Goal: Task Accomplishment & Management: Complete application form

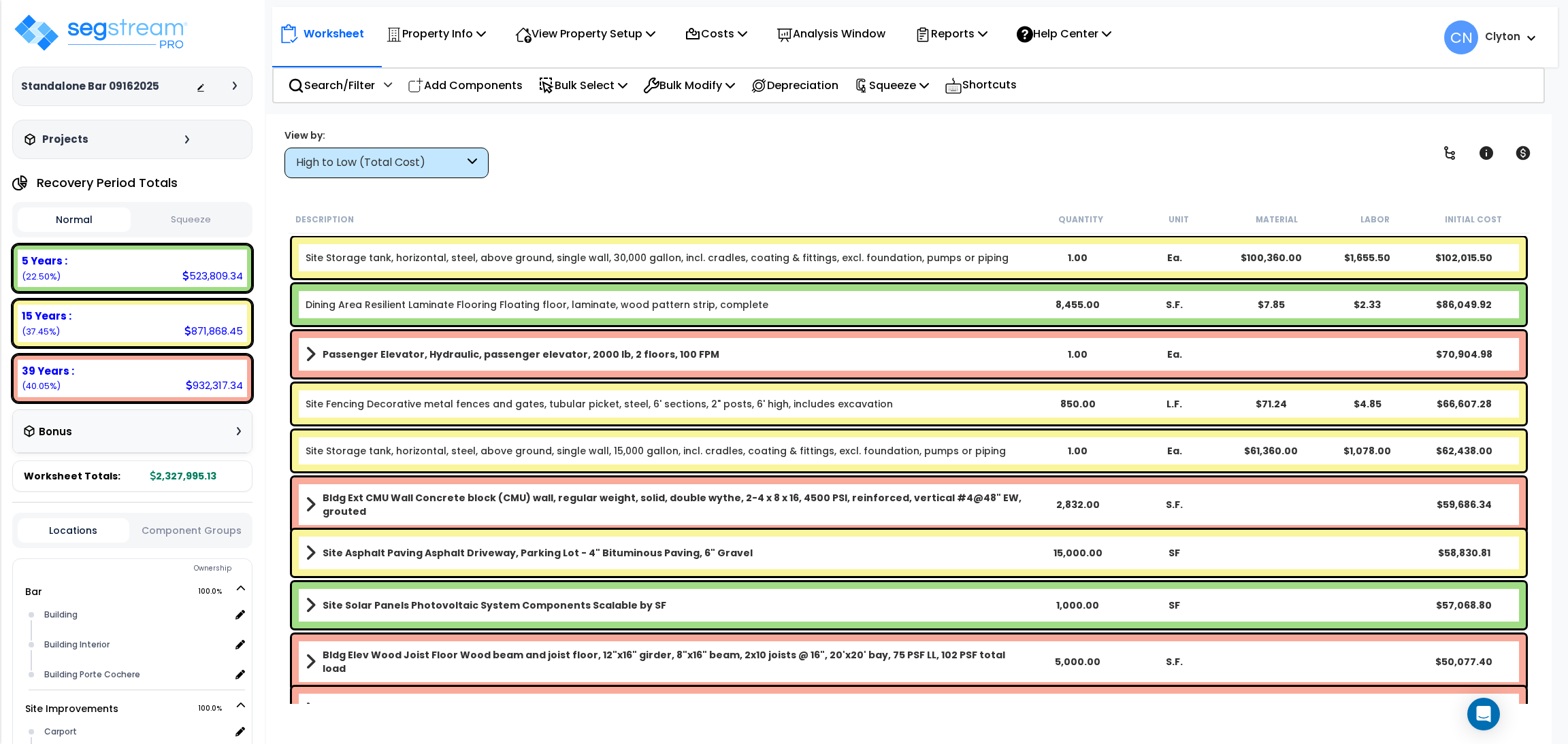
click at [958, 160] on div "View by: High to Low (Total Cost) High to Low (Total Cost)" at bounding box center [909, 152] width 1258 height 50
click at [1440, 136] on div "View by: High to Low (Total Cost) High to Low (Total Cost)" at bounding box center [909, 152] width 1258 height 50
click at [1003, 177] on div "View by: High to Low (Total Cost) High to Low (Total Cost)" at bounding box center [909, 152] width 1258 height 50
click at [384, 161] on div "High to Low (Total Cost)" at bounding box center [379, 163] width 168 height 16
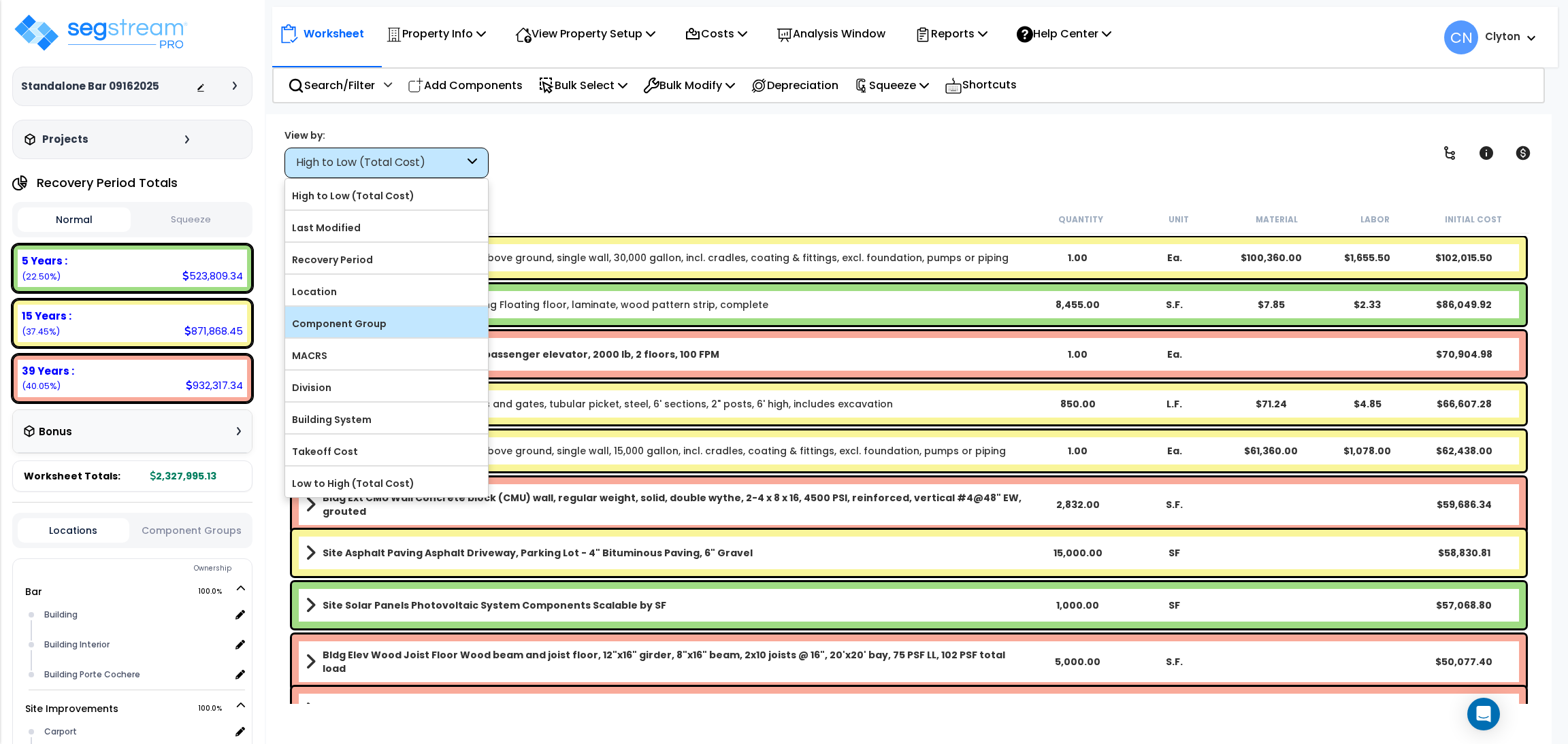
click at [353, 326] on label "Component Group" at bounding box center [386, 323] width 203 height 21
click at [0, 0] on input "Component Group" at bounding box center [0, 0] width 0 height 0
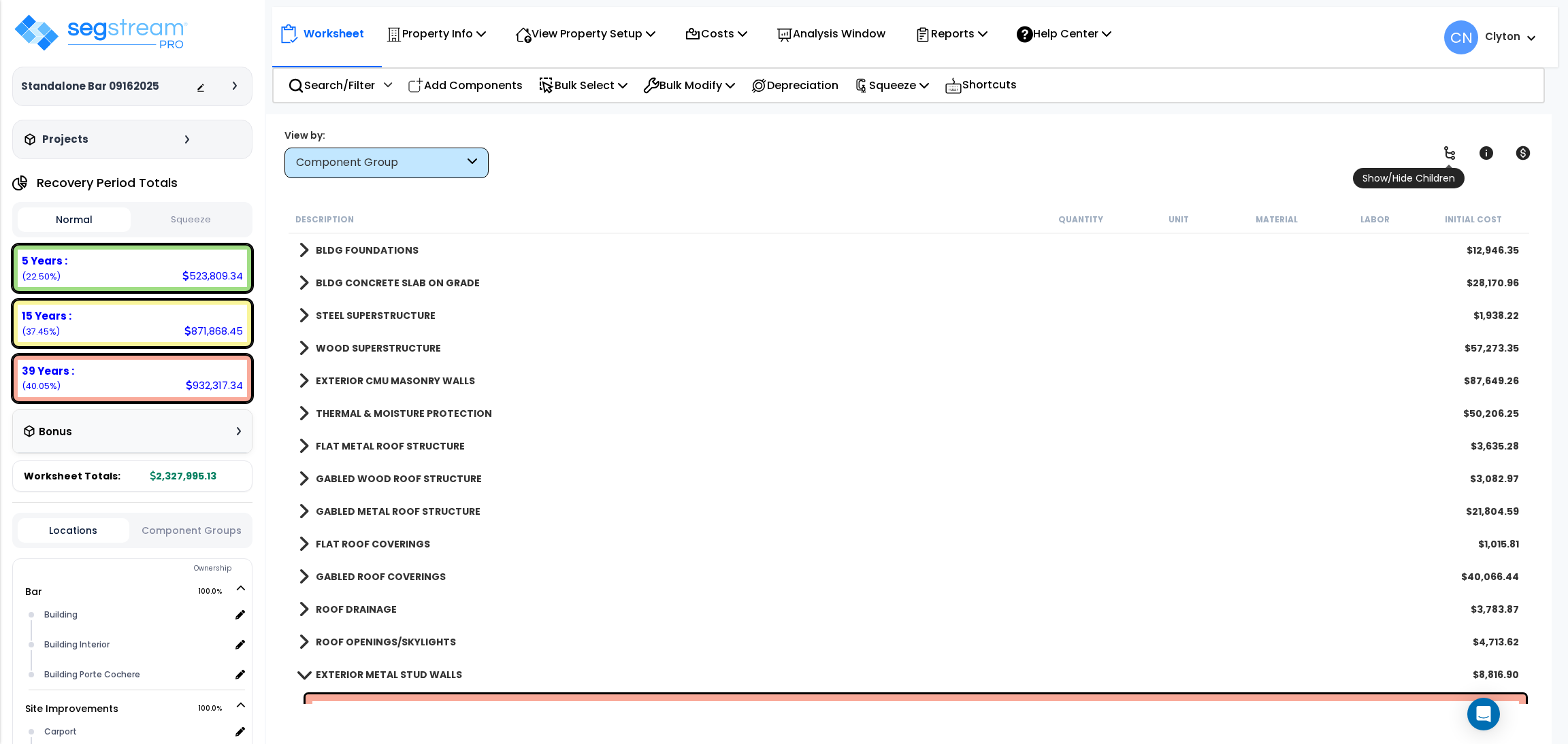
click at [1439, 156] on link at bounding box center [1450, 153] width 29 height 29
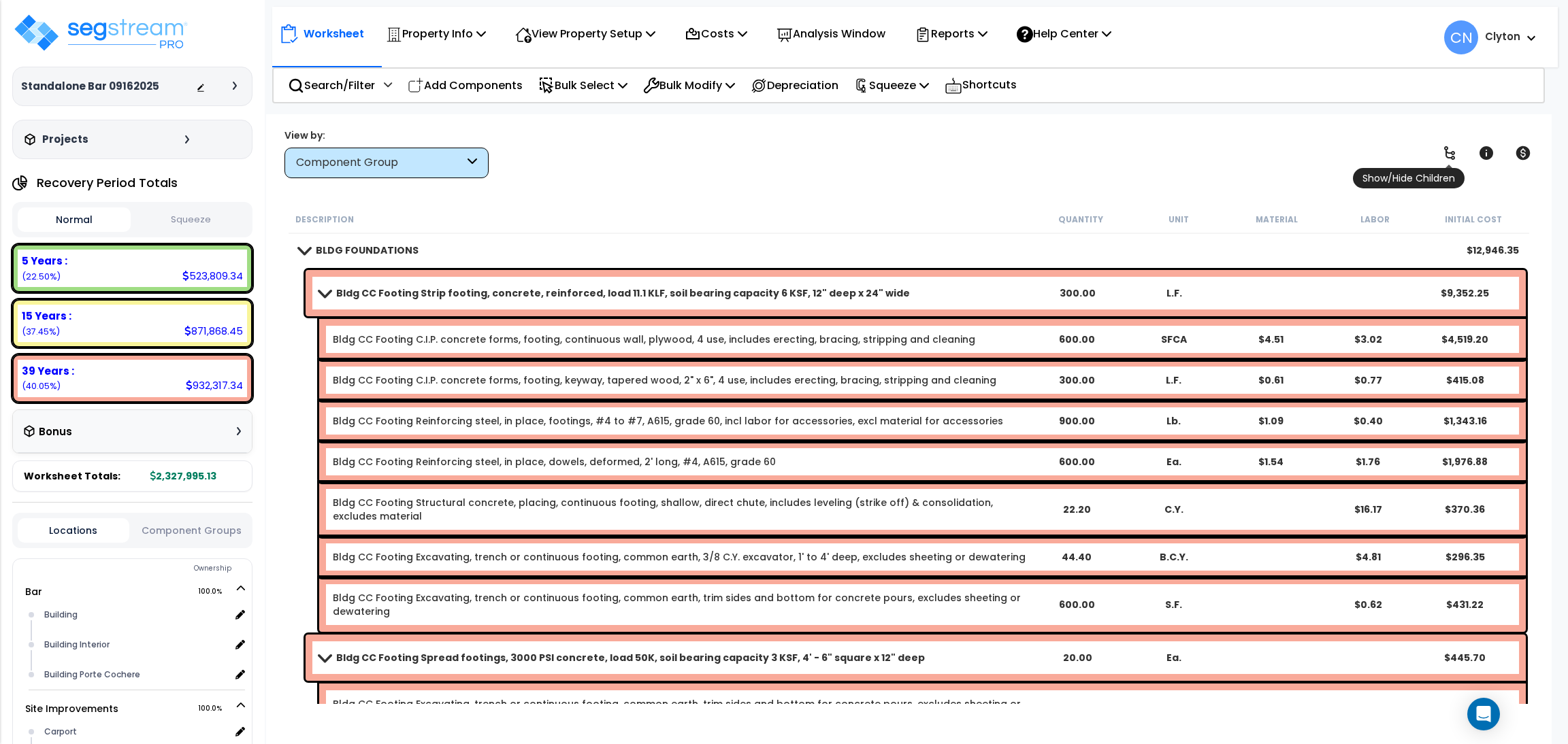
click at [1444, 152] on icon at bounding box center [1449, 152] width 17 height 17
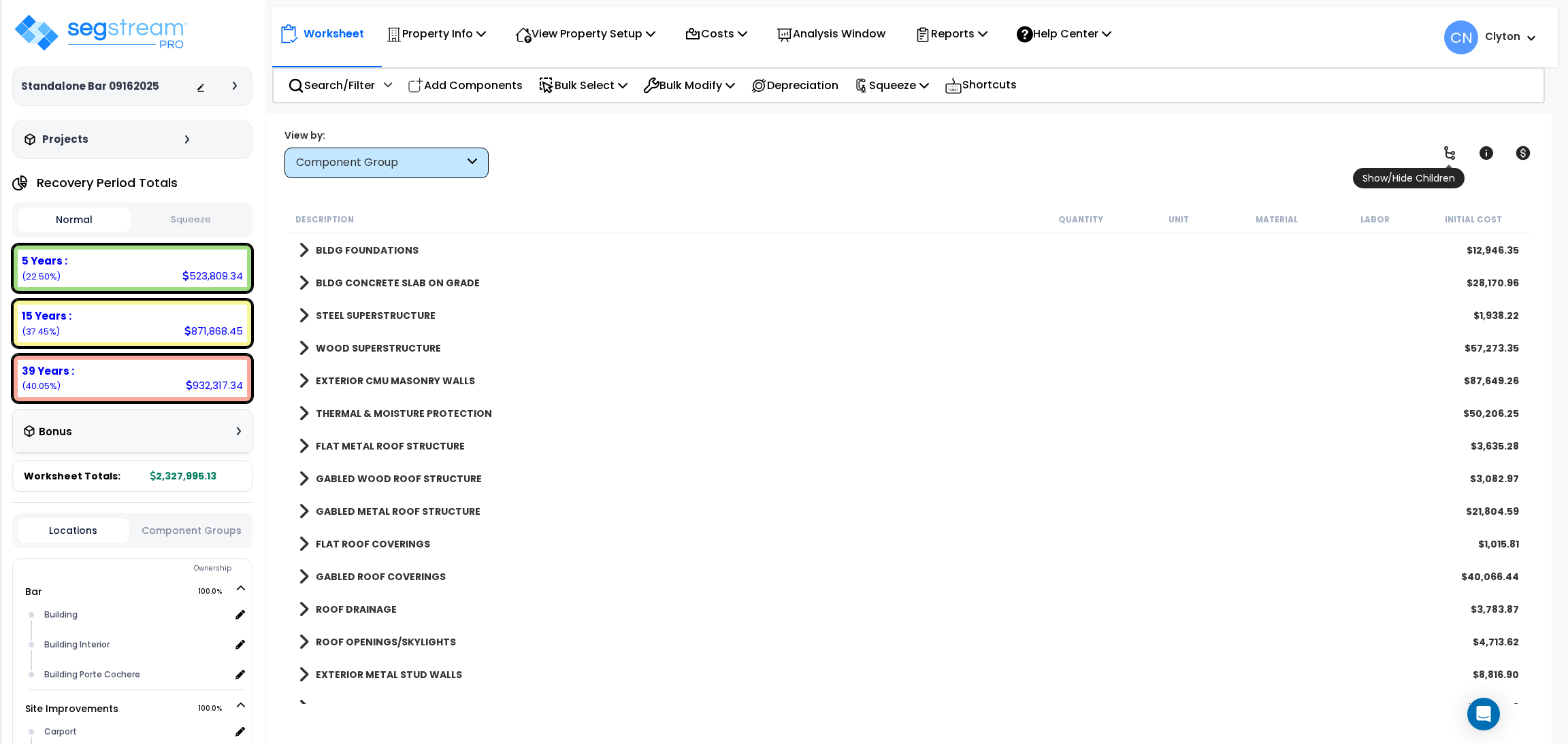
click at [1444, 152] on icon at bounding box center [1449, 152] width 17 height 17
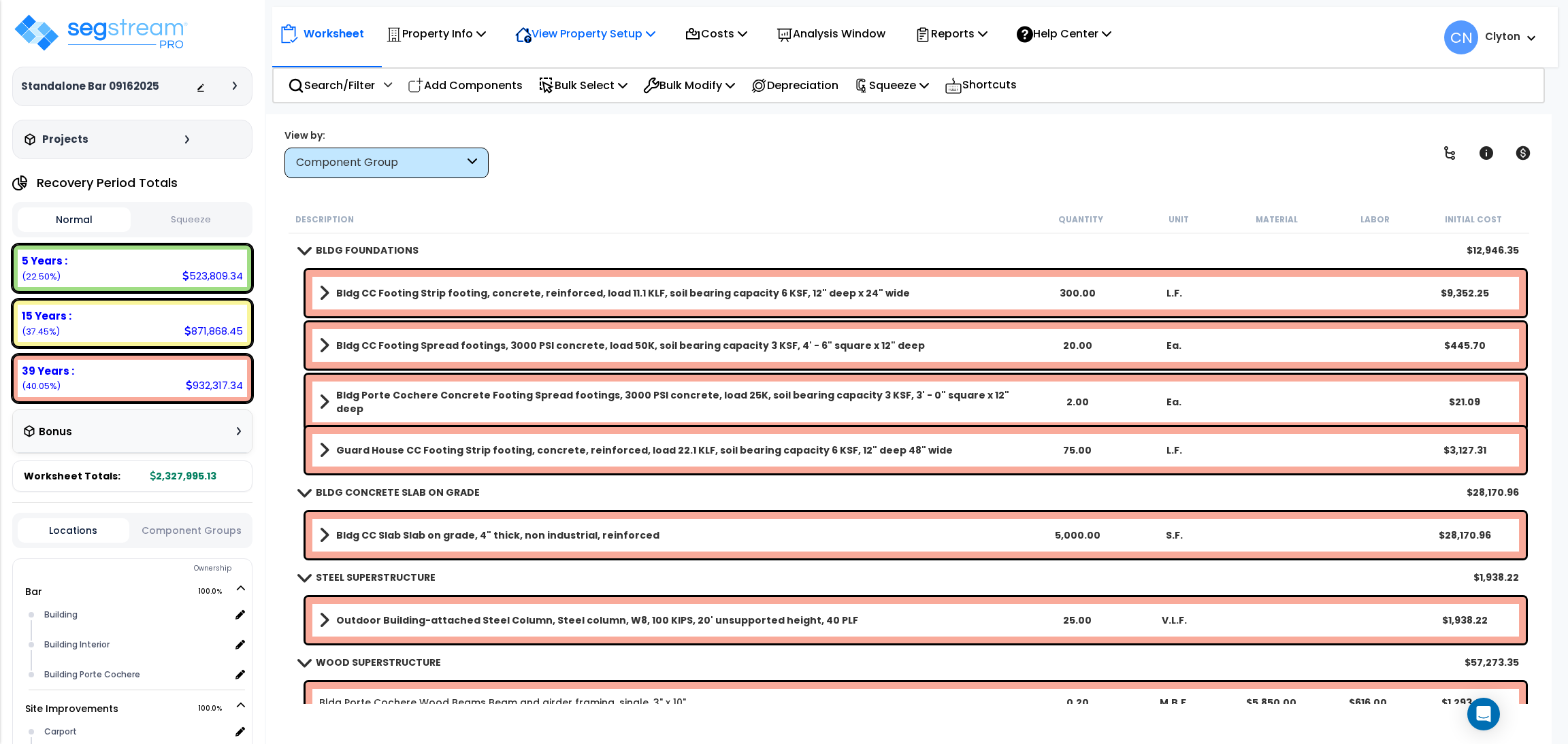
click at [566, 20] on div "View Property Setup" at bounding box center [585, 33] width 141 height 32
click at [586, 93] on link "View Questionnaire" at bounding box center [575, 93] width 135 height 28
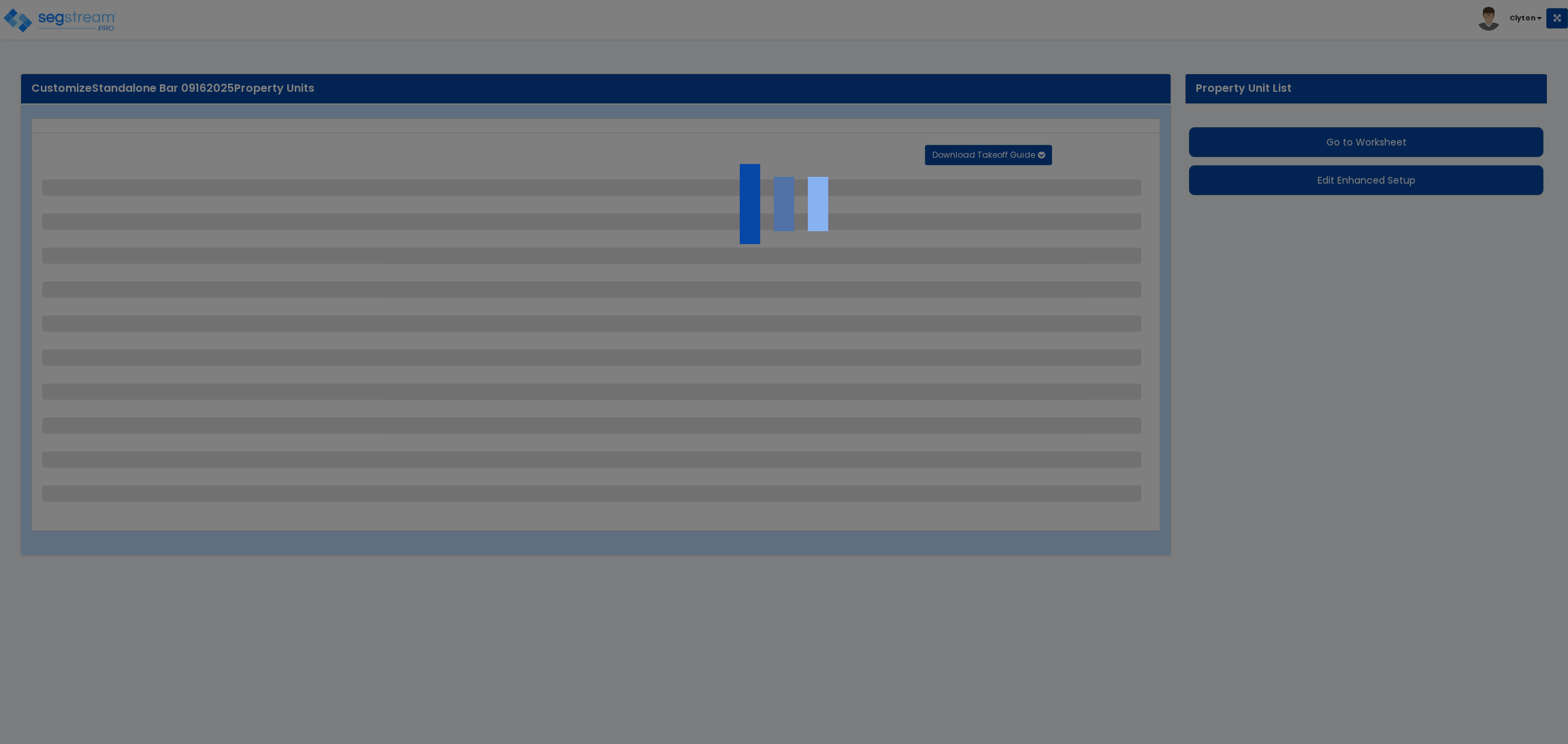
select select "2"
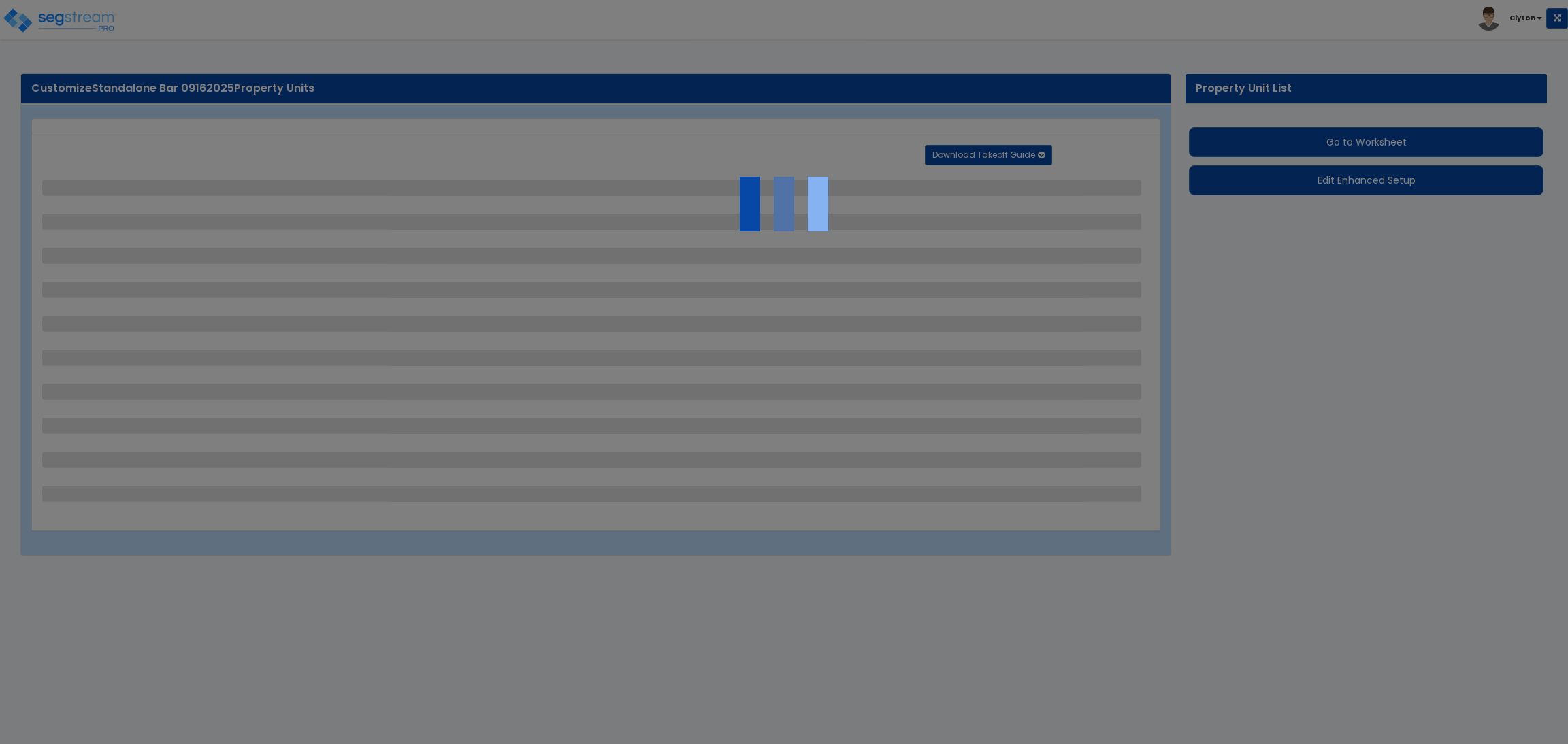
select select "1"
select select "2"
select select "1"
select select "2"
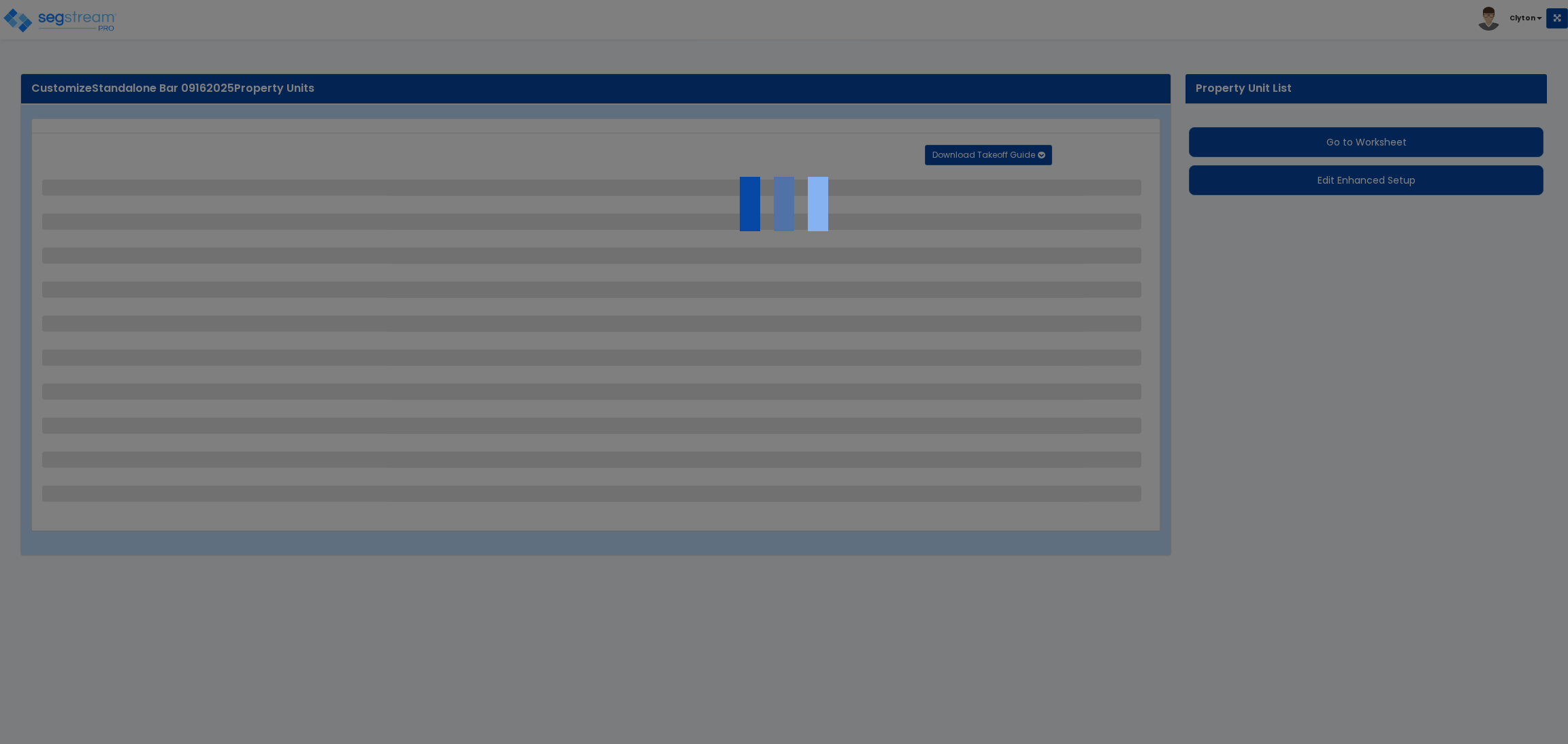
select select "2"
select select "1"
select select "2"
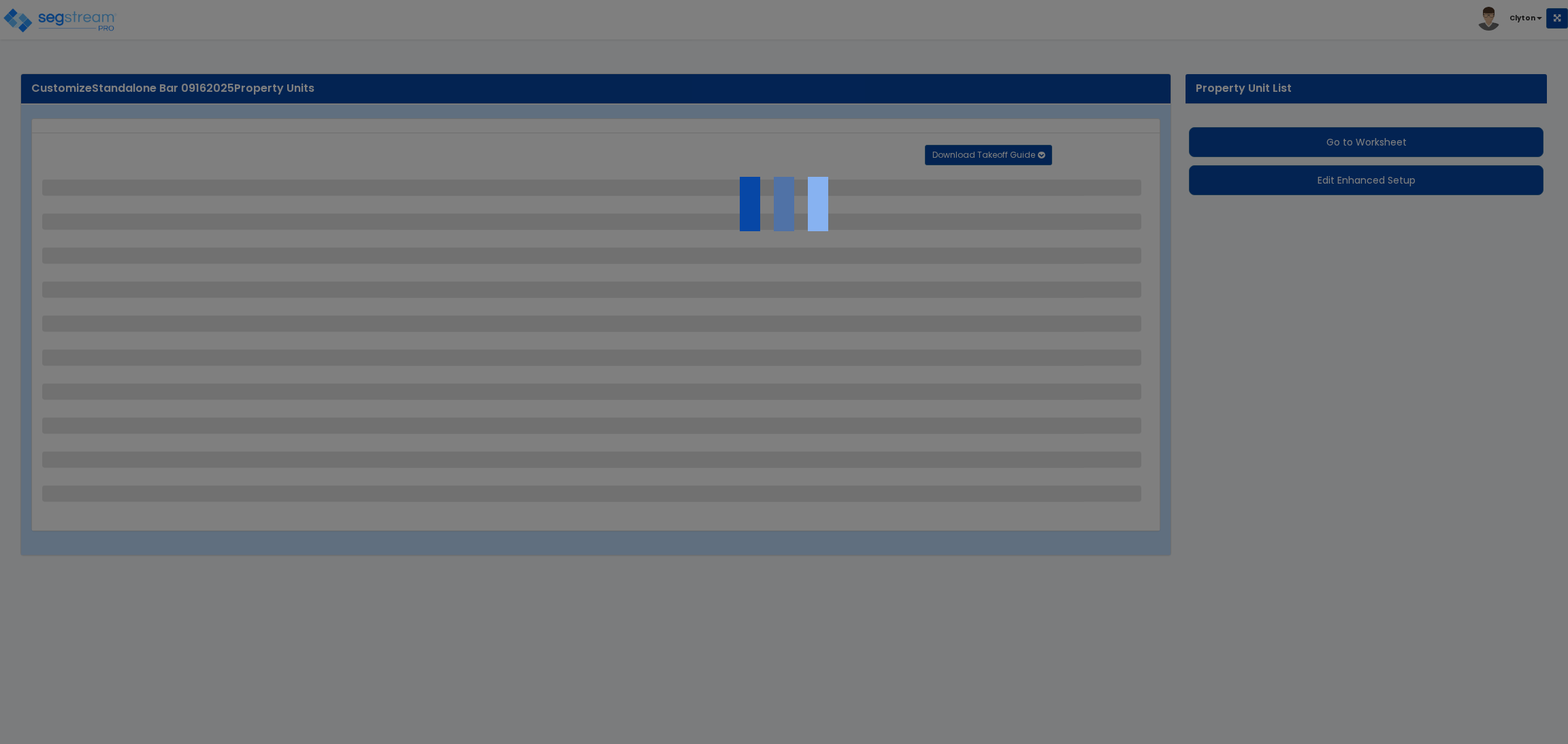
select select "2"
select select "1"
select select "2"
select select "1"
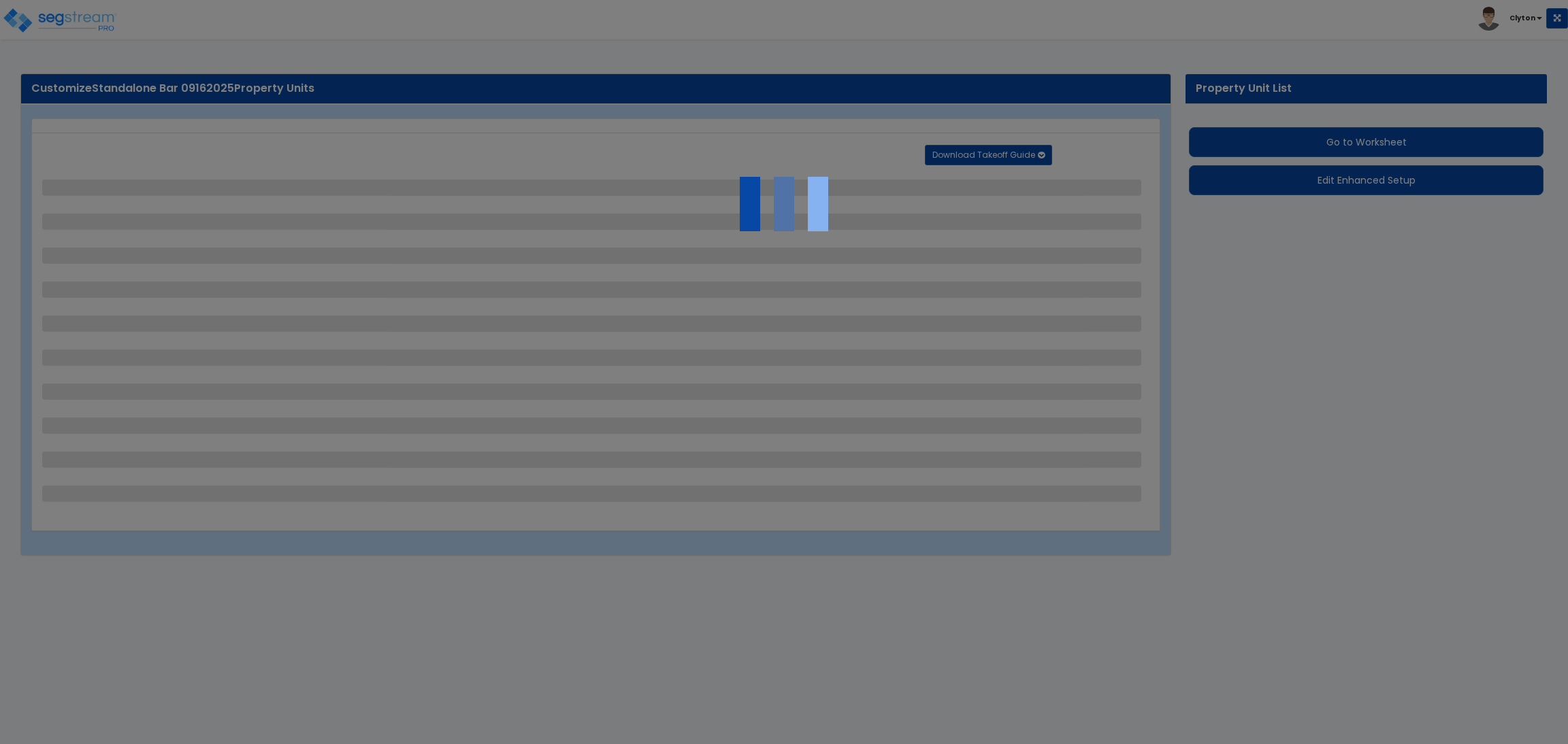
select select "2"
select select "4"
select select "1"
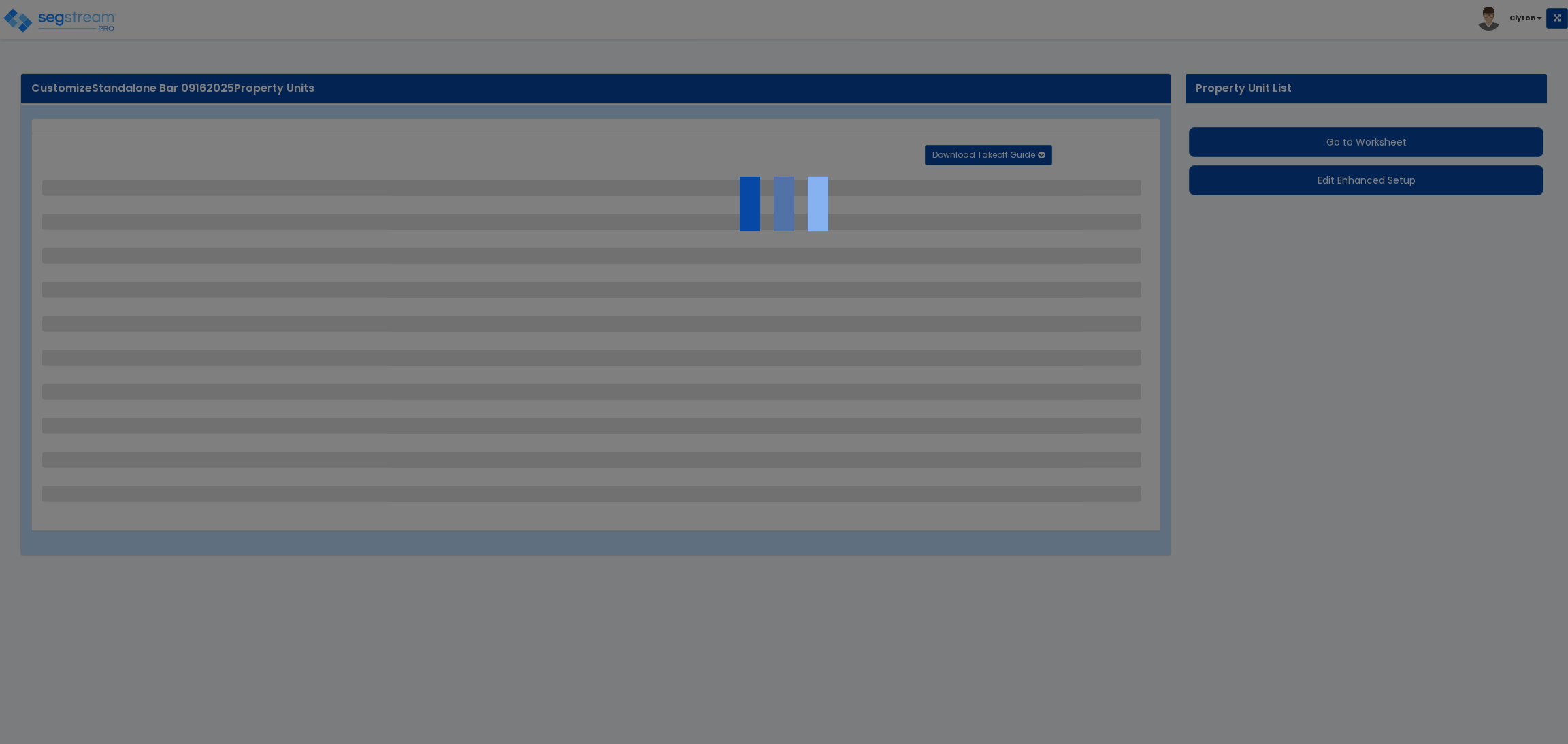
select select "1"
select select "2"
select select "1"
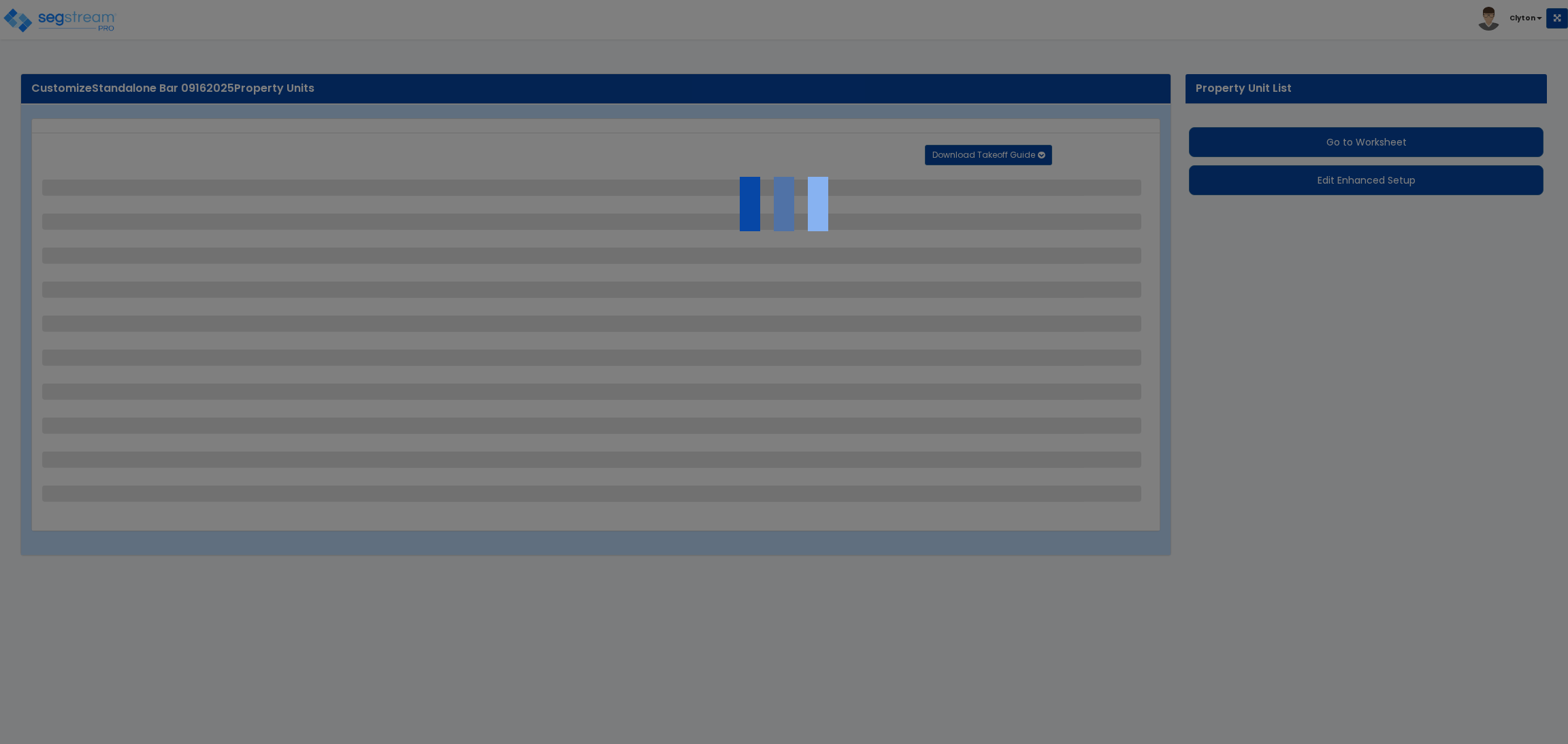
select select "2"
select select "1"
select select "3"
select select "6"
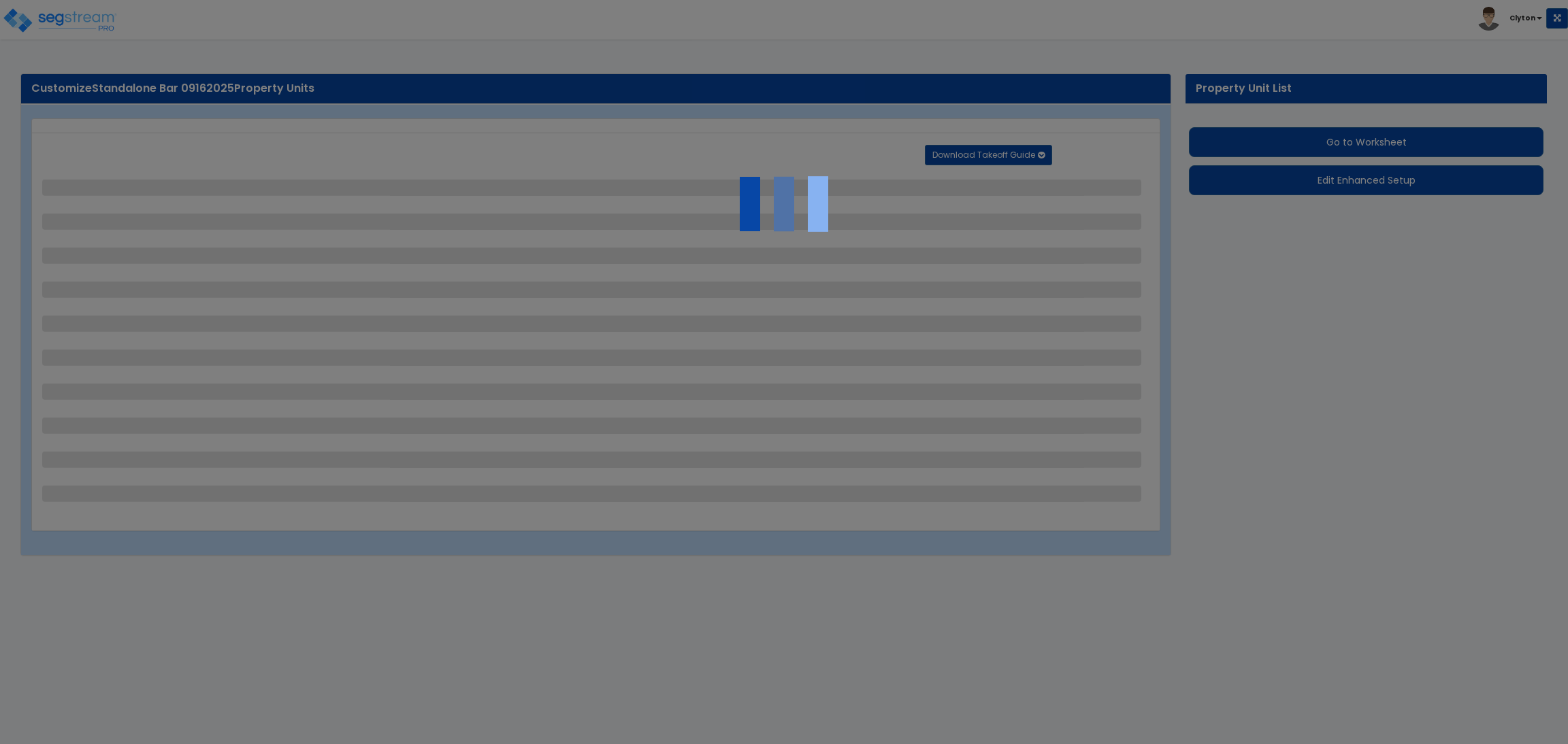
select select "10"
select select "8"
select select "3"
select select "1"
select select "2"
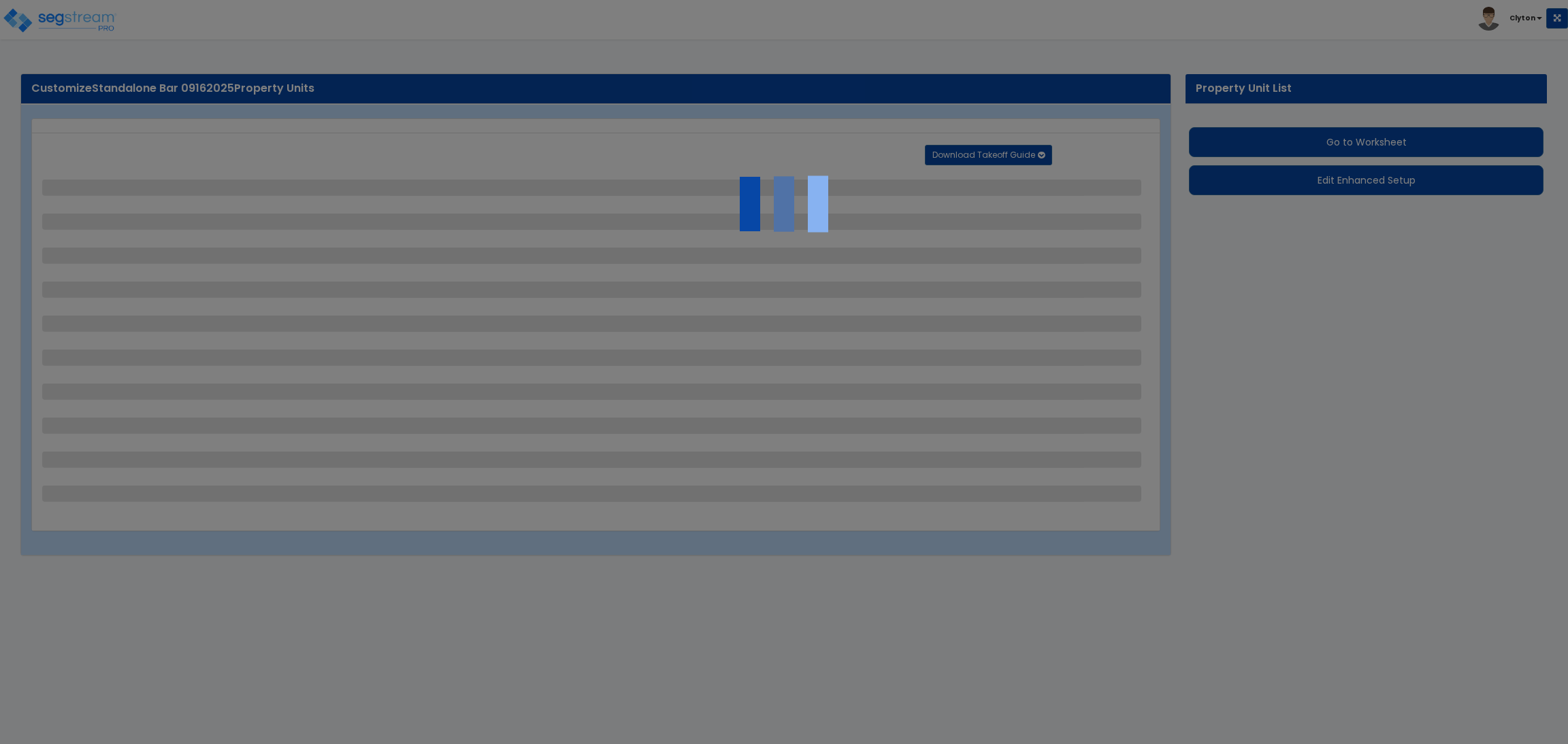
select select "3"
select select "1"
select select "3"
select select "1"
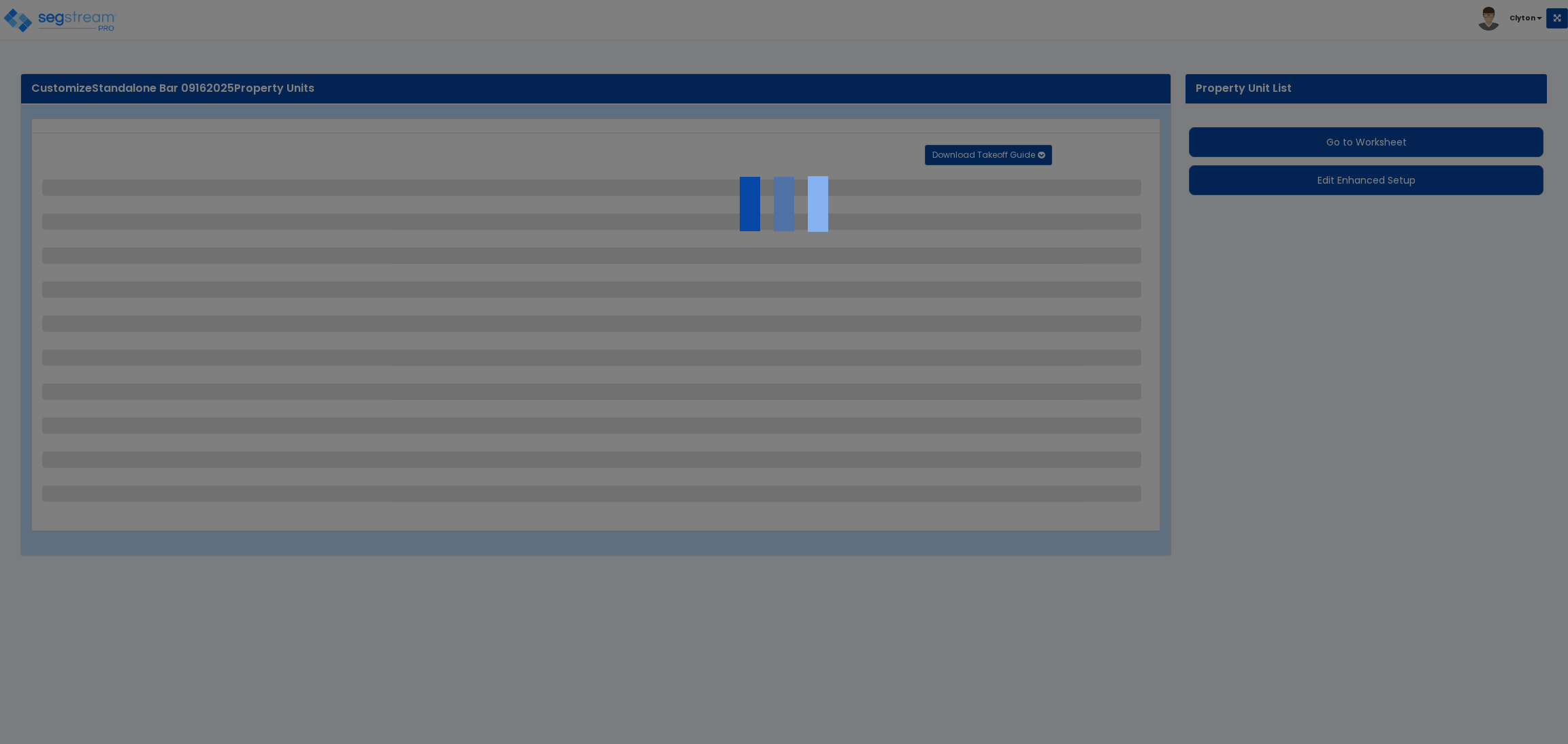
select select "1"
select select "2"
select select "7"
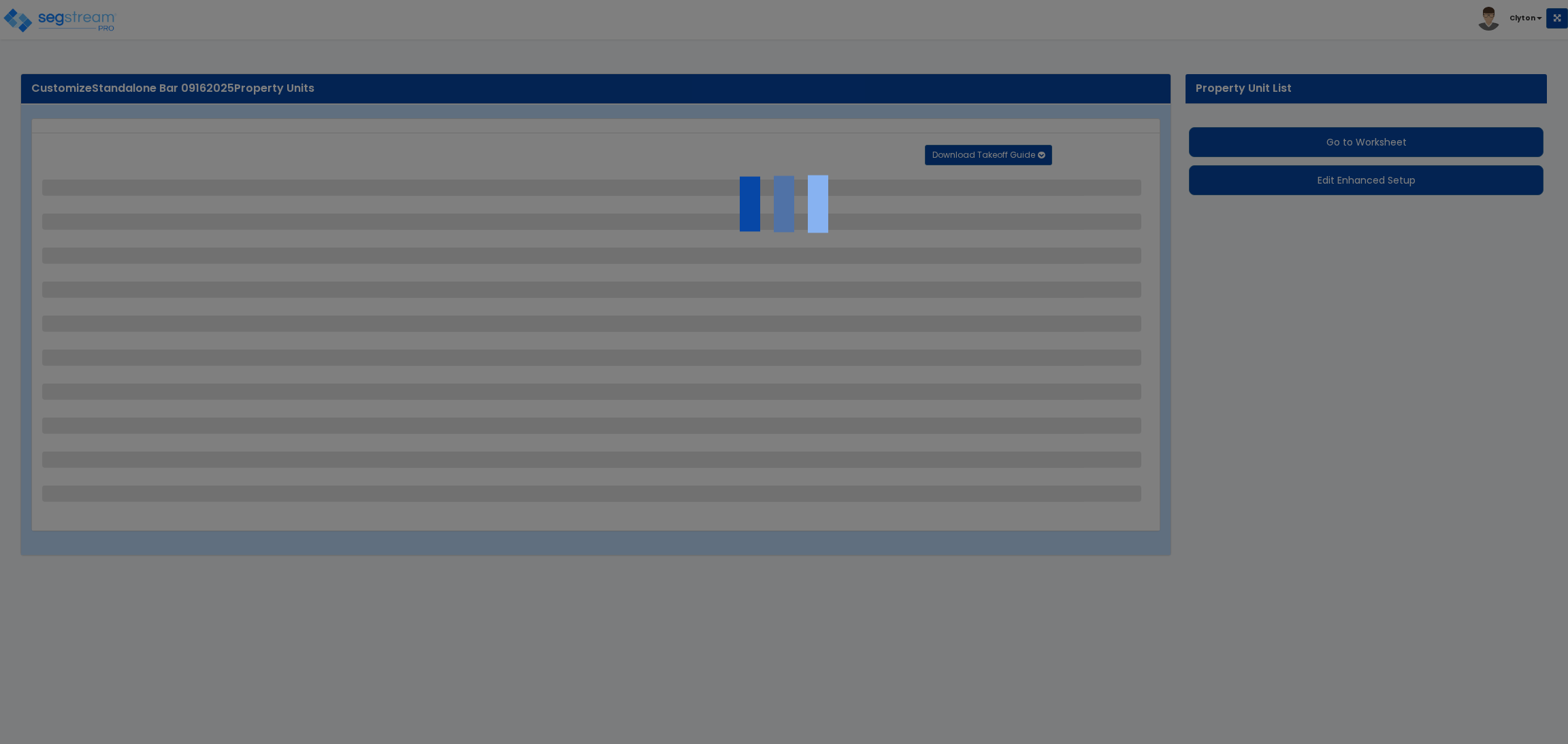
select select "2"
select select "1"
select select "16"
select select "4"
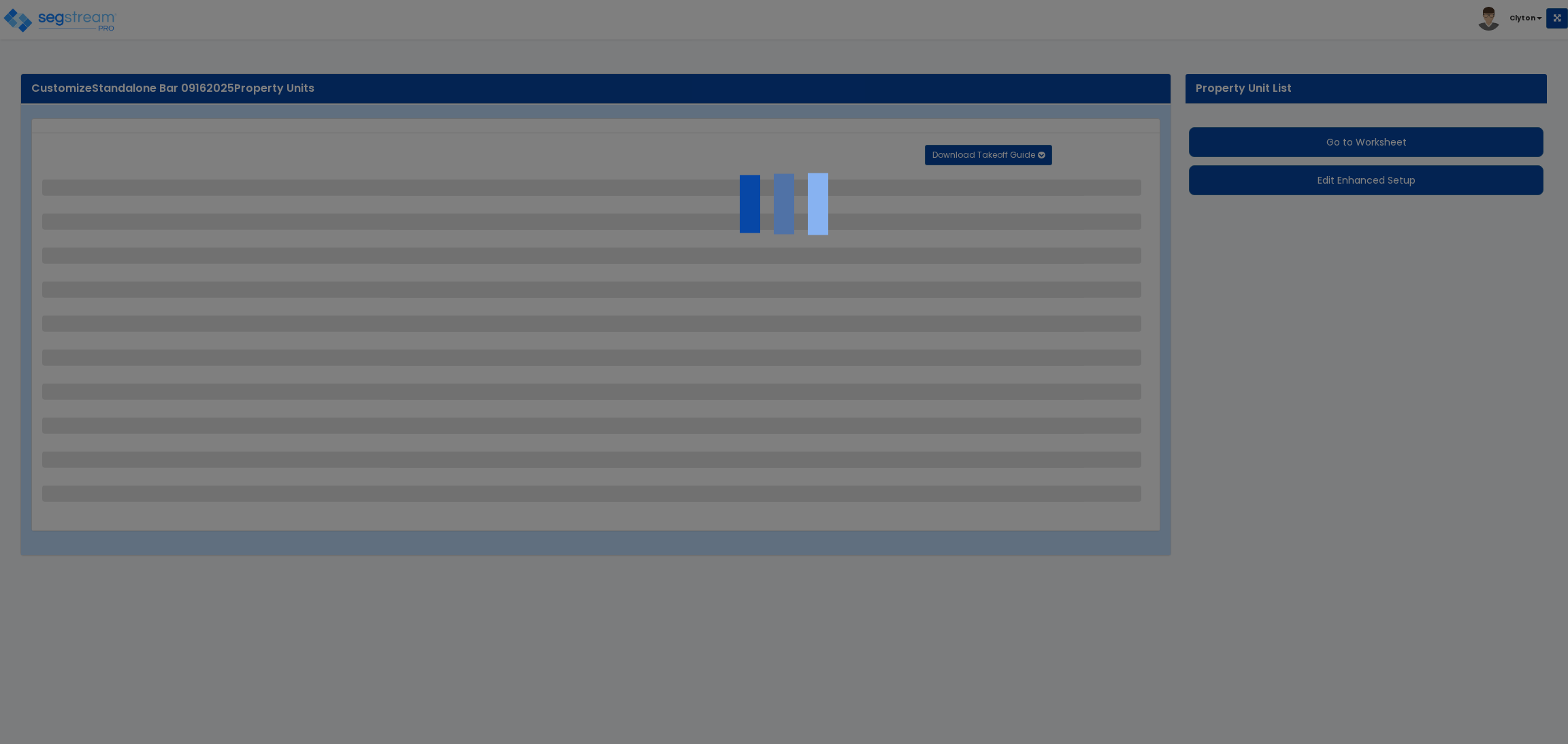
select select "2"
select select "1"
select select "2"
select select "3"
select select "1"
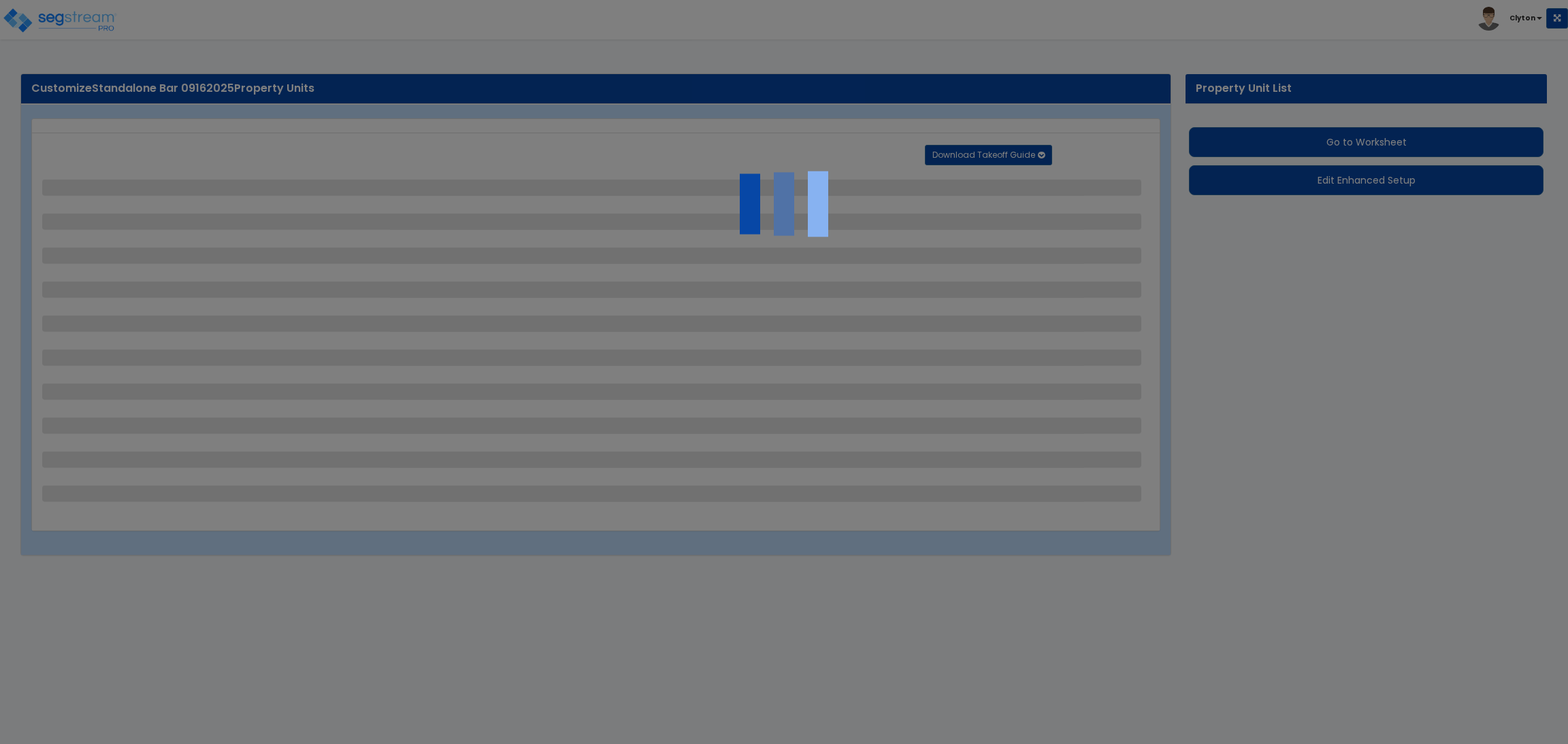
select select "2"
select select "1"
select select "2"
select select "1"
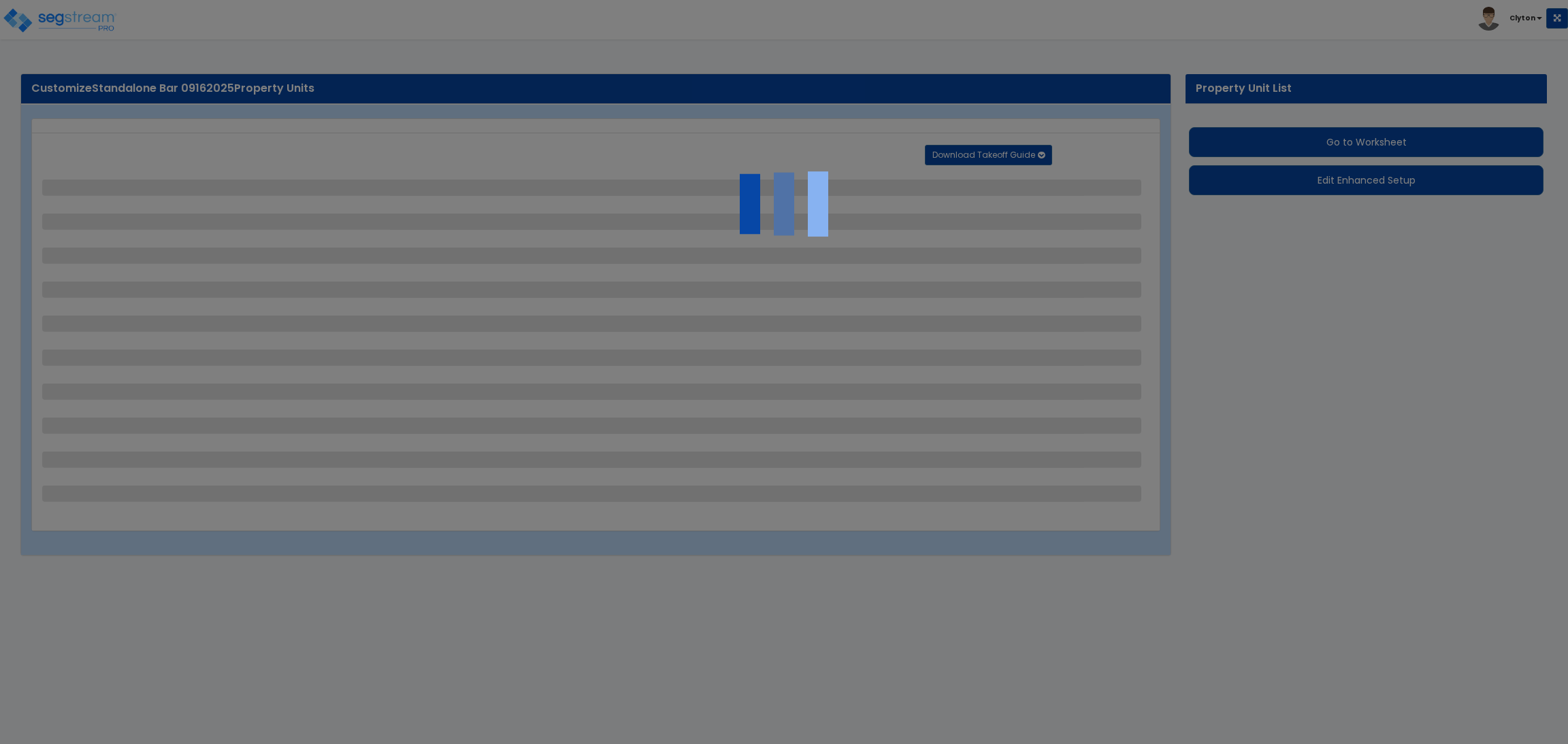
select select "1"
select select "2"
select select "3"
select select "11"
select select "8"
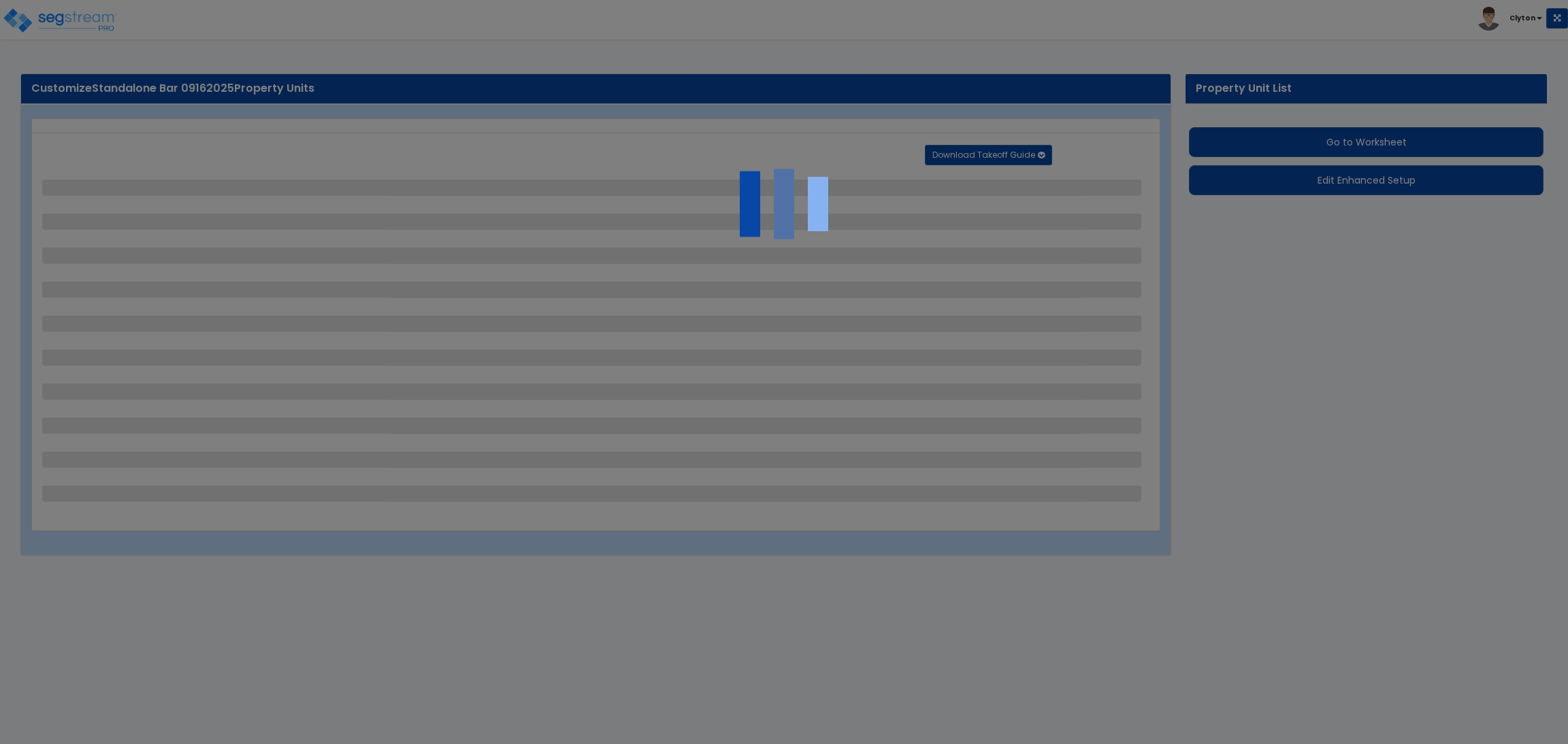
select select "5"
select select "3"
select select "1"
select select "5"
select select "7"
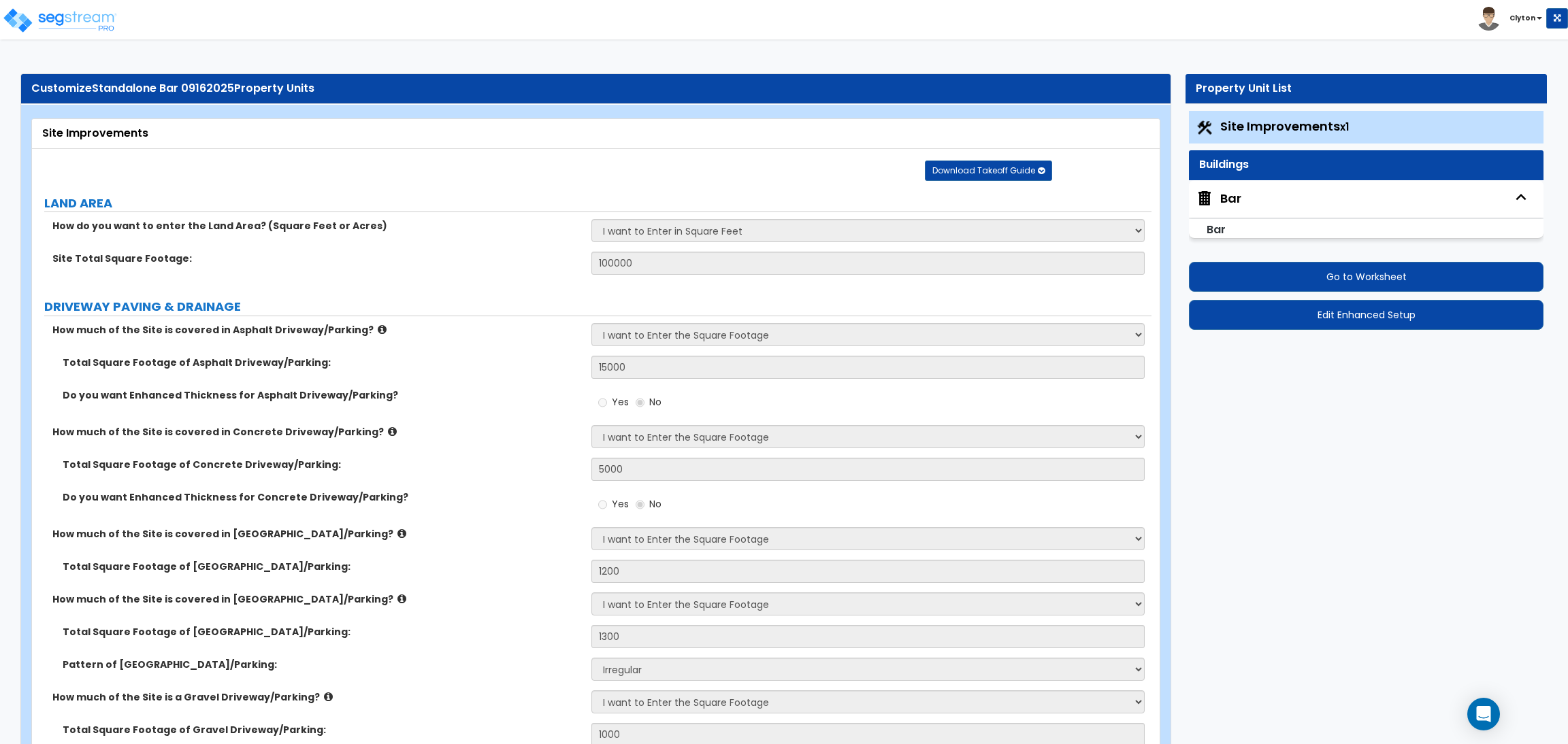
click at [515, 264] on label "Site Total Square Footage:" at bounding box center [317, 258] width 529 height 14
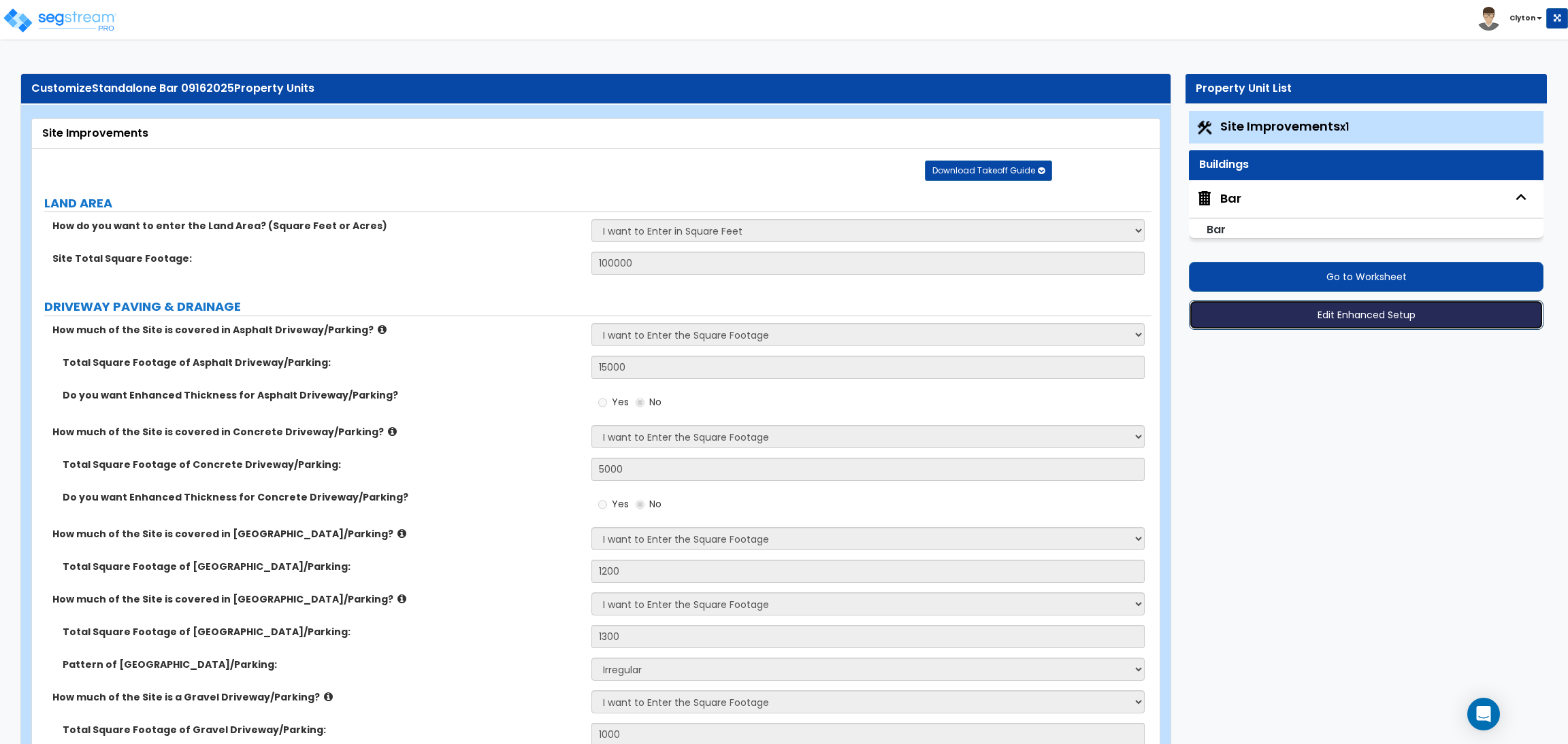
click at [1373, 312] on button "Edit Enhanced Setup" at bounding box center [1366, 315] width 355 height 29
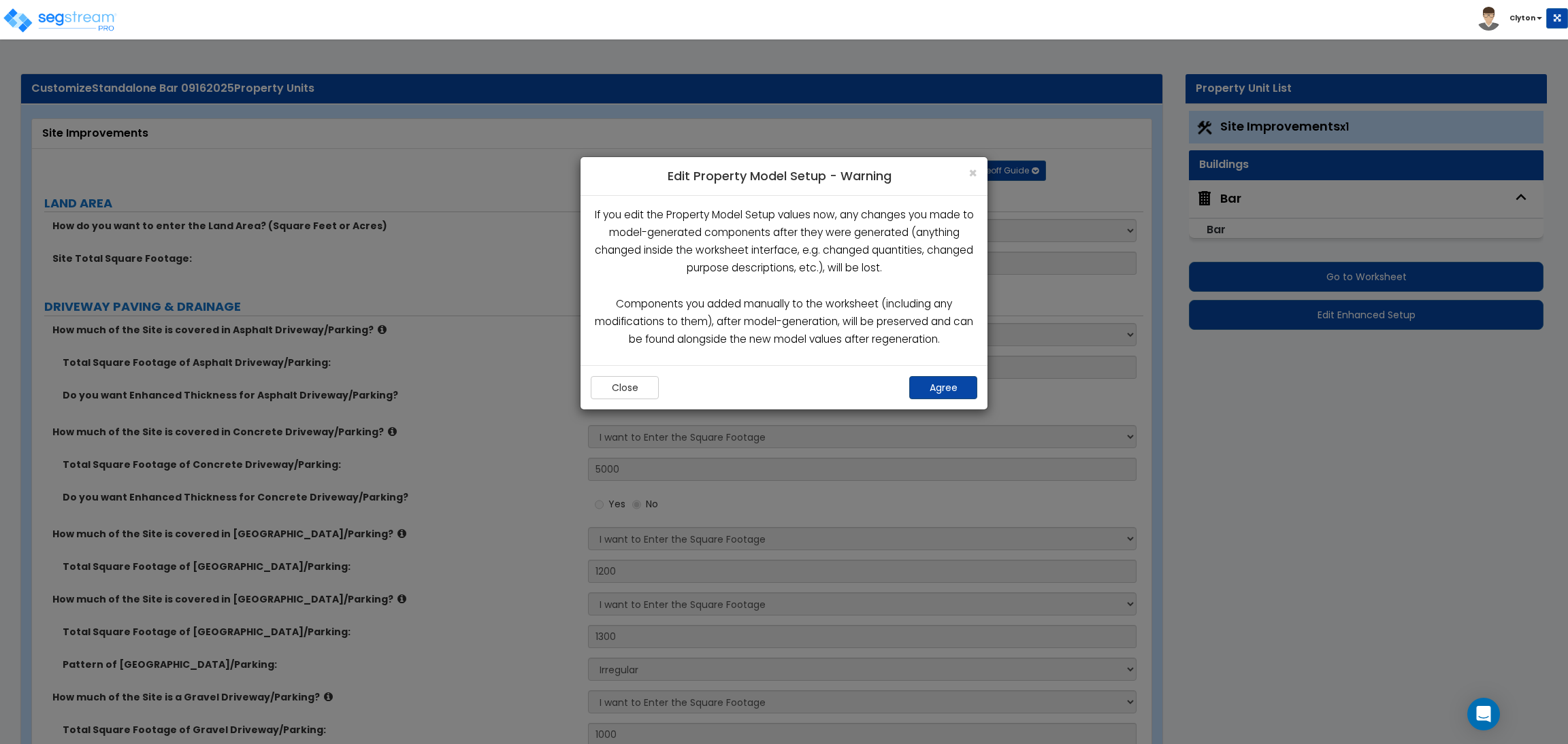
click at [933, 383] on button "Agree" at bounding box center [943, 388] width 68 height 24
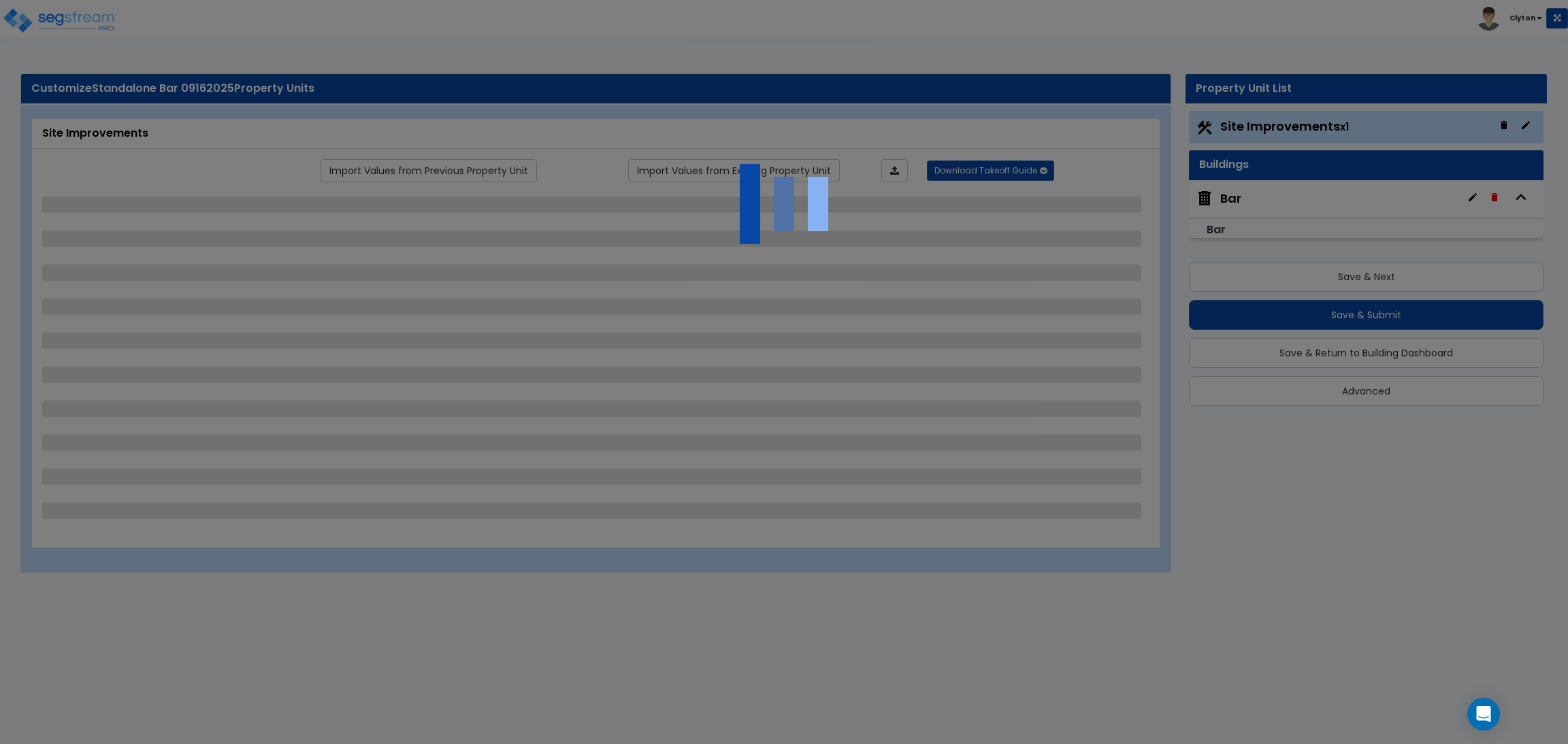
select select "2"
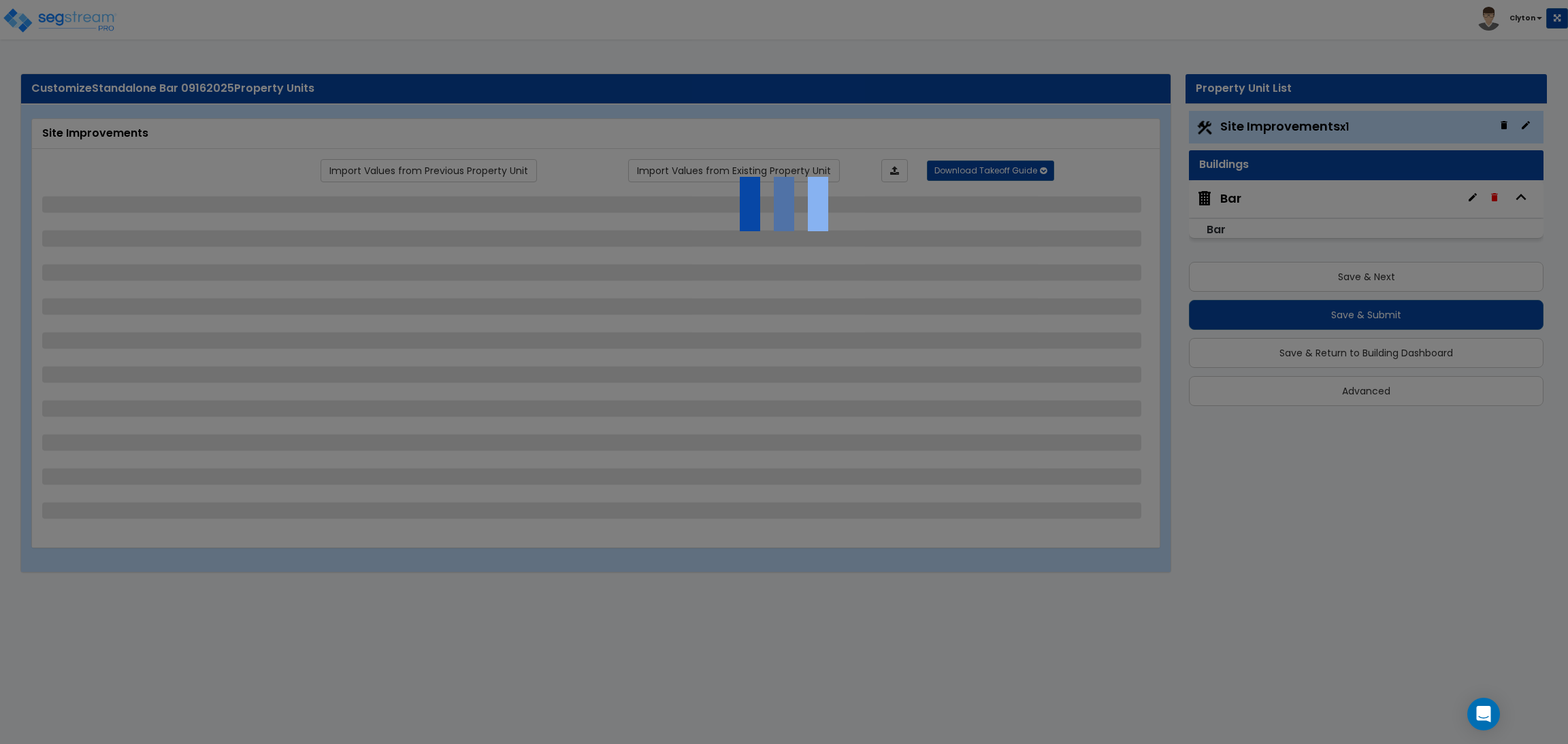
select select "1"
select select "2"
select select "1"
select select "2"
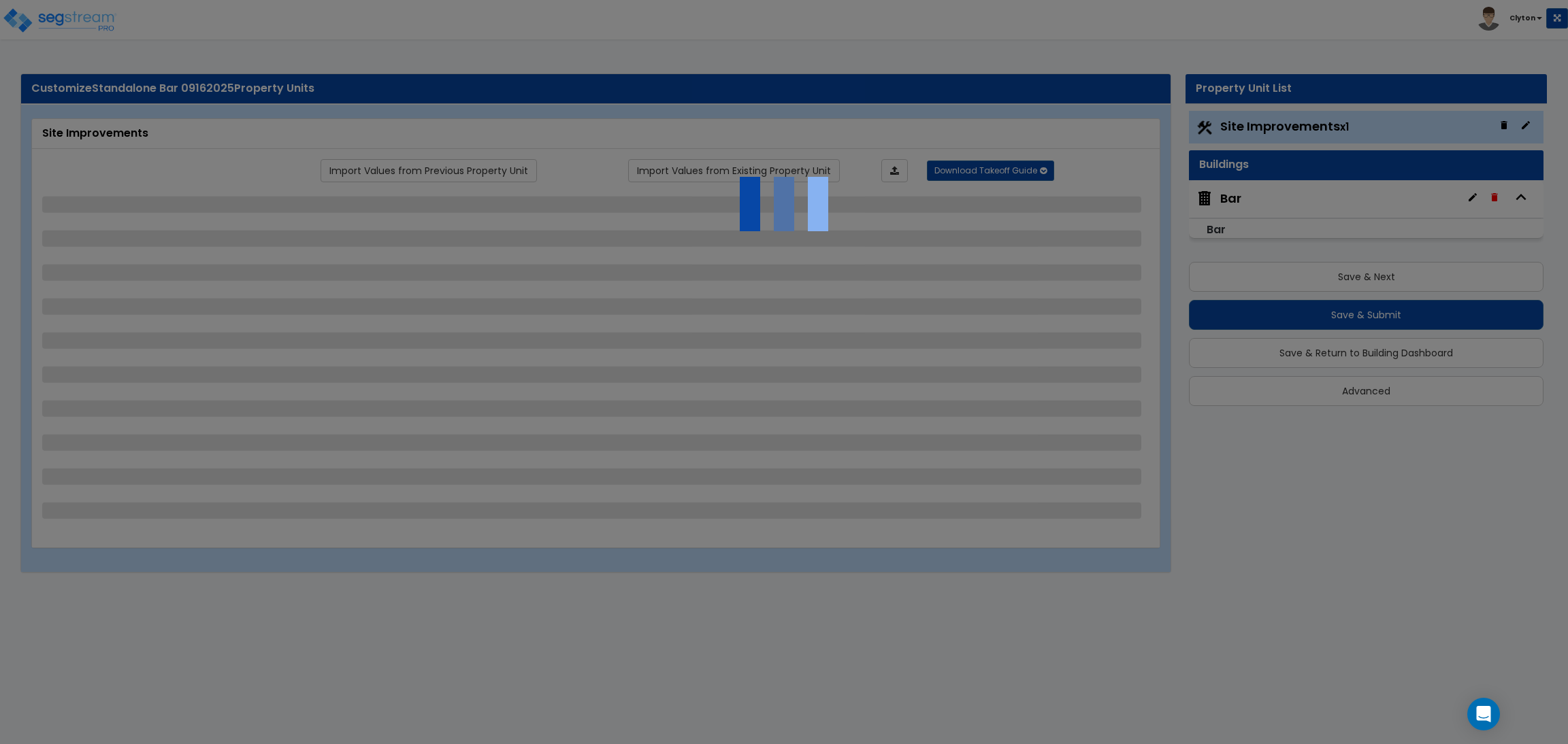
select select "2"
select select "1"
select select "2"
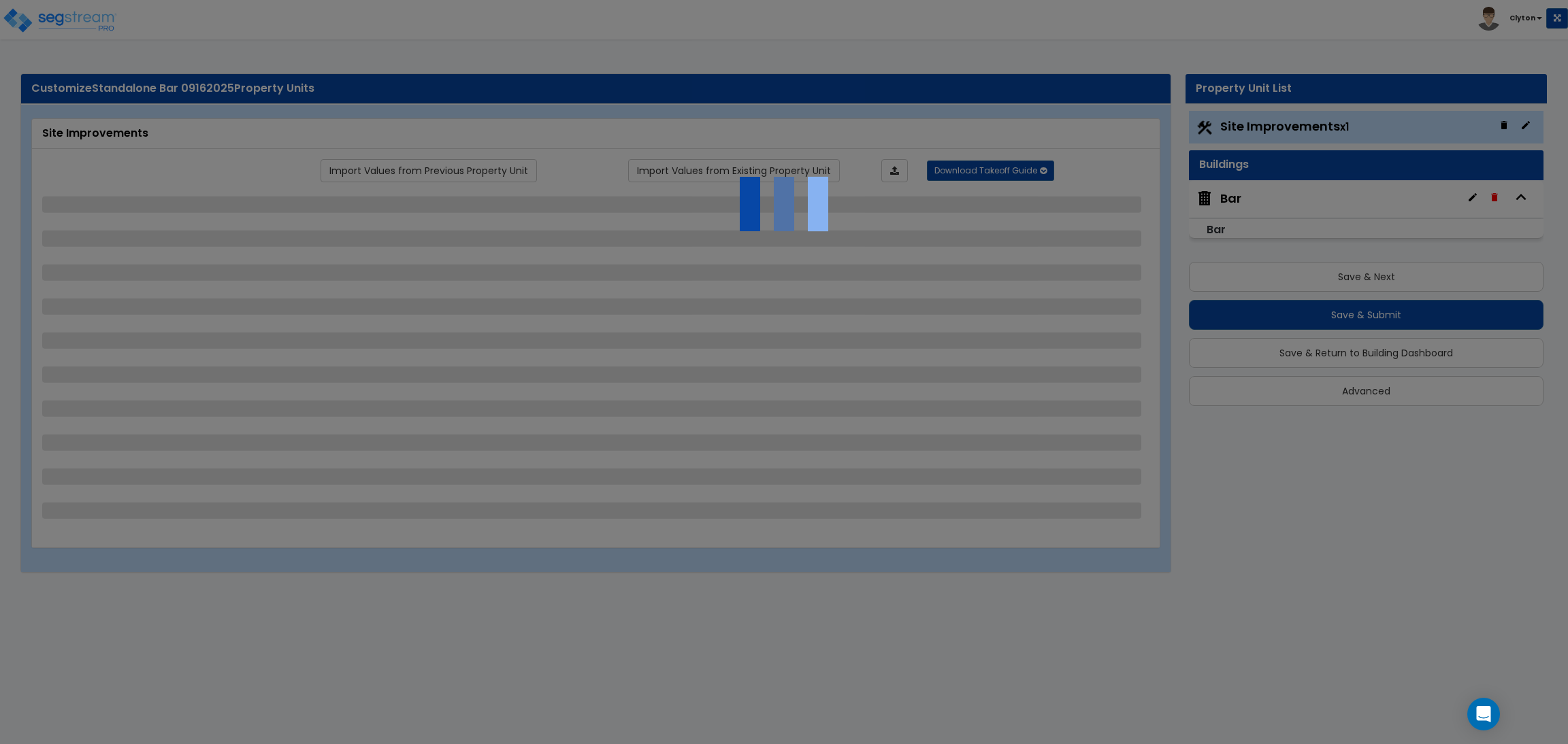
select select "2"
select select "1"
select select "2"
select select "1"
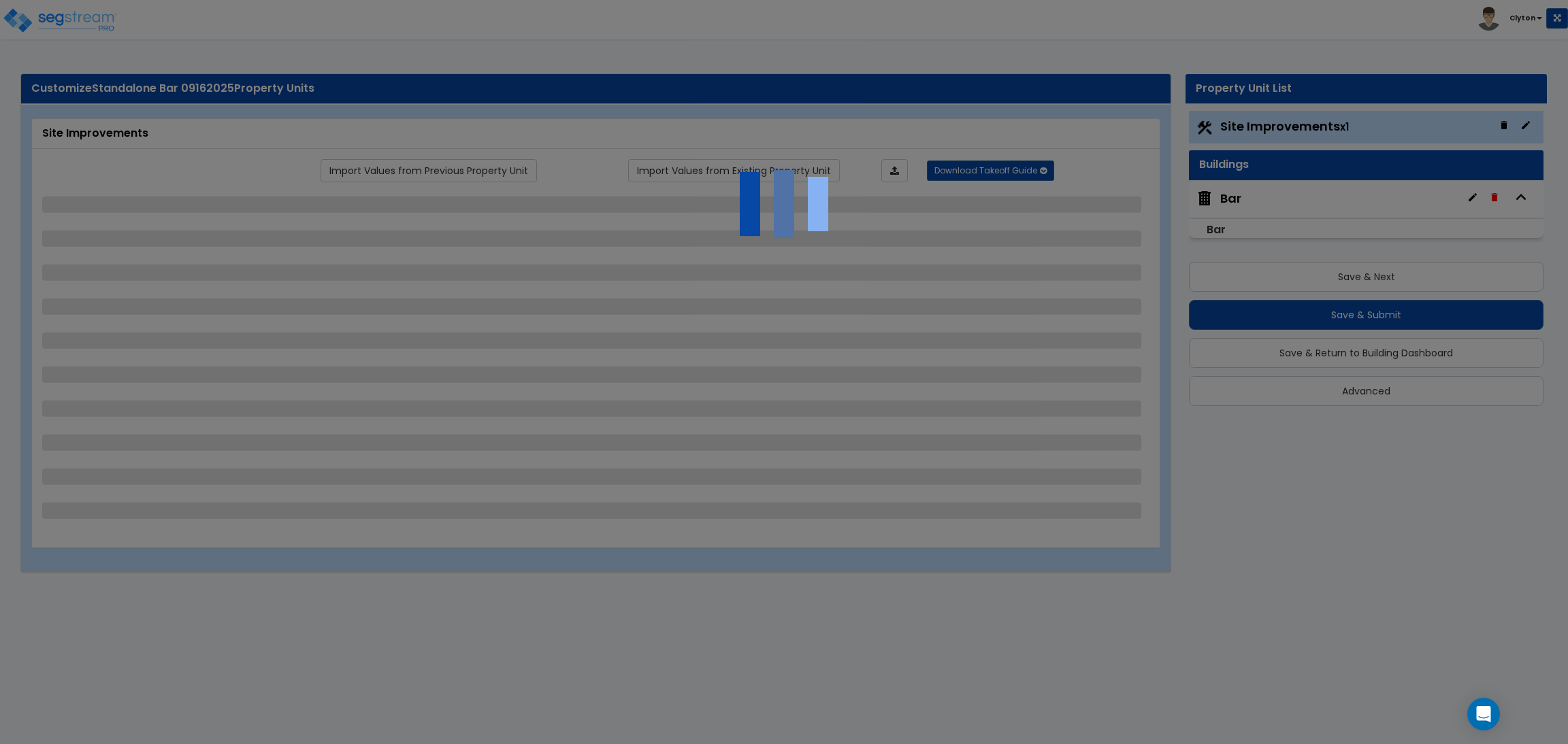
select select "2"
select select "4"
select select "1"
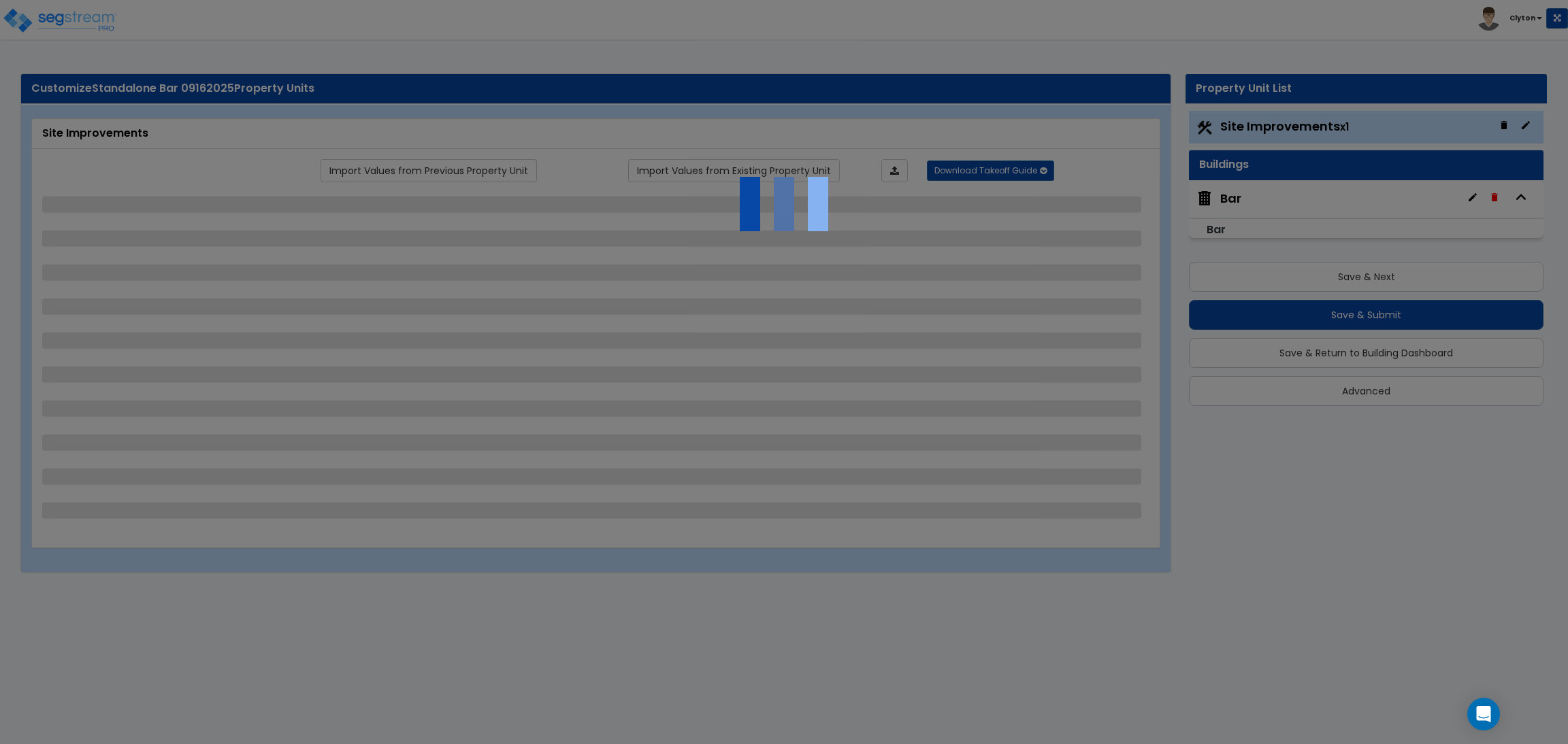
select select "1"
select select "2"
select select "1"
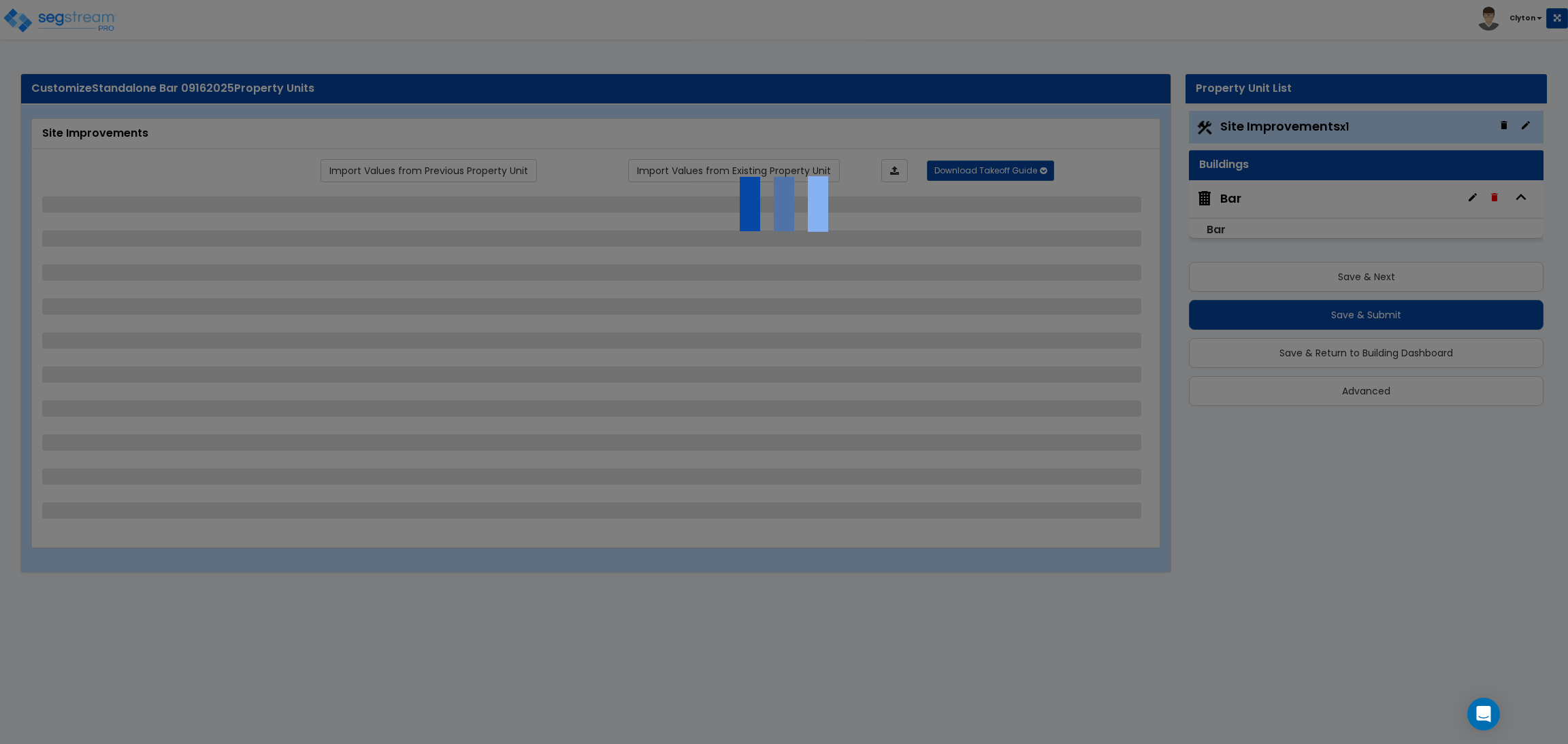
select select "2"
select select "1"
select select "3"
select select "6"
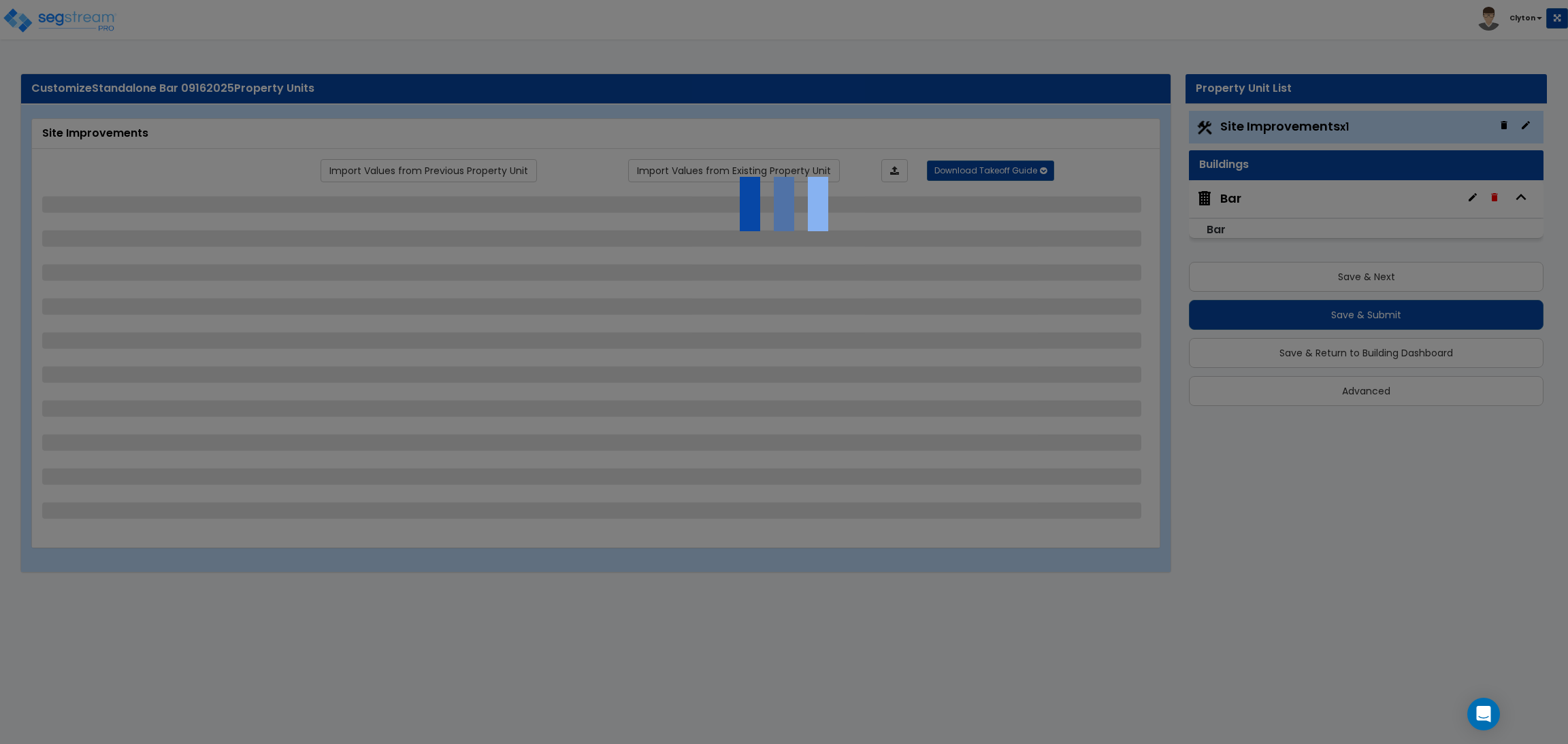
select select "10"
select select "8"
select select "3"
select select "1"
select select "2"
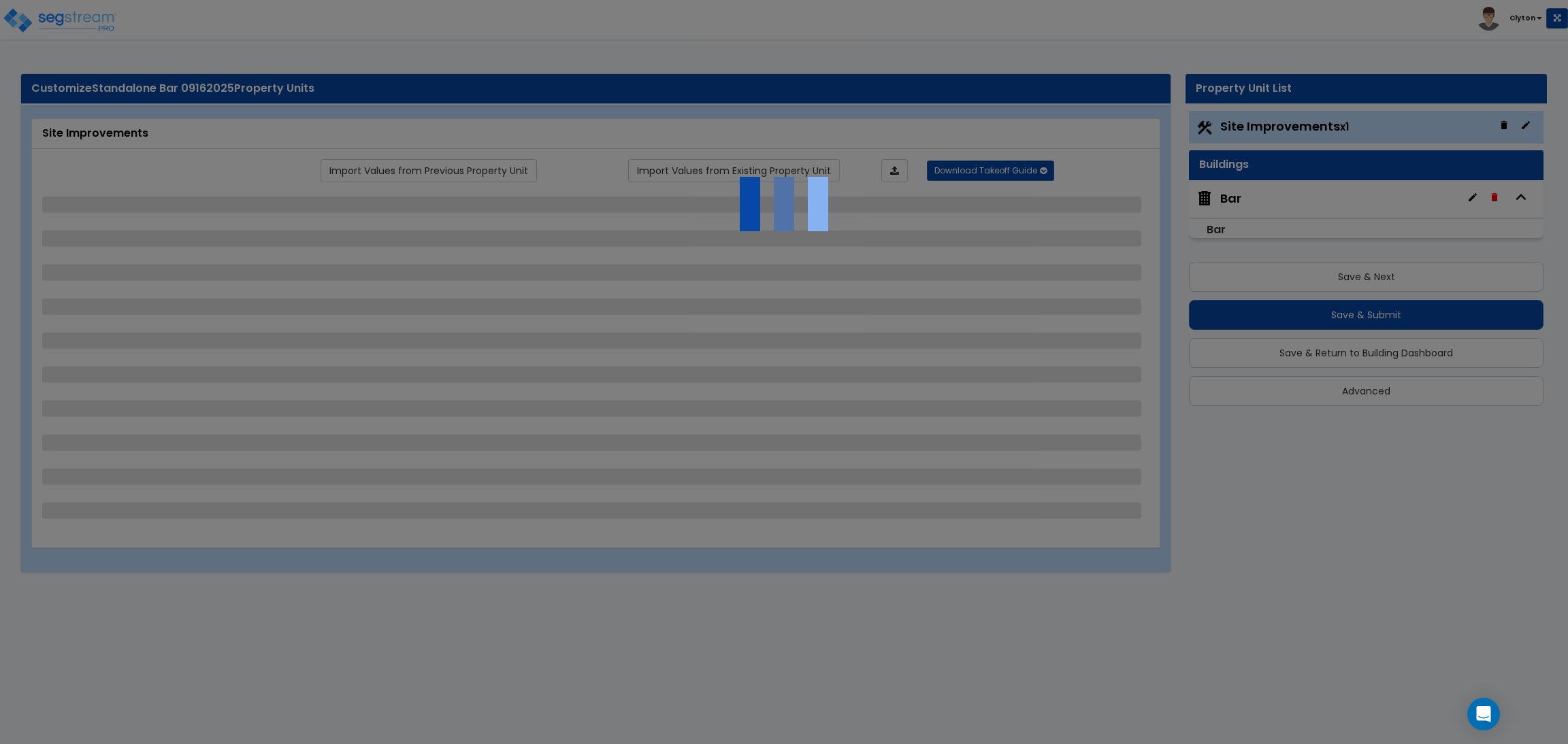
select select "3"
select select "1"
select select "3"
select select "1"
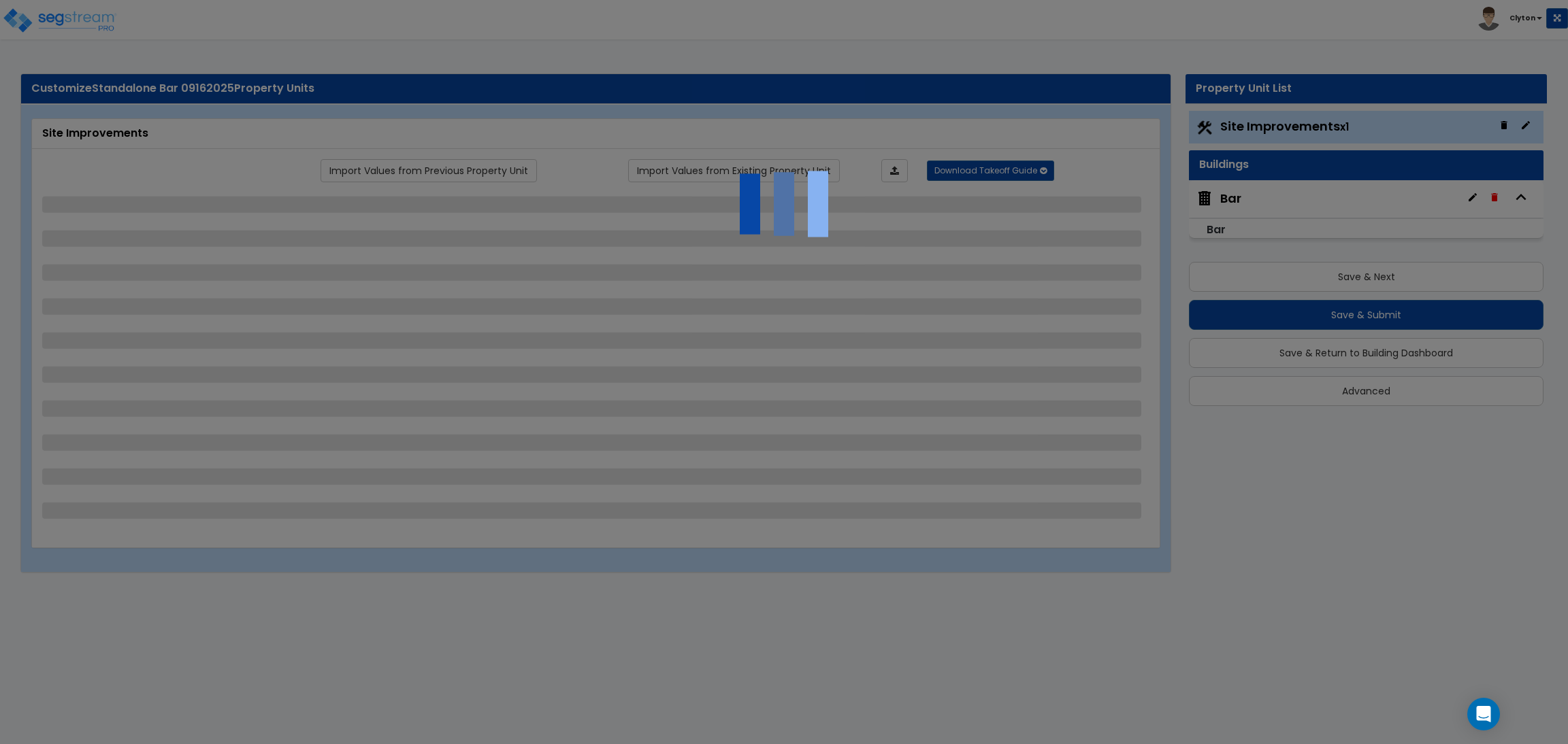
select select "1"
select select "2"
select select "7"
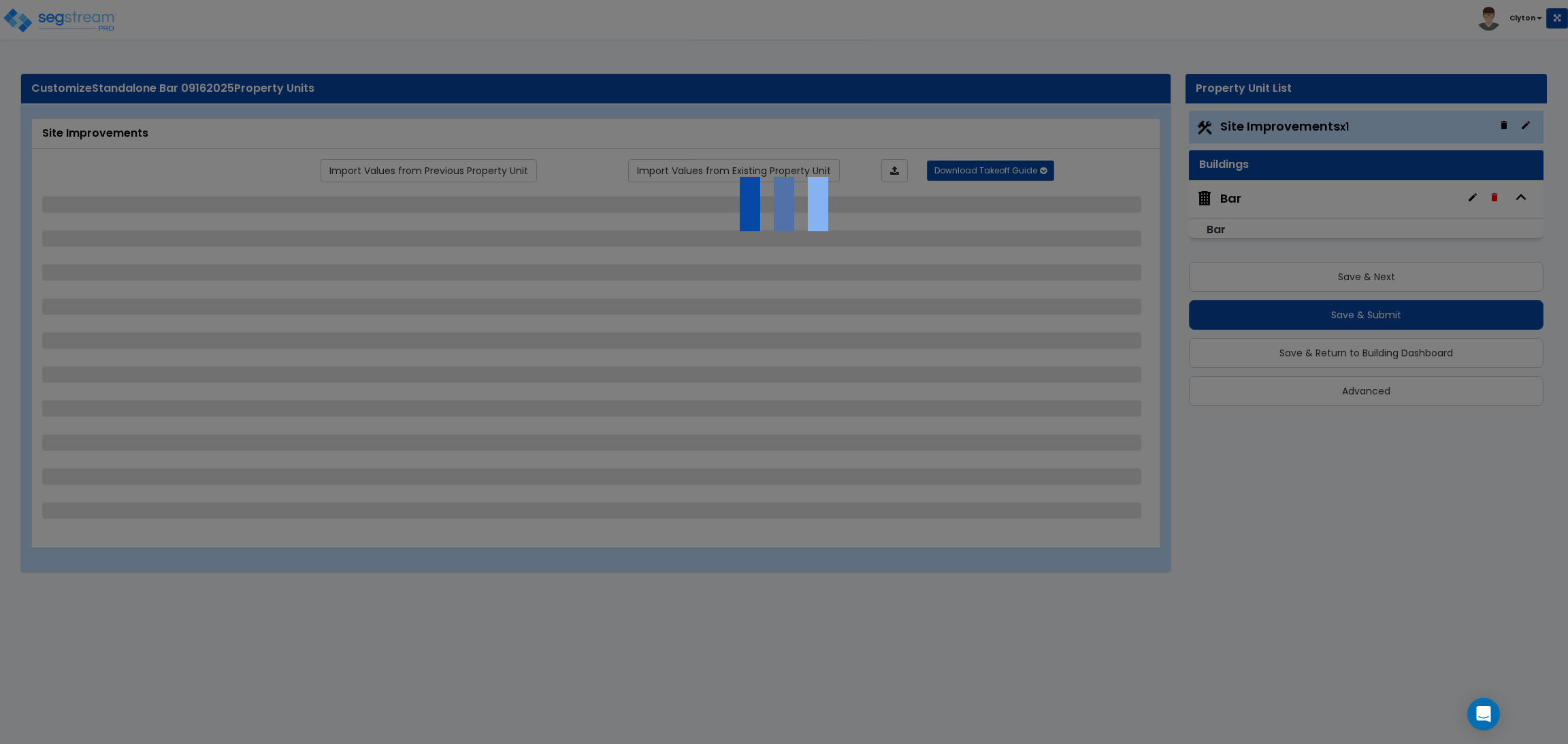
select select "2"
select select "1"
select select "16"
select select "4"
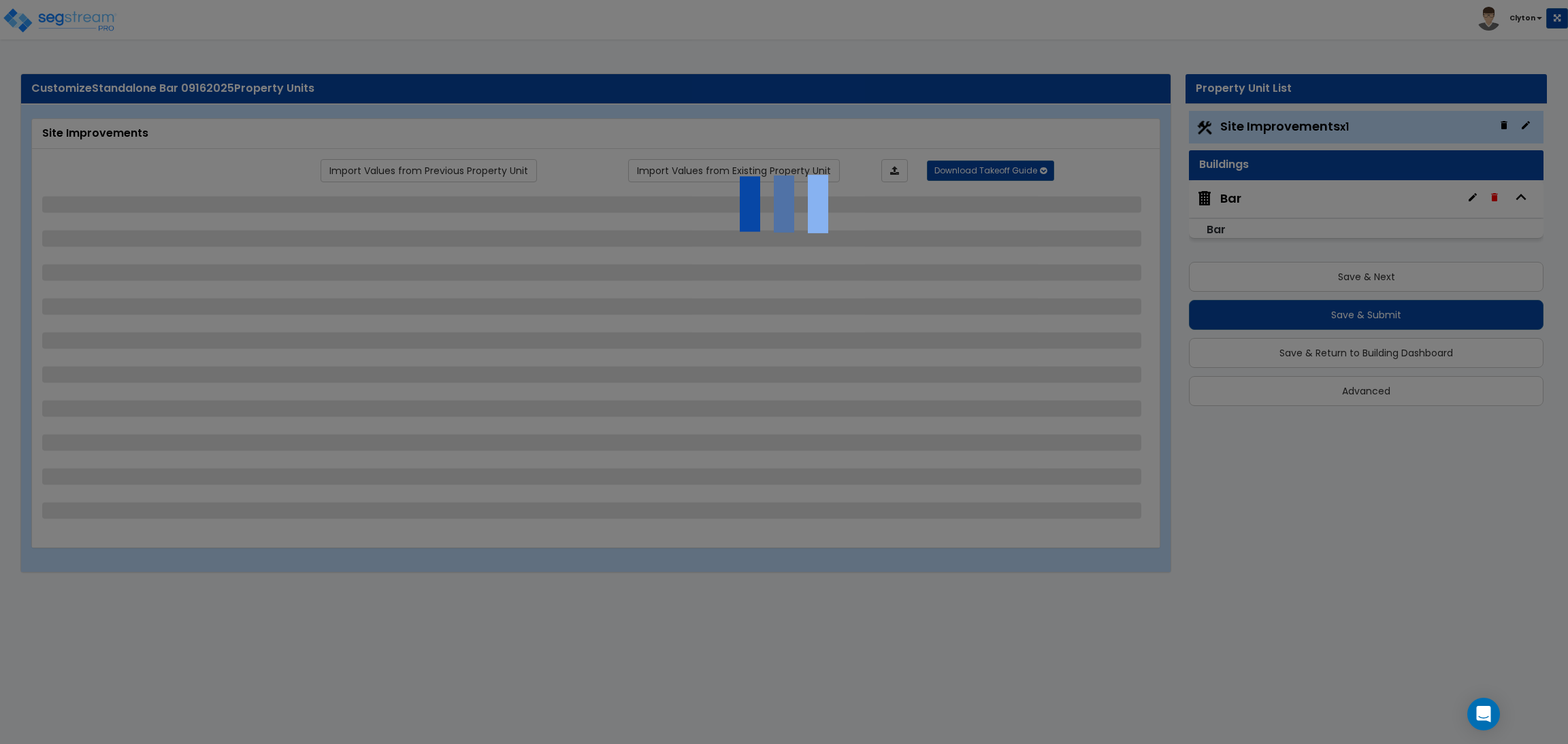
select select "2"
select select "1"
select select "2"
select select "3"
select select "1"
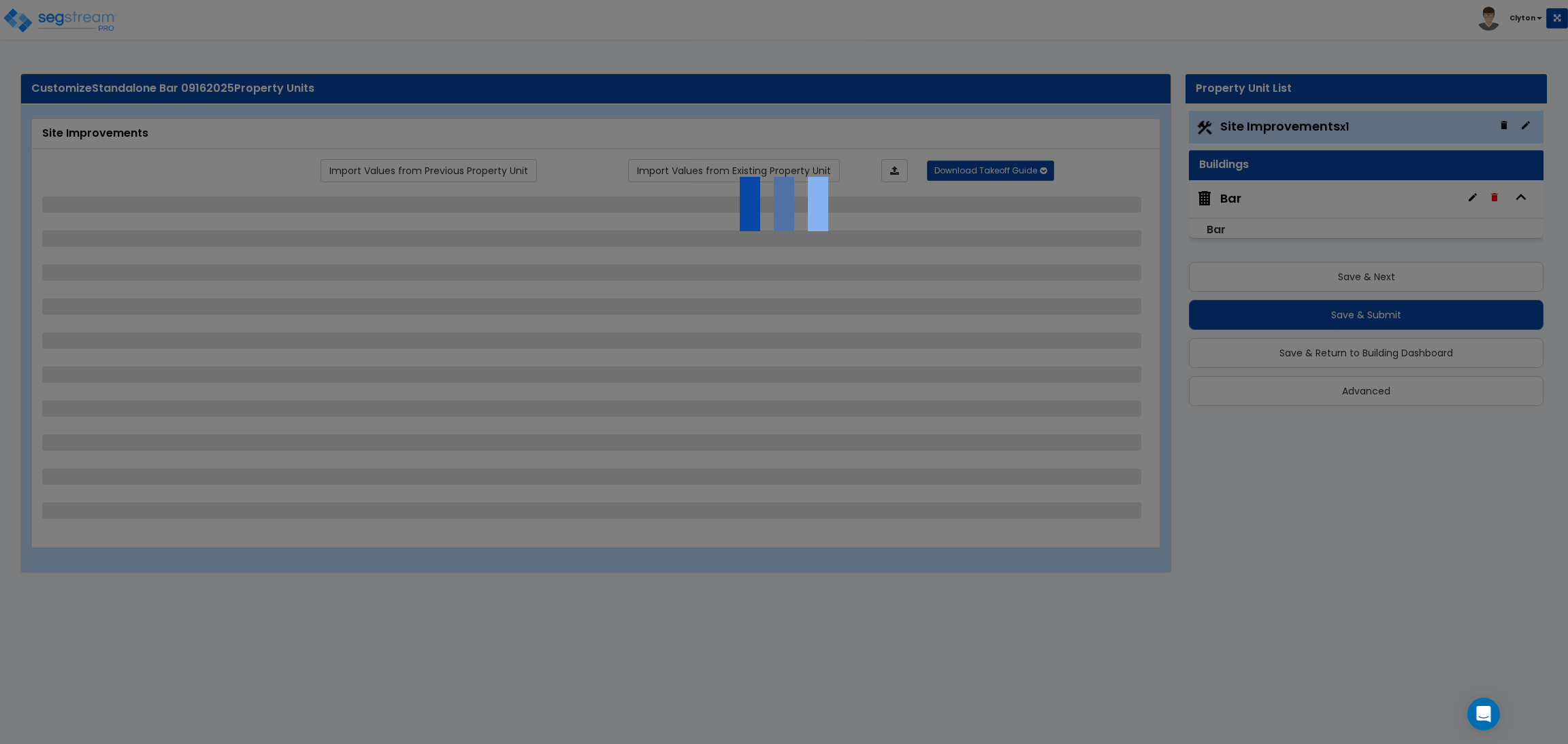
select select "2"
select select "1"
select select "2"
select select "1"
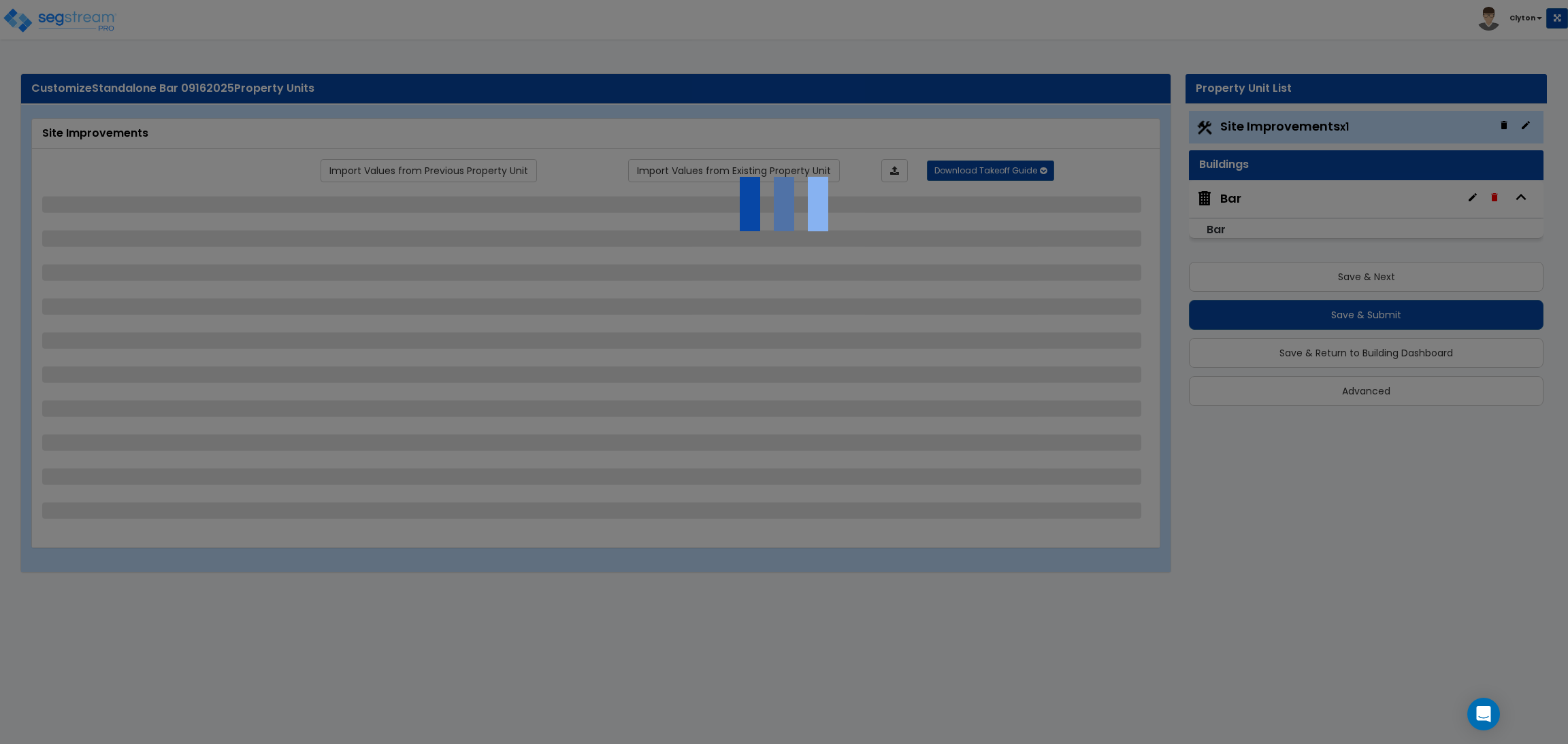
select select "1"
select select "2"
select select "3"
select select "11"
select select "8"
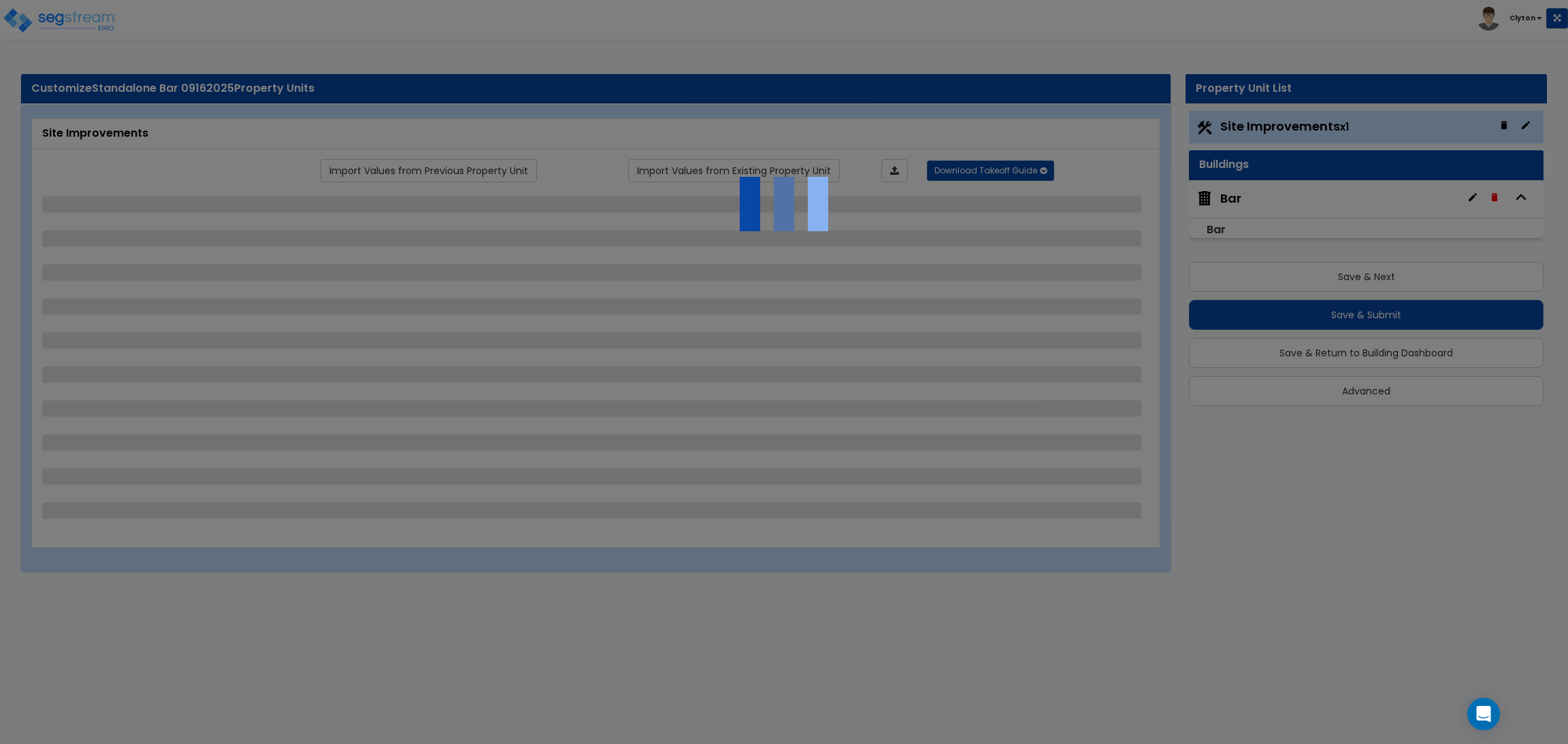
select select "5"
select select "3"
select select "1"
select select "5"
select select "7"
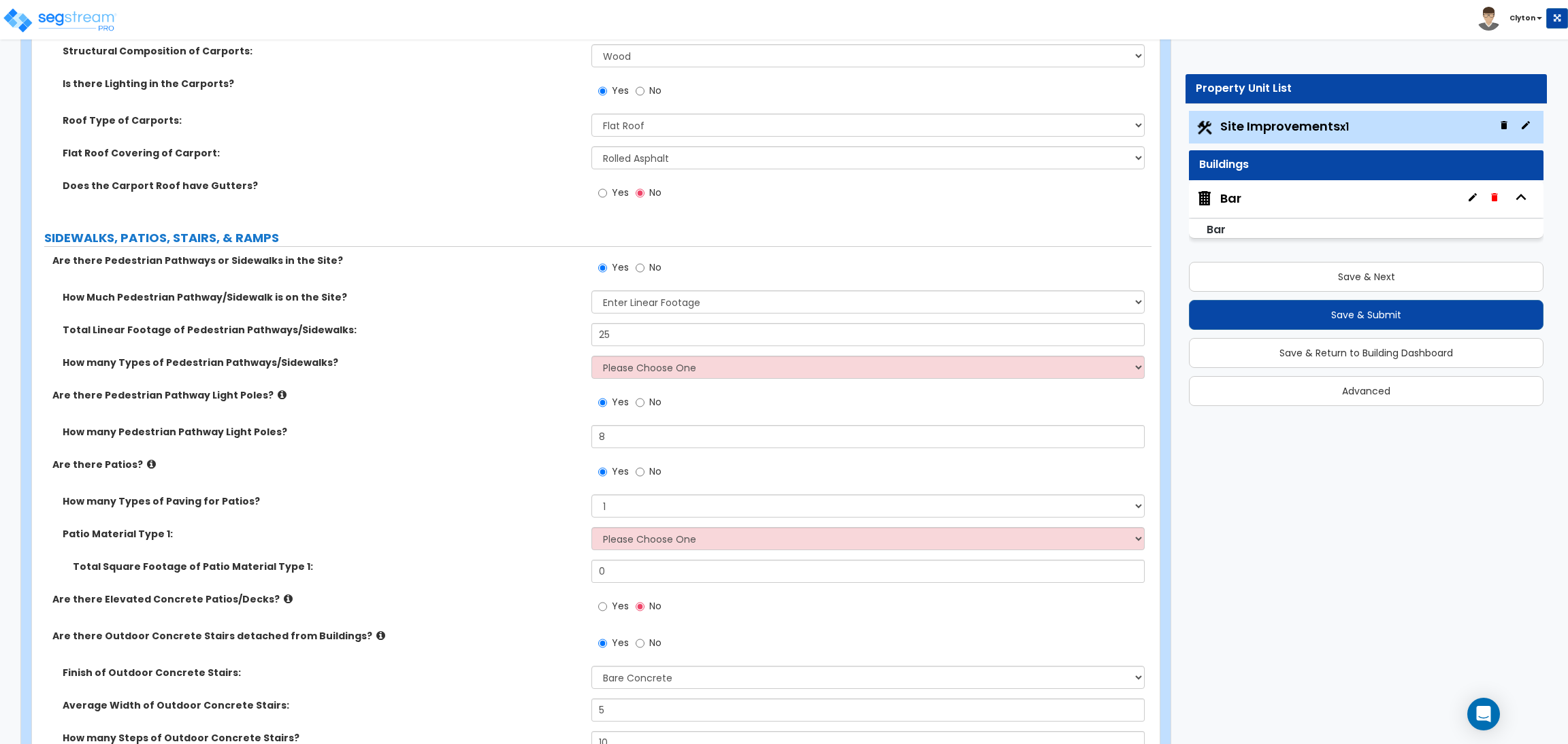
scroll to position [1837, 0]
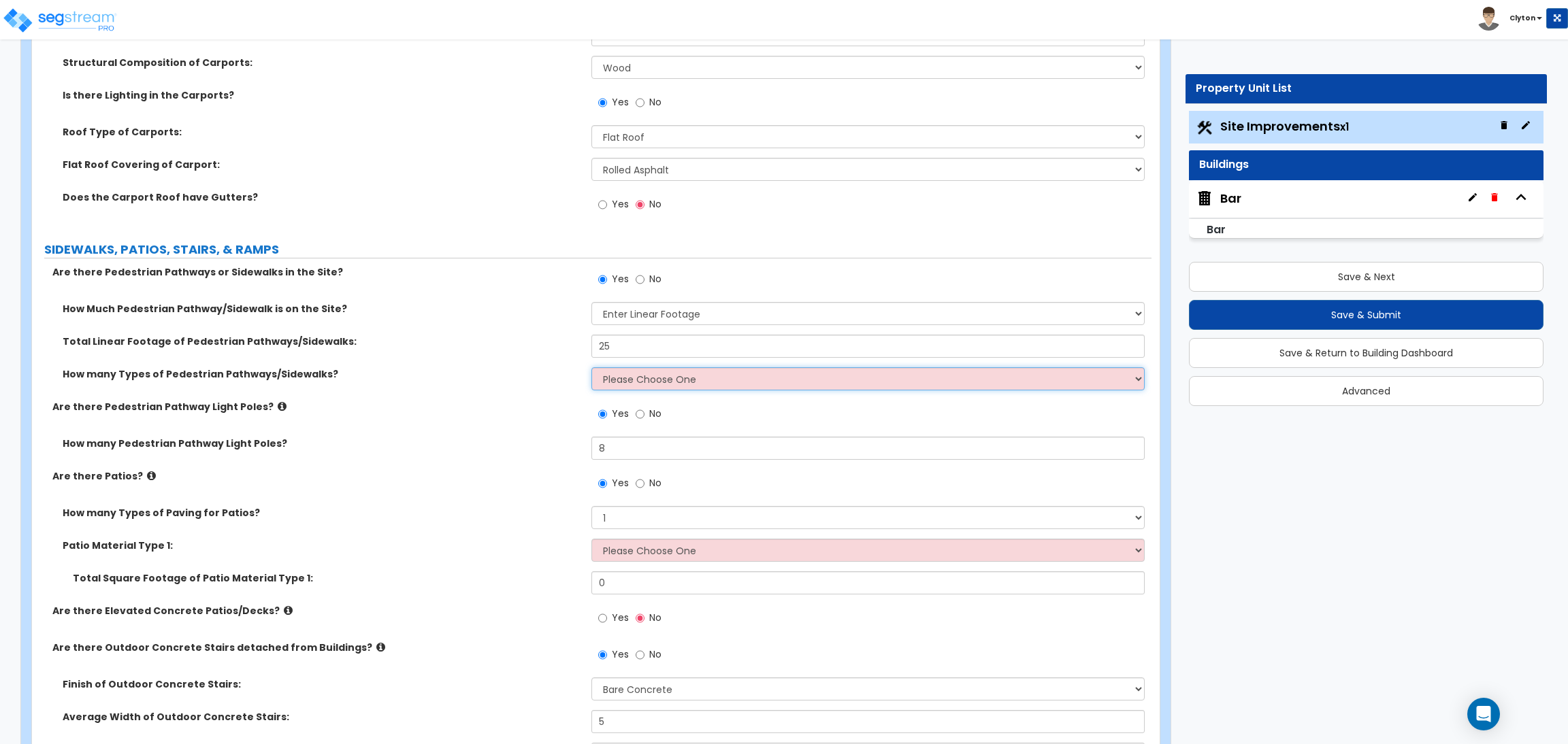
click at [603, 388] on select "Please Choose One 1 2 3" at bounding box center [868, 379] width 552 height 24
select select "1"
click at [592, 368] on select "Please Choose One 1 2 3" at bounding box center [868, 379] width 552 height 24
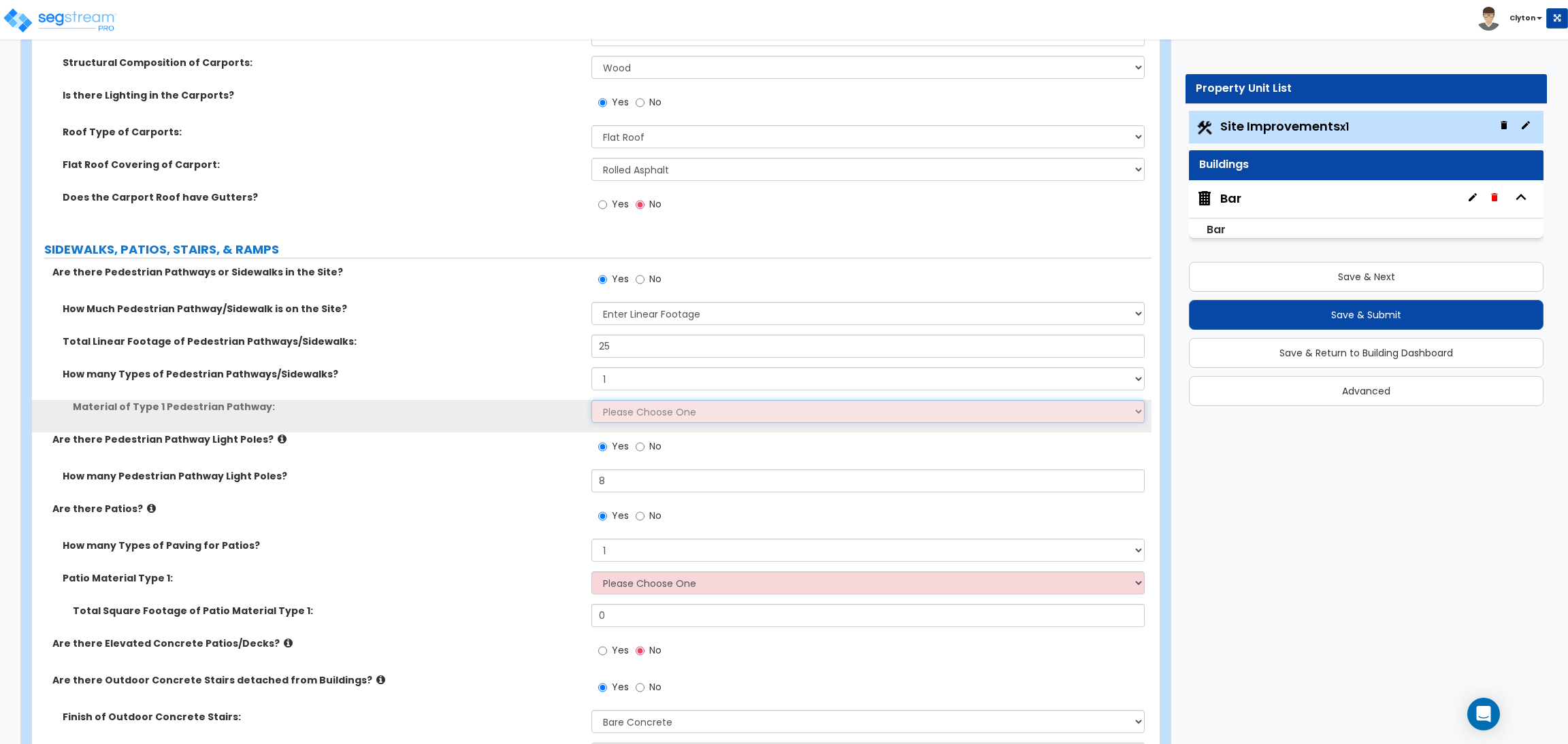
click at [611, 413] on select "Please Choose One Bare Concrete Stamped Concrete Brick Pavers Stone Pavers Wood…" at bounding box center [868, 412] width 552 height 24
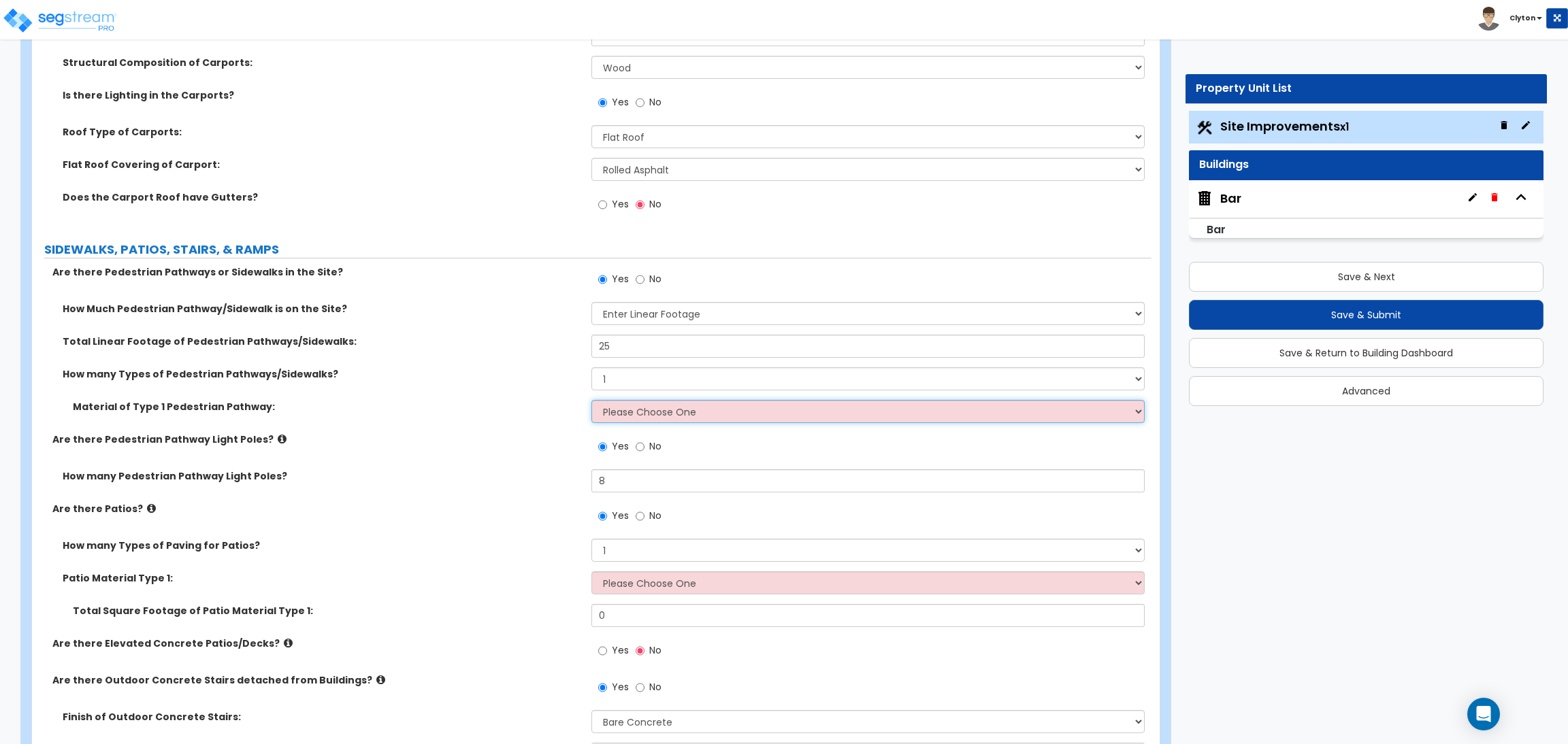
select select "5"
click at [592, 400] on select "Please Choose One Bare Concrete Stamped Concrete Brick Pavers Stone Pavers Wood…" at bounding box center [868, 412] width 552 height 24
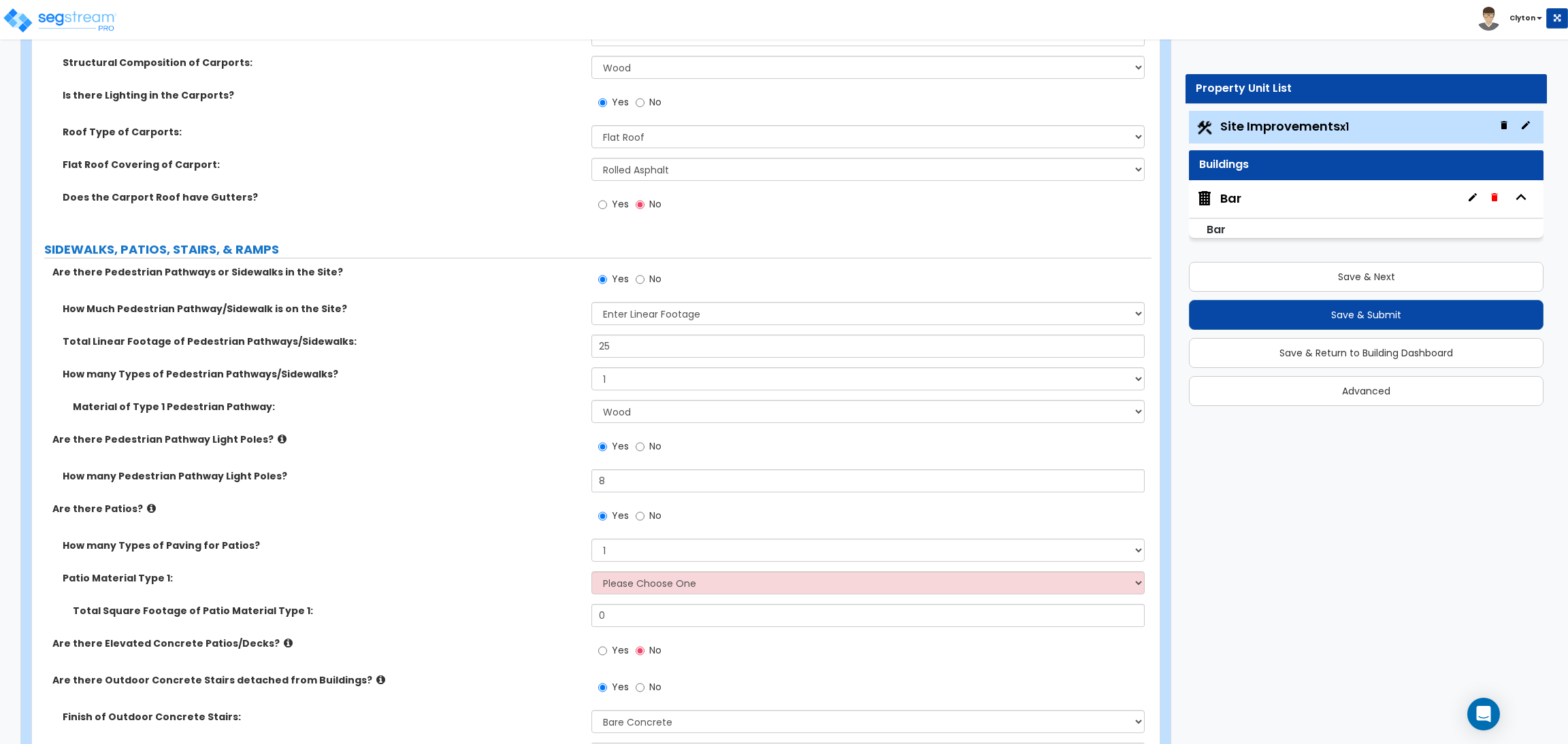
click at [446, 522] on div "Are there Patios? Yes No" at bounding box center [592, 520] width 1120 height 36
click at [659, 581] on select "Please Choose One Bare Concrete Stamped Concrete Brick Pavers Stone Pavers Tile…" at bounding box center [868, 584] width 552 height 24
select select "3"
click at [592, 572] on select "Please Choose One Bare Concrete Stamped Concrete Brick Pavers Stone Pavers Tile…" at bounding box center [868, 584] width 552 height 24
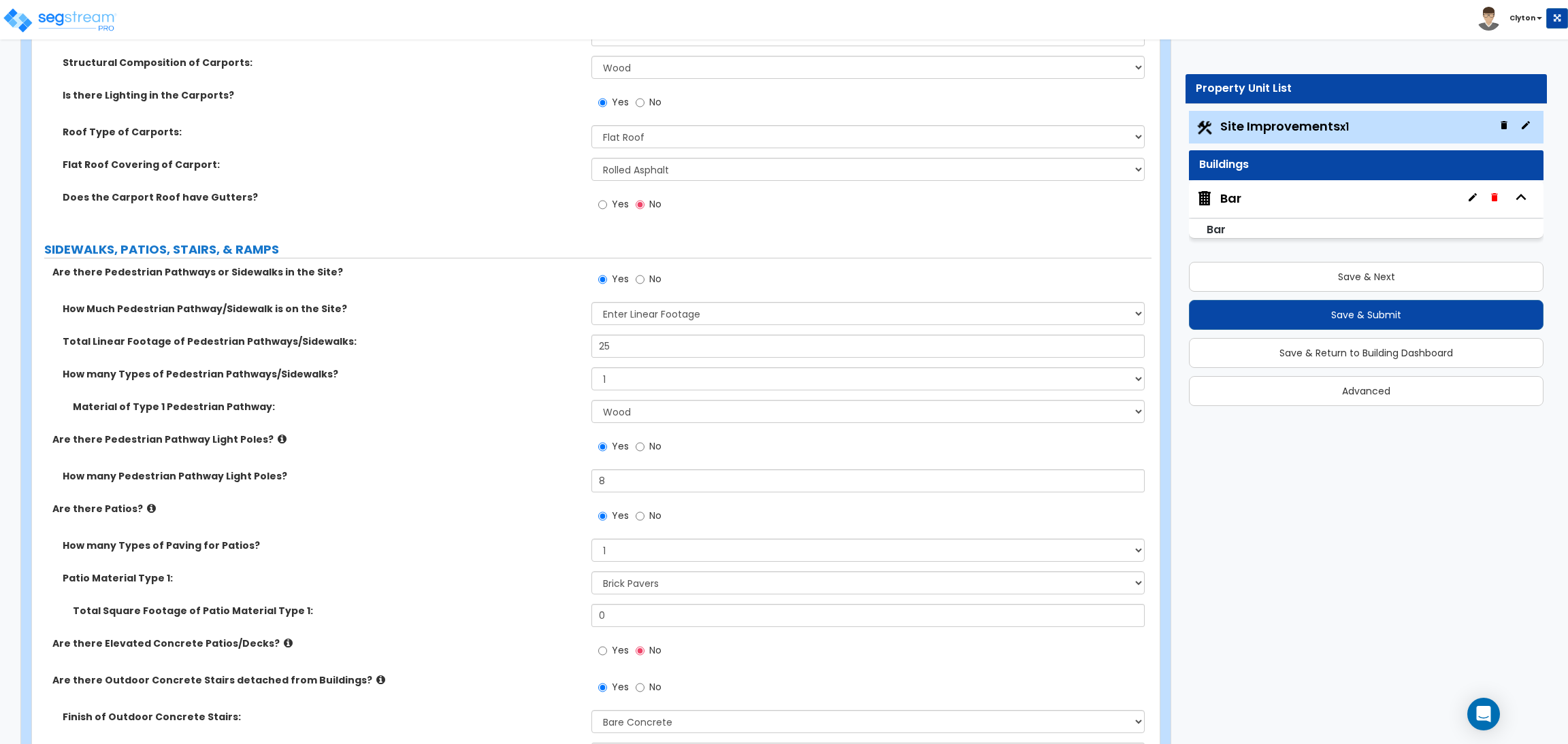
click at [528, 544] on label "How many Types of Paving for Patios?" at bounding box center [322, 545] width 519 height 14
drag, startPoint x: 647, startPoint y: 618, endPoint x: 573, endPoint y: 618, distance: 74.0
click at [573, 618] on div "Total Square Footage of Patio Material Type 1: 0" at bounding box center [592, 620] width 1120 height 32
type input "100"
click at [562, 618] on label "Total Square Footage of Patio Material Type 1:" at bounding box center [326, 611] width 508 height 14
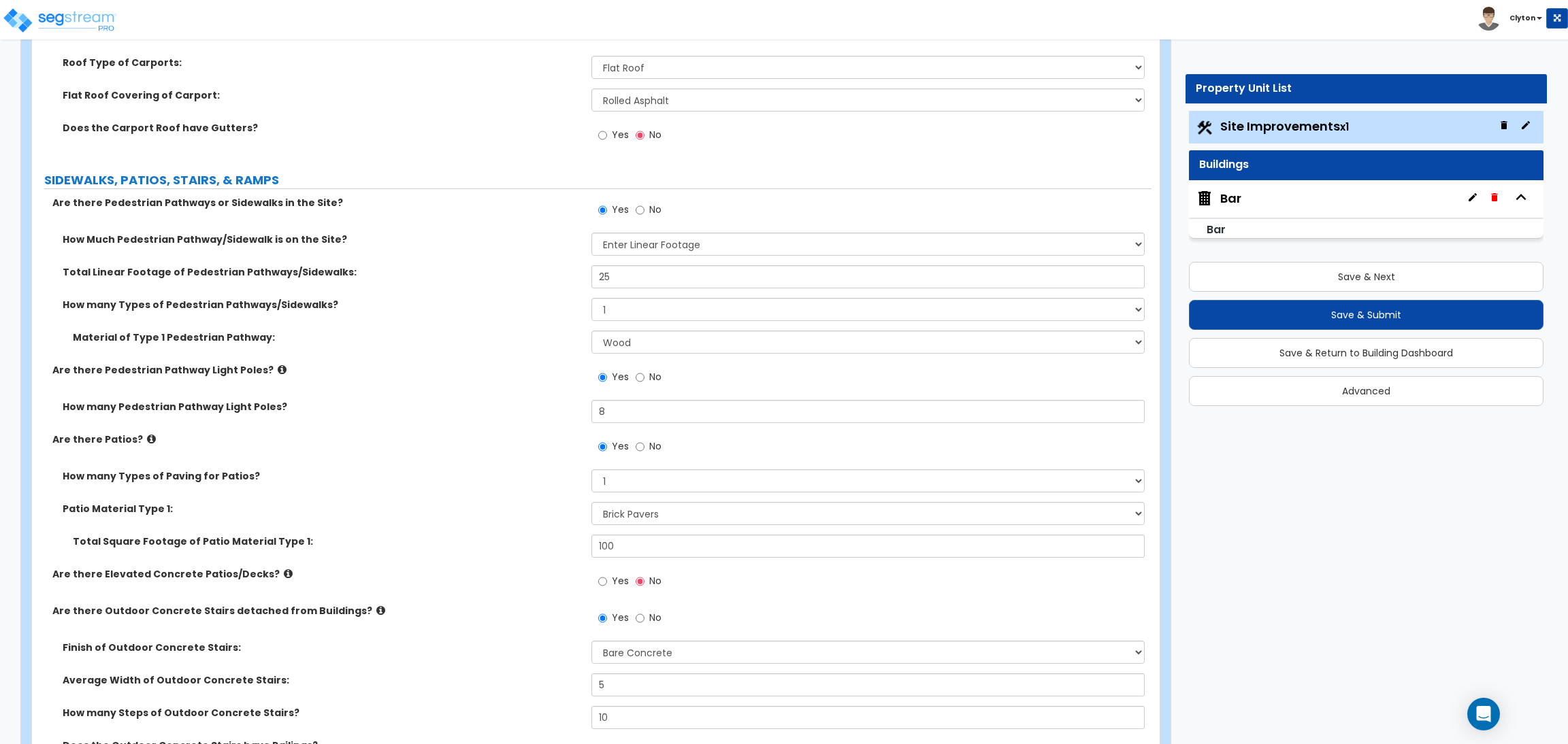
scroll to position [1939, 0]
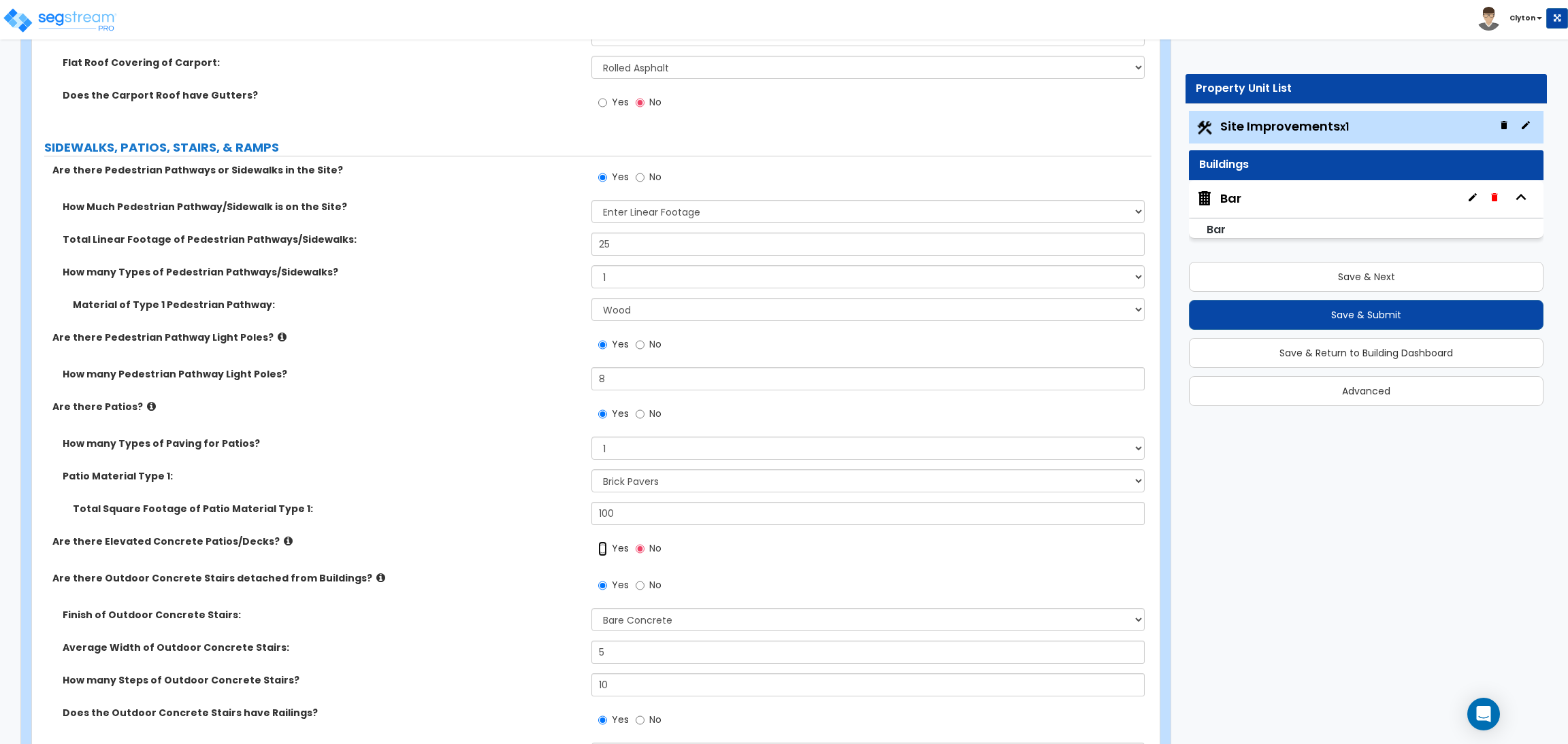
click at [601, 546] on input "Yes" at bounding box center [603, 548] width 9 height 15
radio input "true"
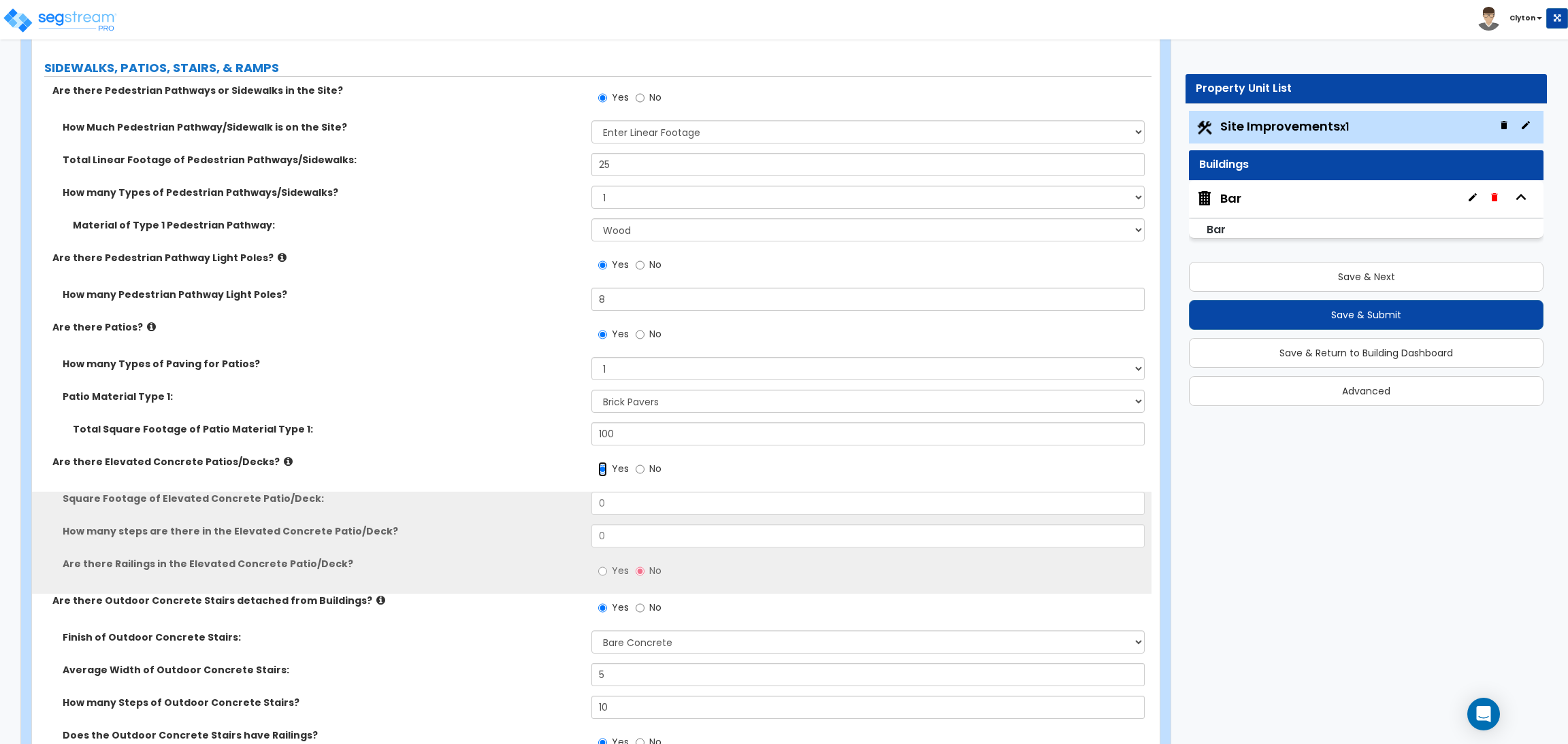
scroll to position [2040, 0]
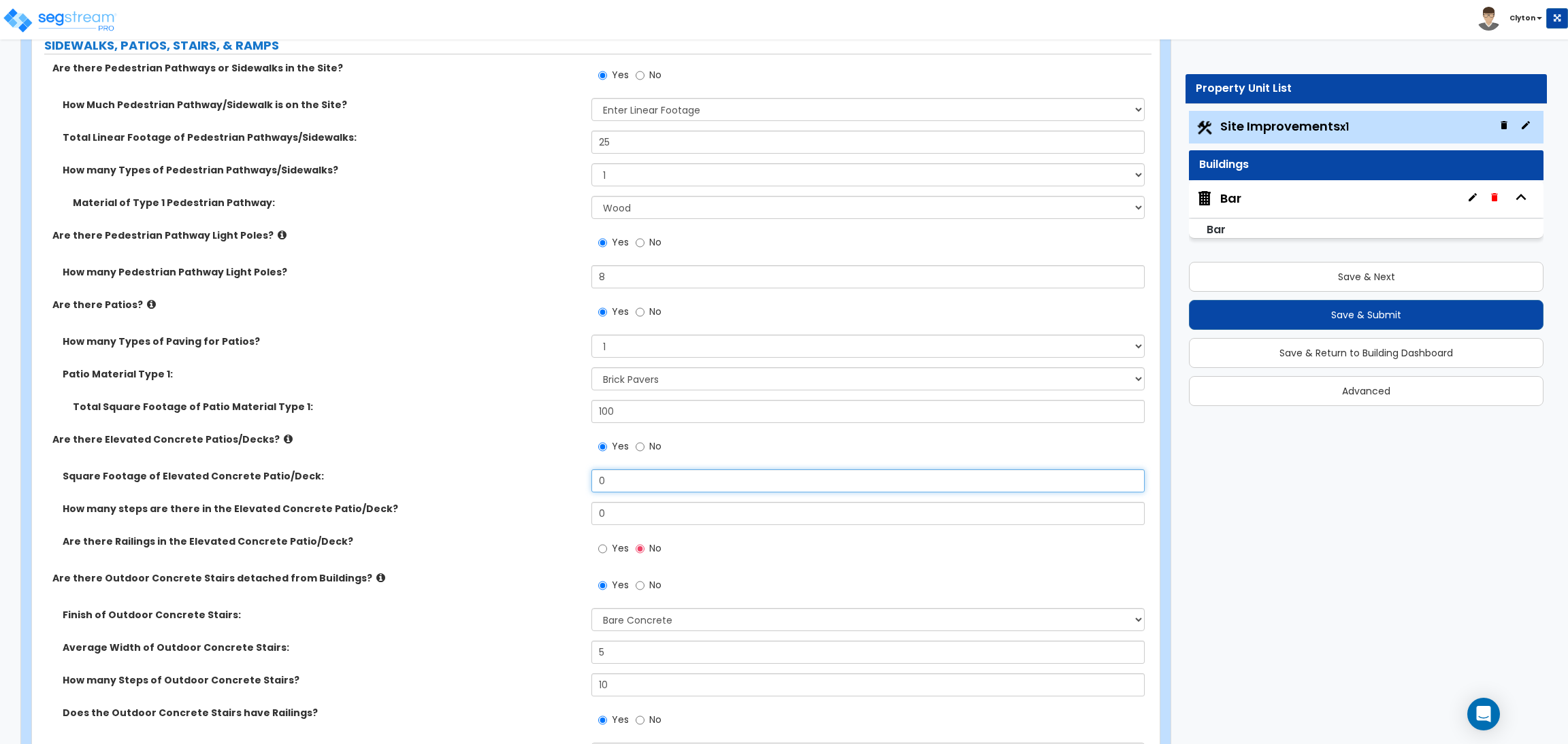
drag, startPoint x: 647, startPoint y: 483, endPoint x: 532, endPoint y: 484, distance: 115.0
click at [540, 484] on div "Square Footage of Elevated Concrete Patio/Deck: 0" at bounding box center [592, 486] width 1120 height 32
type input "60"
drag, startPoint x: 604, startPoint y: 524, endPoint x: 586, endPoint y: 524, distance: 18.0
click at [586, 524] on div "How many steps are there in the Elevated Concrete Patio/Deck? 0" at bounding box center [592, 518] width 1120 height 32
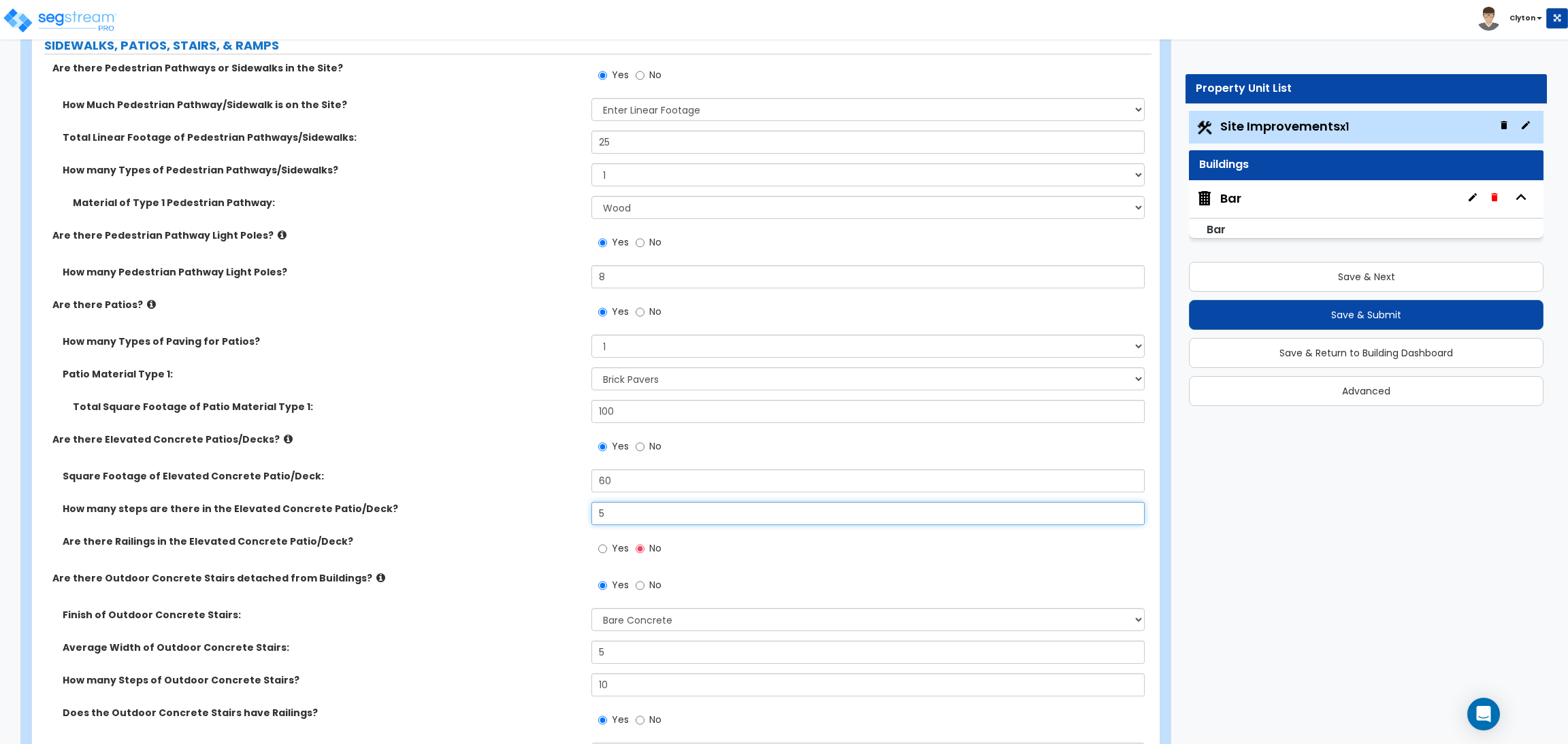
type input "5"
click at [522, 543] on label "Are there Railings in the Elevated Concrete Patio/Deck?" at bounding box center [322, 542] width 519 height 14
click at [600, 544] on input "Yes" at bounding box center [603, 548] width 9 height 15
radio input "true"
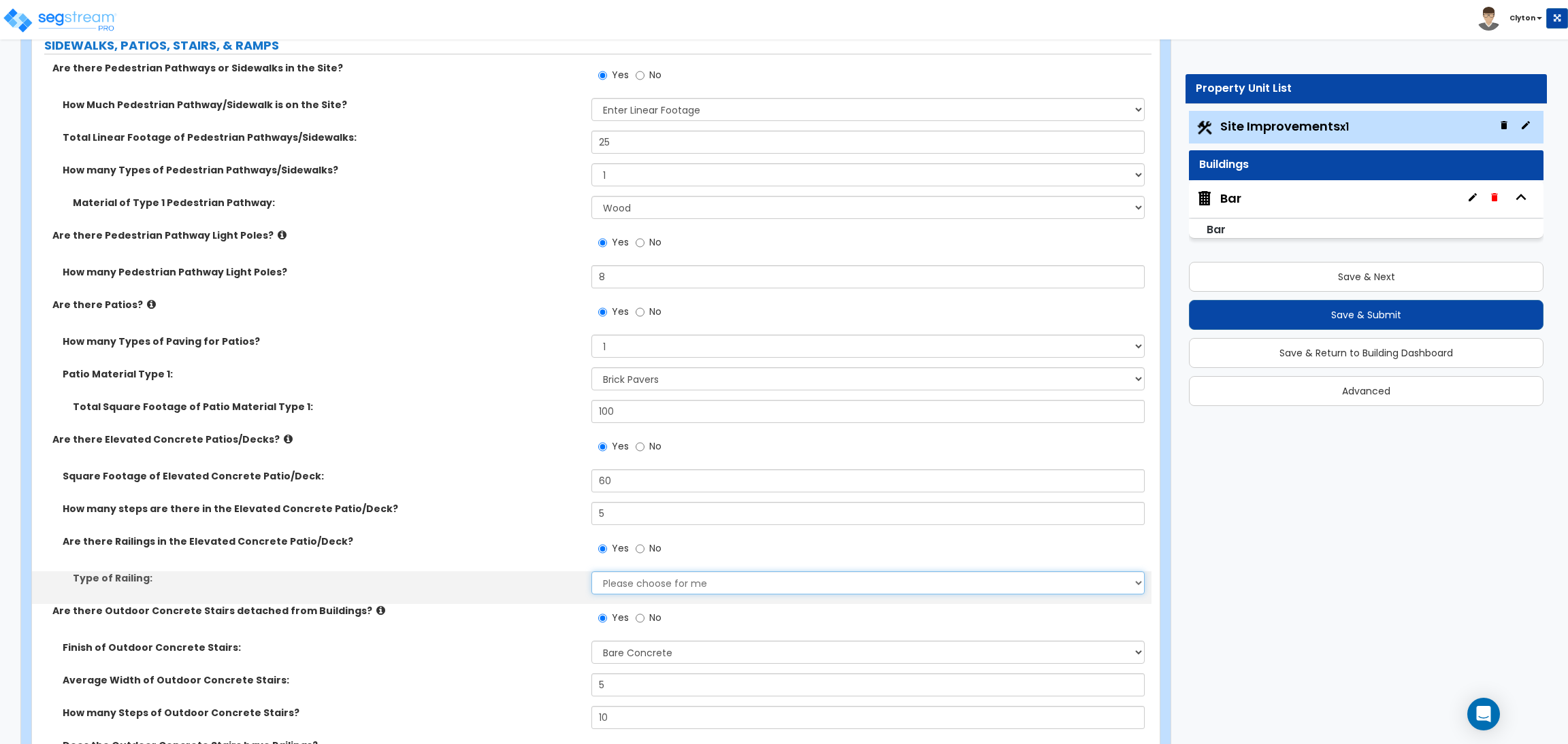
click at [642, 582] on select "Please choose for me Steel Aluminum Wood" at bounding box center [868, 584] width 552 height 24
select select "1"
click at [592, 572] on select "Please choose for me Steel Aluminum Wood" at bounding box center [868, 584] width 552 height 24
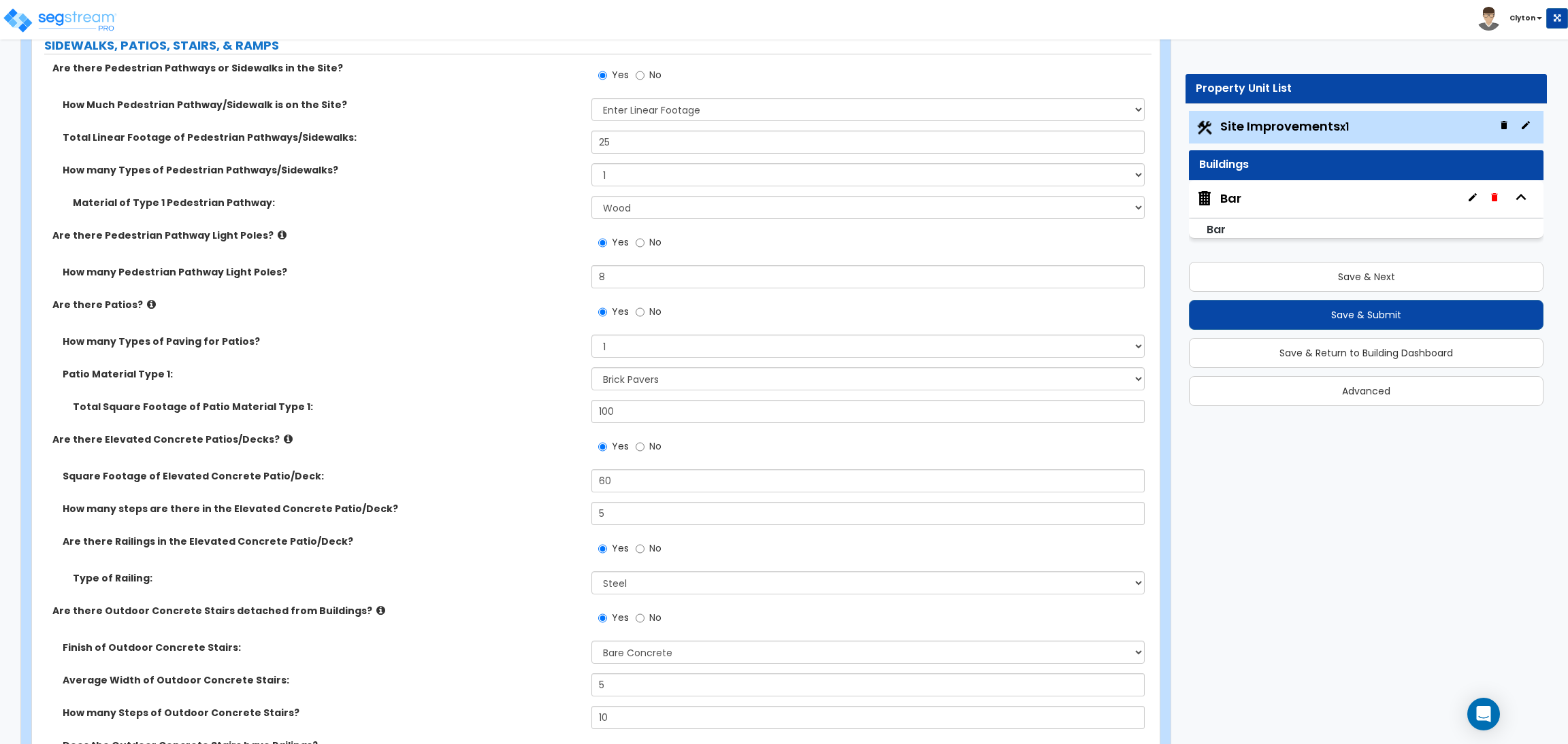
click at [481, 599] on div "Type of Railing: Please choose for me Steel Aluminum Wood" at bounding box center [592, 588] width 1120 height 32
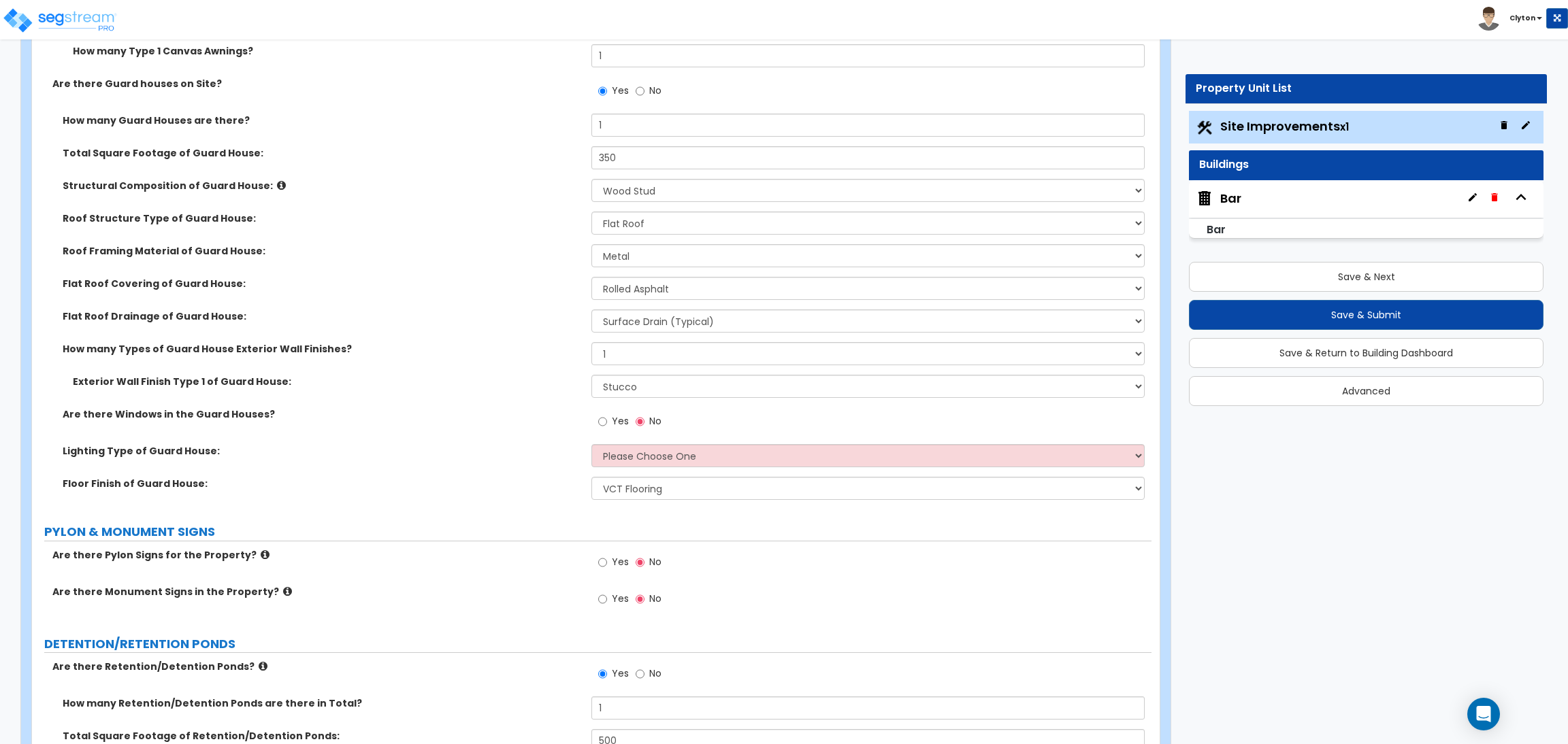
scroll to position [7043, 0]
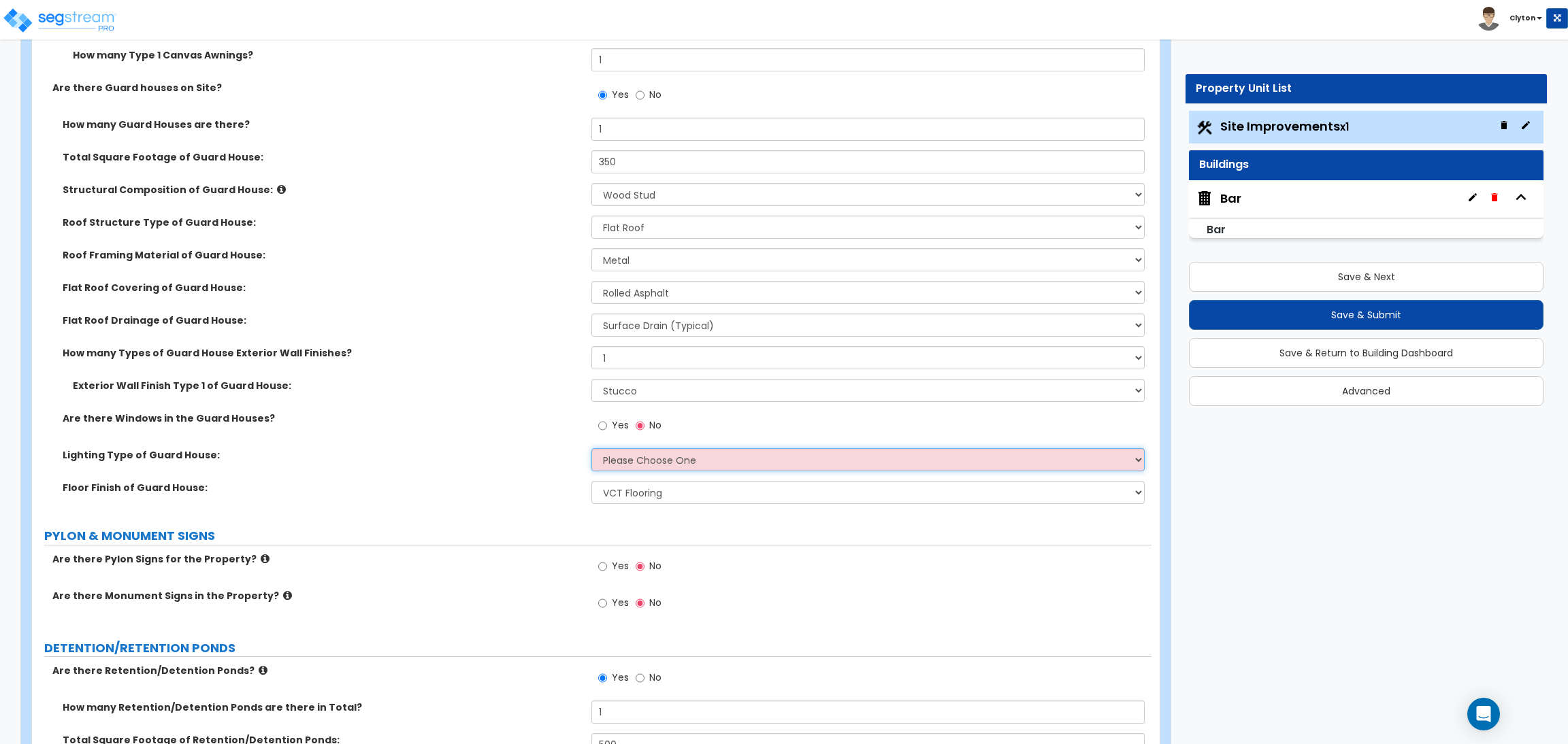
click at [627, 462] on select "Please Choose One LED Surface-Mounted LED Recessed Fluorescent Surface-Mounted …" at bounding box center [868, 460] width 552 height 24
select select "1"
click at [592, 448] on select "Please Choose One LED Surface-Mounted LED Recessed Fluorescent Surface-Mounted …" at bounding box center [868, 460] width 552 height 24
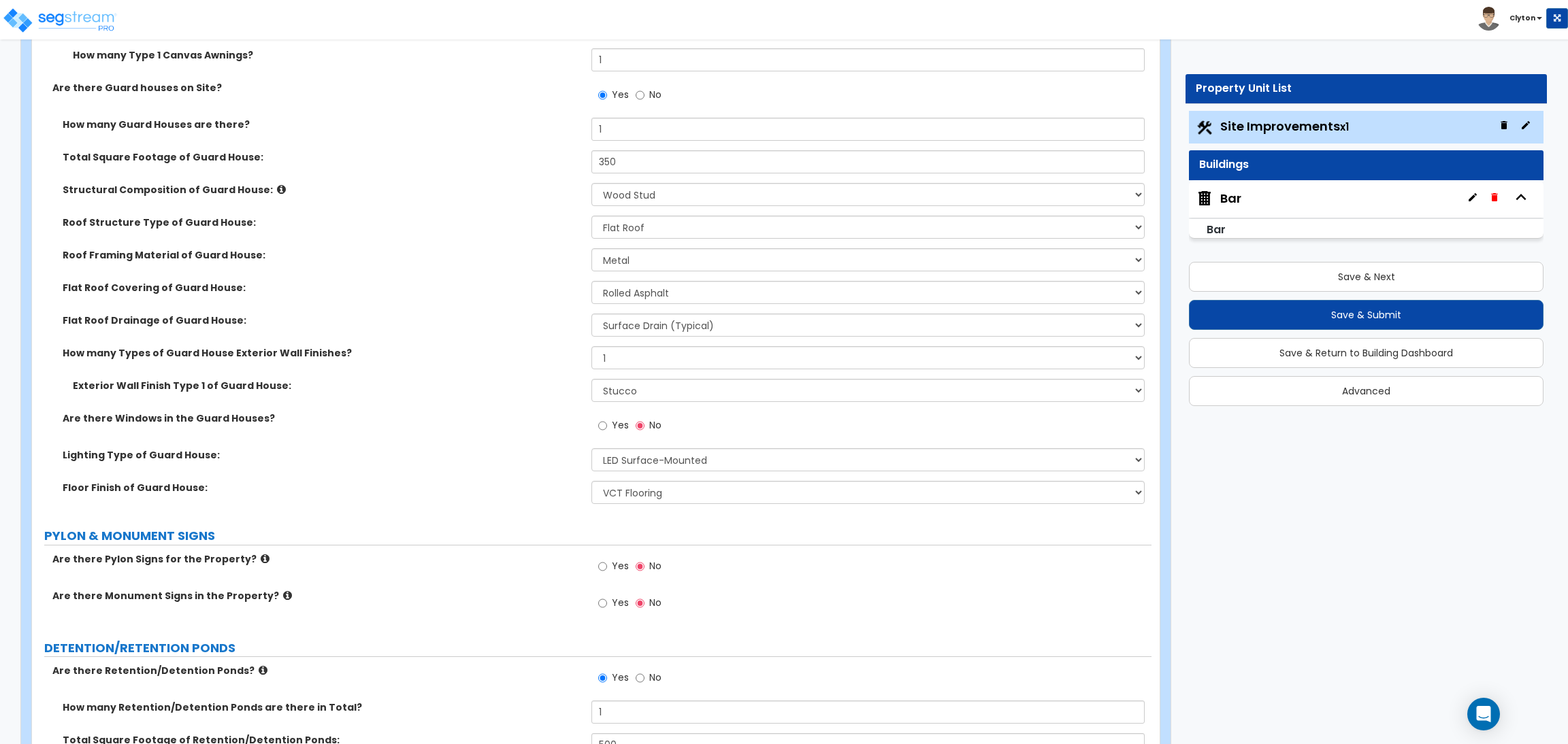
click at [520, 469] on div "Lighting Type of Guard House: Please Choose One LED Surface-Mounted LED Recesse…" at bounding box center [592, 464] width 1120 height 32
click at [417, 418] on label "Are there Windows in the Guard Houses?" at bounding box center [322, 419] width 519 height 14
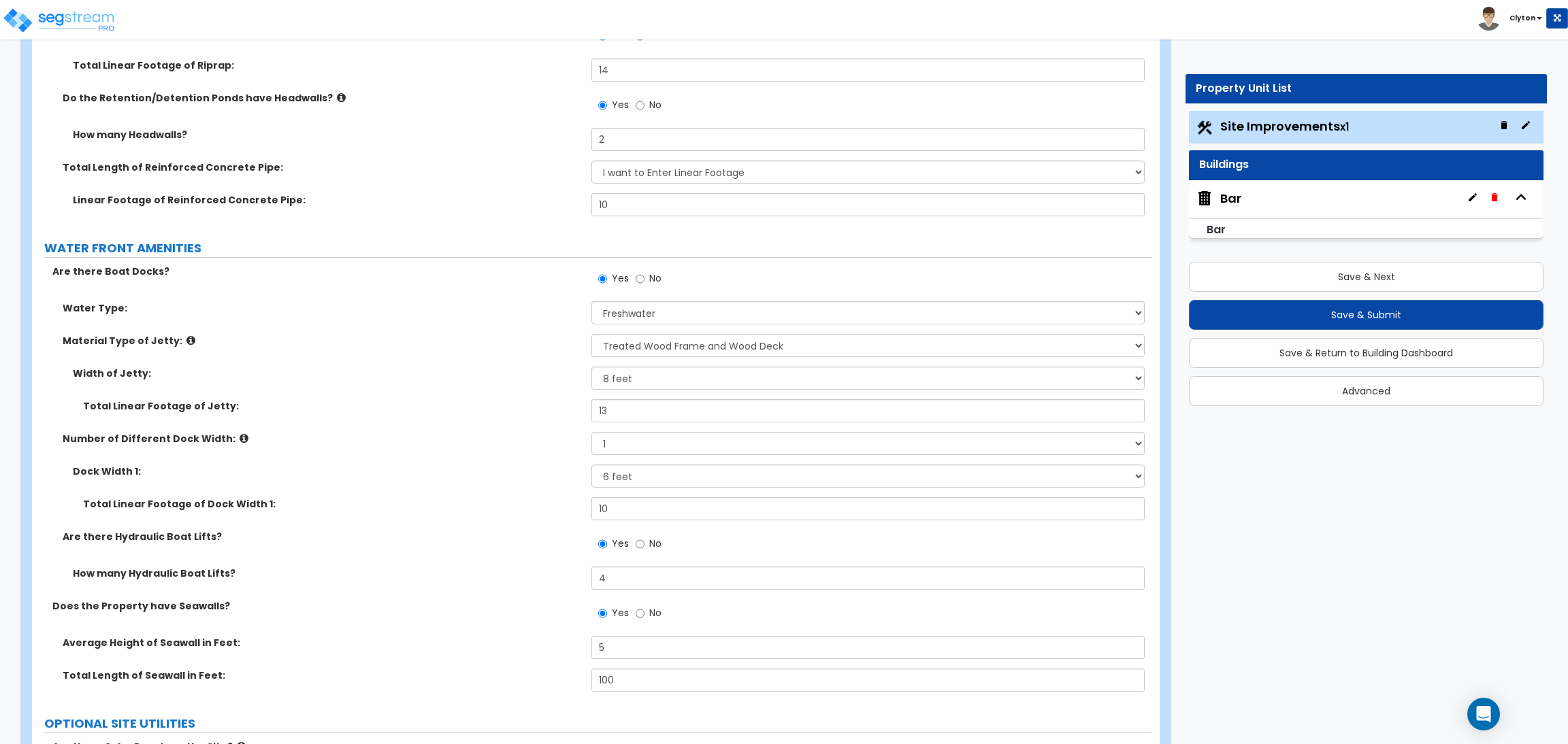
scroll to position [8063, 0]
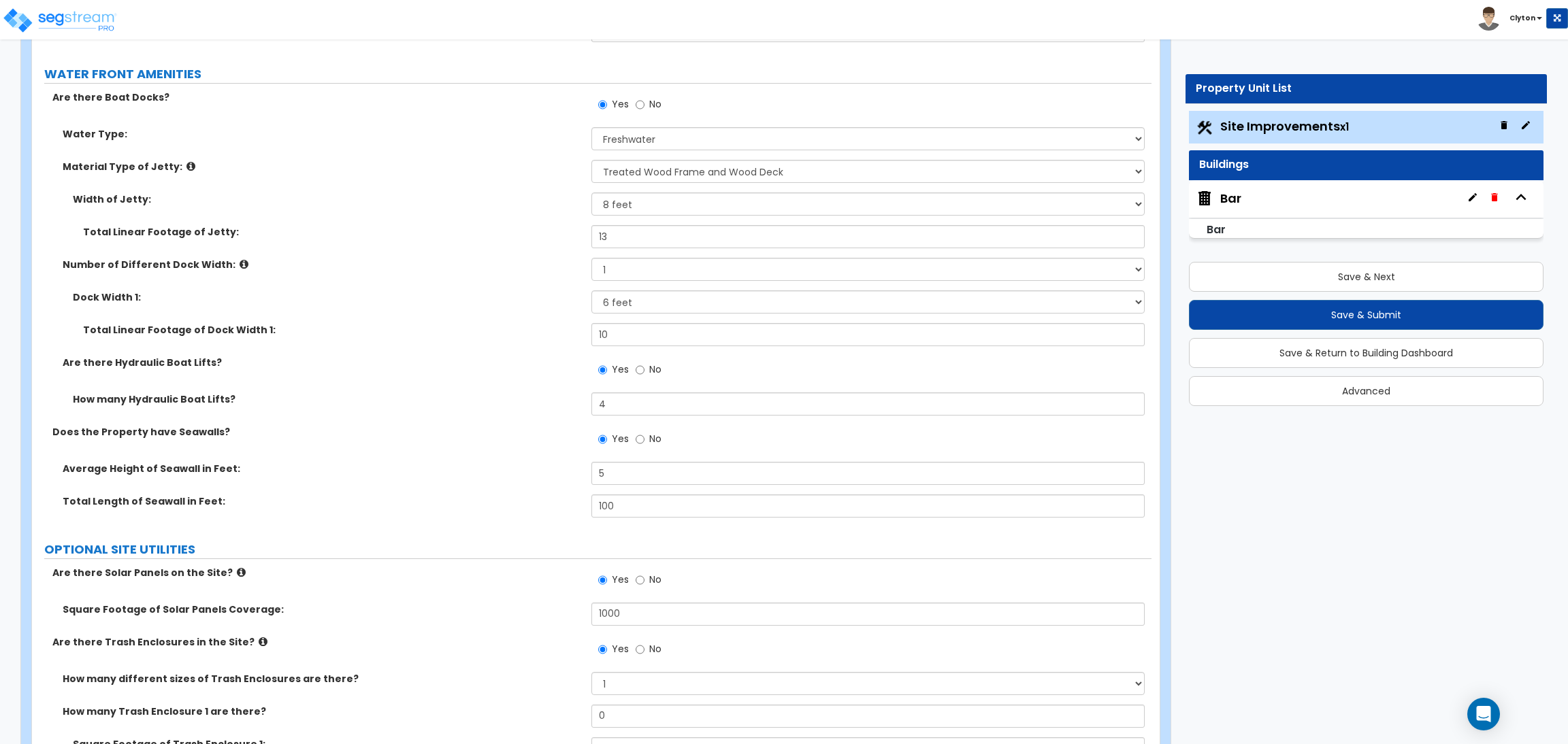
click at [458, 333] on label "Total Linear Footage of Dock Width 1:" at bounding box center [331, 330] width 498 height 14
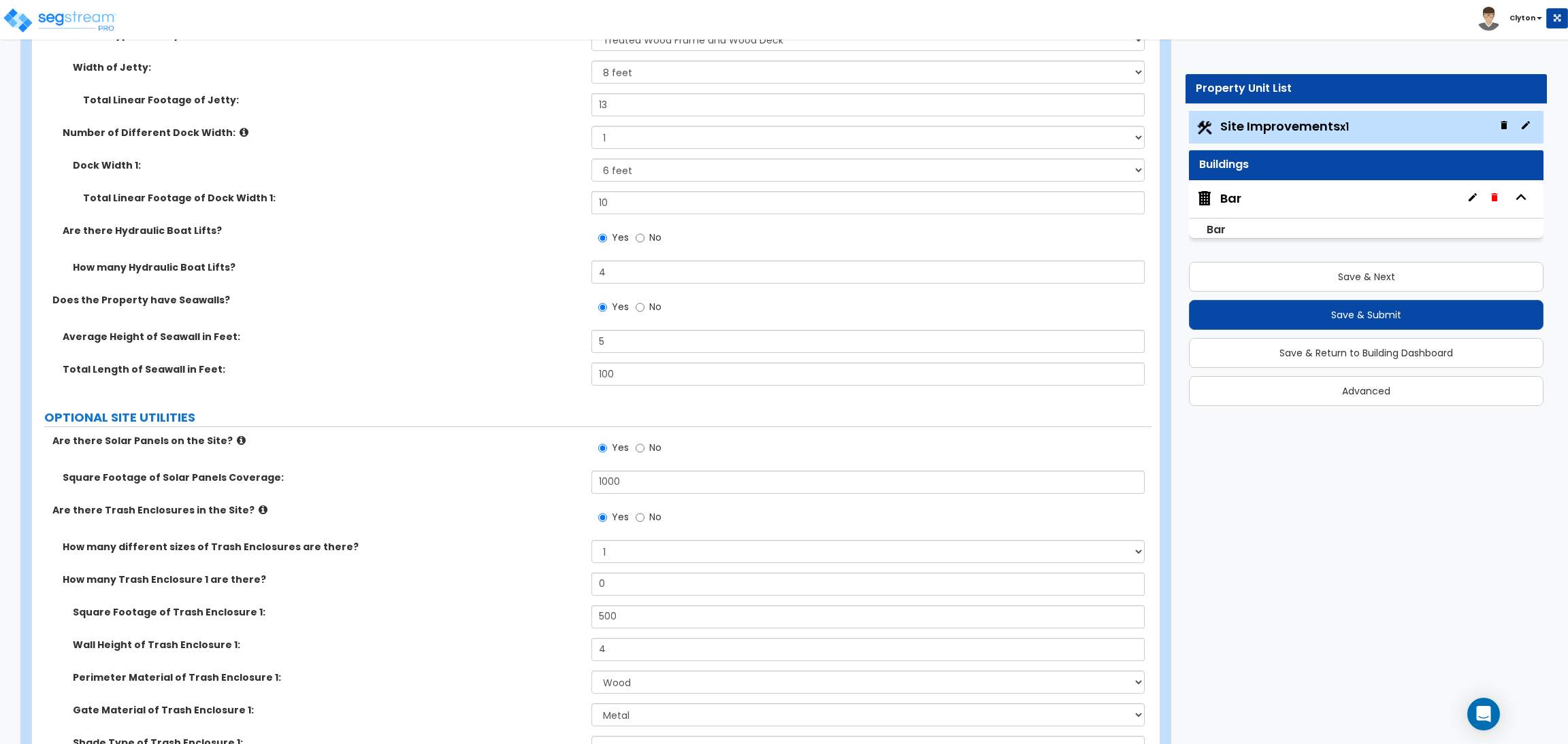
scroll to position [8370, 0]
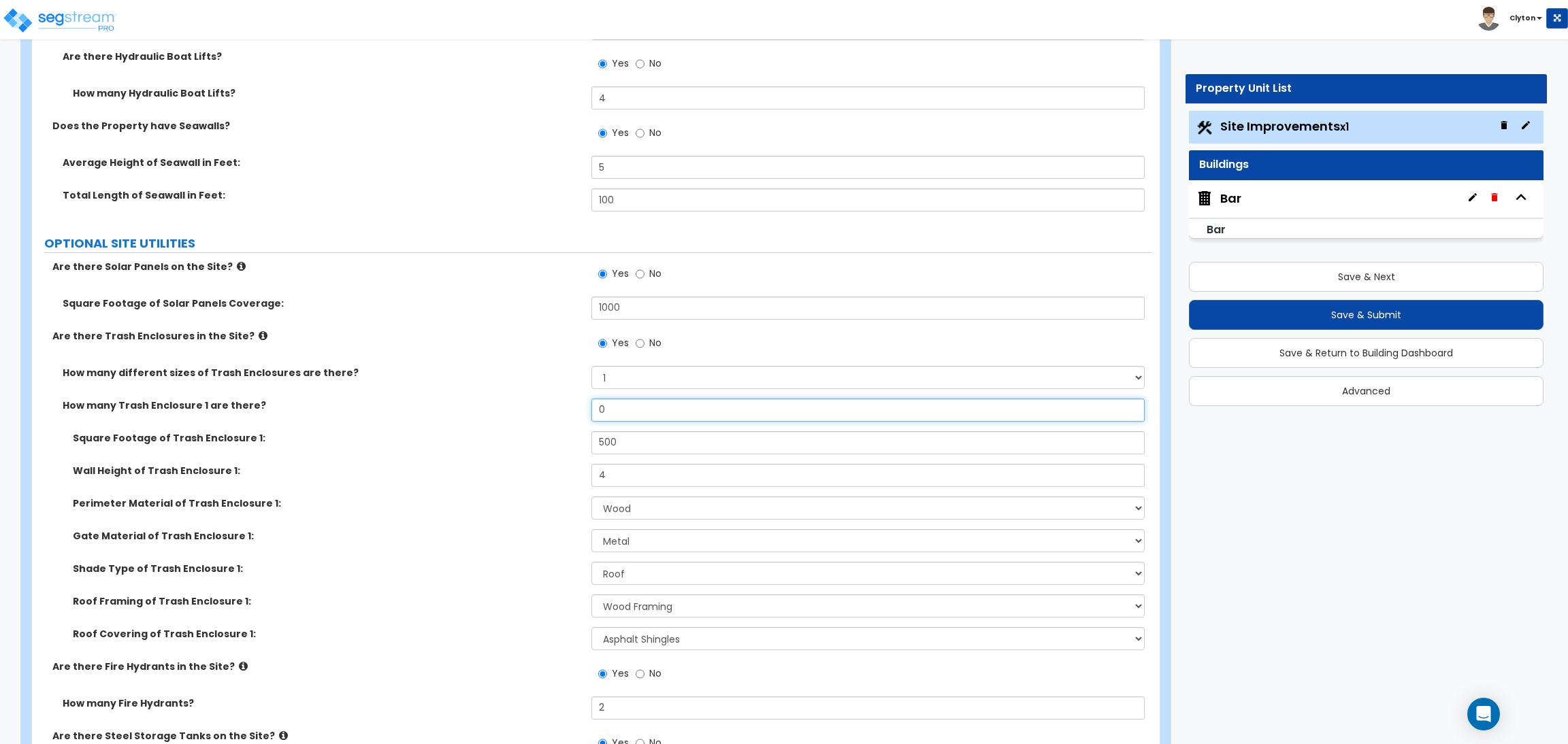
drag, startPoint x: 623, startPoint y: 408, endPoint x: 546, endPoint y: 410, distance: 77.0
click at [573, 410] on div "How many Trash Enclosure 1 are there? 0" at bounding box center [592, 415] width 1120 height 32
type input "1"
click at [536, 415] on div "How many Trash Enclosure 1 are there? 1" at bounding box center [592, 415] width 1120 height 32
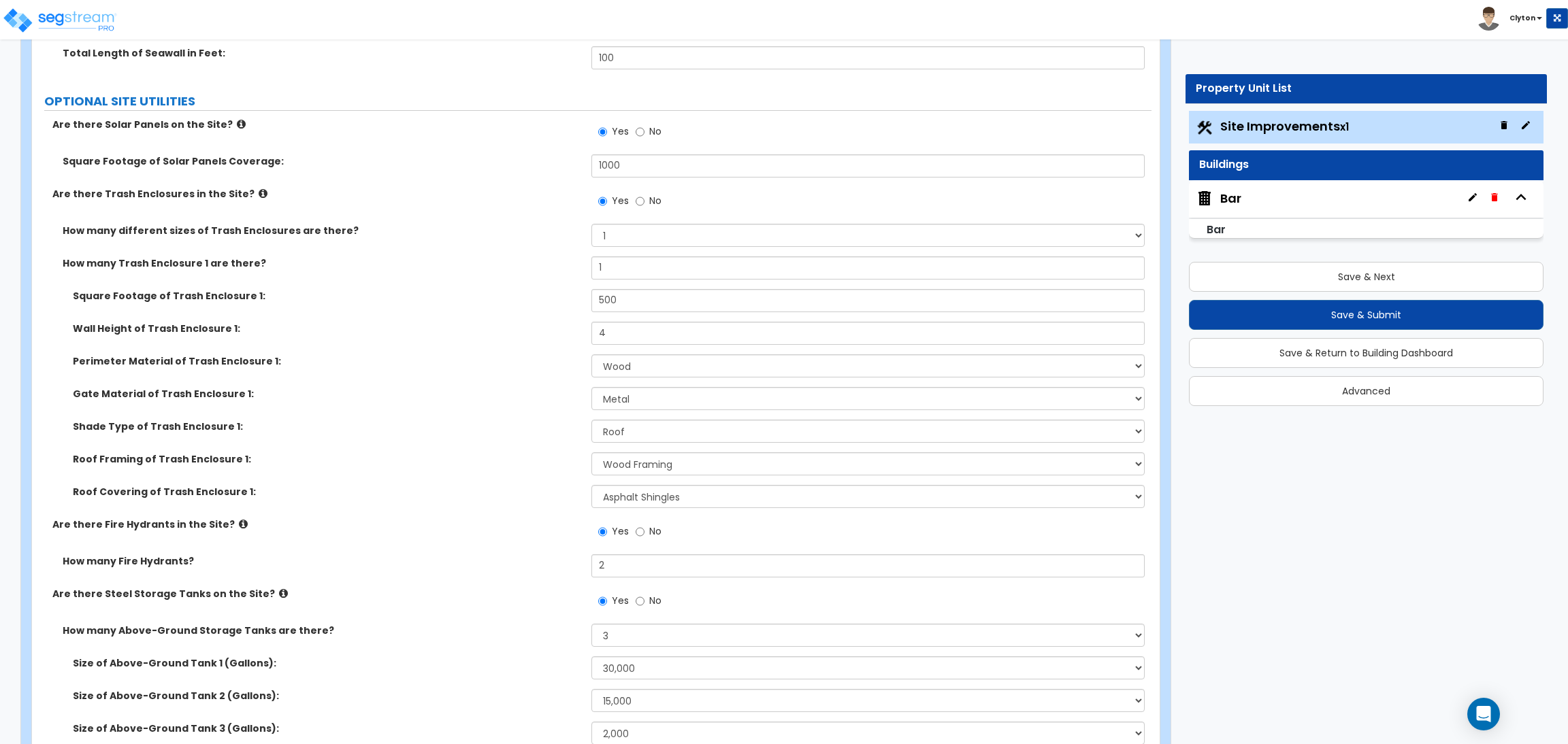
scroll to position [8716, 0]
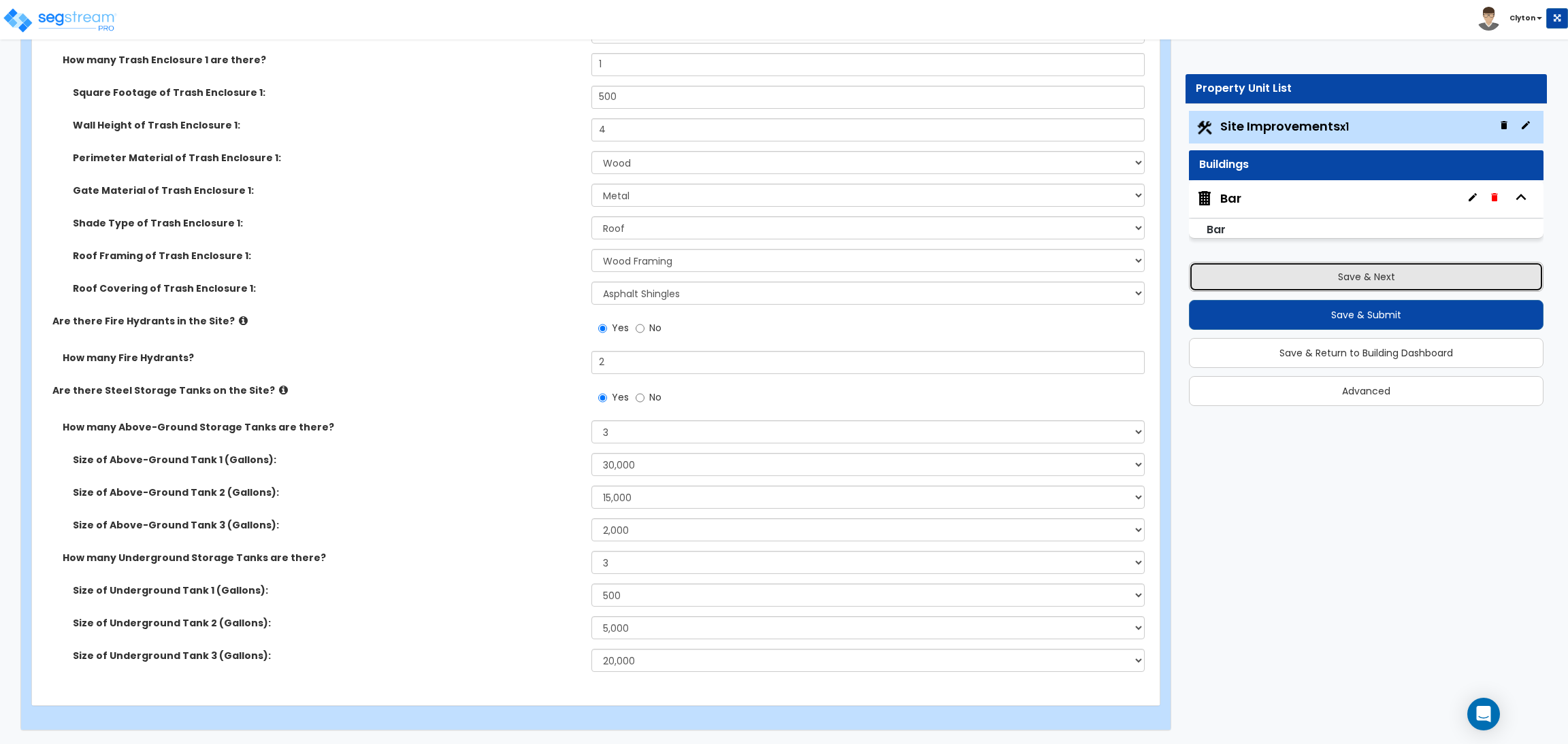
click at [1296, 286] on button "Save & Next" at bounding box center [1366, 277] width 355 height 29
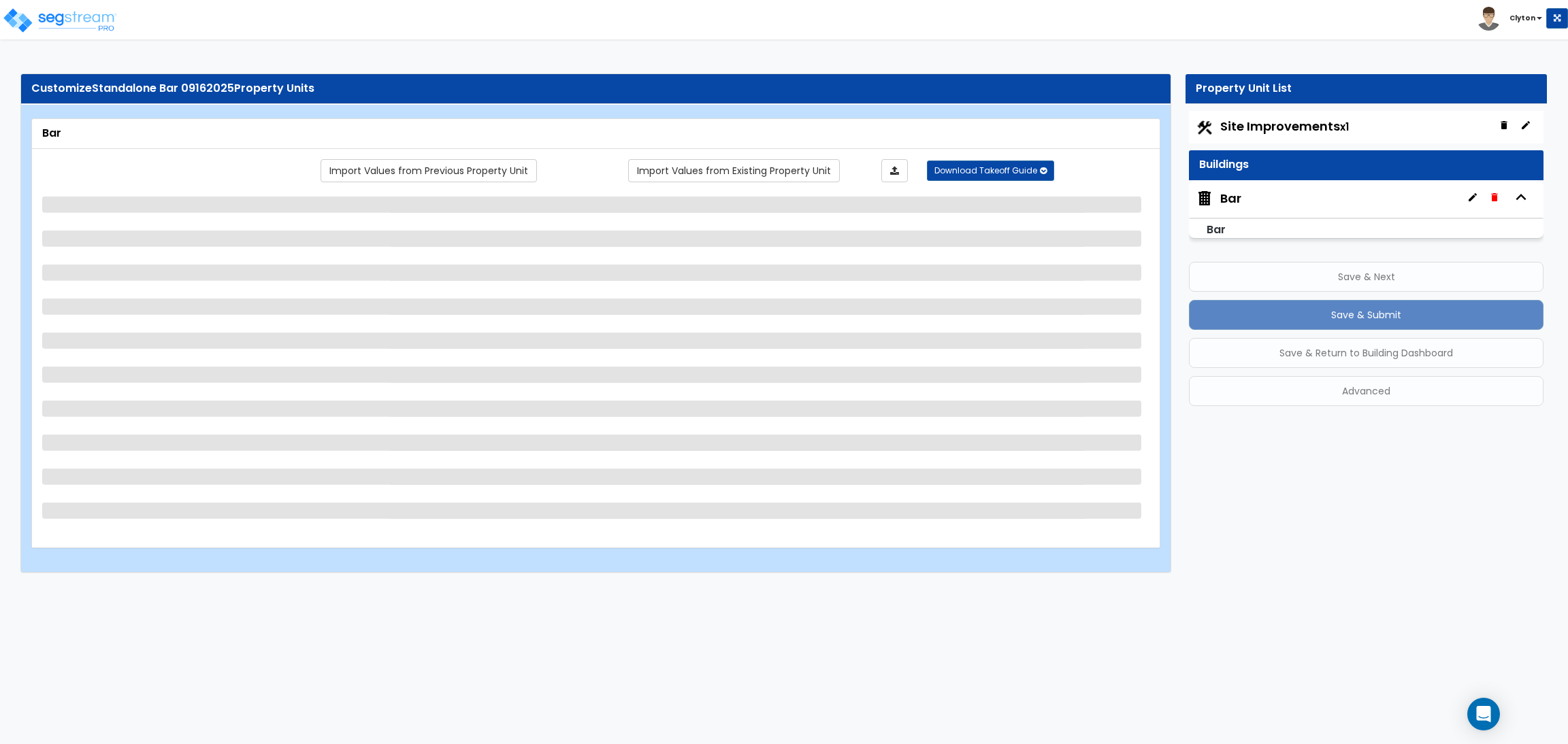
scroll to position [0, 0]
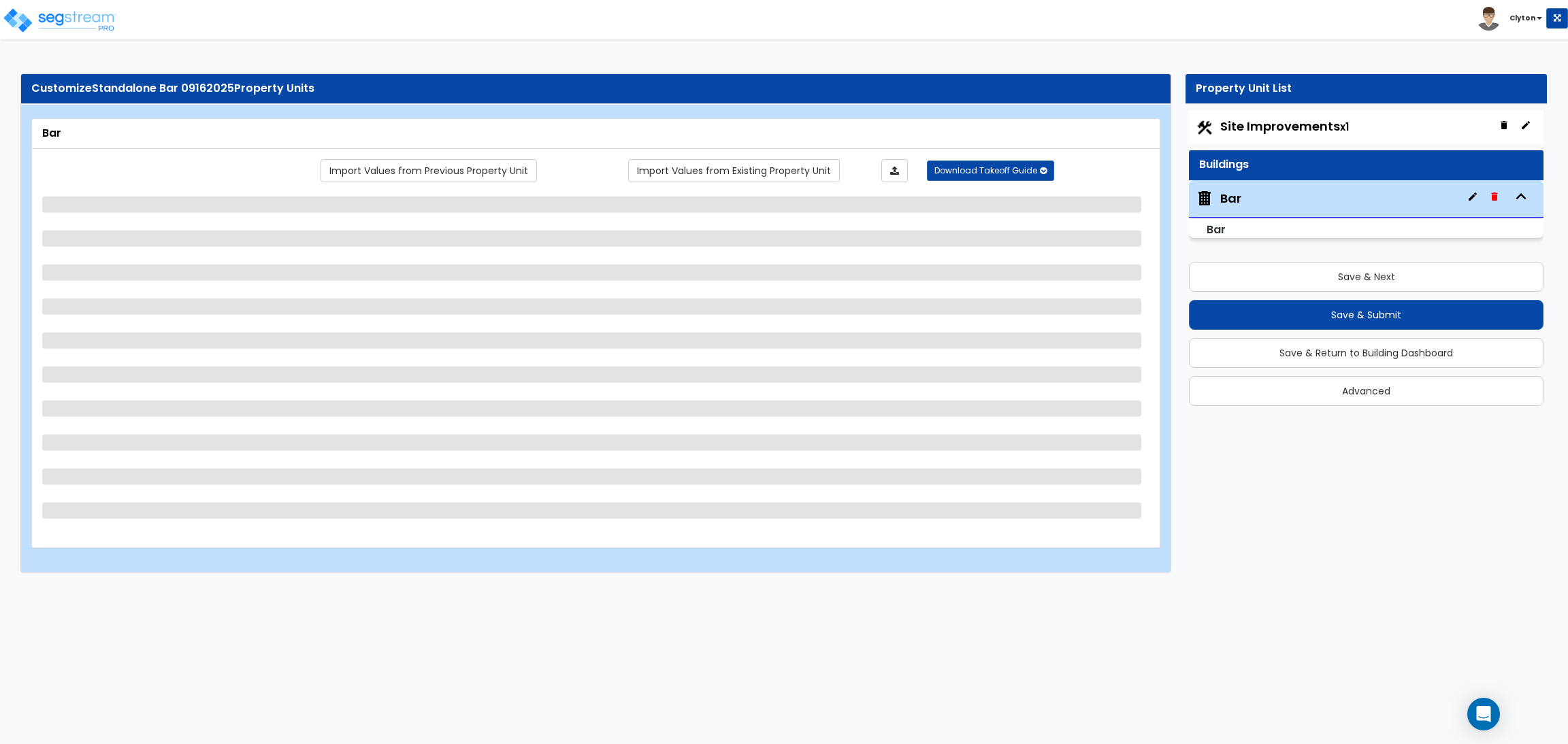
select select "1"
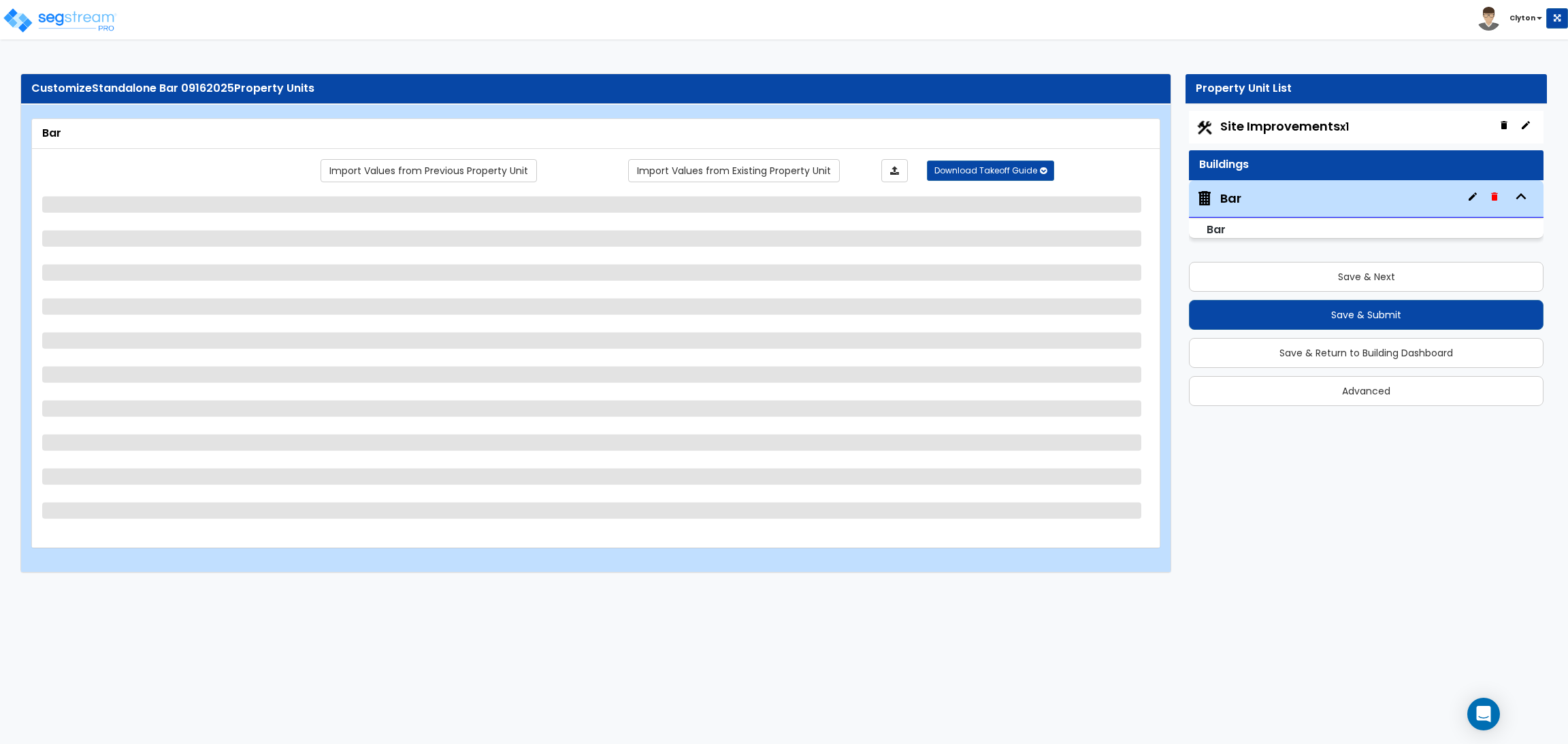
select select "2"
select select "6"
select select "1"
select select "7"
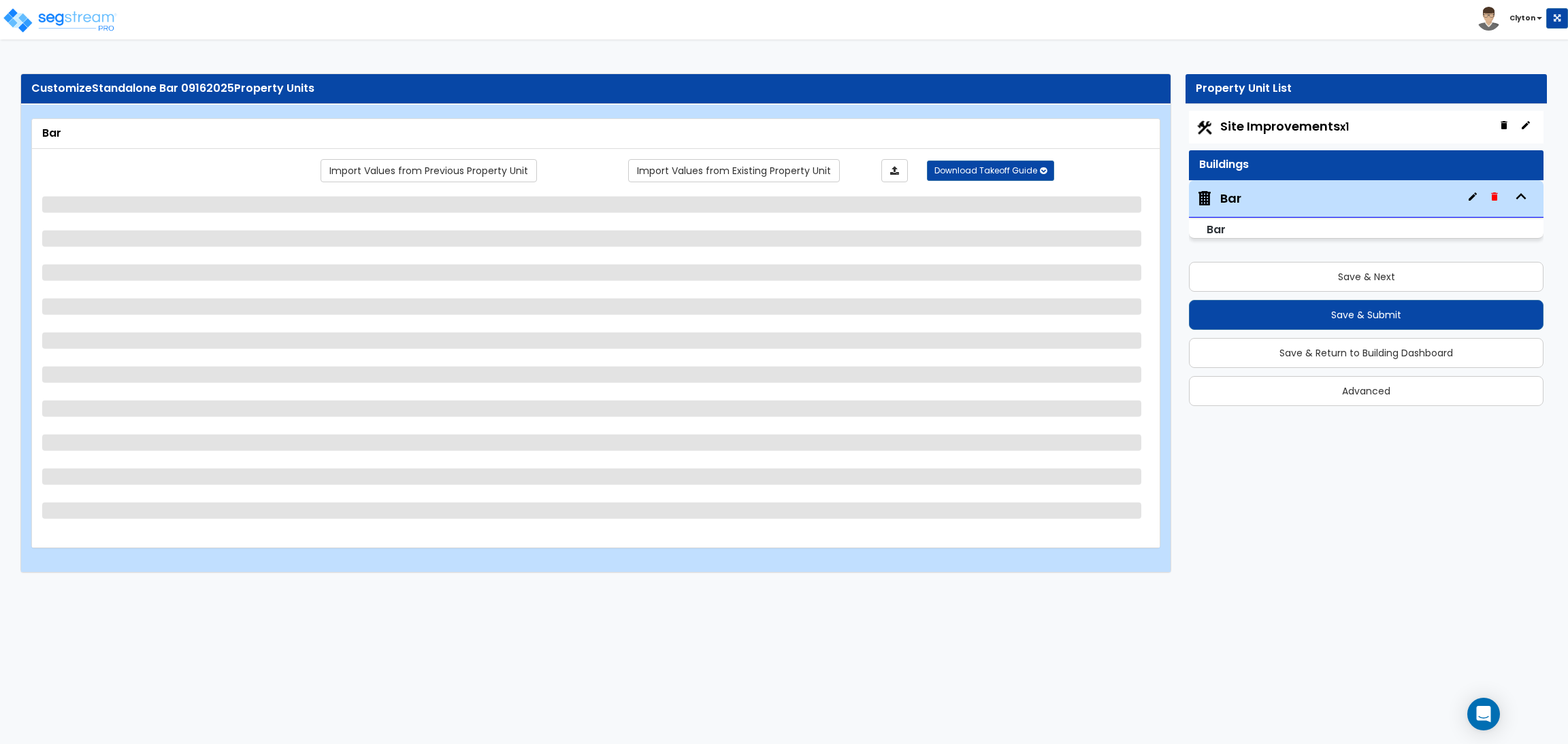
select select "1"
select select "3"
select select "2"
select select "4"
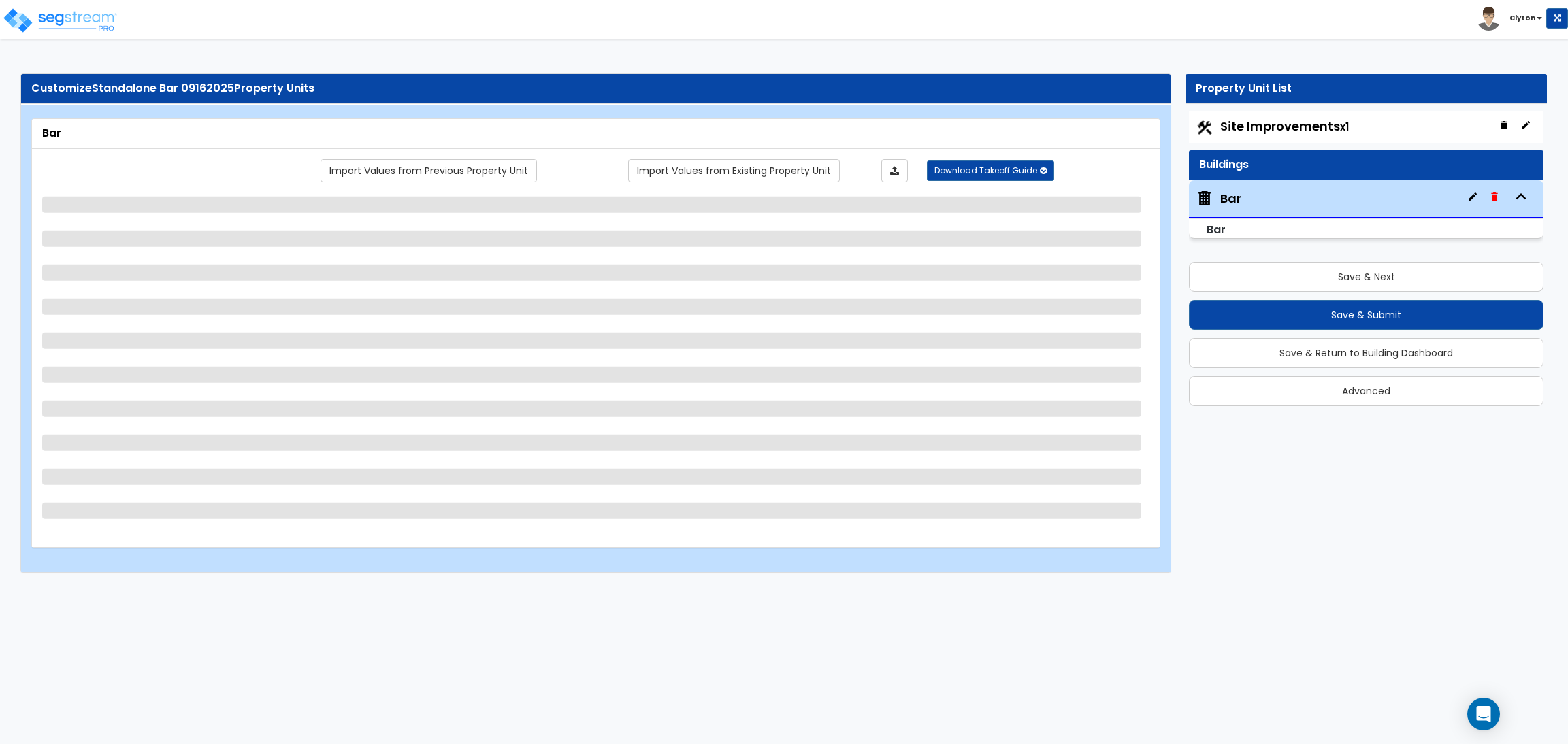
select select "1"
select select "5"
select select "1"
select select "2"
select select "1"
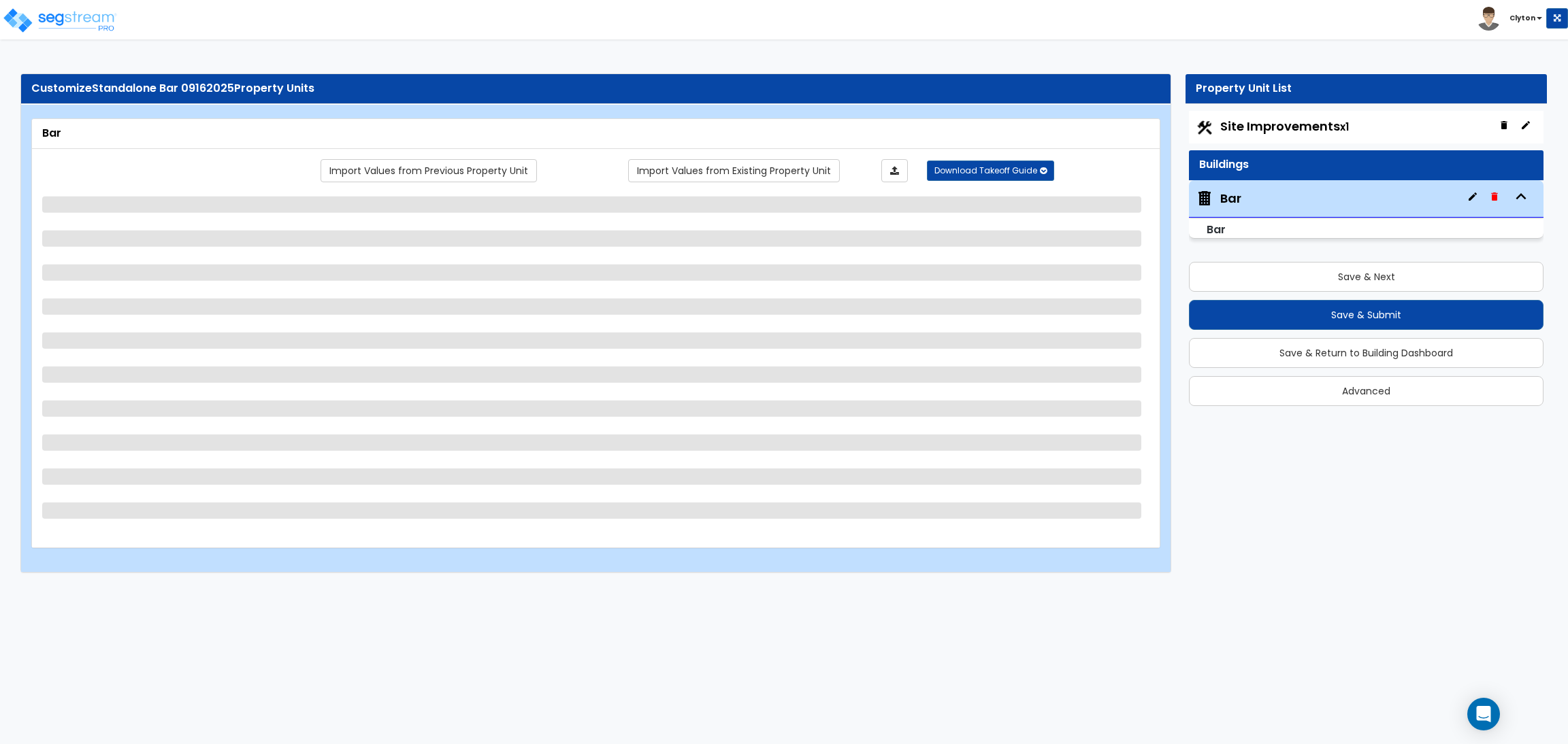
select select "2"
select select "3"
select select "5"
select select "1"
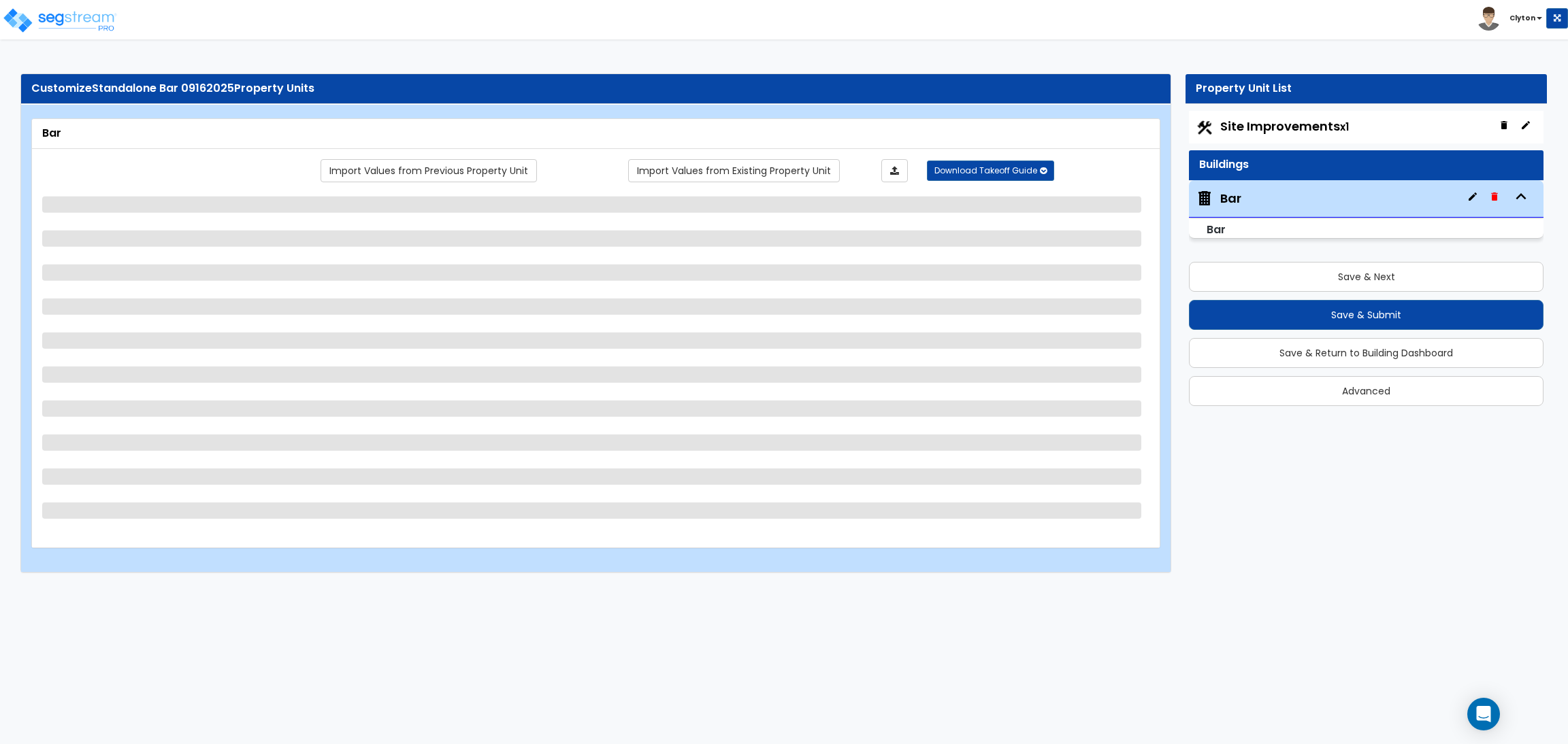
select select "2"
select select "1"
select select "2"
select select "1"
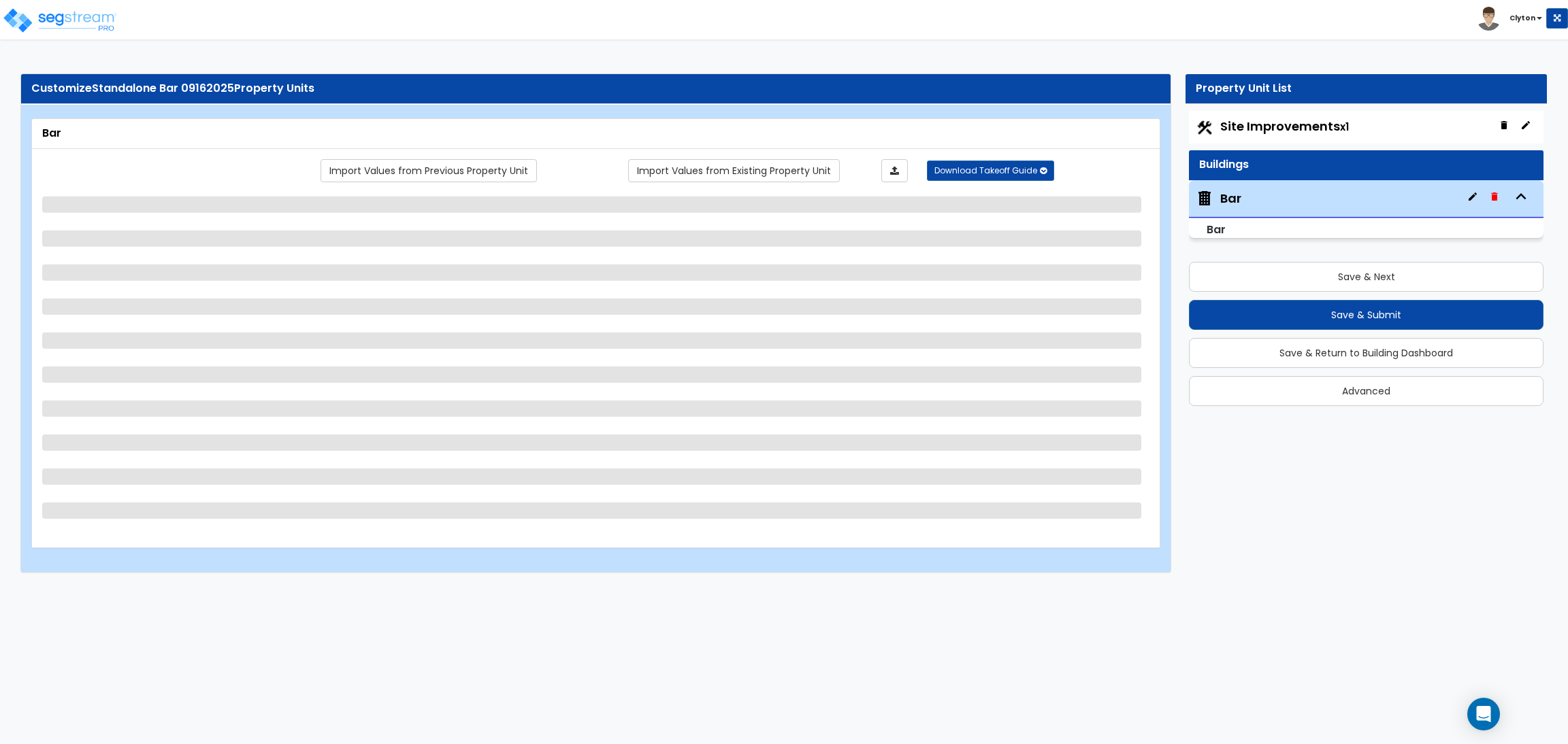
select select "2"
select select "1"
select select "5"
select select "4"
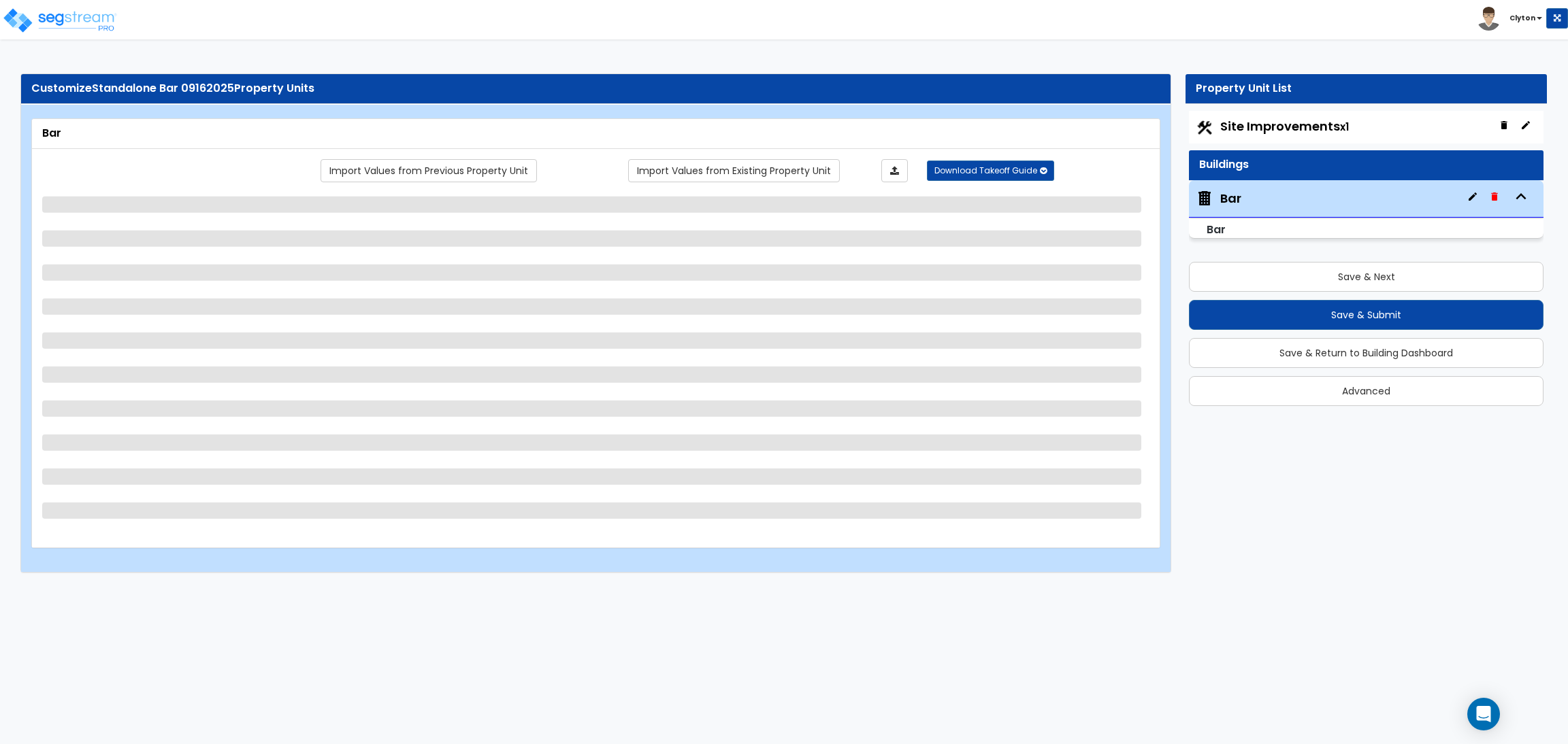
select select "4"
select select "1"
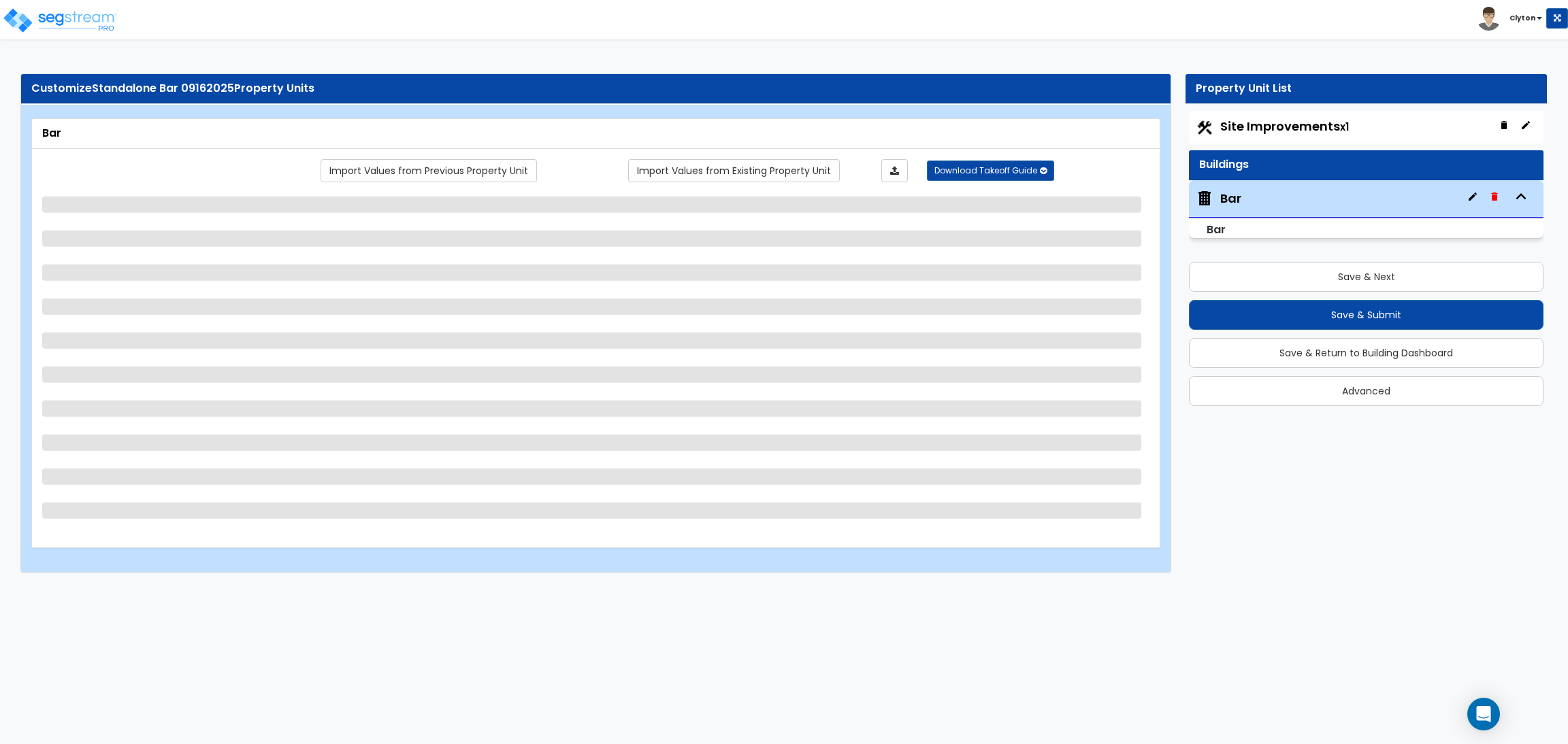
select select "1"
select select "2"
select select "1"
select select "3"
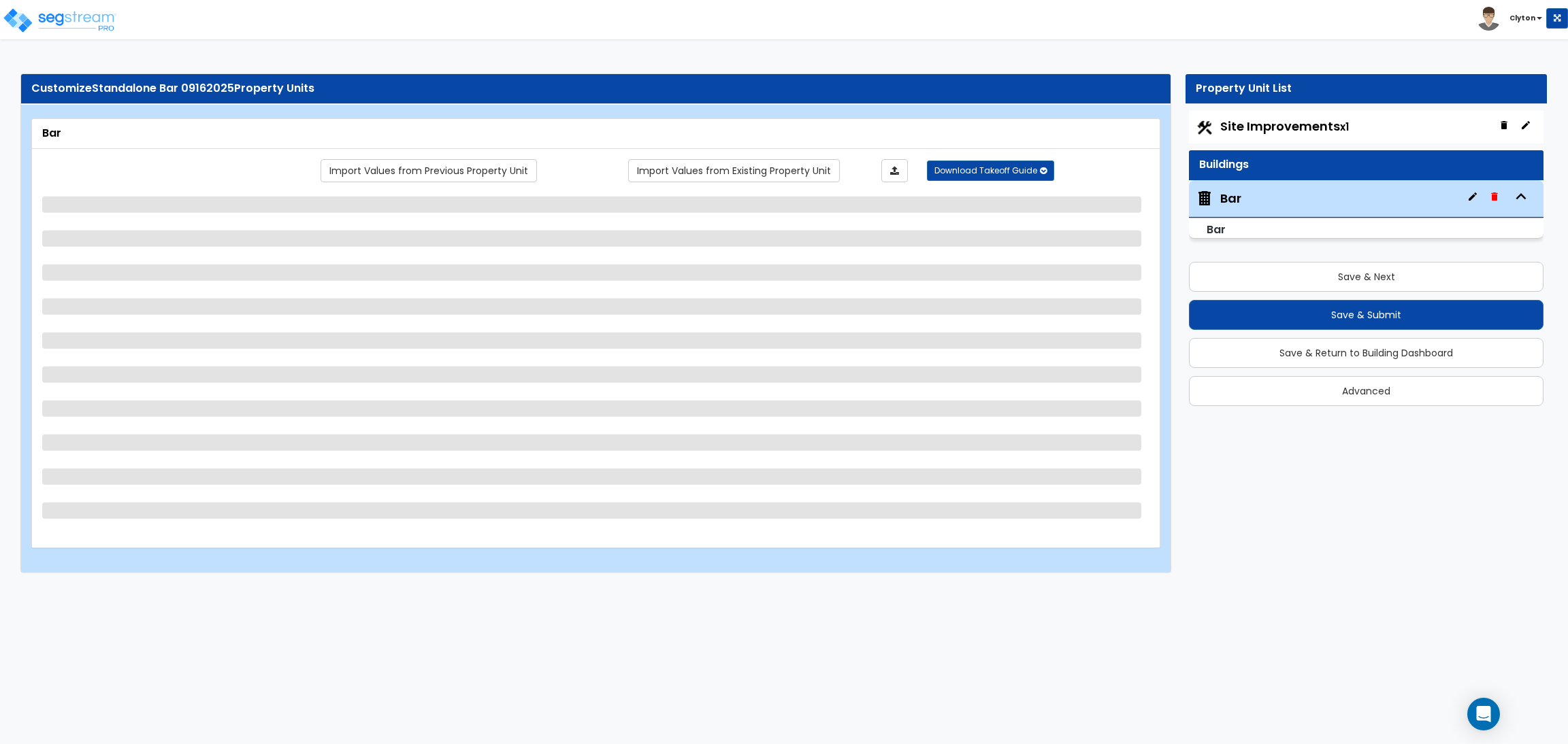
select select "1"
select select "3"
select select "1"
select select "2"
select select "4"
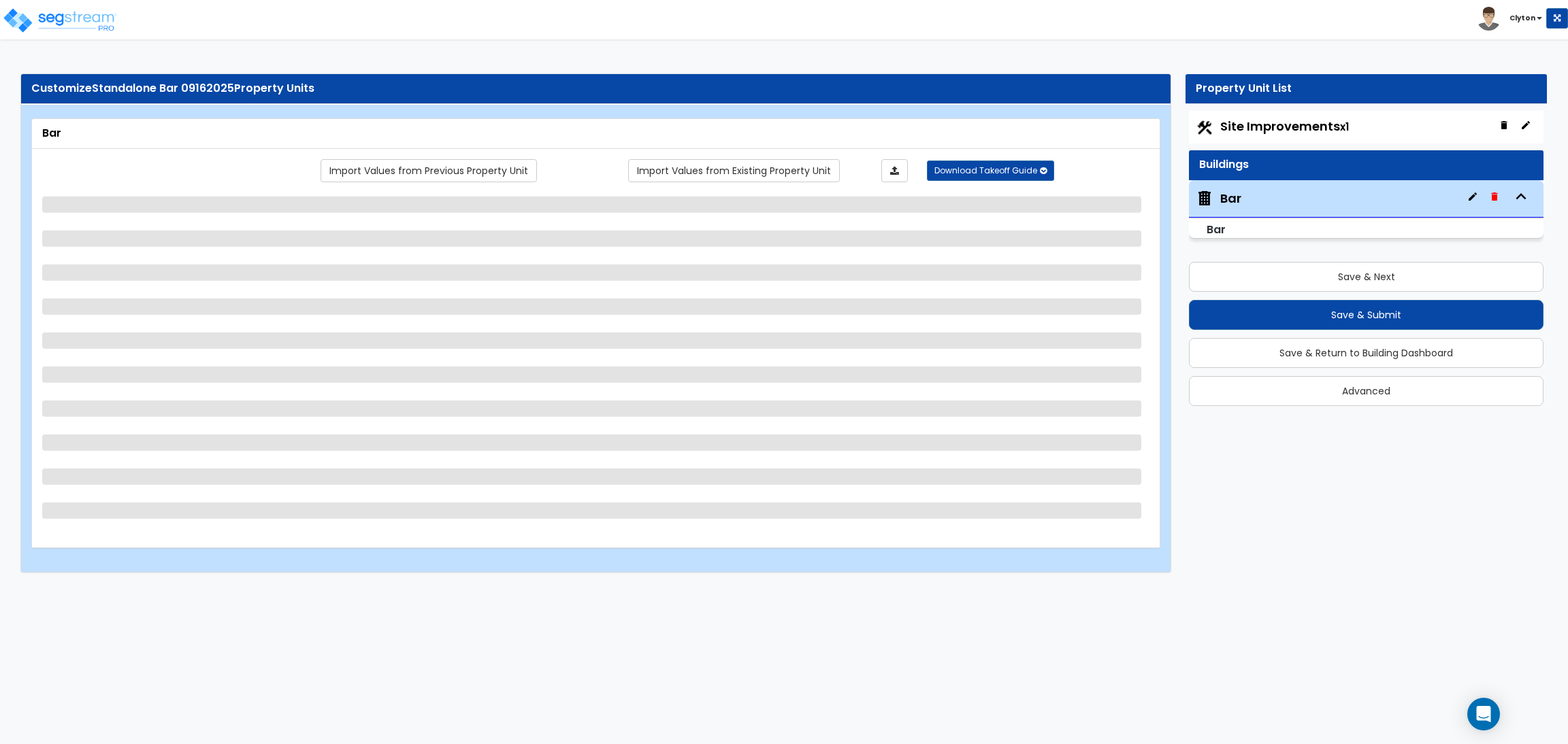
select select "2"
select select "5"
select select "6"
select select "2"
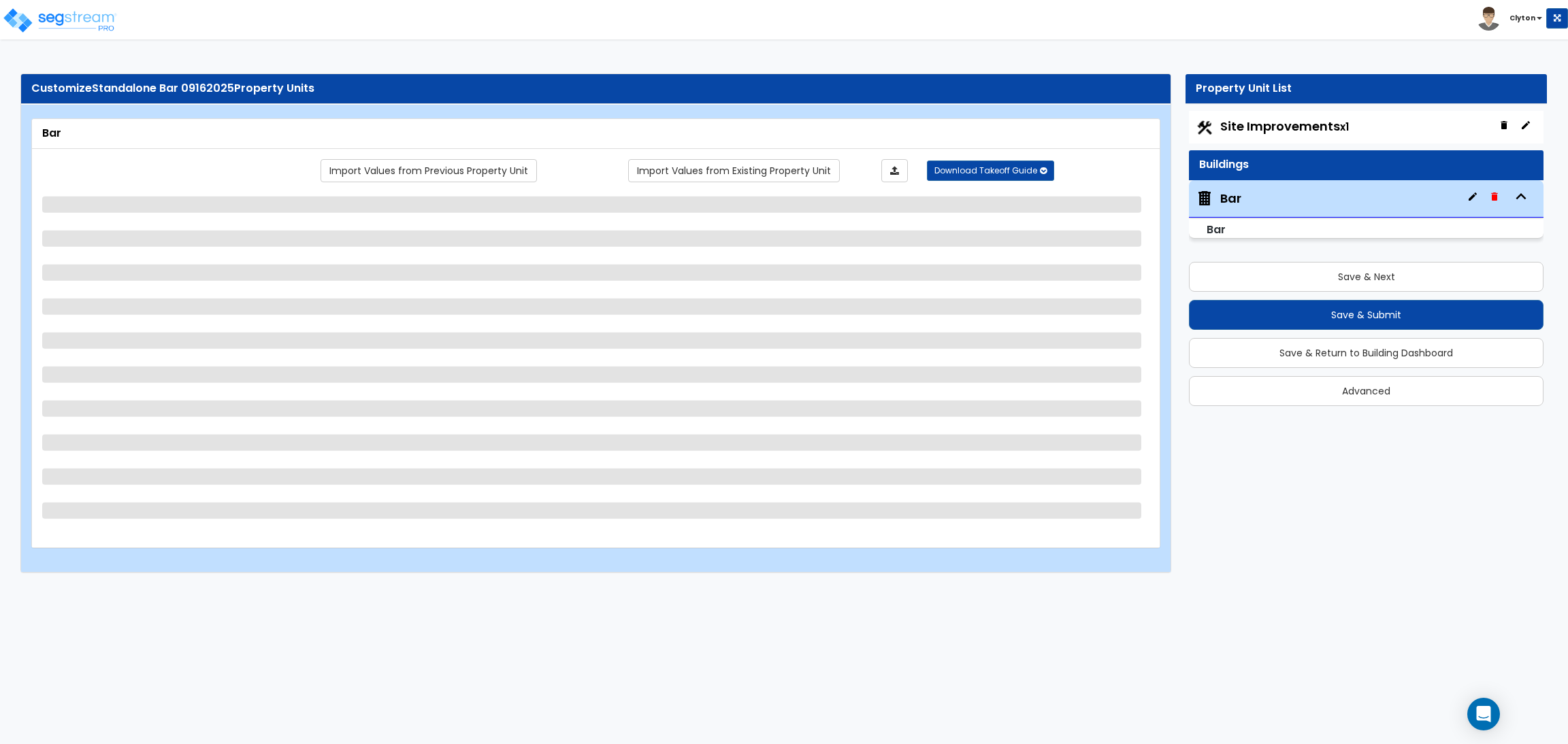
select select "1"
select select "2"
select select "4"
select select "1"
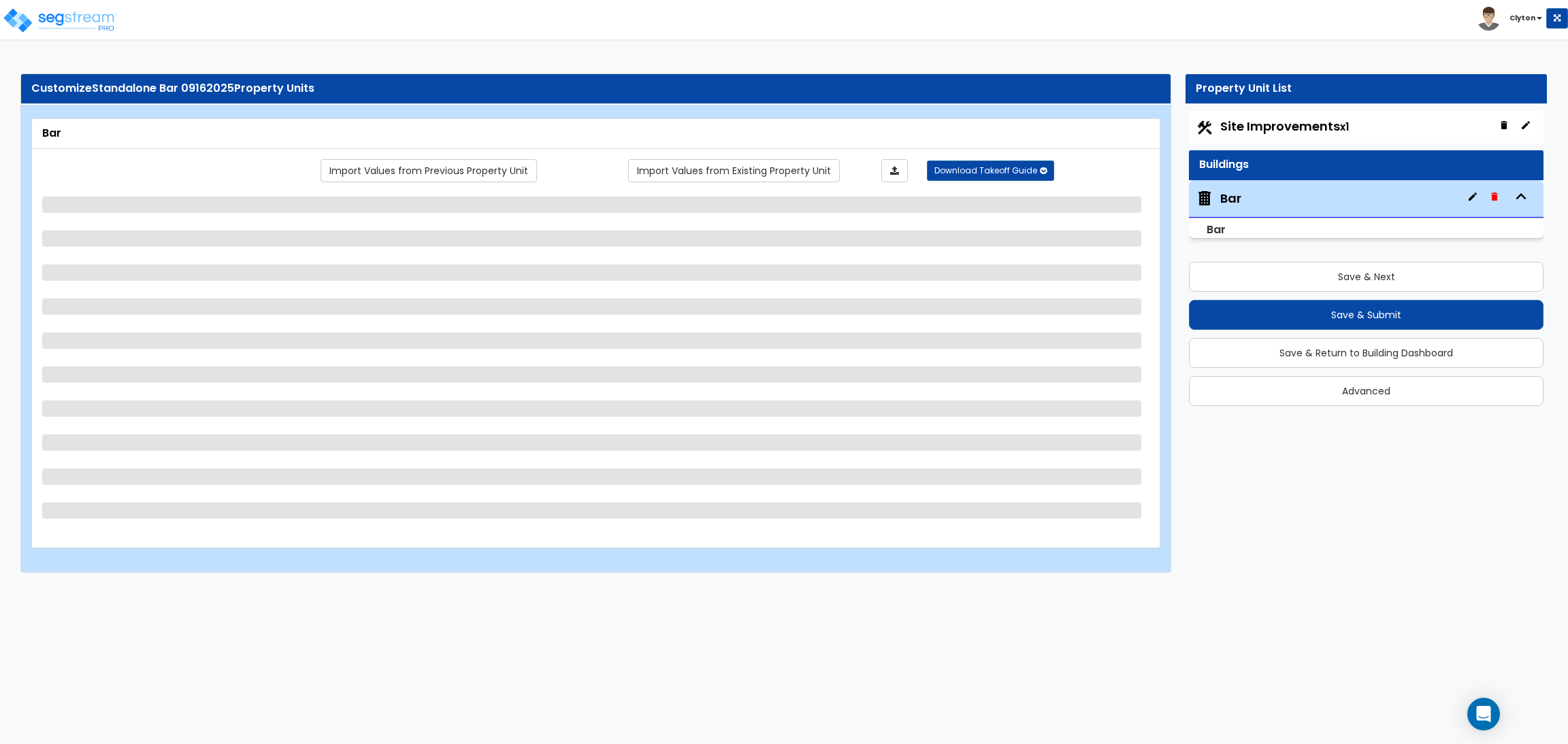
select select "3"
select select "2"
select select "1"
select select "4"
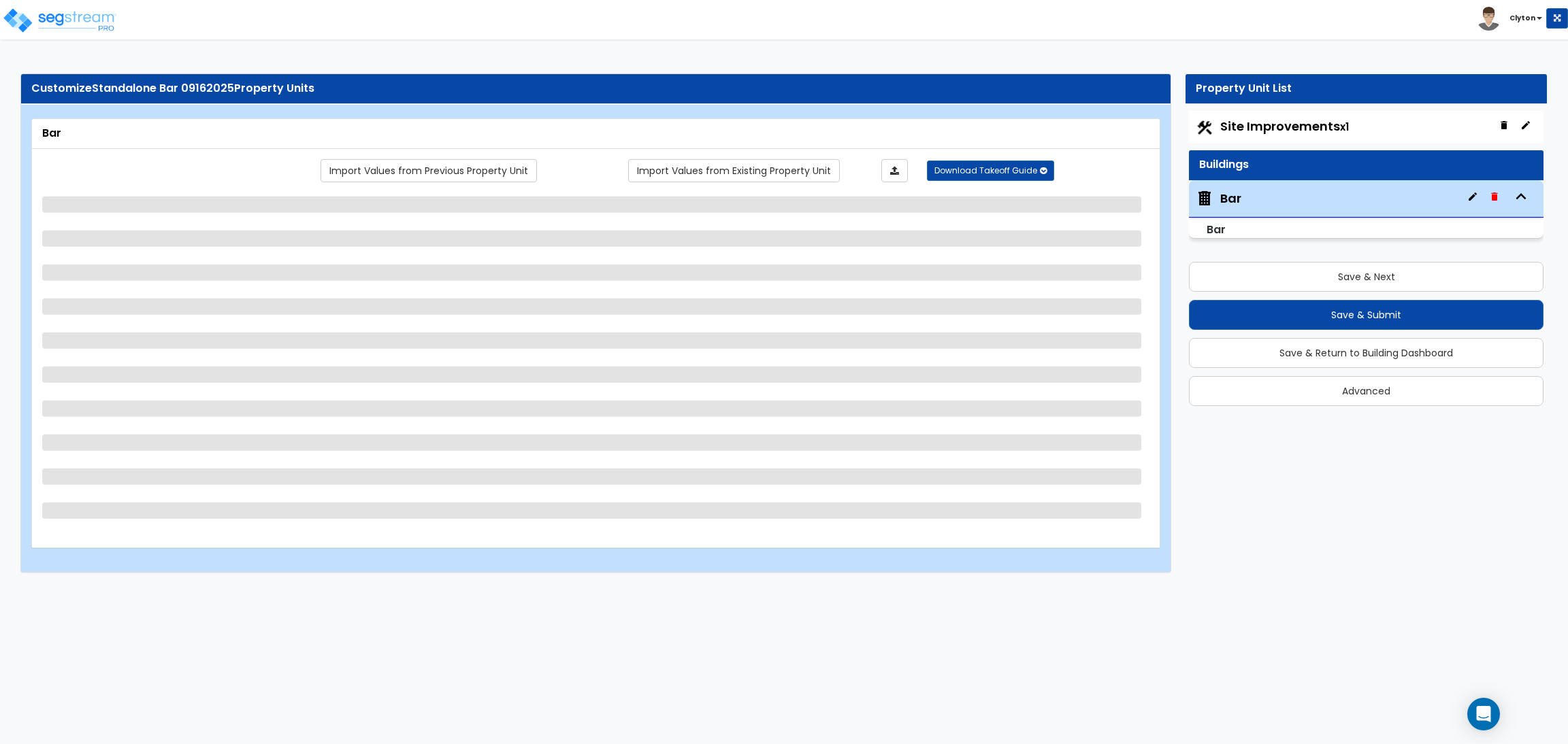
select select "2"
select select "3"
select select "1"
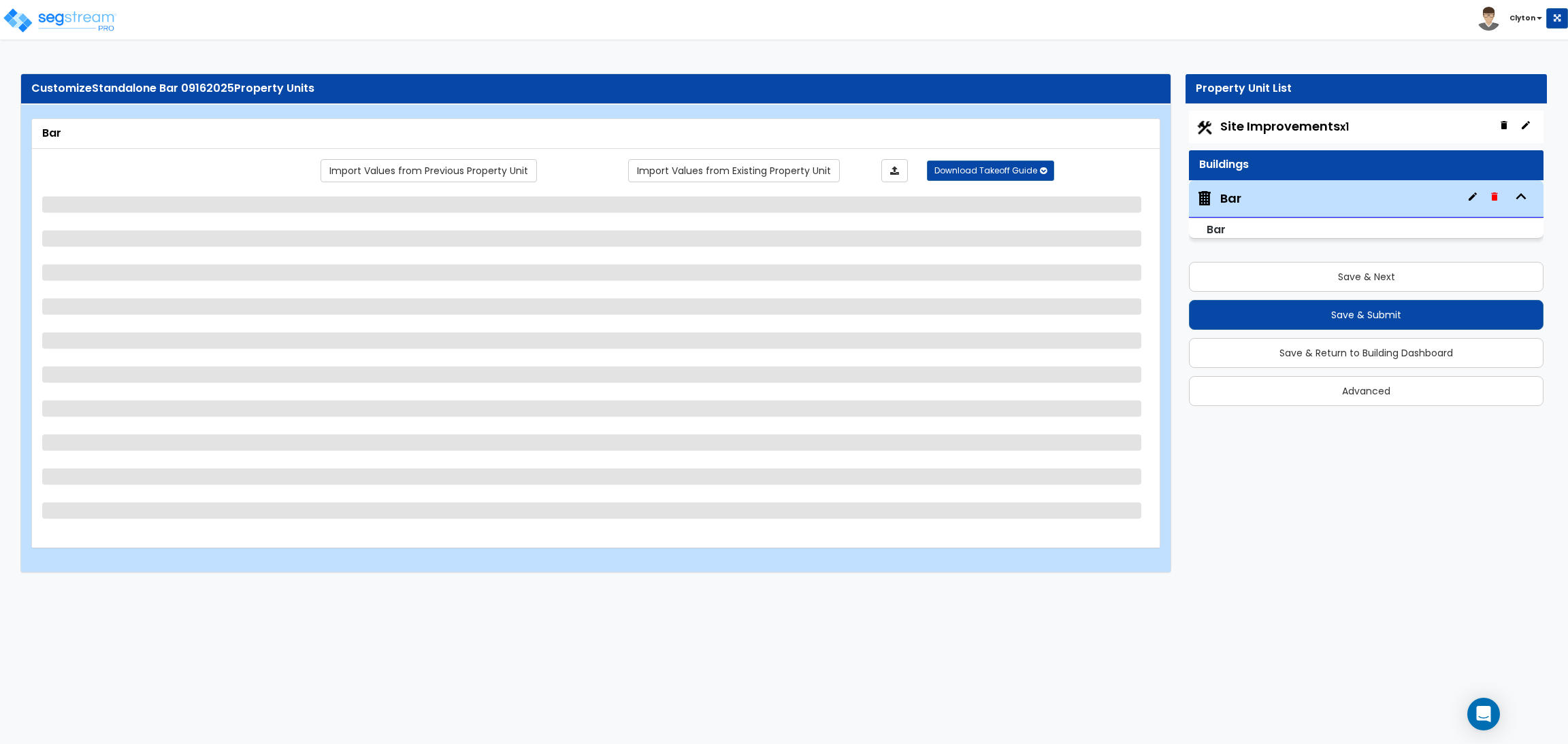
select select "1"
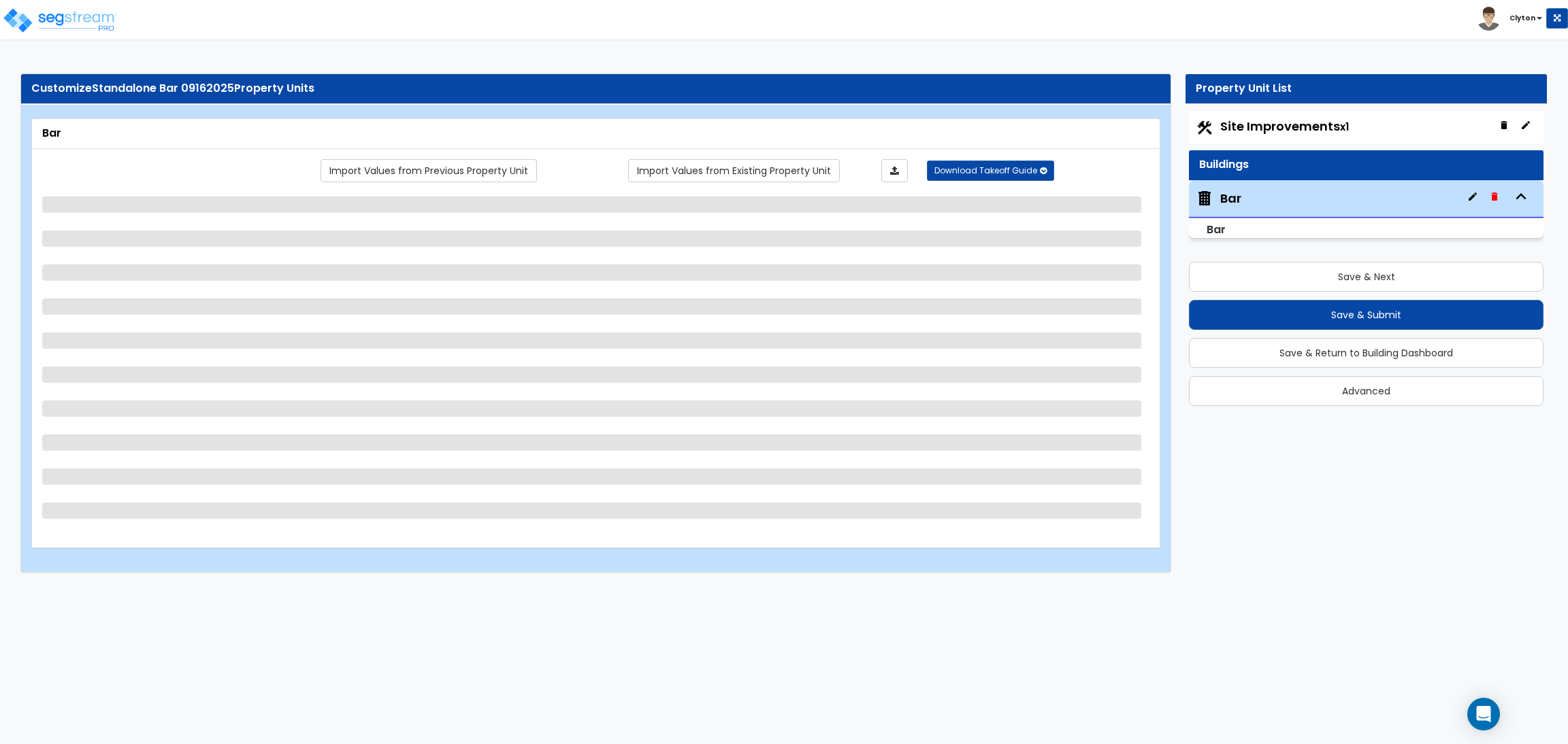
select select "1"
select select "2"
select select "1"
select select "2"
select select "1"
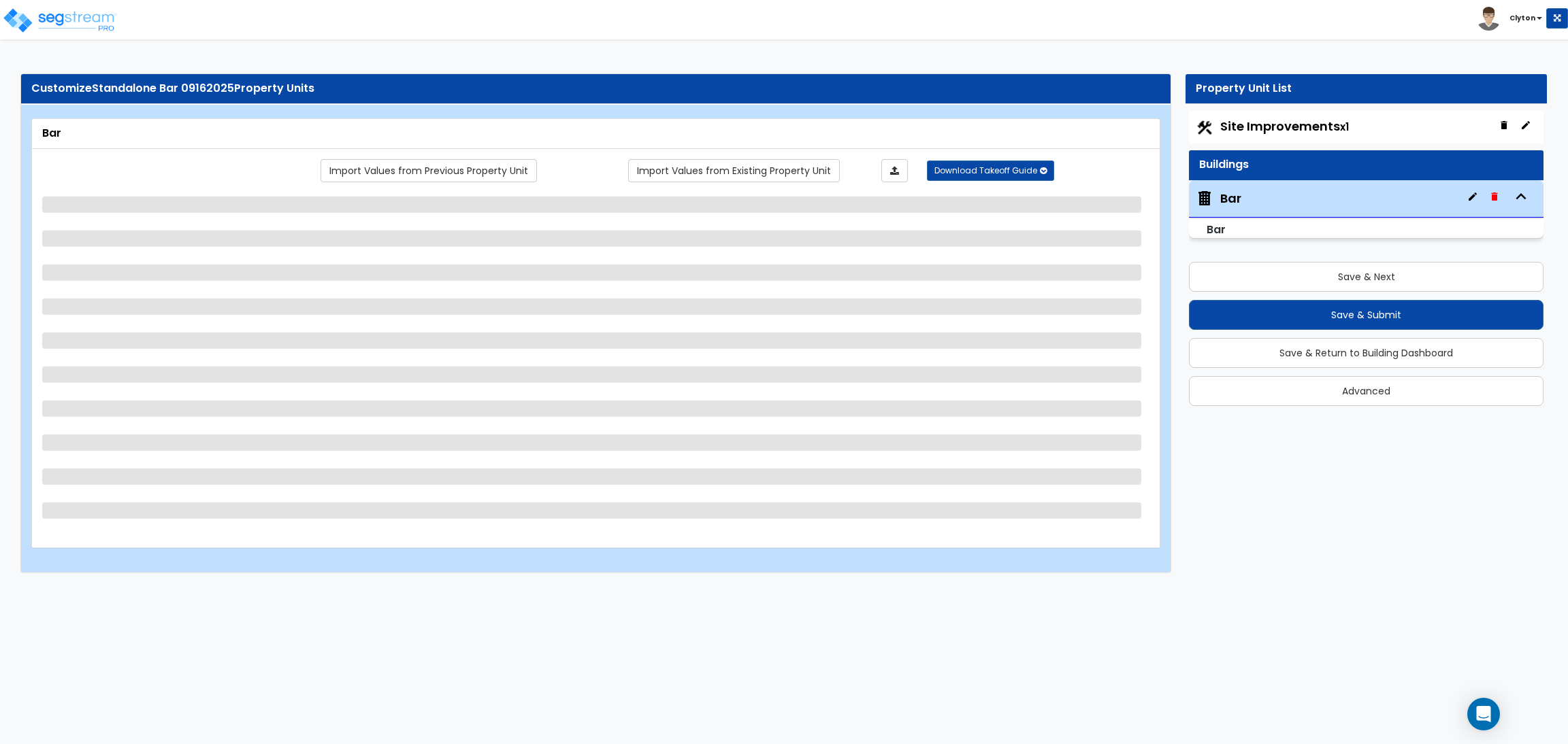
select select "5"
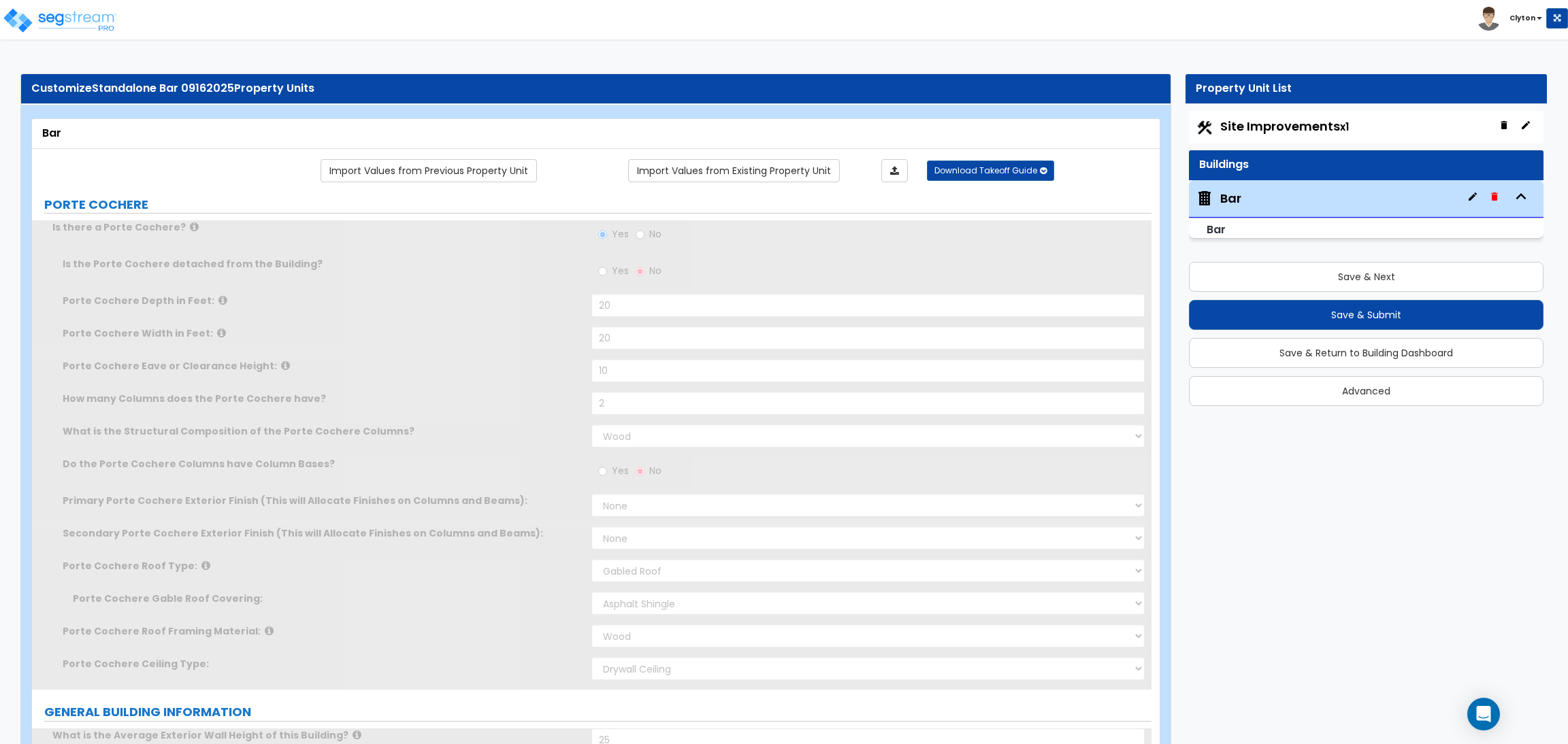
select select "2"
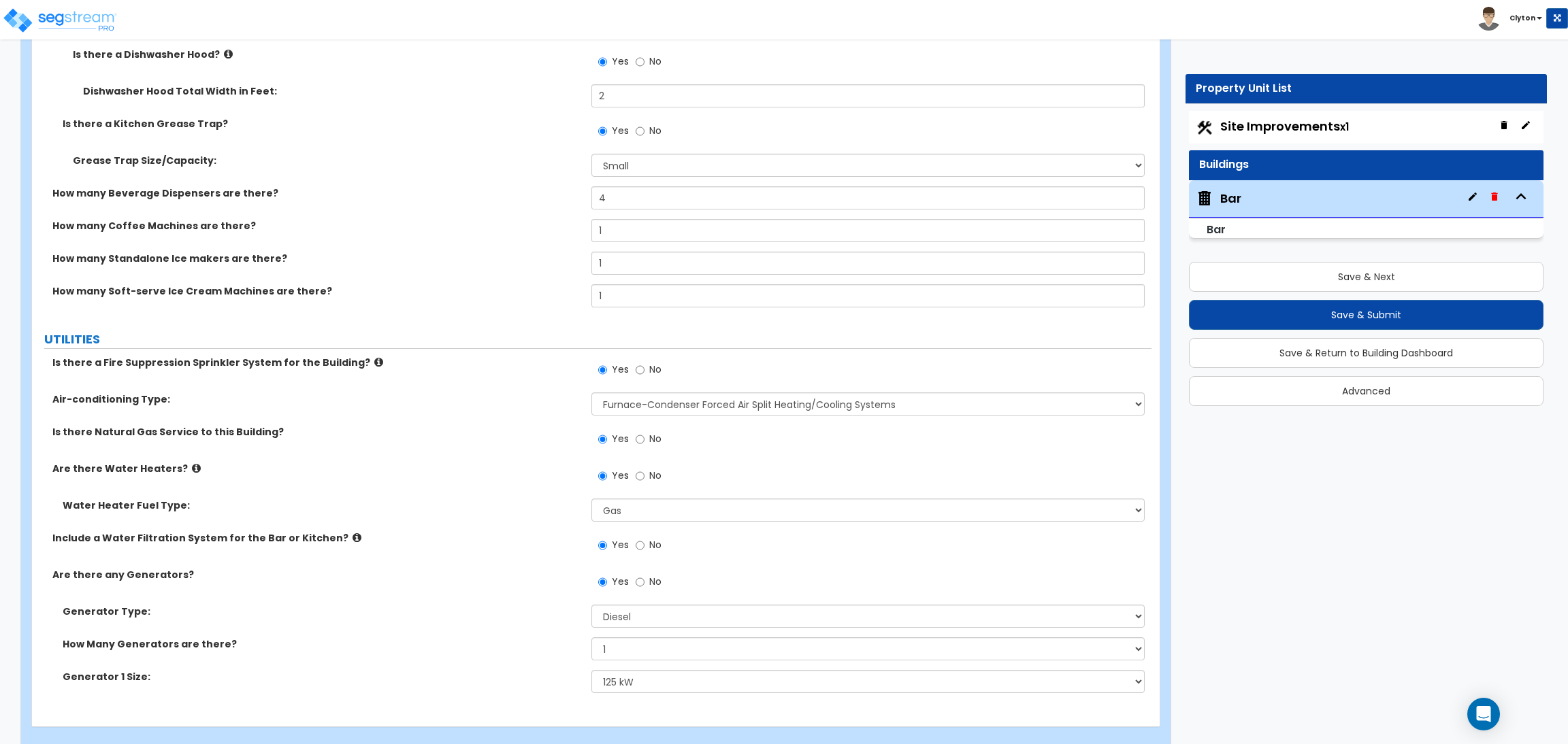
scroll to position [9759, 0]
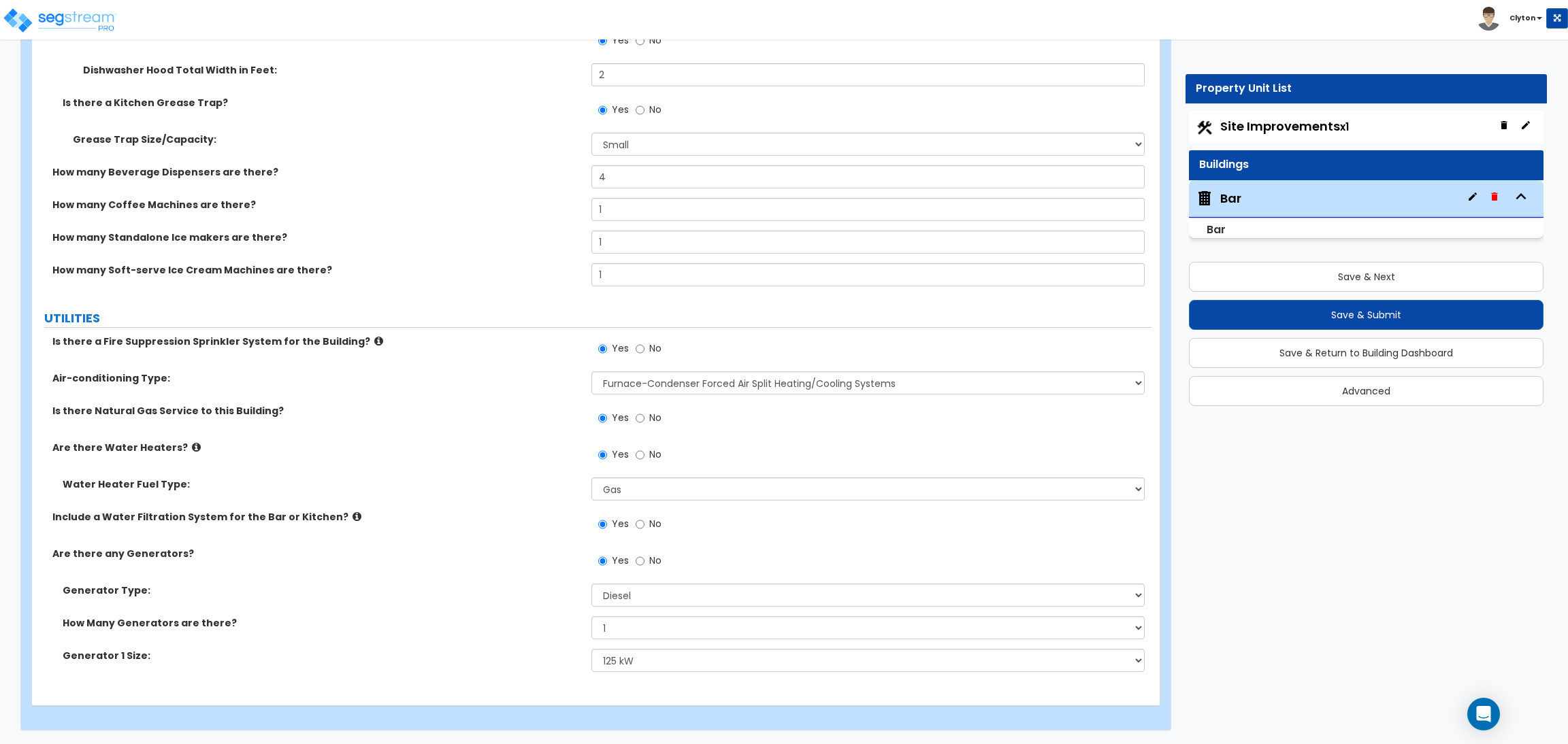
click at [457, 470] on div "Are there Water Heaters? Yes No" at bounding box center [592, 459] width 1120 height 36
click at [645, 557] on label "No" at bounding box center [649, 563] width 26 height 24
click at [645, 557] on input "No" at bounding box center [640, 561] width 9 height 15
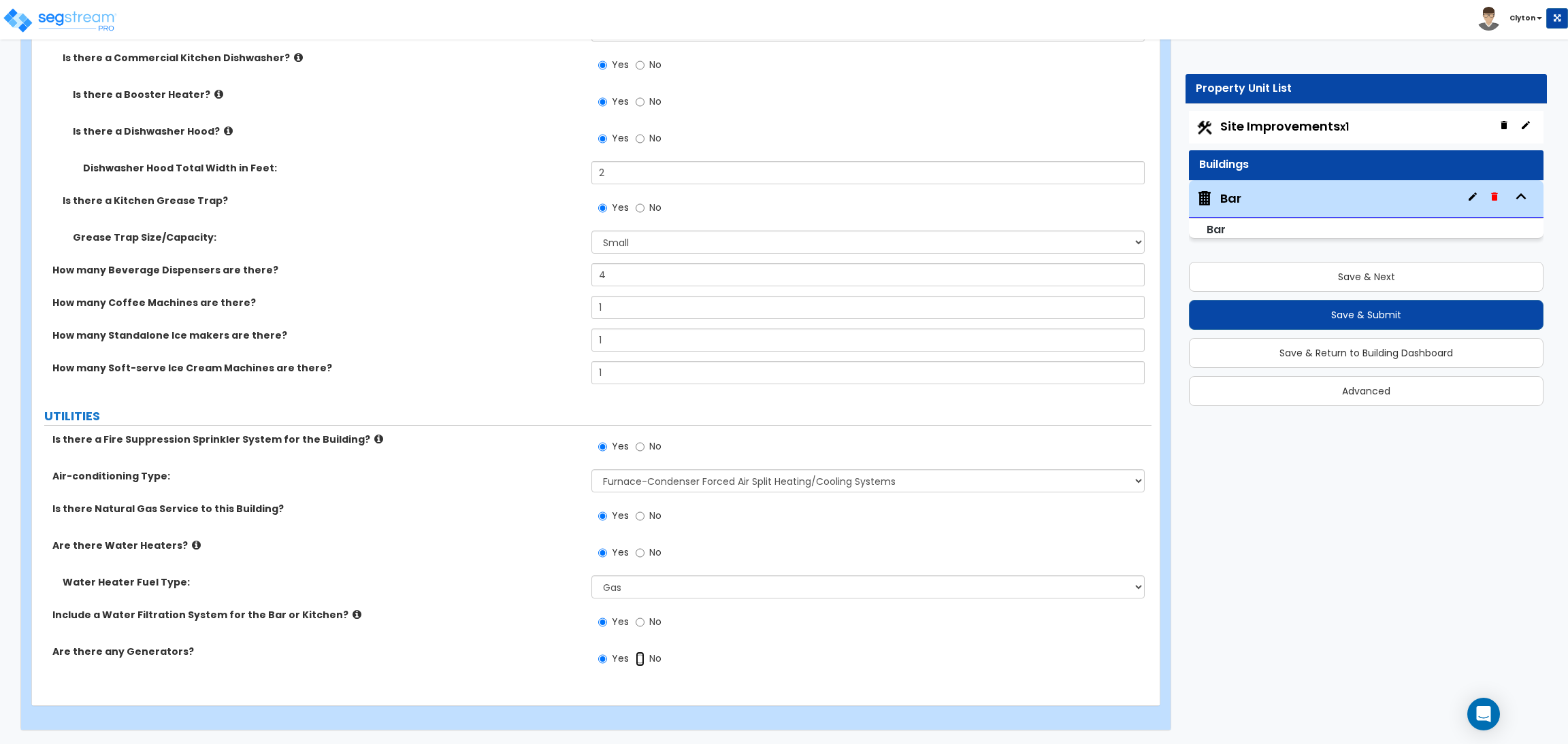
radio input "false"
radio input "true"
click at [602, 657] on input "Yes" at bounding box center [603, 658] width 9 height 15
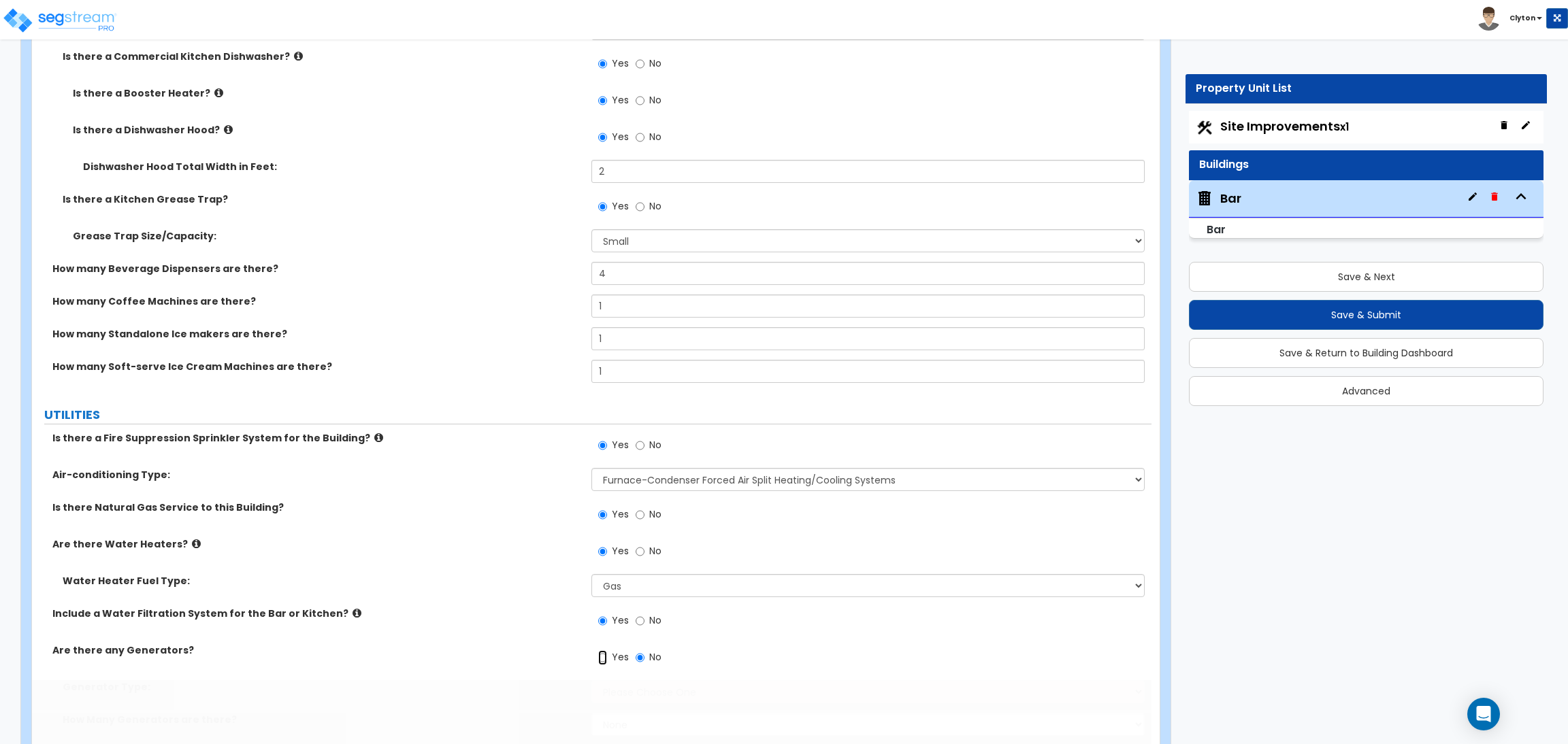
radio input "true"
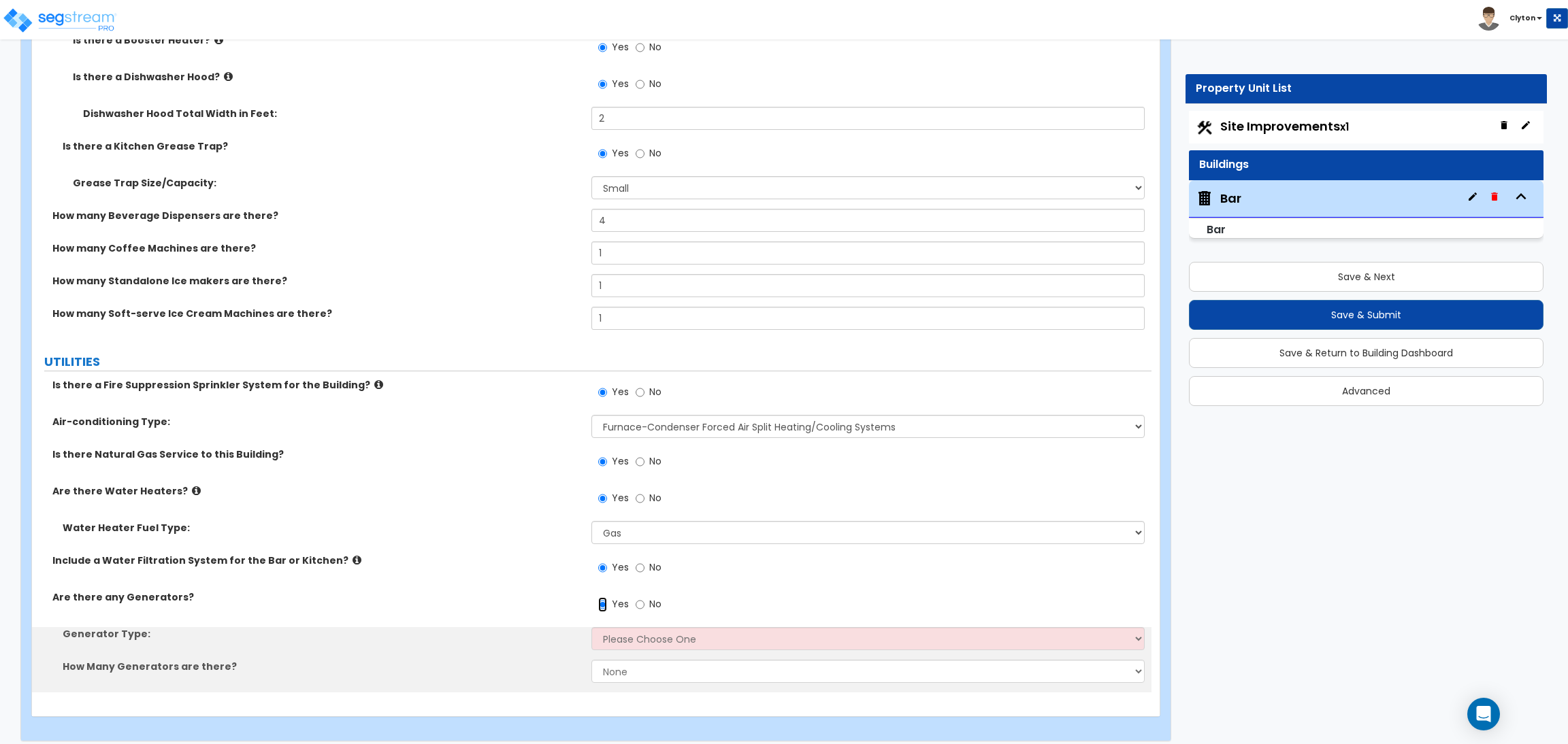
scroll to position [9726, 0]
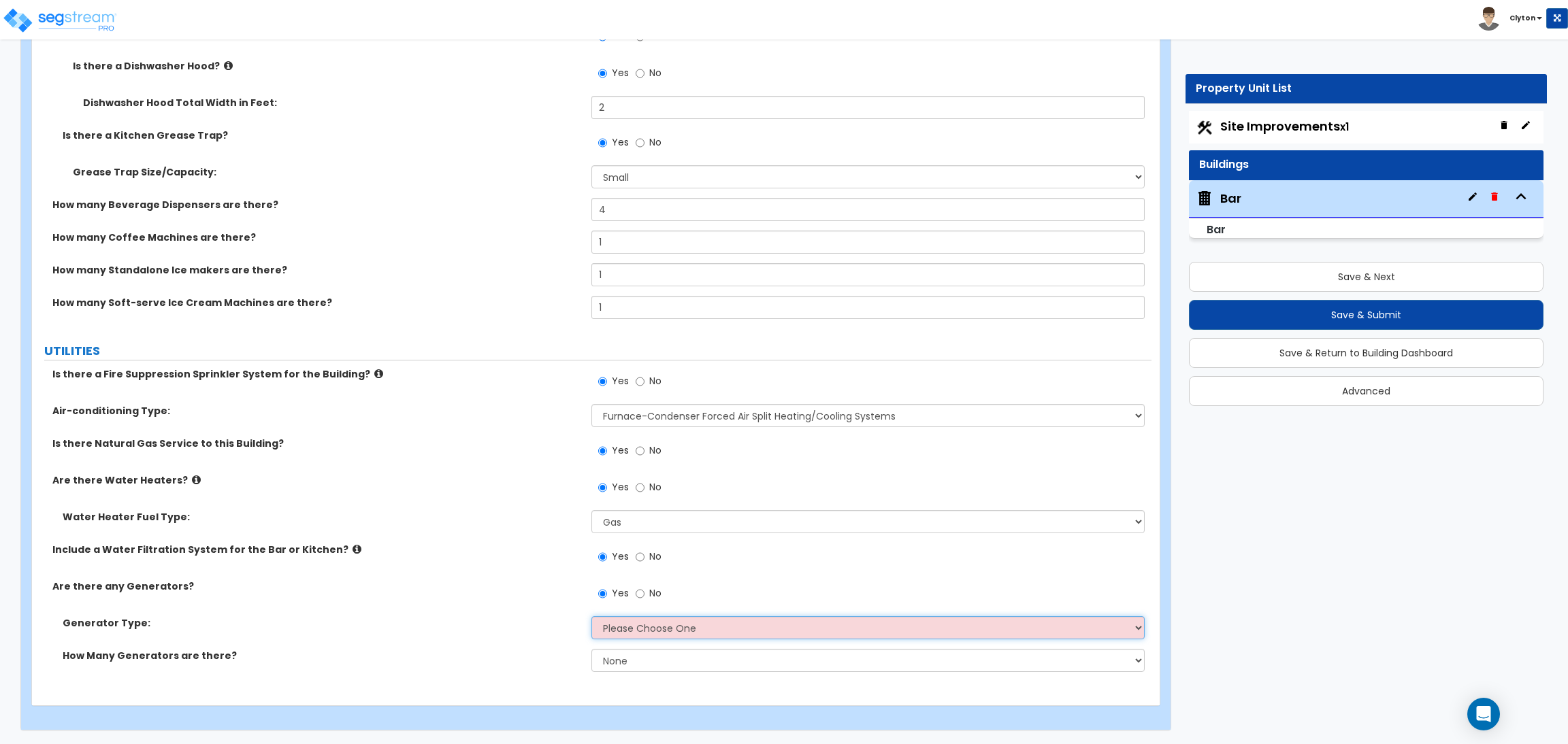
click at [717, 630] on select "Please Choose One Gas Diesel" at bounding box center [868, 628] width 552 height 24
select select "1"
click at [592, 616] on select "Please Choose One Gas Diesel" at bounding box center [868, 628] width 552 height 24
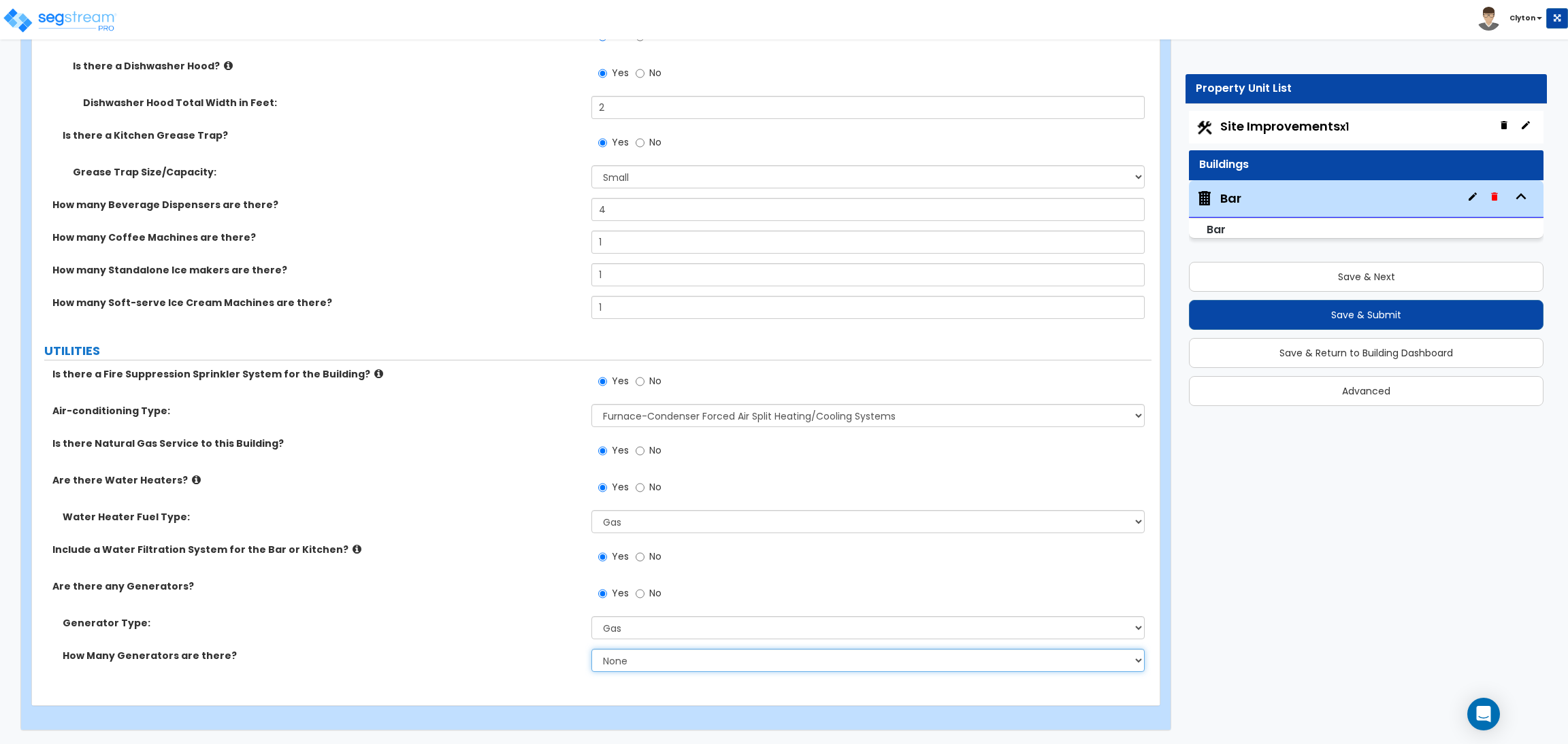
click at [631, 659] on select "None 1 2 3" at bounding box center [868, 661] width 552 height 24
select select "1"
click at [592, 650] on select "None 1 2 3" at bounding box center [868, 661] width 552 height 24
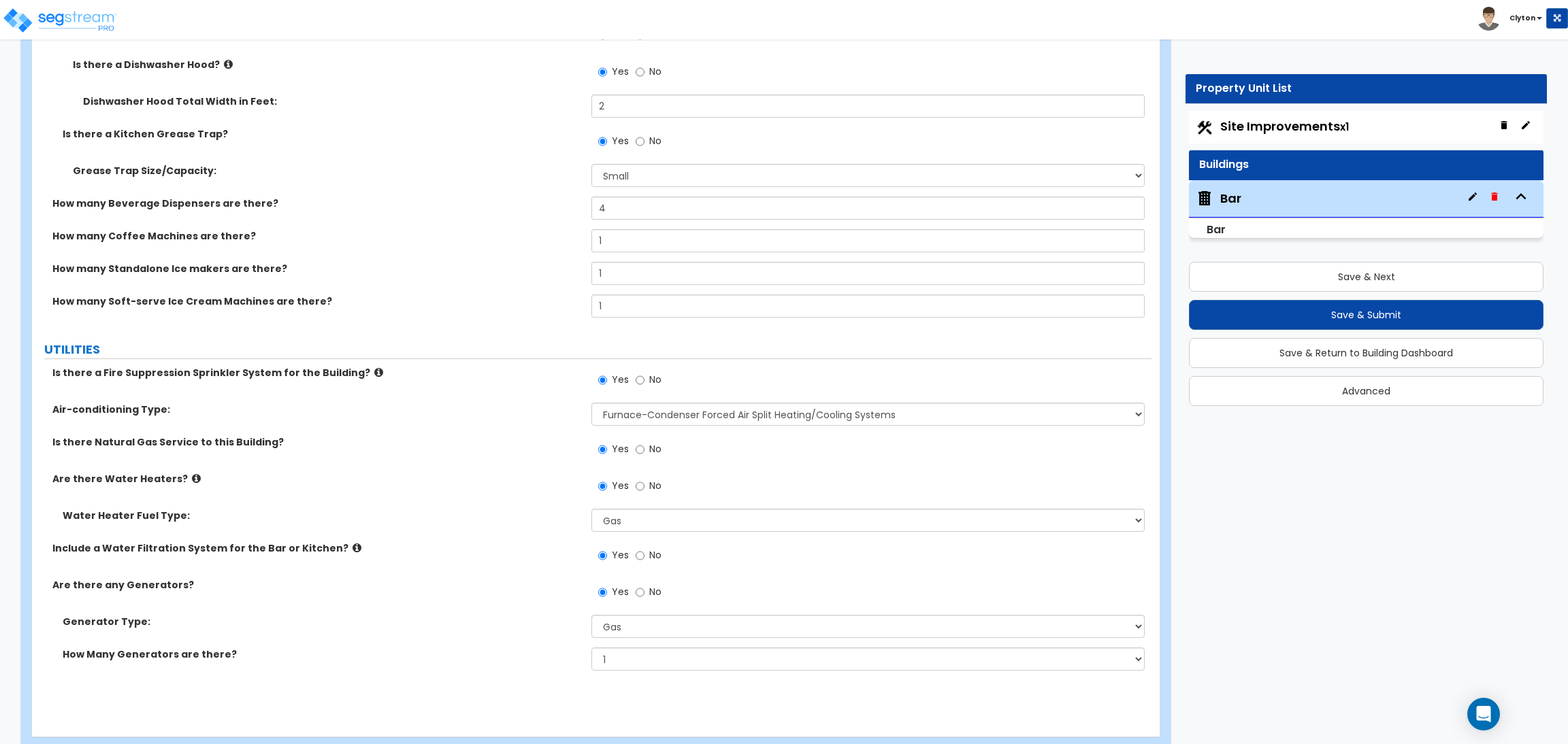
click at [422, 589] on label "Are there any Generators?" at bounding box center [317, 586] width 529 height 14
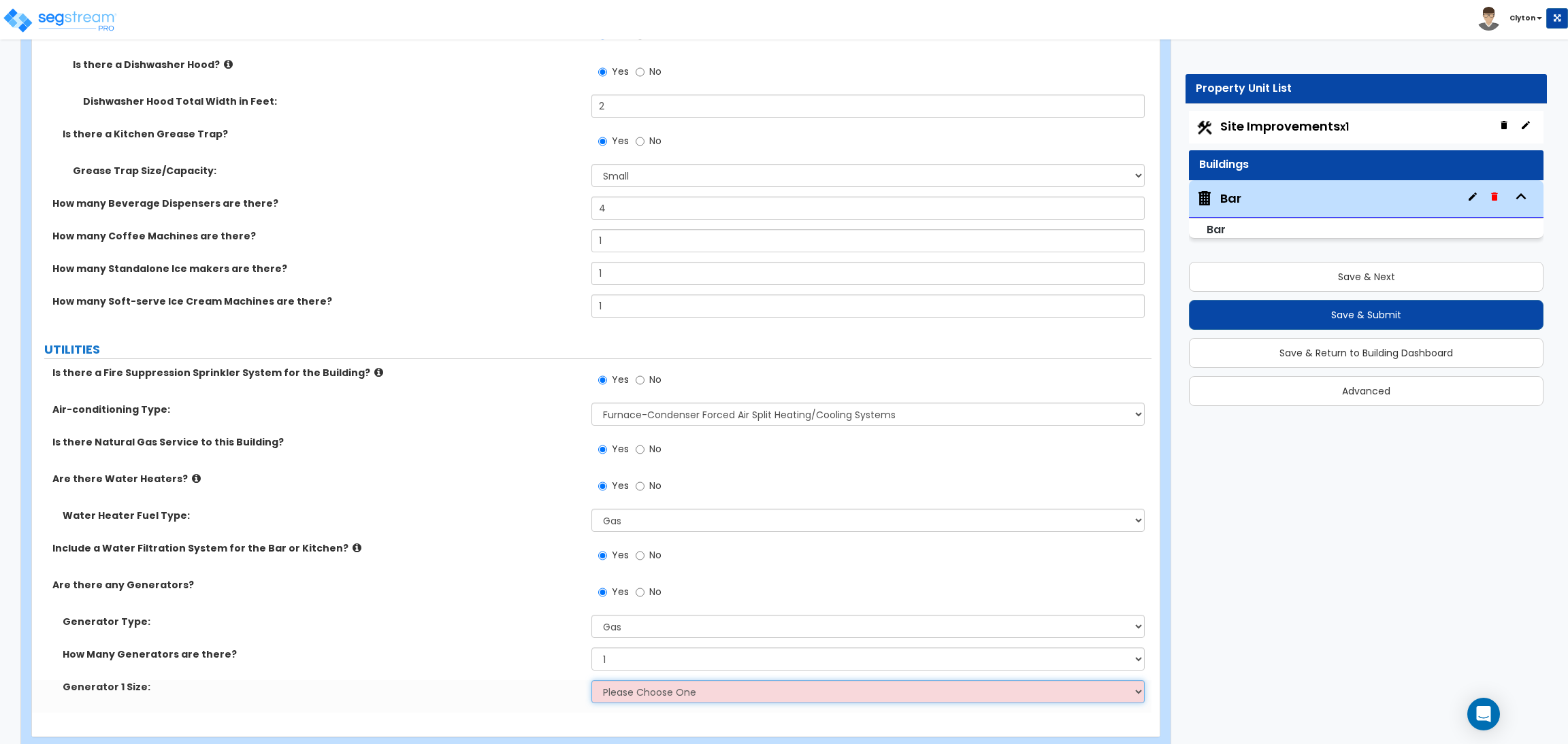
click at [621, 702] on select "Please Choose One 20kW 35 kW 80 kW 100 kW 125 kW 185 kW" at bounding box center [868, 692] width 552 height 24
select select "4"
click at [592, 682] on select "Please Choose One 20kW 35 kW 80 kW 100 kW 125 kW 185 kW" at bounding box center [868, 692] width 552 height 24
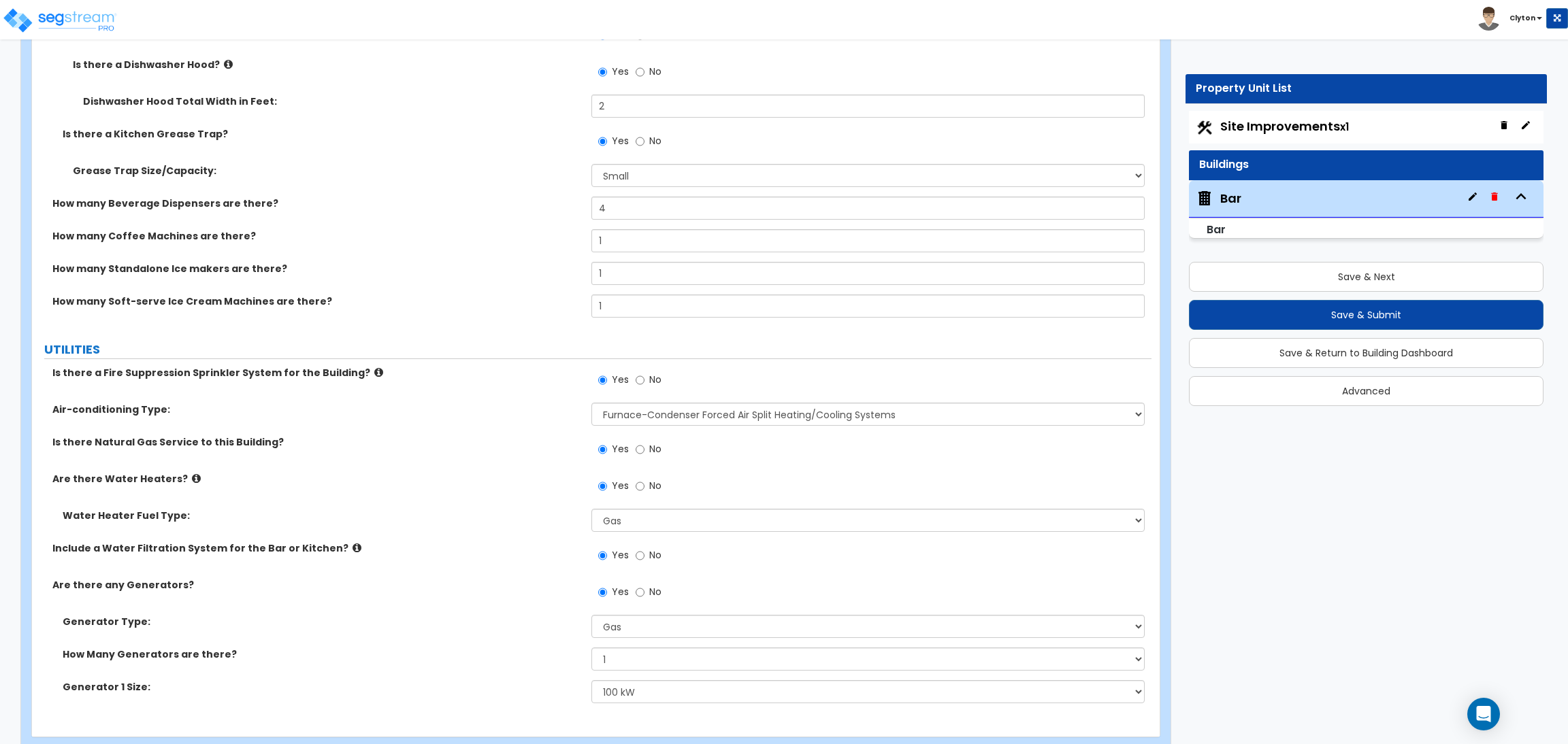
click at [455, 654] on label "How Many Generators are there?" at bounding box center [322, 655] width 519 height 14
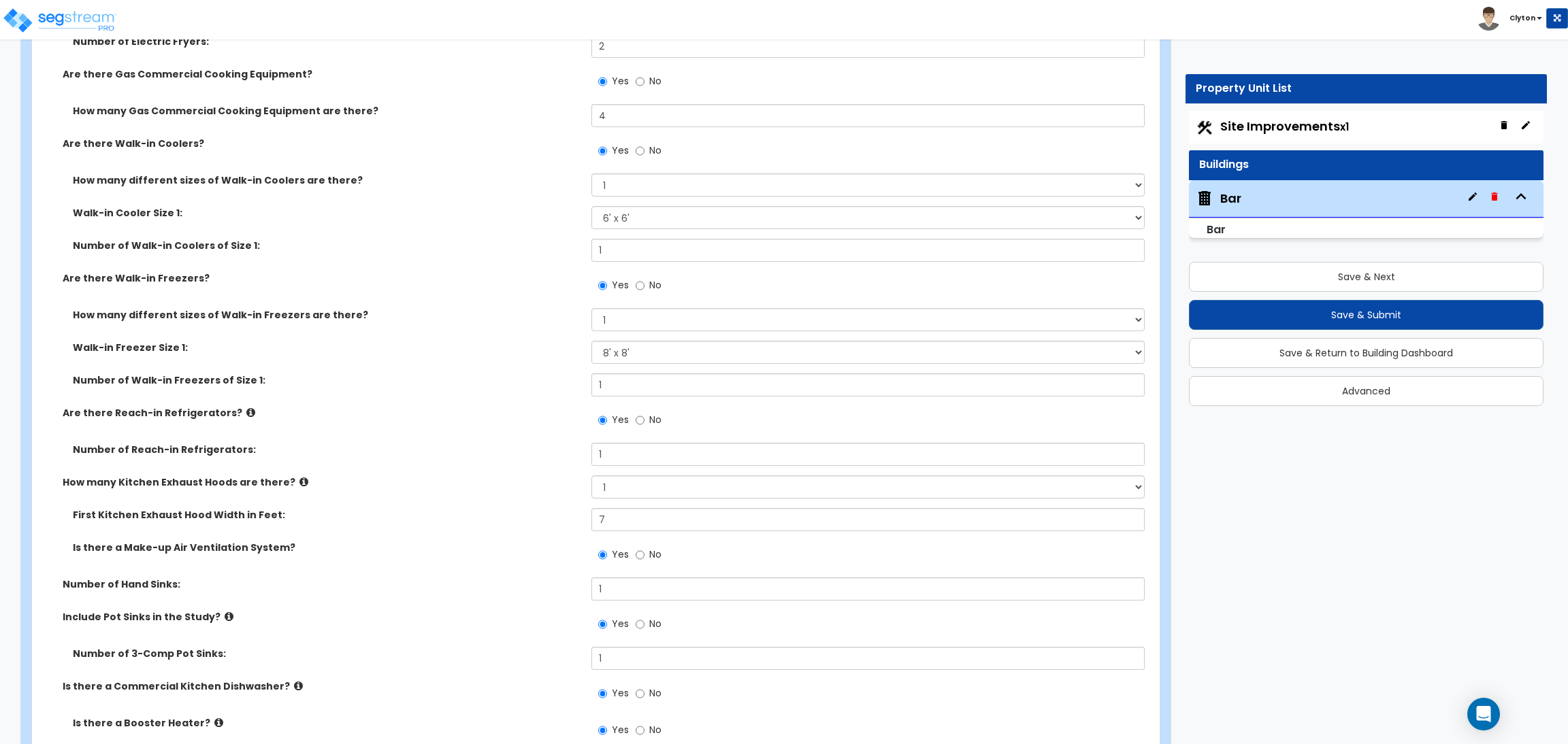
scroll to position [8909, 0]
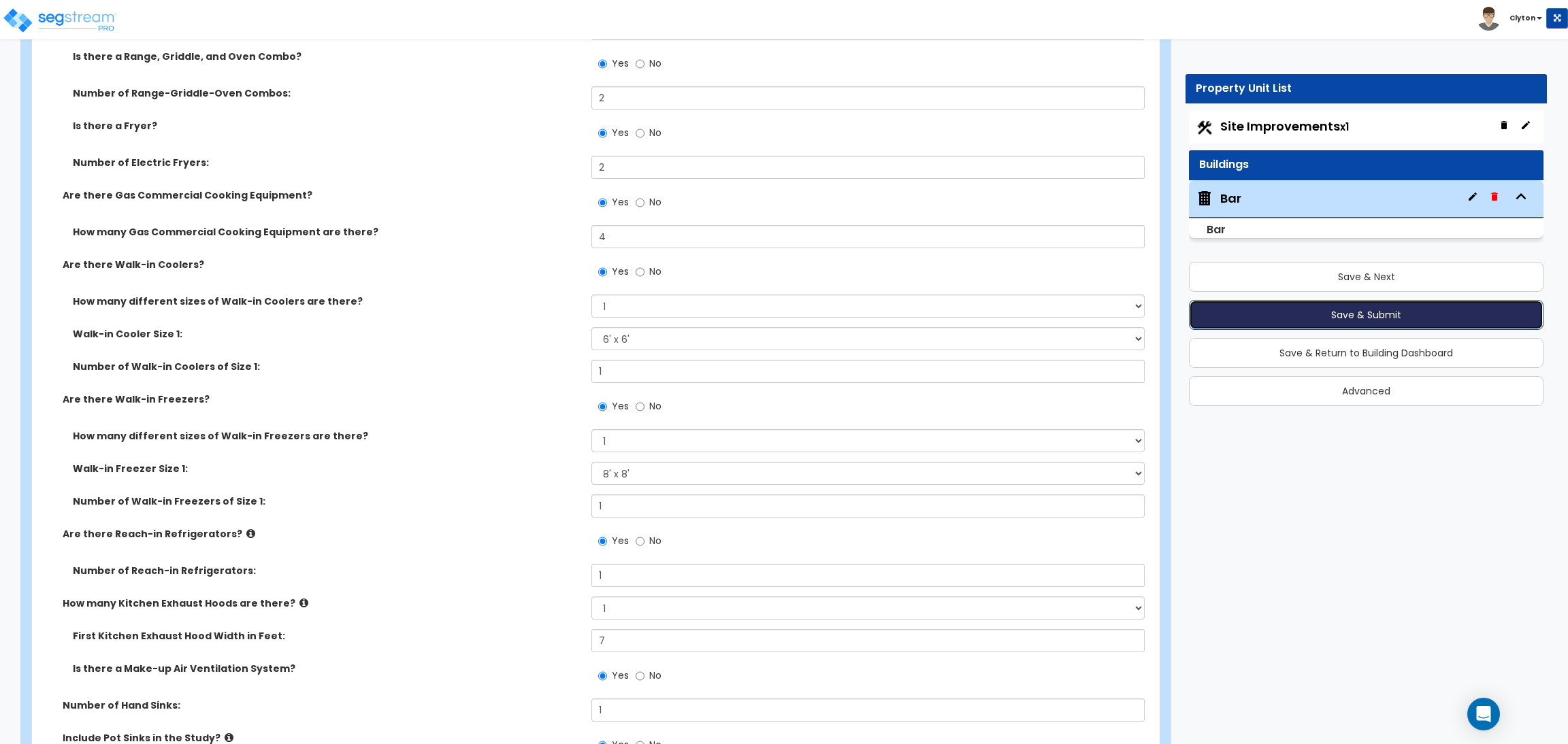
click at [1272, 319] on button "Save & Submit" at bounding box center [1366, 315] width 355 height 29
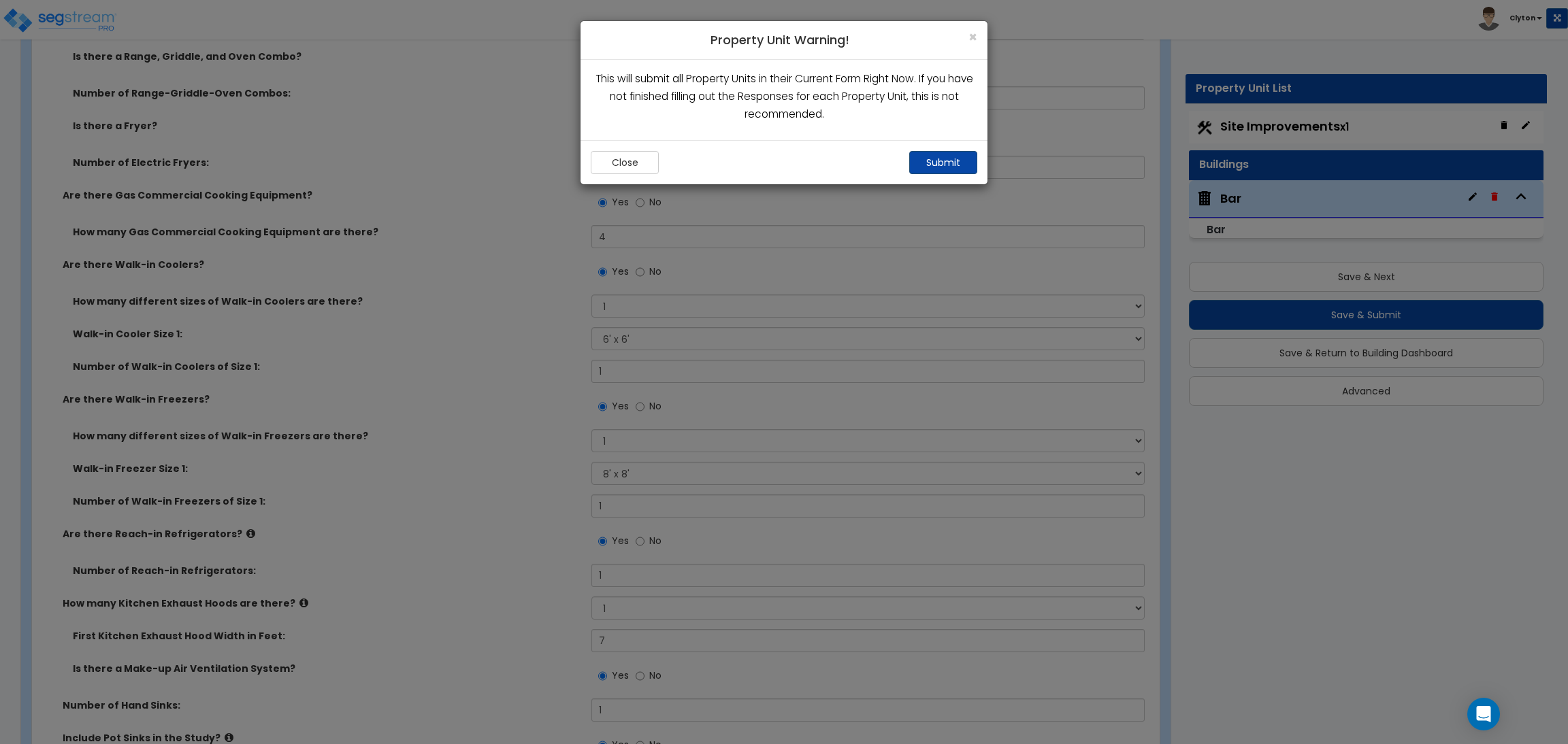
click at [943, 161] on button "Submit" at bounding box center [943, 163] width 68 height 24
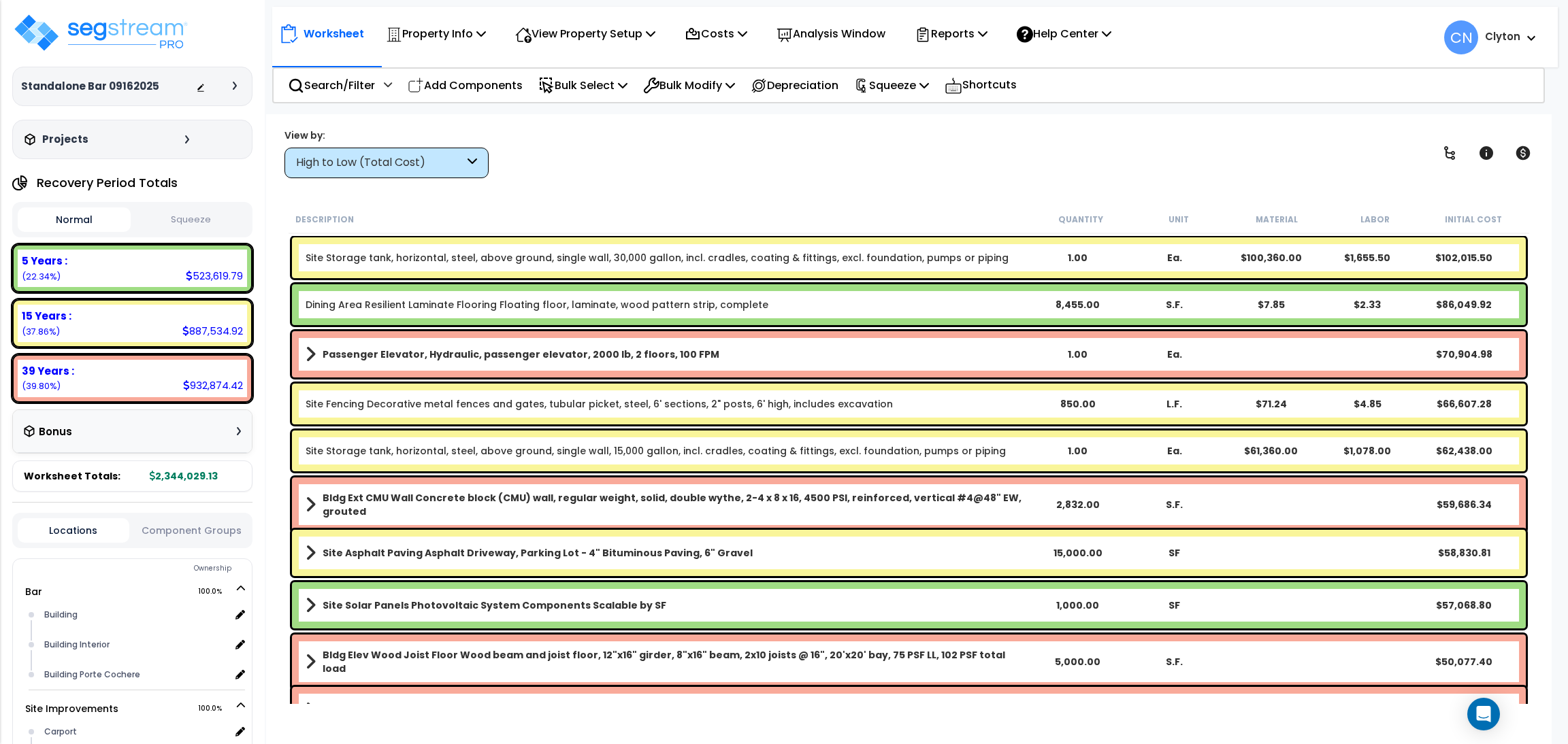
click at [410, 157] on div "High to Low (Total Cost)" at bounding box center [379, 163] width 168 height 16
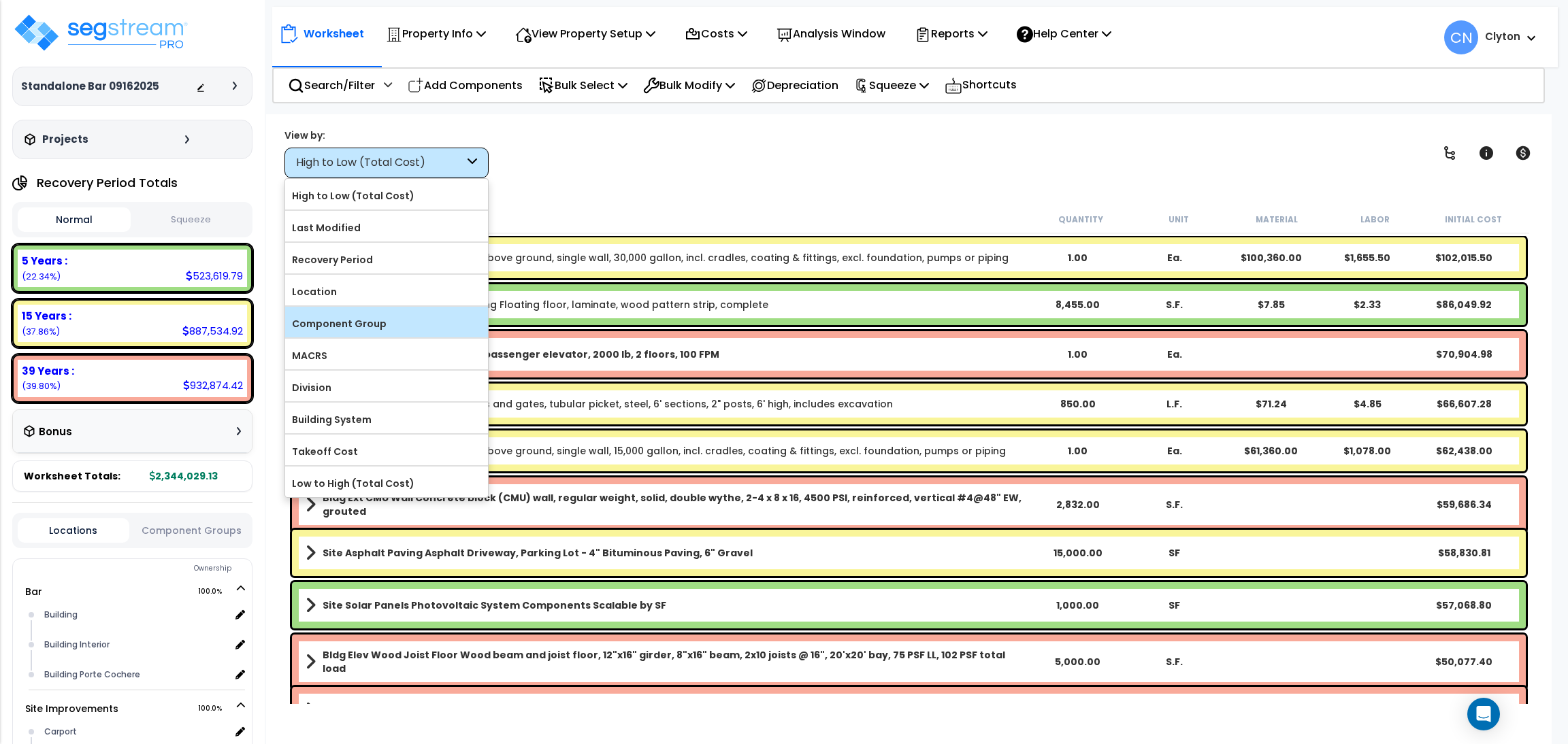
click at [330, 322] on label "Component Group" at bounding box center [386, 323] width 203 height 21
click at [0, 0] on input "Component Group" at bounding box center [0, 0] width 0 height 0
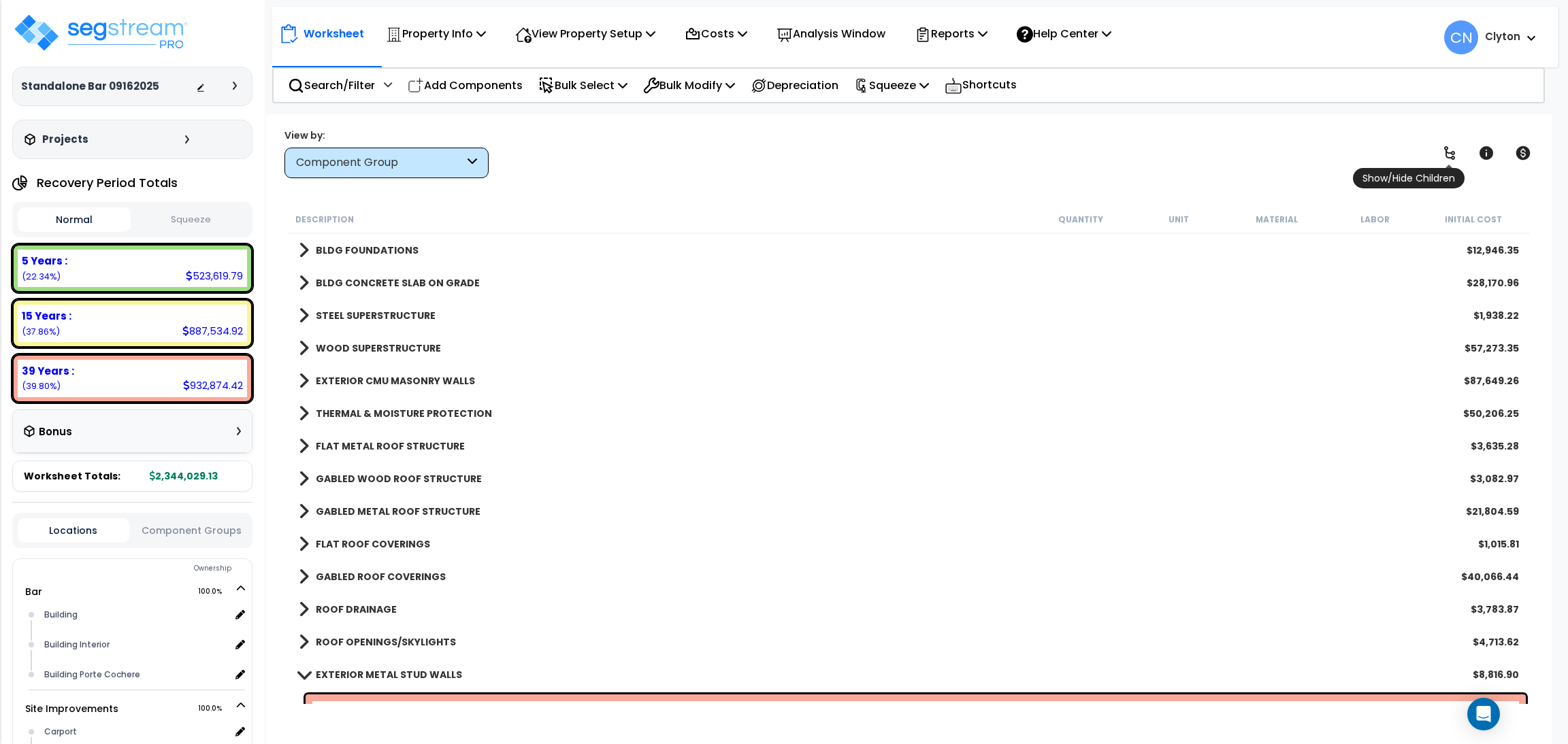
click at [1441, 155] on icon at bounding box center [1449, 152] width 17 height 17
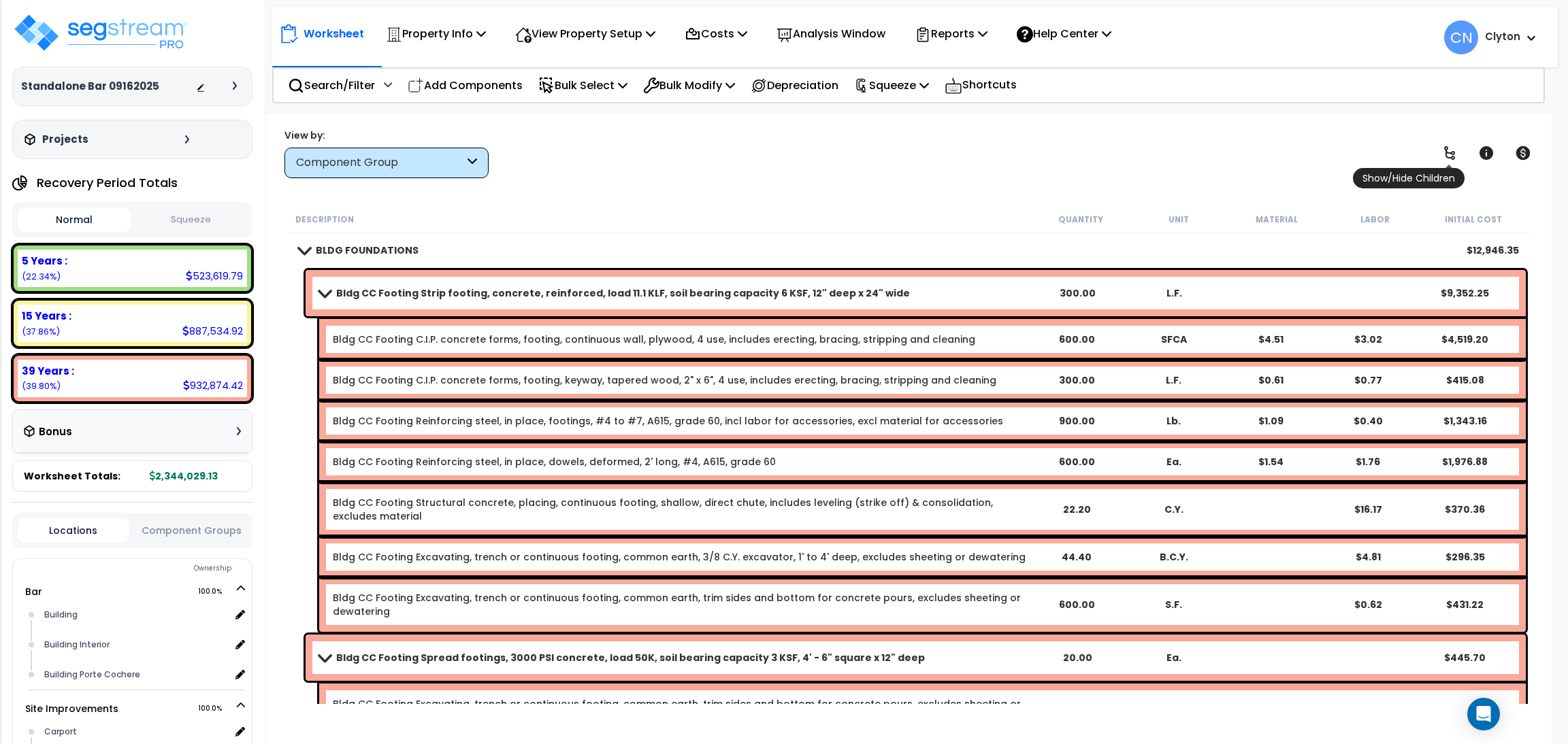
click at [1441, 155] on icon at bounding box center [1449, 152] width 17 height 17
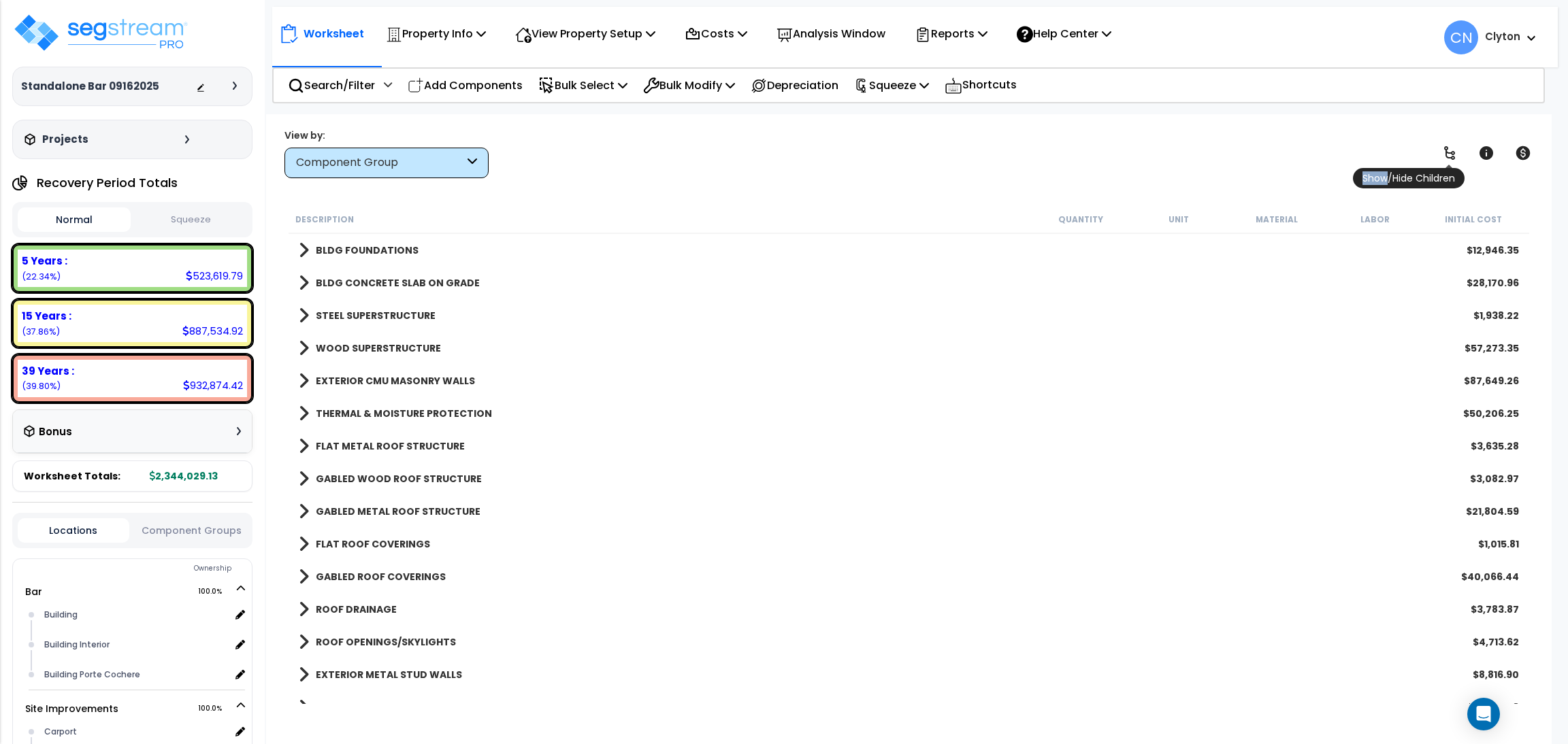
click at [1441, 155] on icon at bounding box center [1449, 152] width 17 height 17
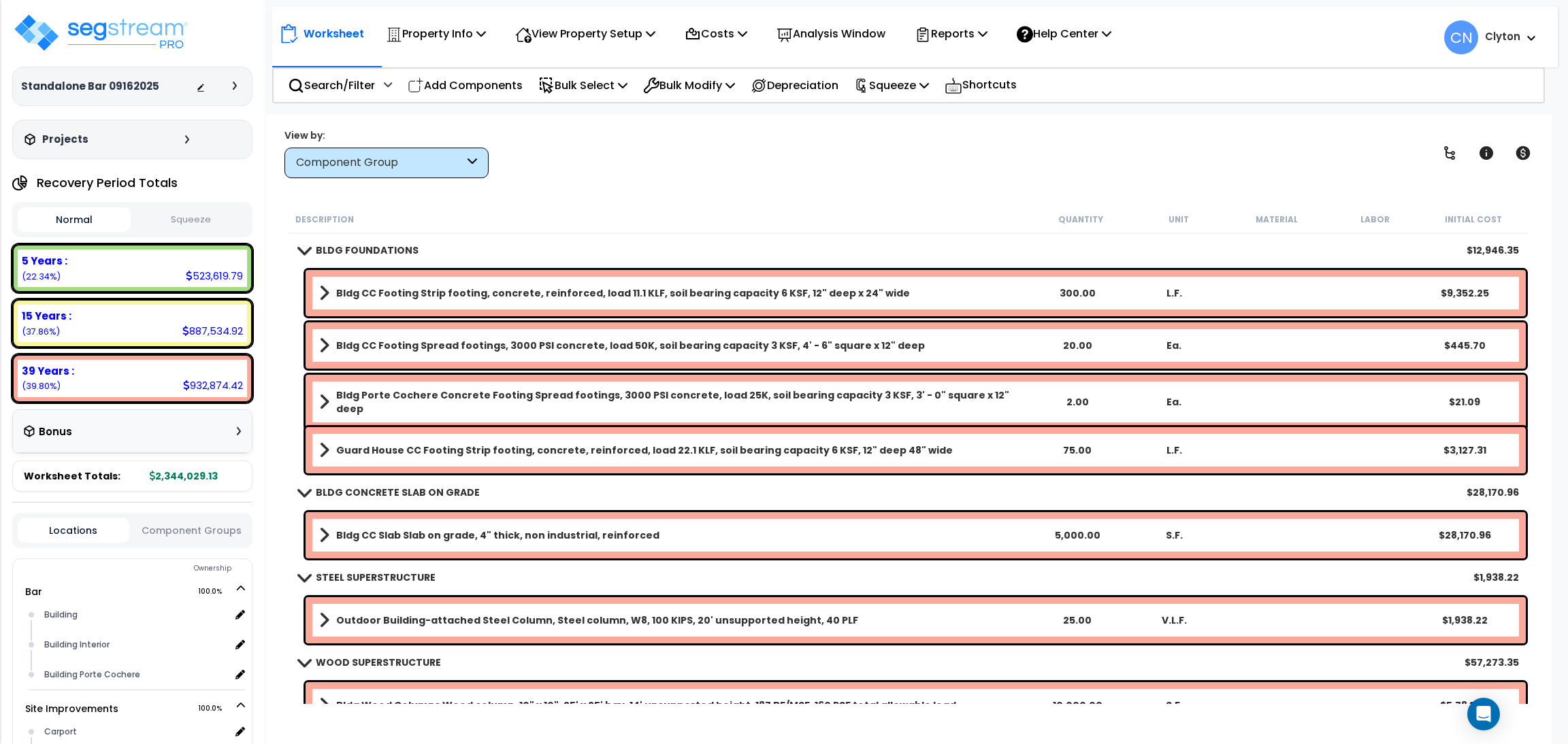
click at [1259, 171] on div "View by: Component Group High to Low (Total Cost)" at bounding box center [909, 152] width 1258 height 50
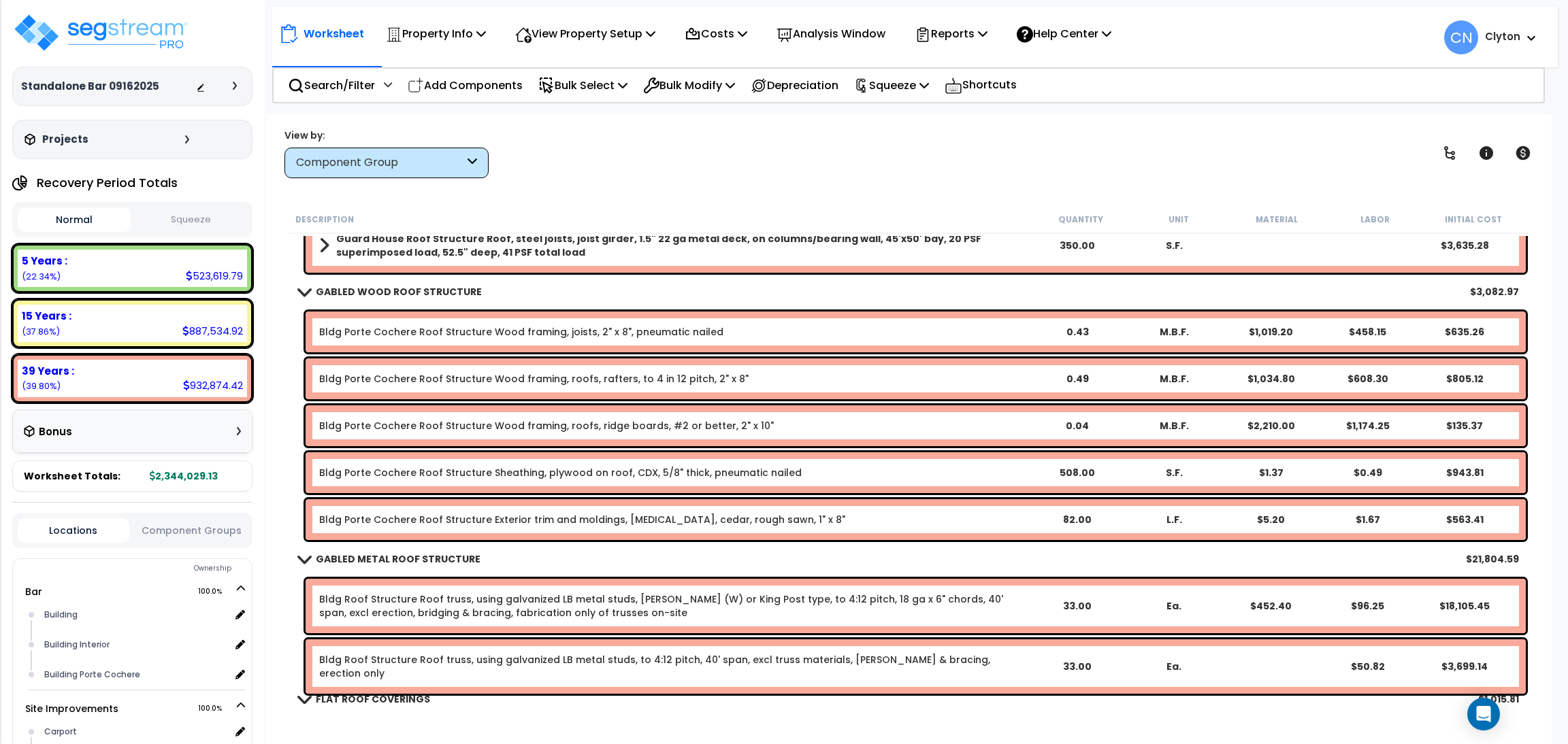
scroll to position [1326, 0]
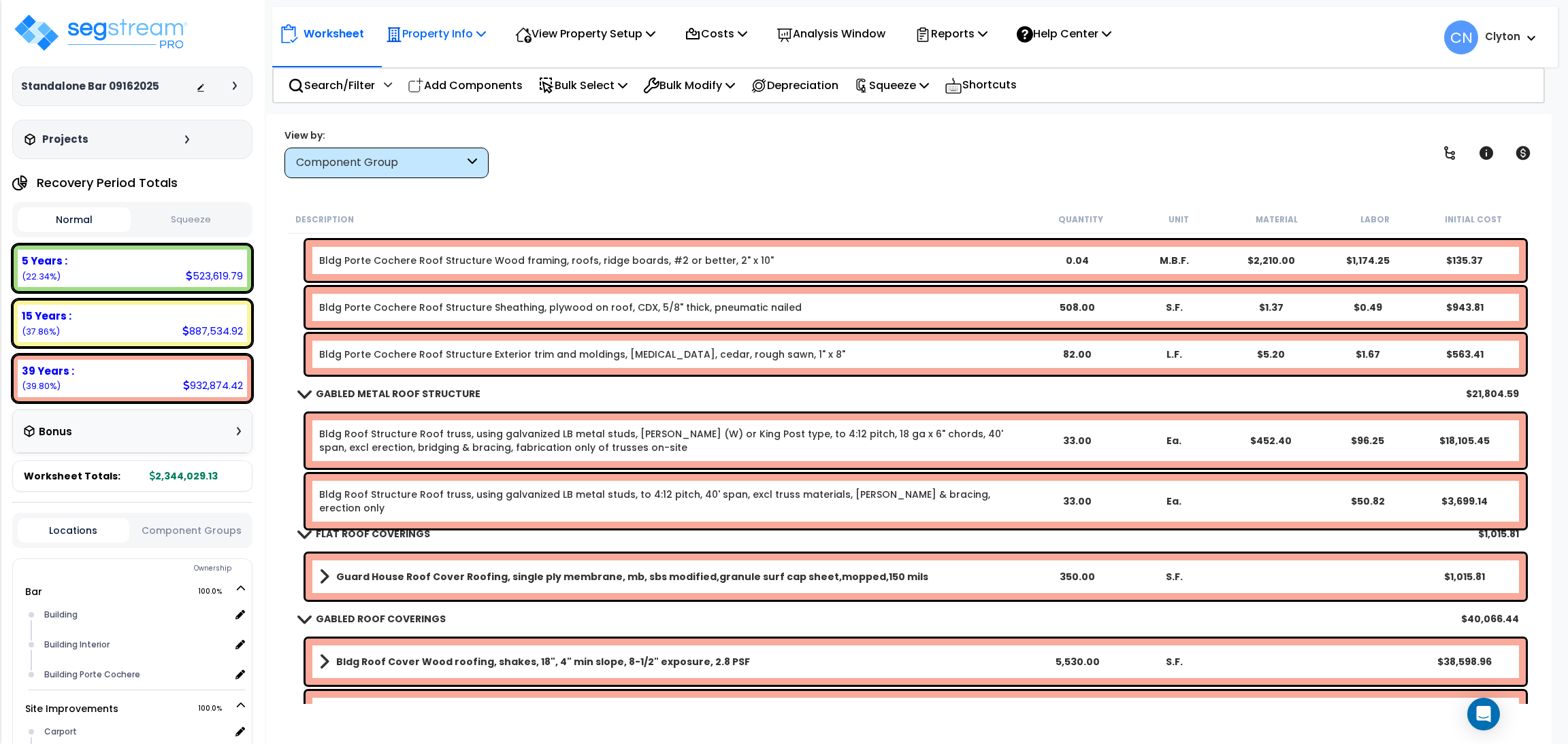
click at [450, 29] on p "Property Info" at bounding box center [436, 33] width 100 height 19
click at [539, 33] on p "View Property Setup" at bounding box center [585, 33] width 141 height 19
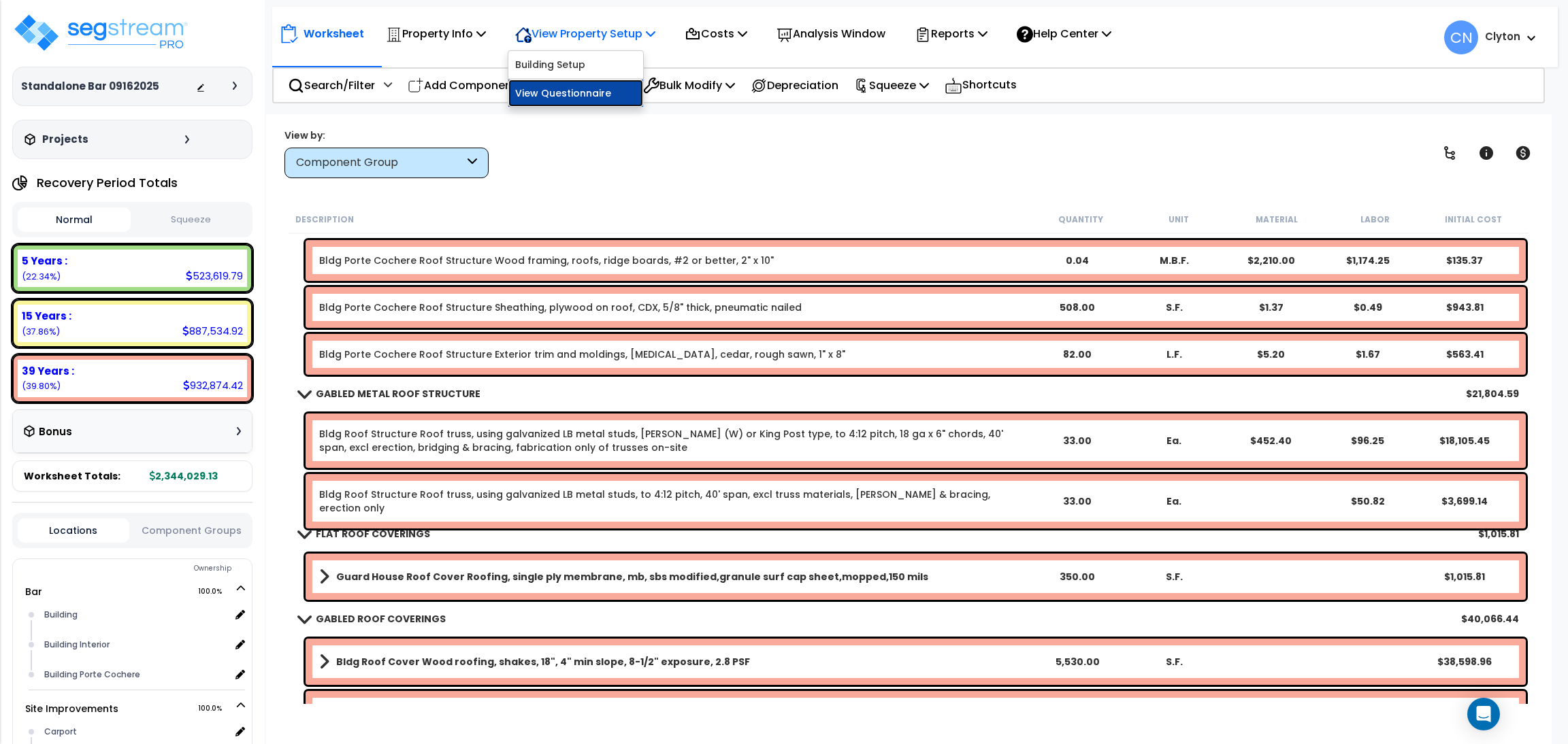
click at [554, 96] on link "View Questionnaire" at bounding box center [575, 93] width 135 height 28
click at [305, 80] on p "Search/Filter" at bounding box center [331, 86] width 87 height 19
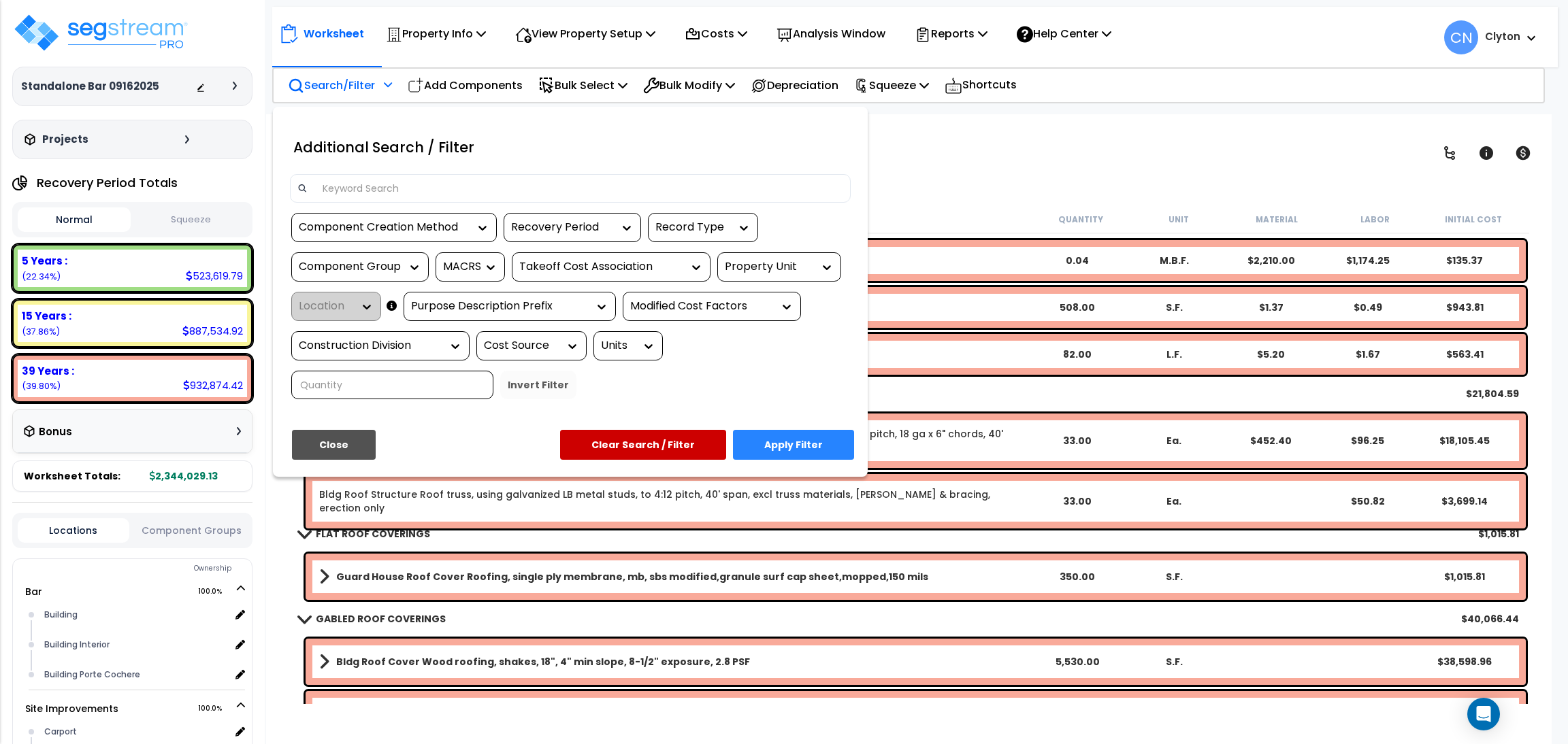
click at [459, 192] on input at bounding box center [579, 188] width 529 height 21
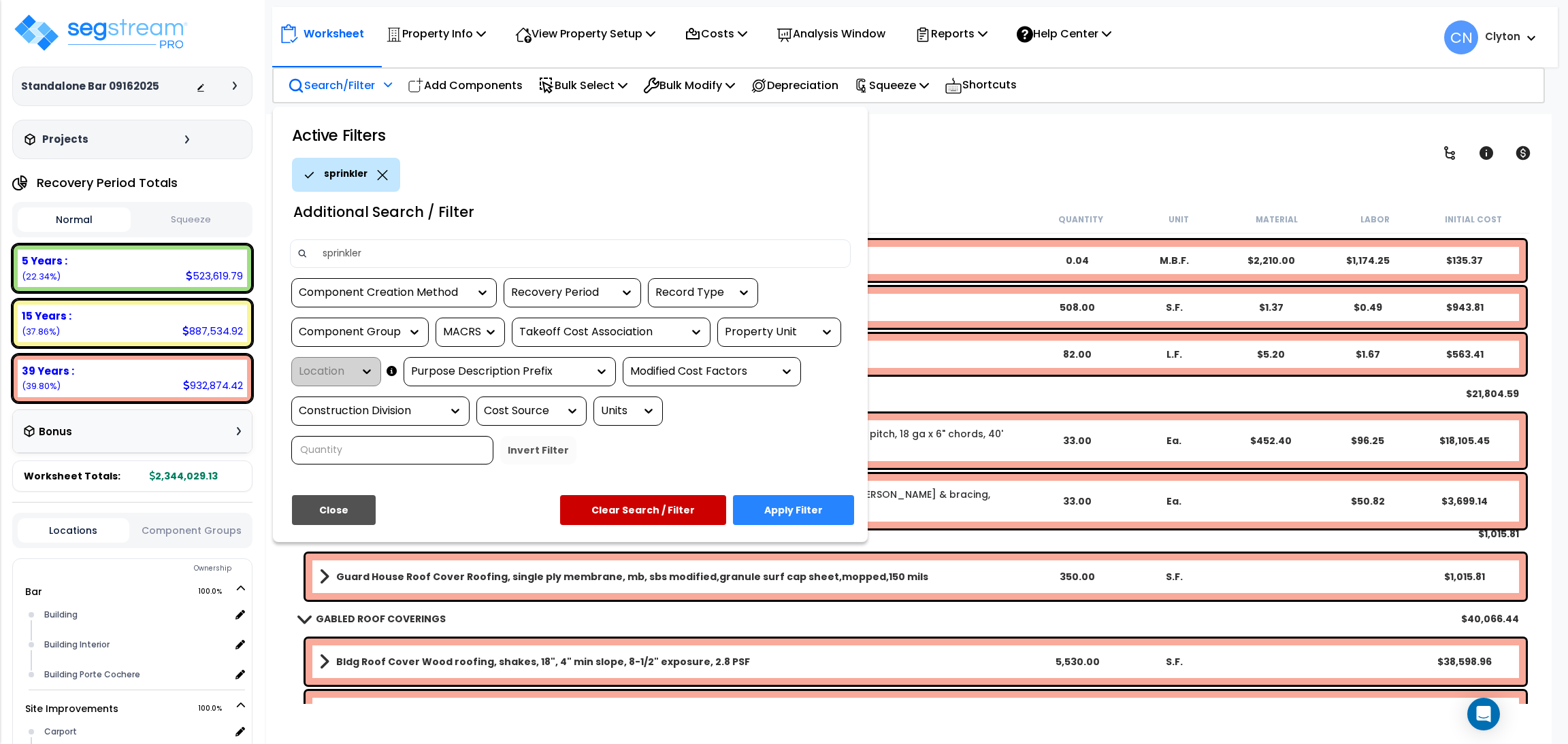
type input "sprinkler"
click at [791, 522] on button "Apply Filter" at bounding box center [793, 510] width 121 height 29
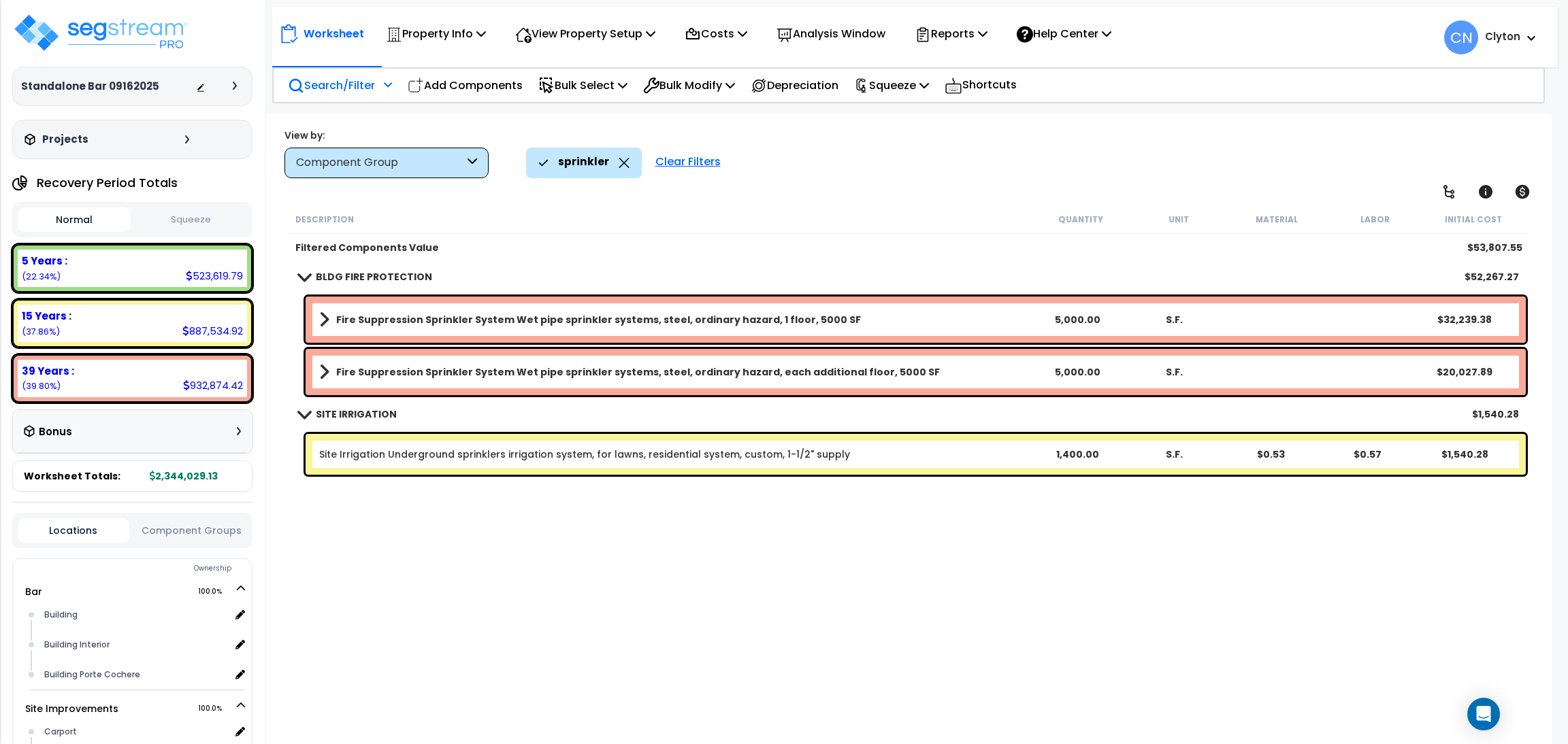
scroll to position [0, 0]
click at [563, 38] on p "View Property Setup" at bounding box center [585, 33] width 141 height 19
click at [556, 97] on link "View Questionnaire" at bounding box center [575, 93] width 135 height 28
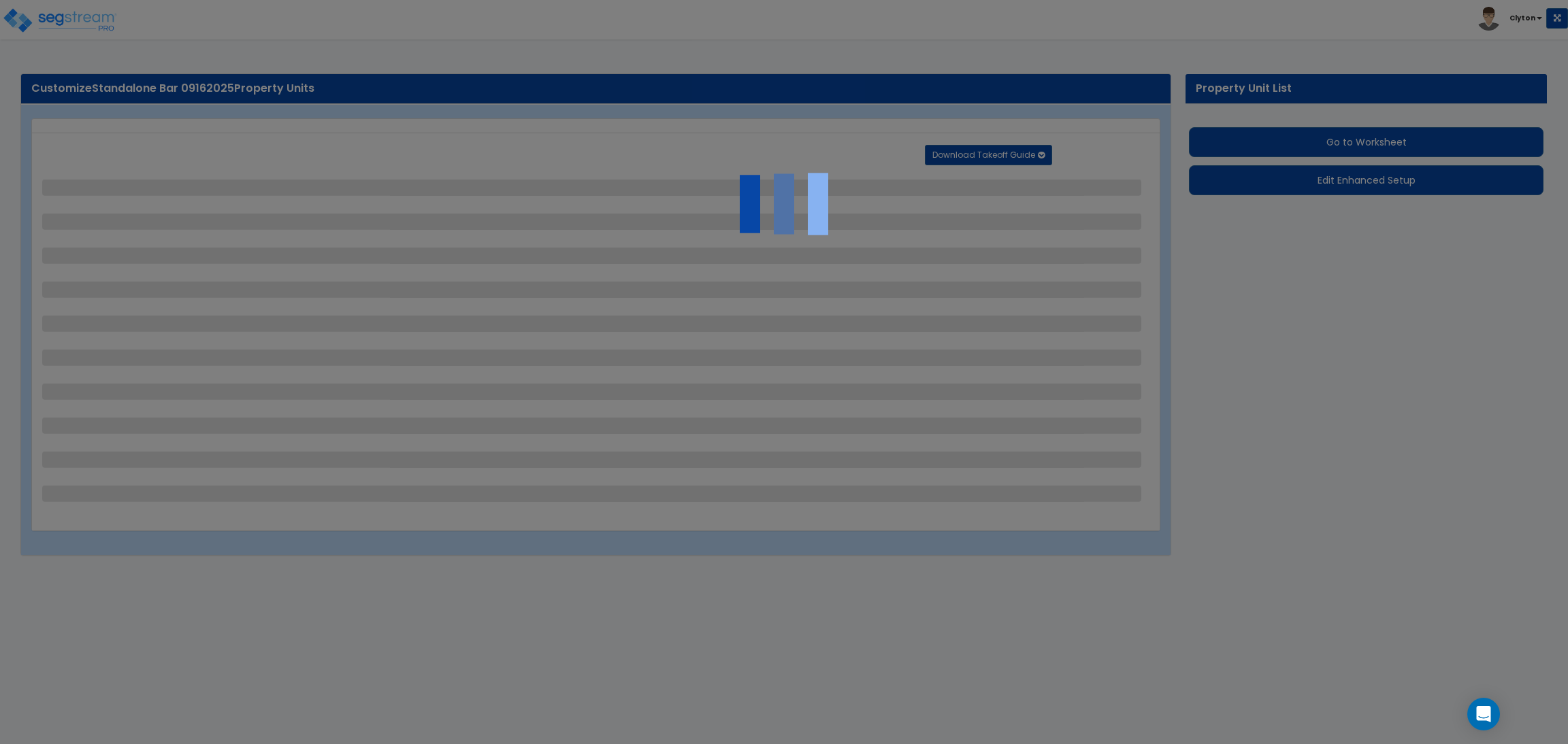
select select "2"
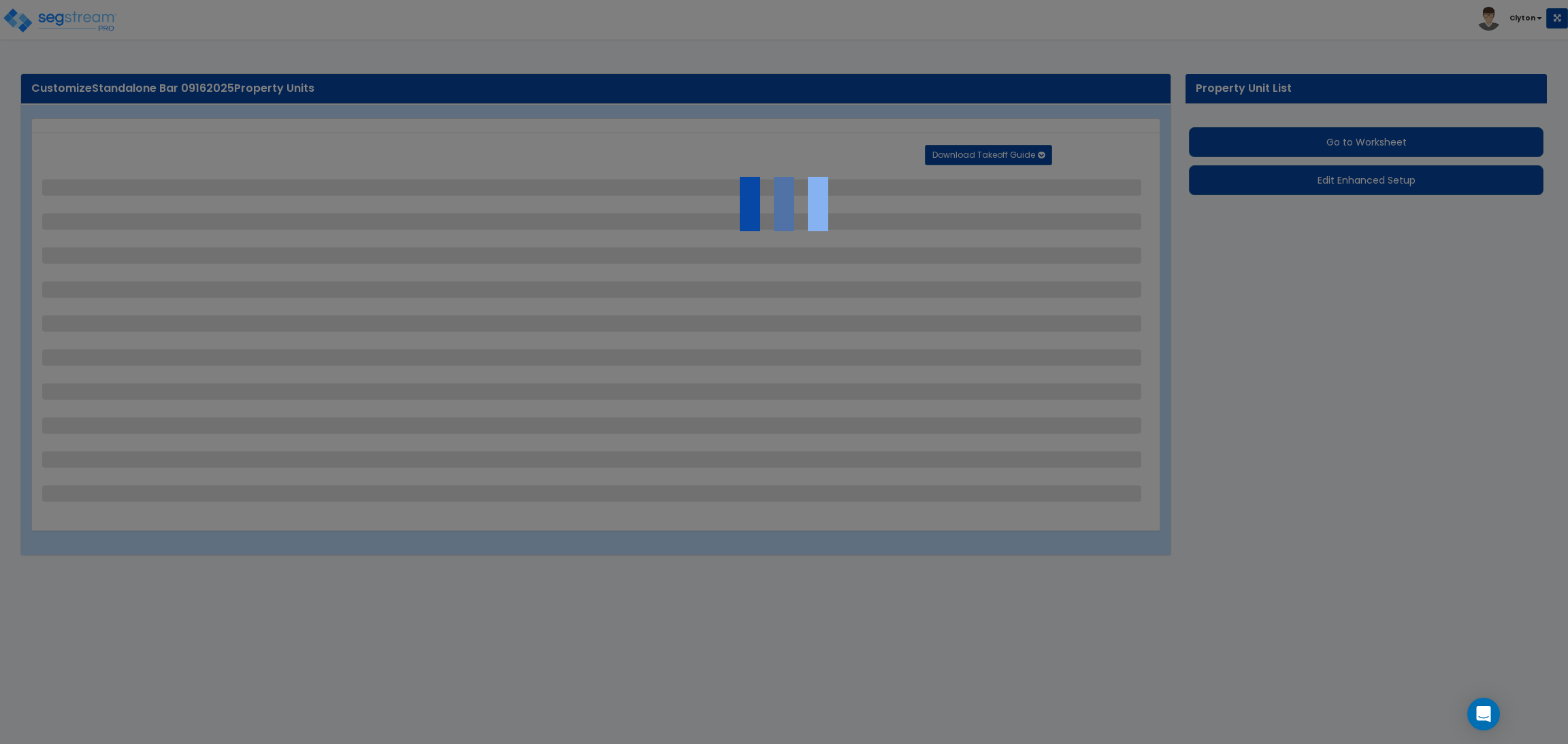
select select "1"
select select "2"
select select "1"
select select "2"
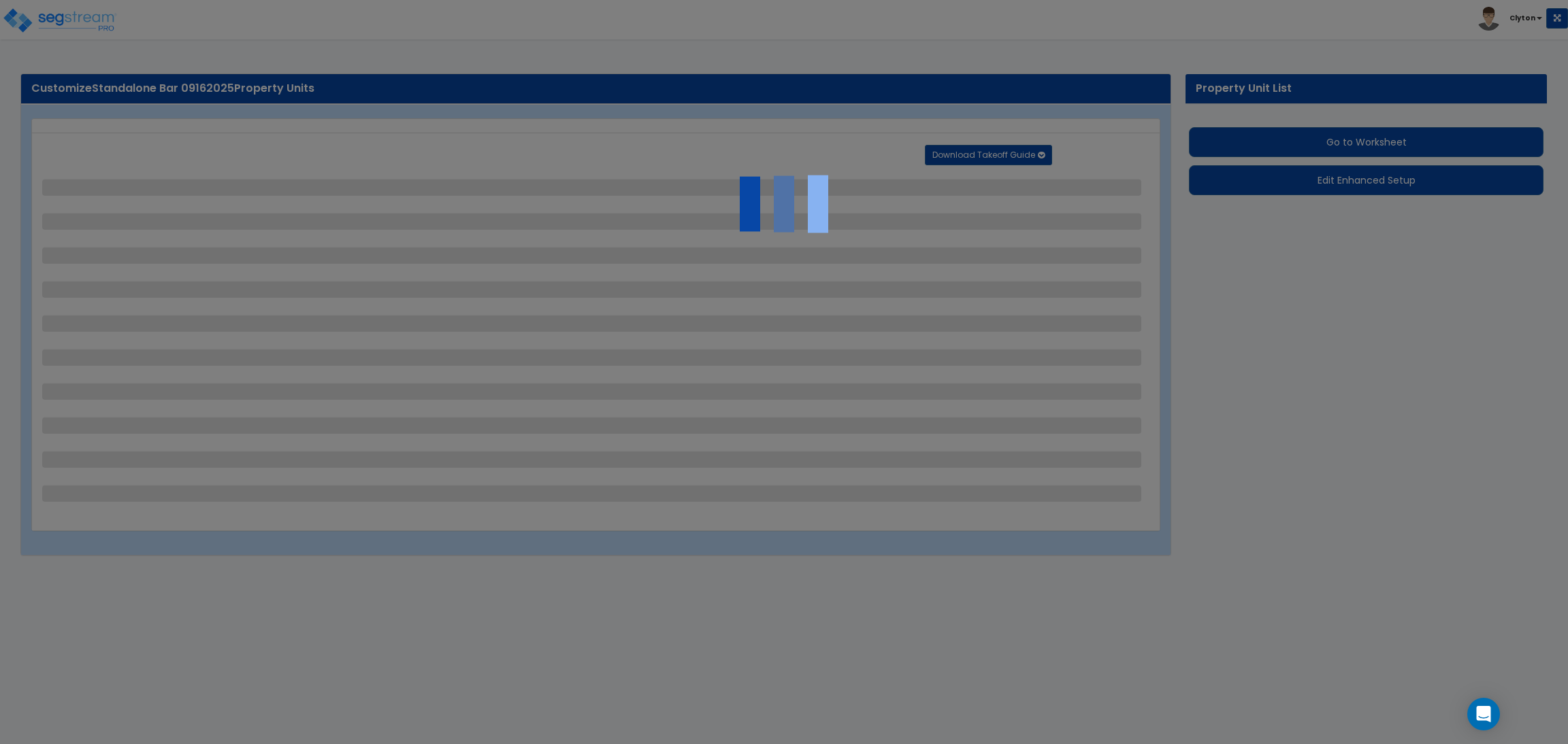
select select "2"
select select "1"
select select "2"
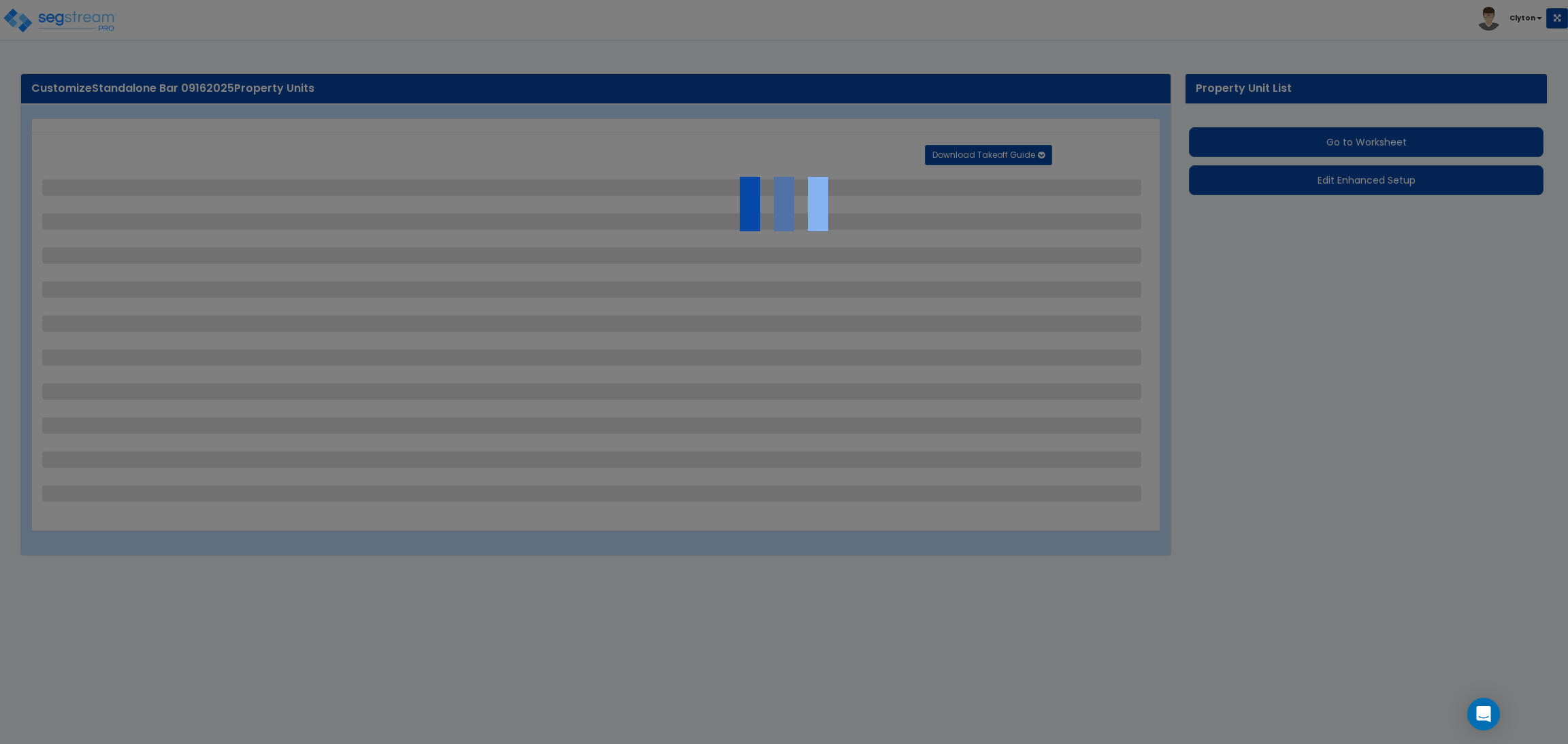
select select "2"
select select "1"
select select "2"
select select "1"
select select "5"
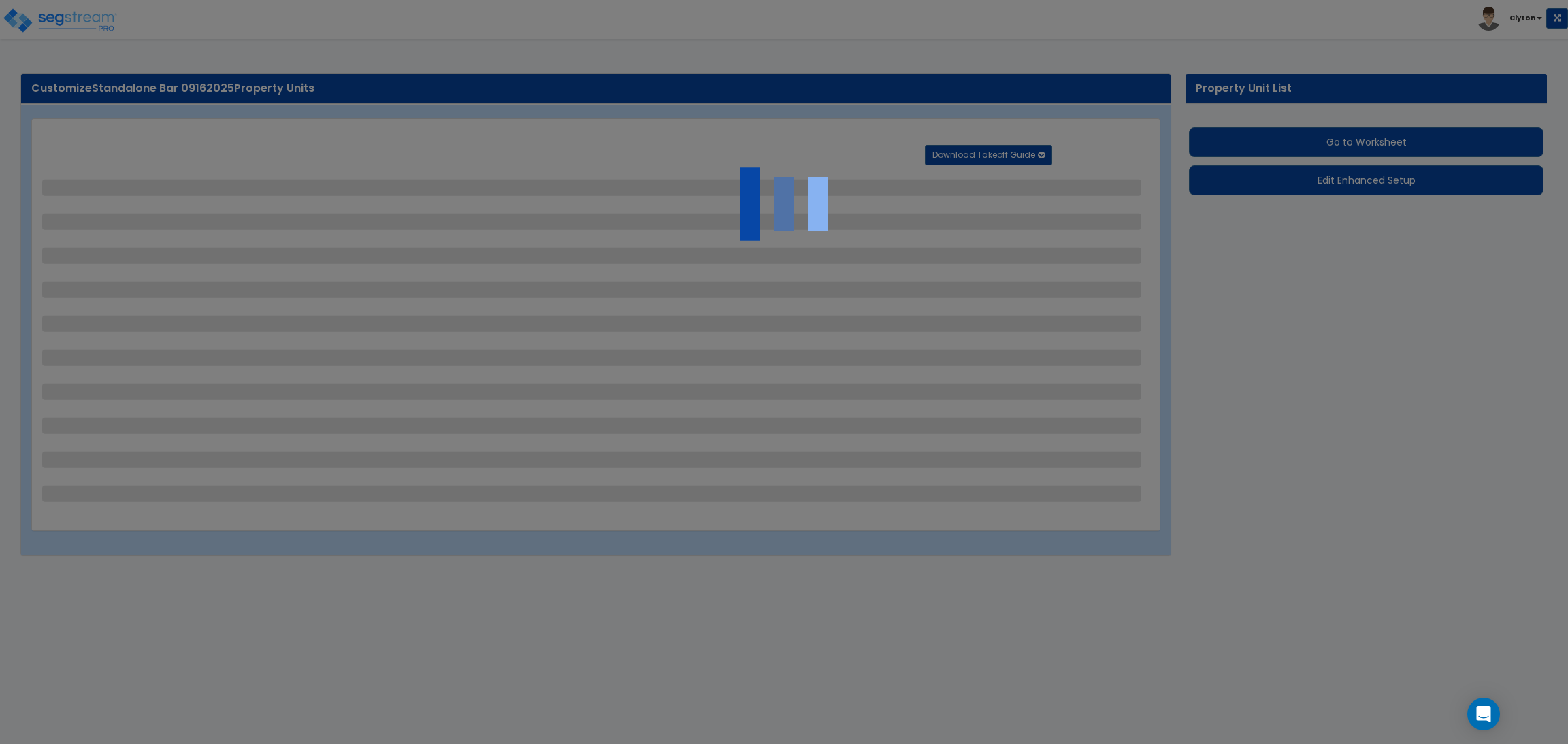
select select "3"
select select "1"
select select "2"
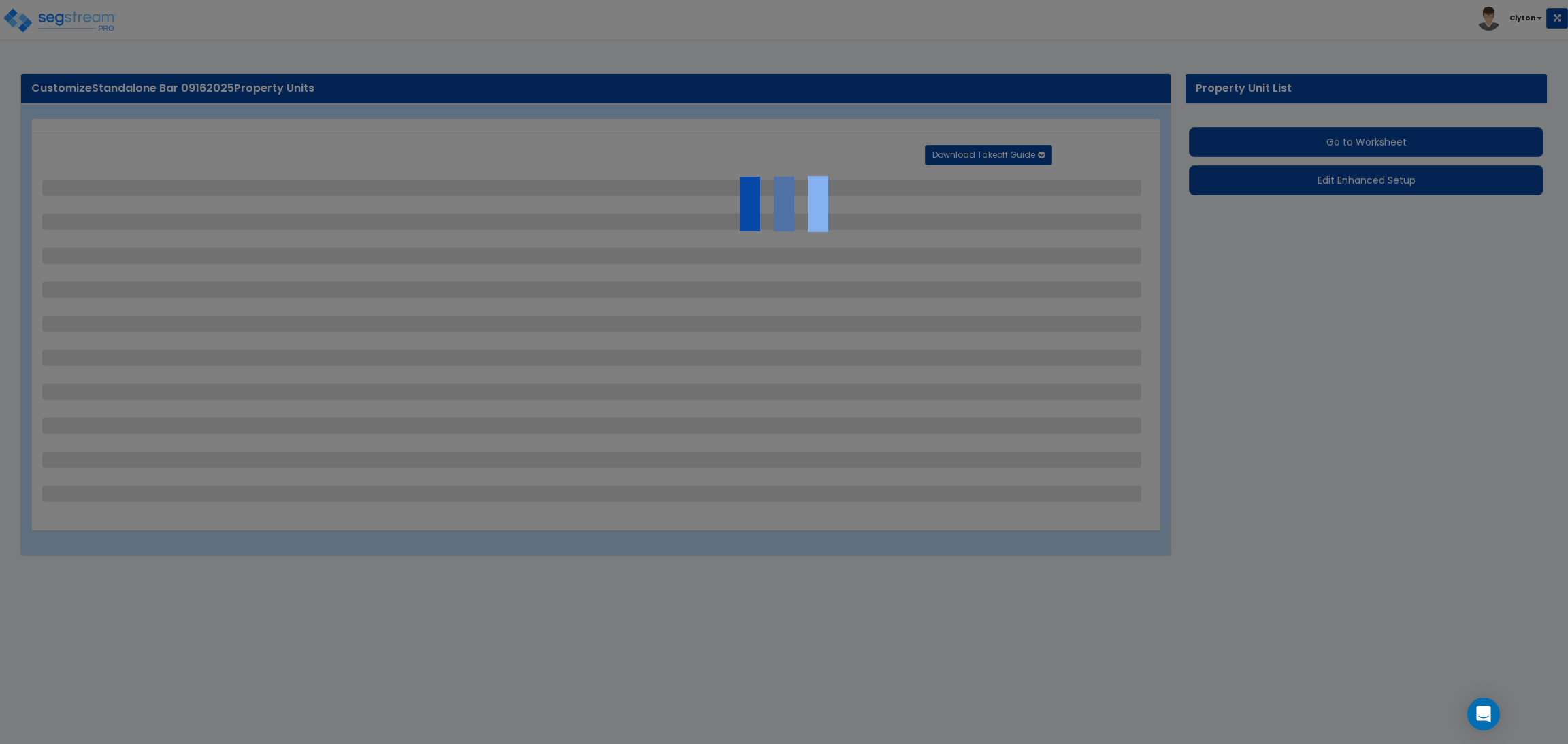
select select "2"
select select "4"
select select "1"
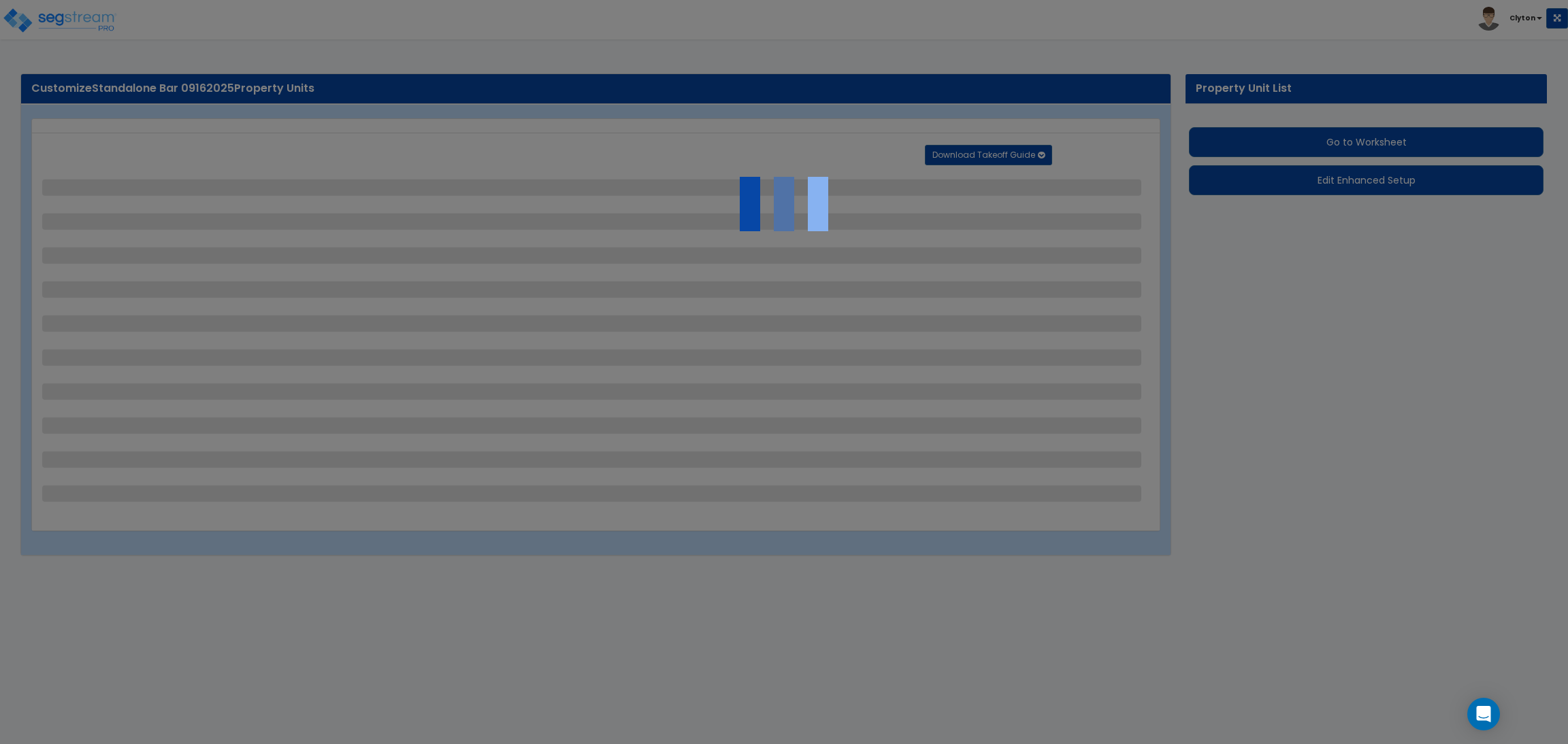
select select "1"
select select "2"
select select "1"
select select "2"
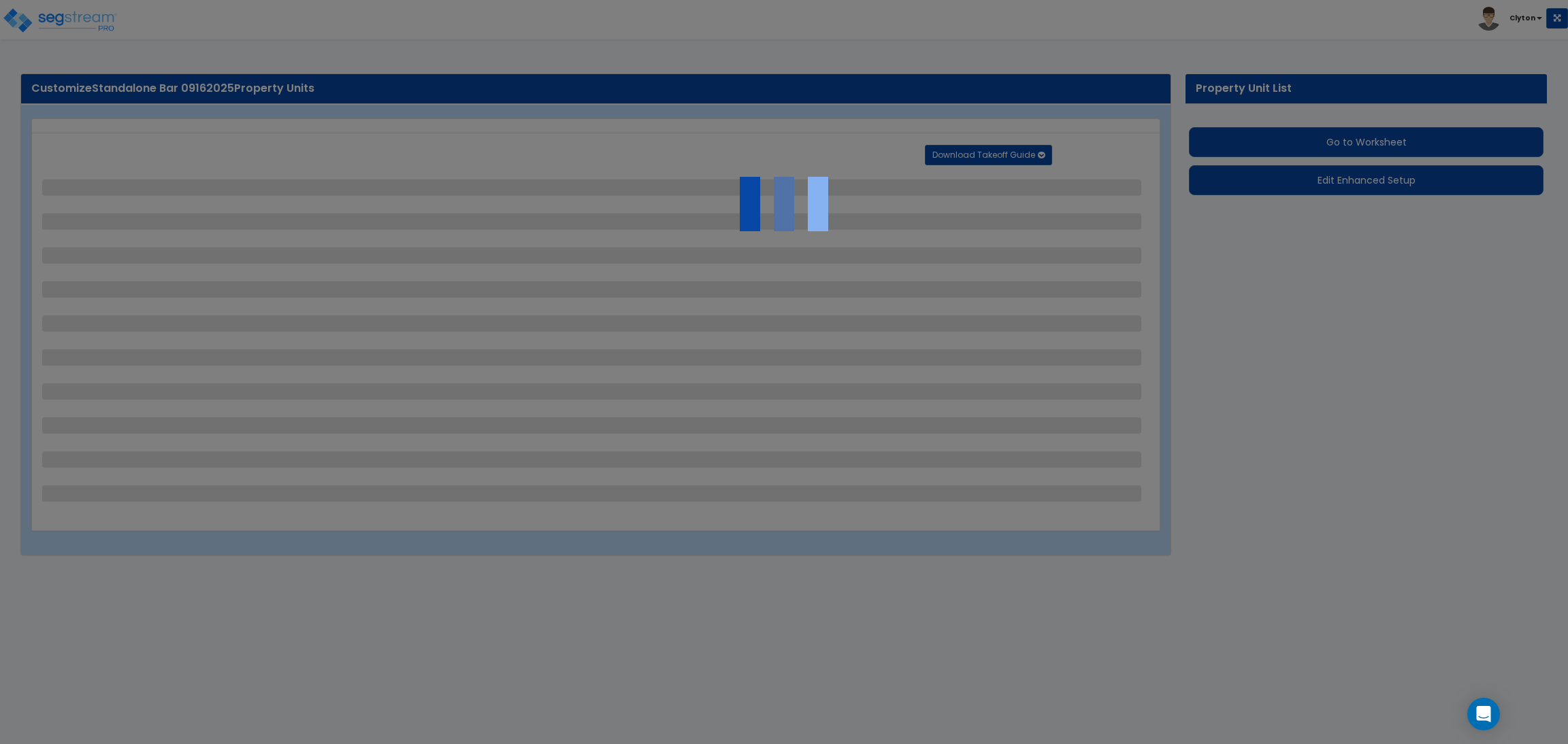
select select "2"
select select "1"
select select "3"
select select "6"
select select "10"
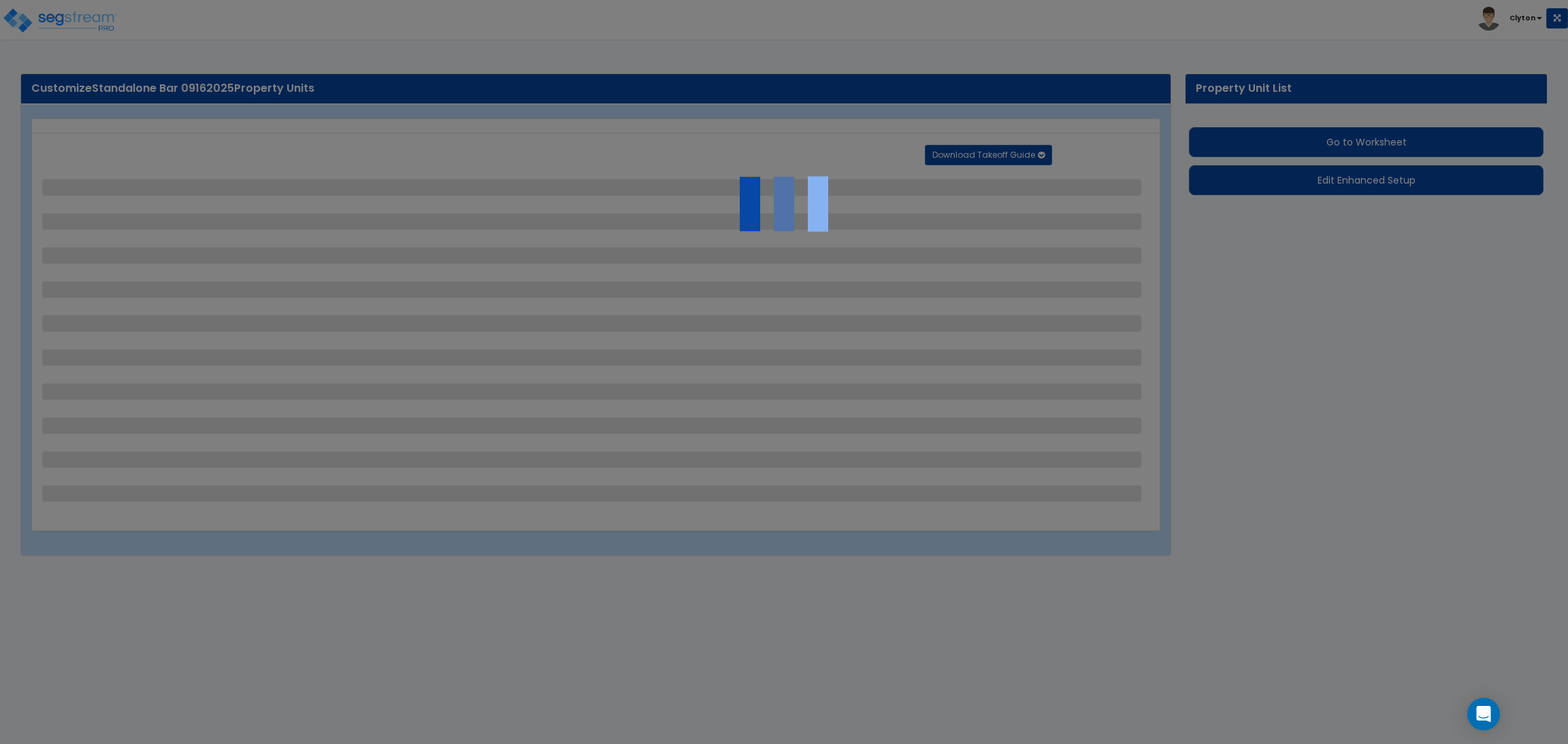
select select "8"
select select "3"
select select "1"
select select "2"
select select "3"
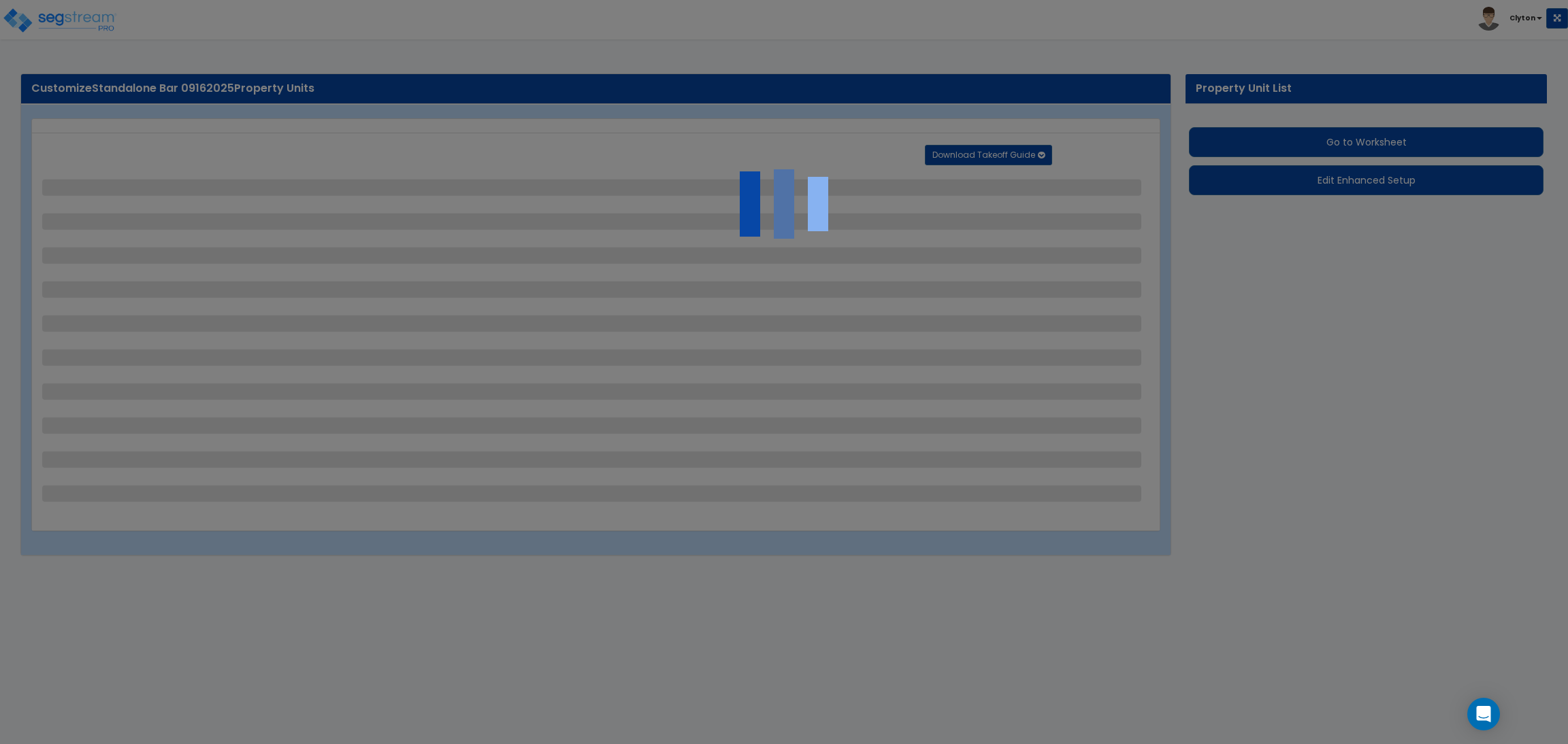
select select "1"
select select "3"
select select "1"
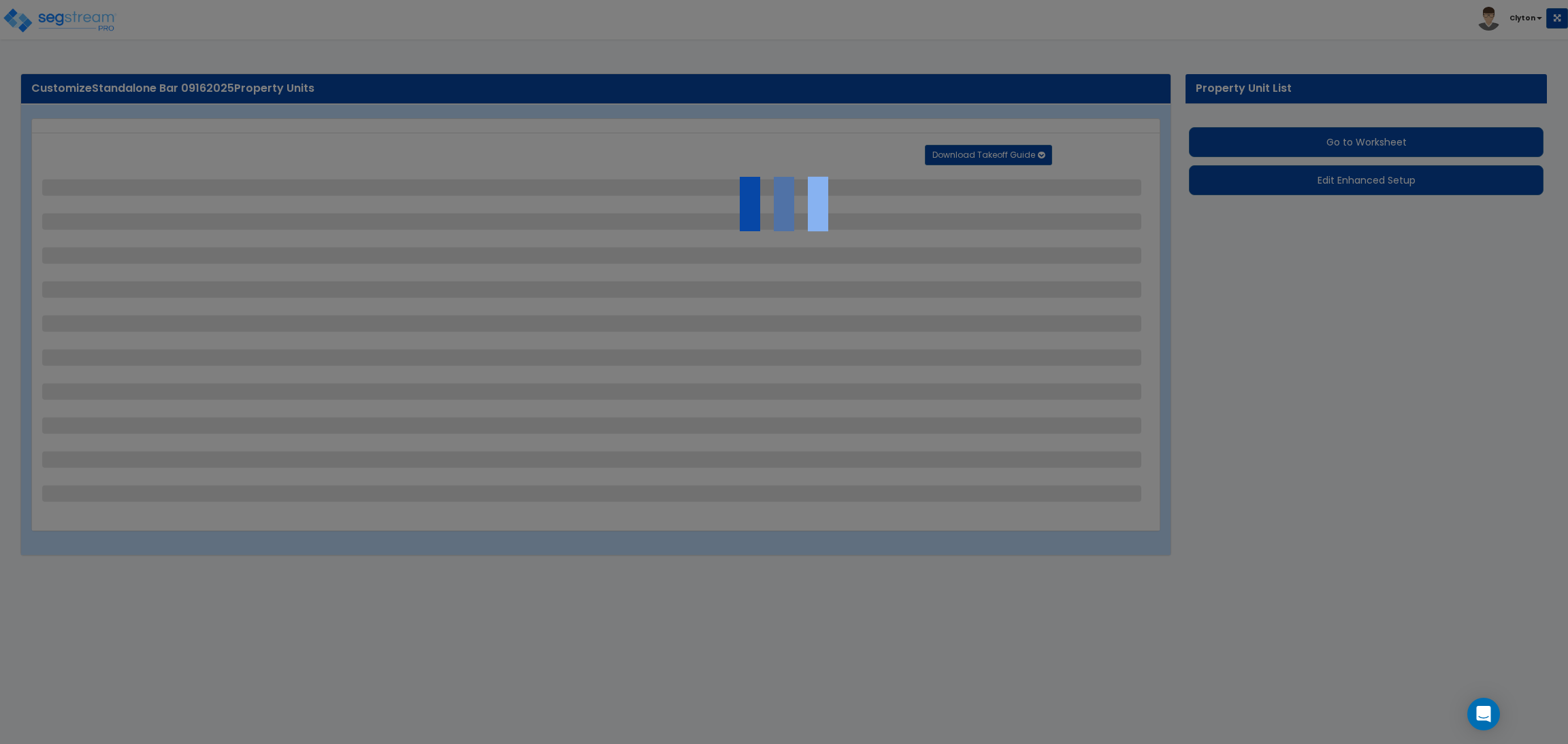
select select "1"
select select "2"
select select "7"
select select "2"
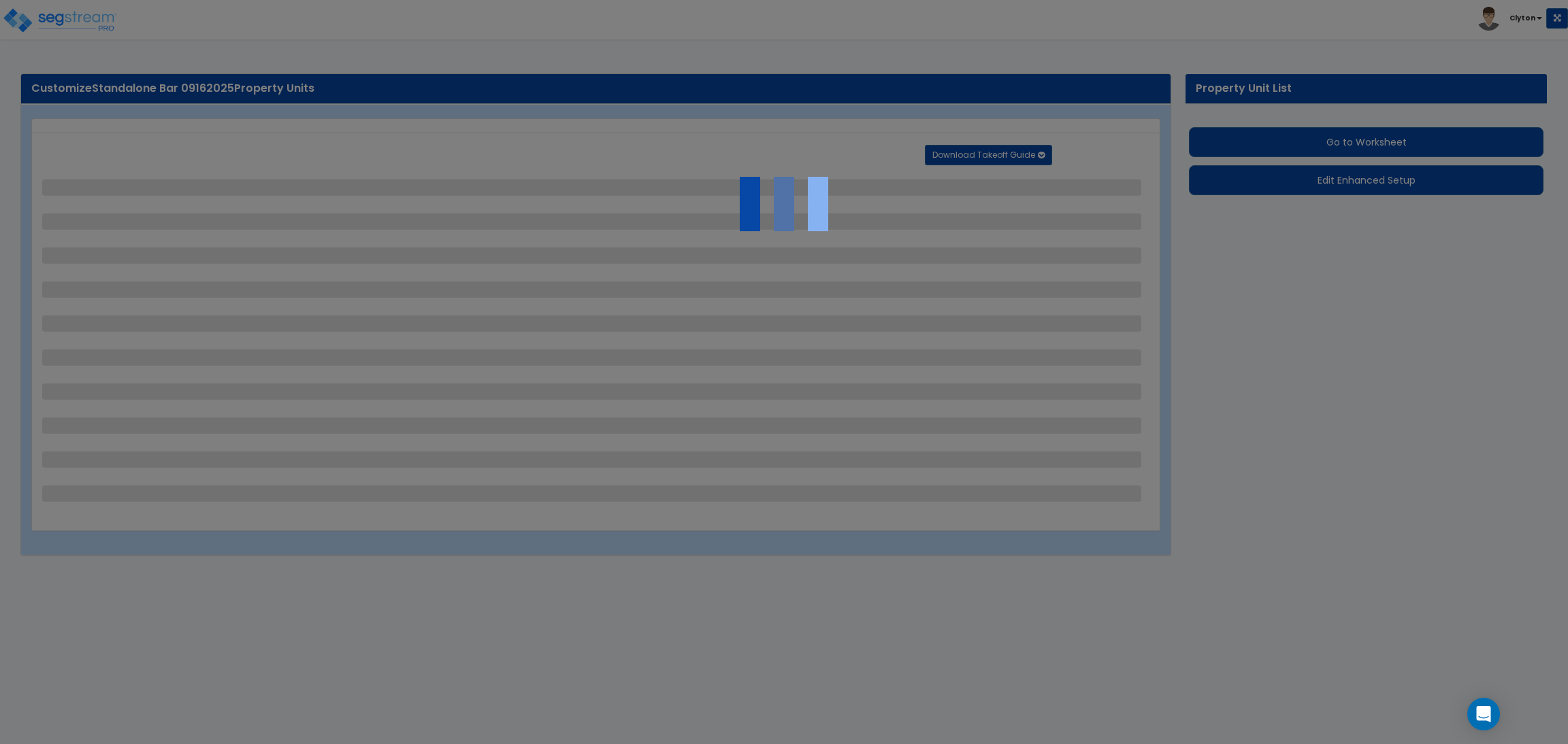
select select "1"
select select "16"
select select "1"
select select "4"
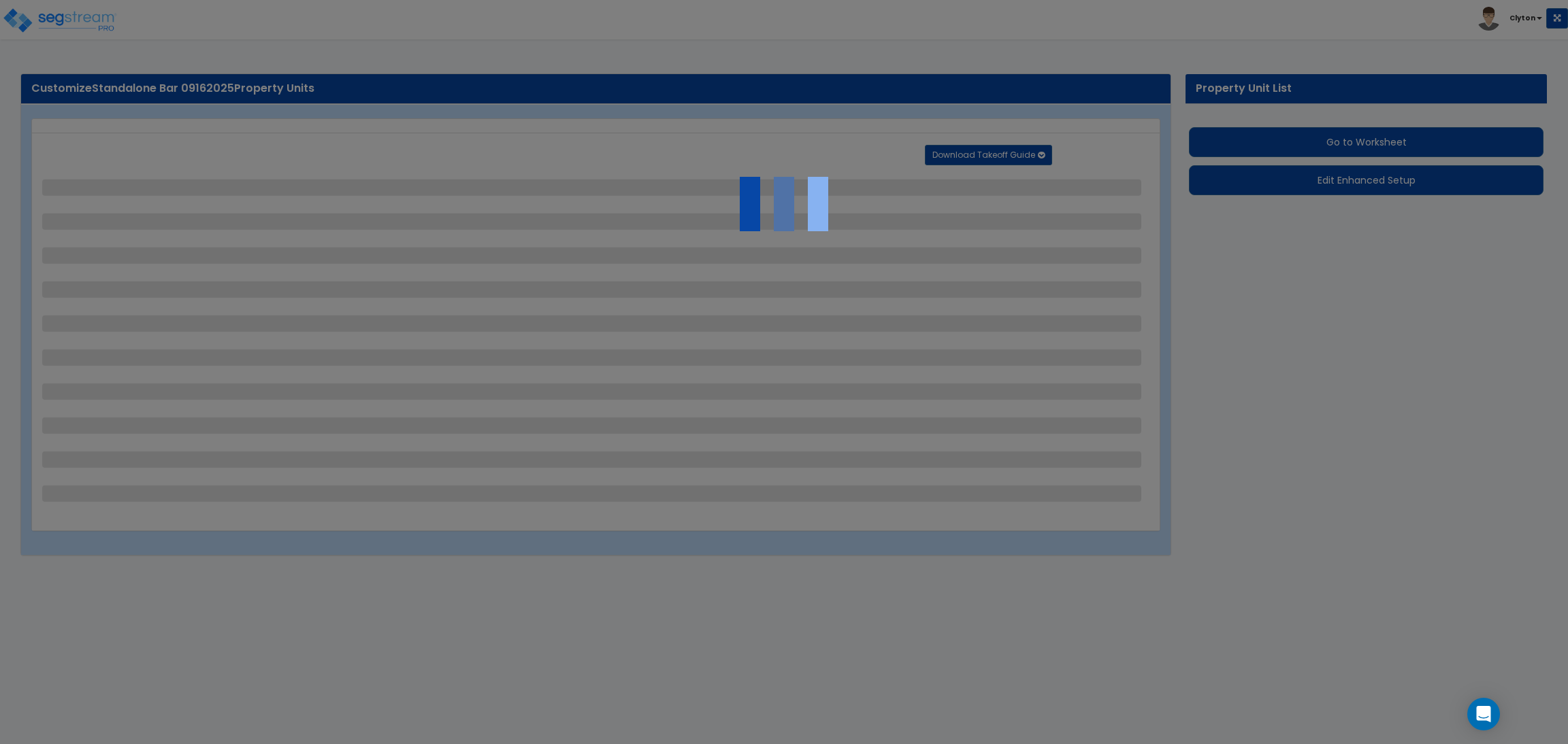
select select "2"
select select "1"
select select "2"
select select "3"
select select "1"
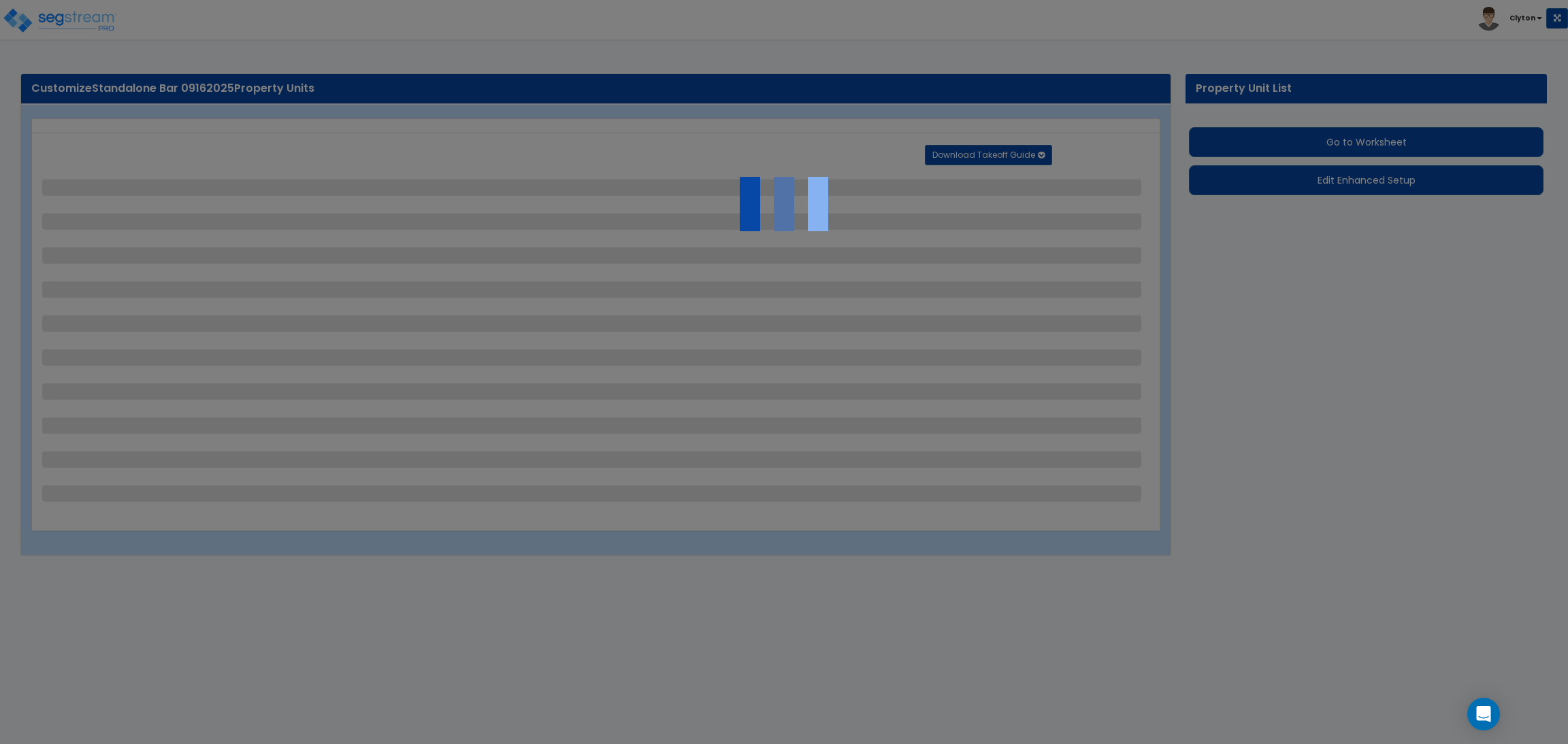
select select "2"
select select "1"
select select "2"
select select "1"
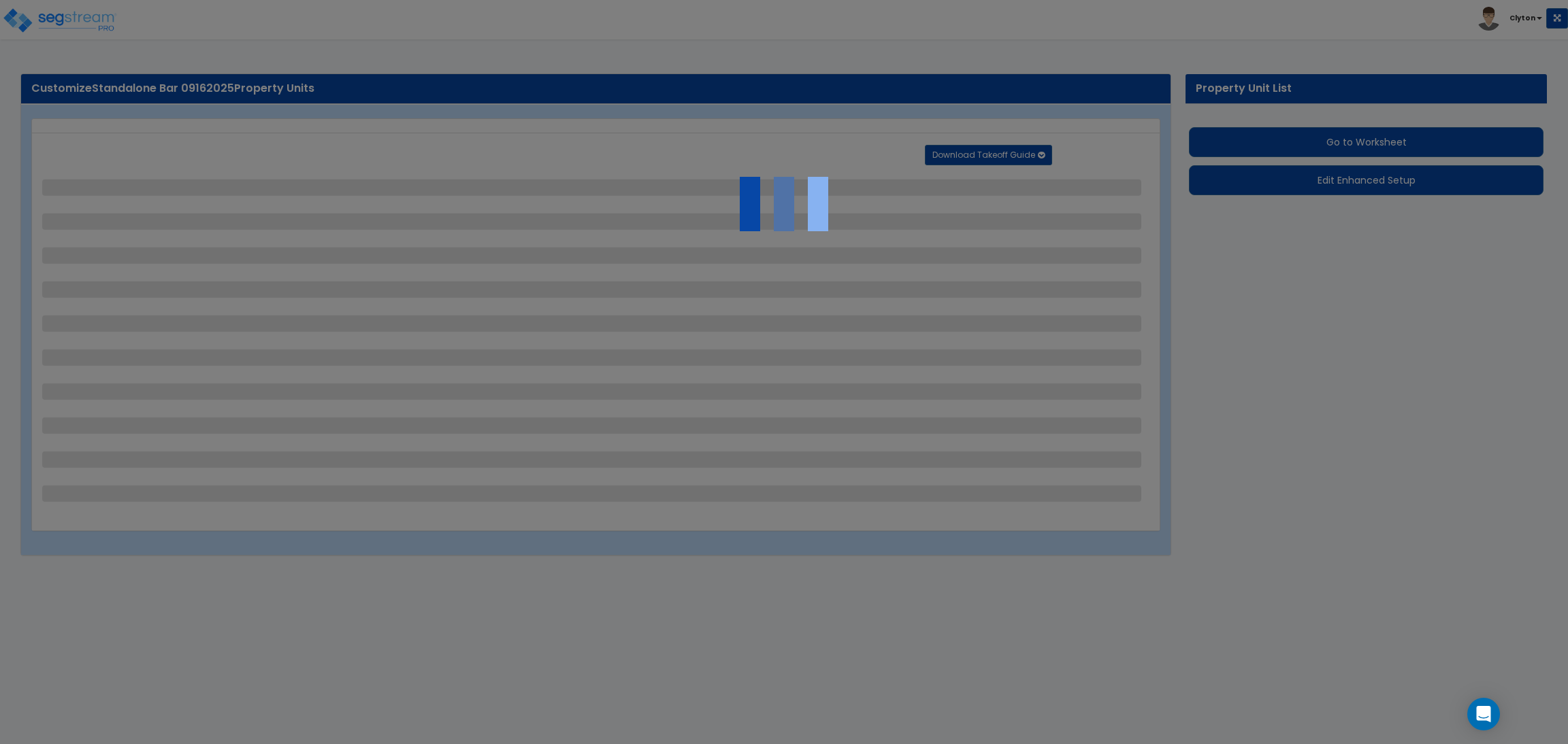
select select "1"
select select "2"
select select "3"
select select "11"
select select "8"
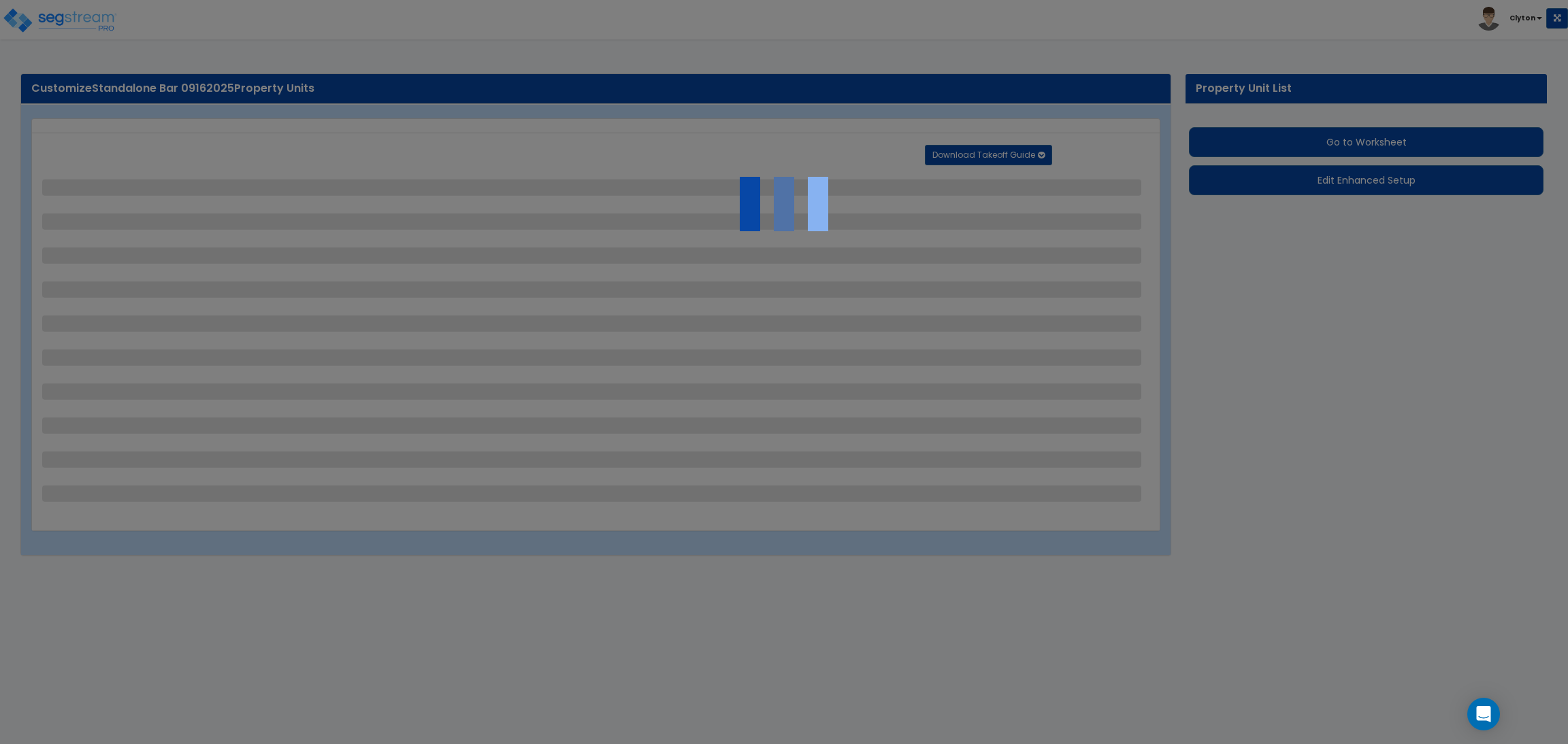
select select "5"
select select "3"
select select "1"
select select "5"
select select "7"
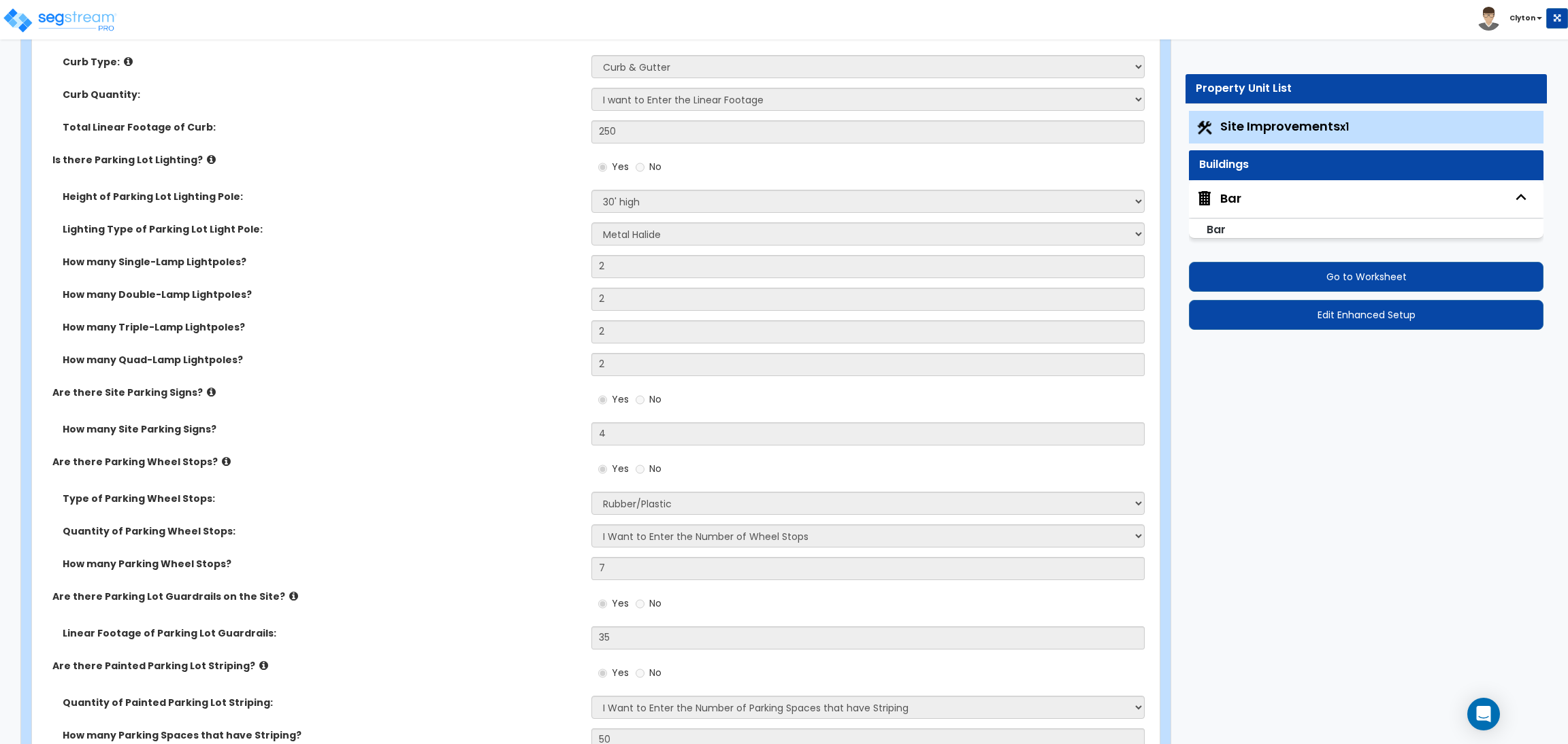
scroll to position [1122, 0]
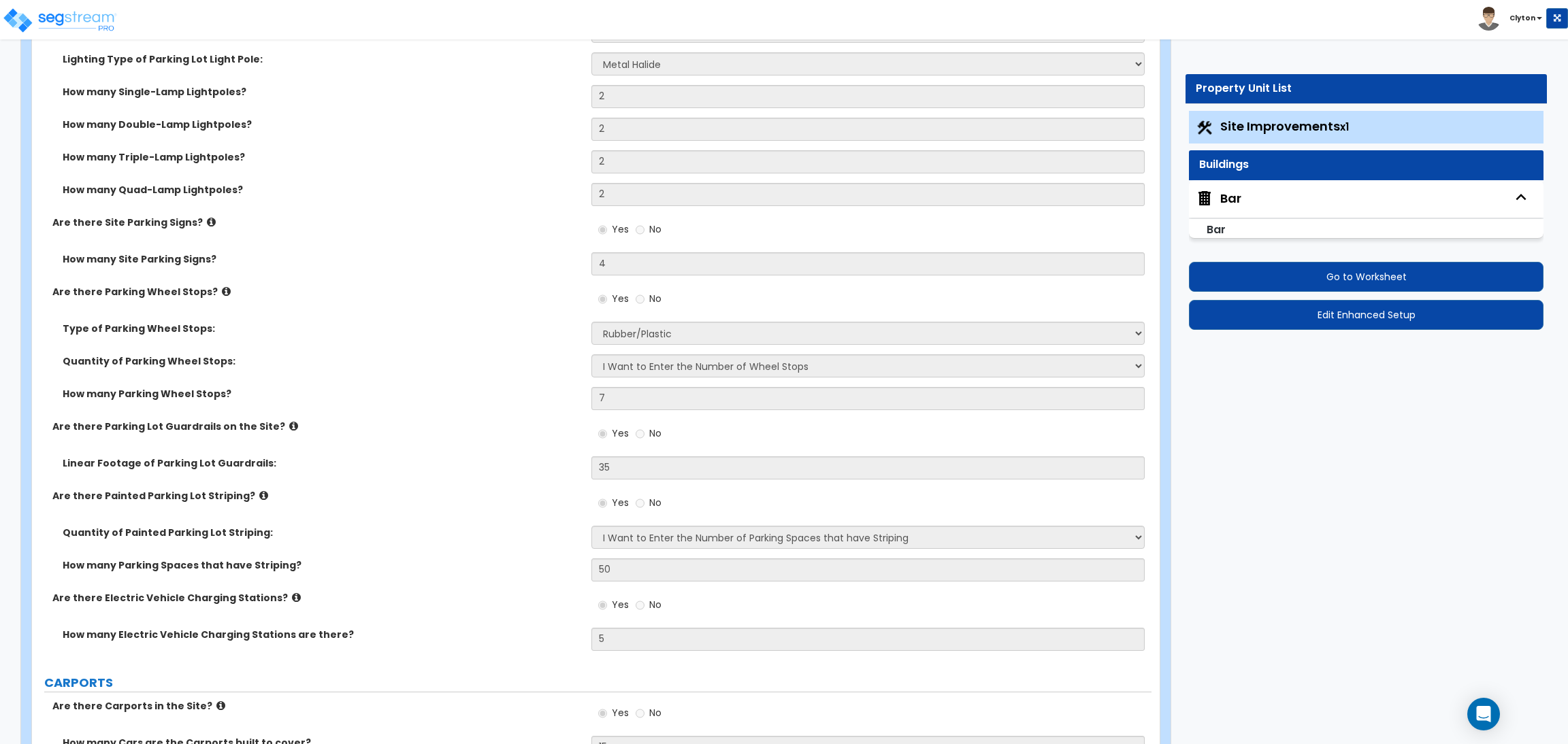
click at [1236, 198] on div "Bar" at bounding box center [1230, 199] width 21 height 18
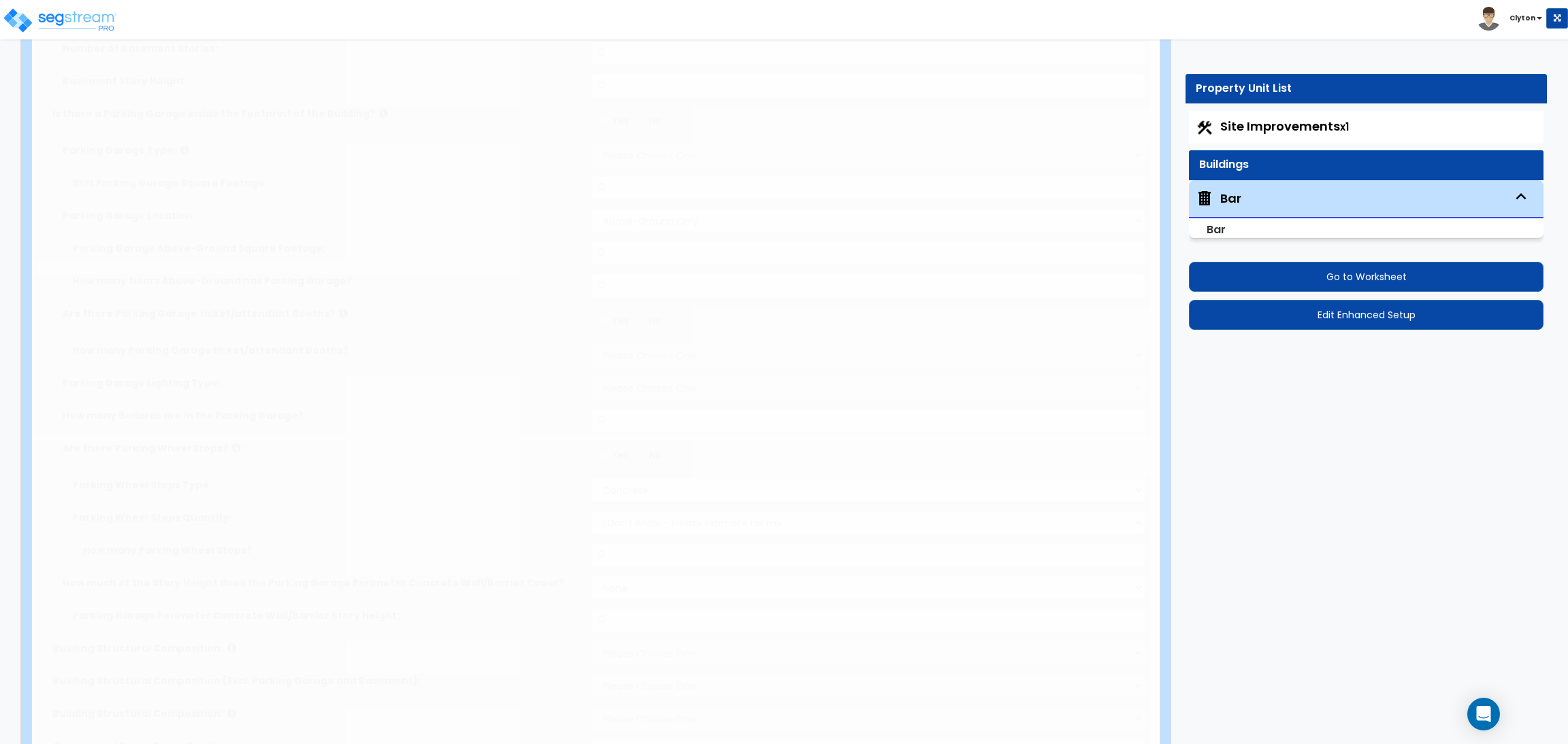
radio input "true"
type input "20"
type input "10"
type input "2"
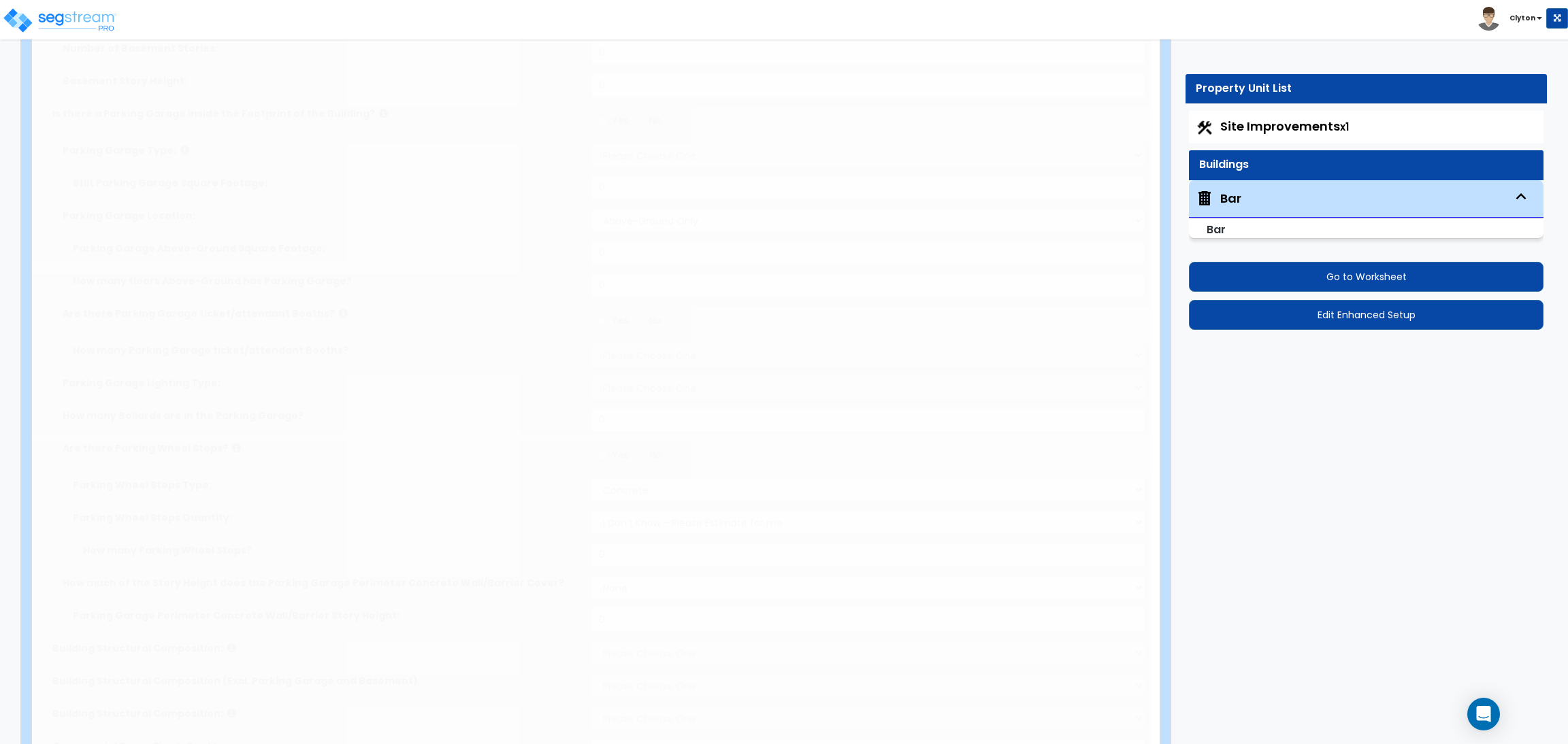
select select "1"
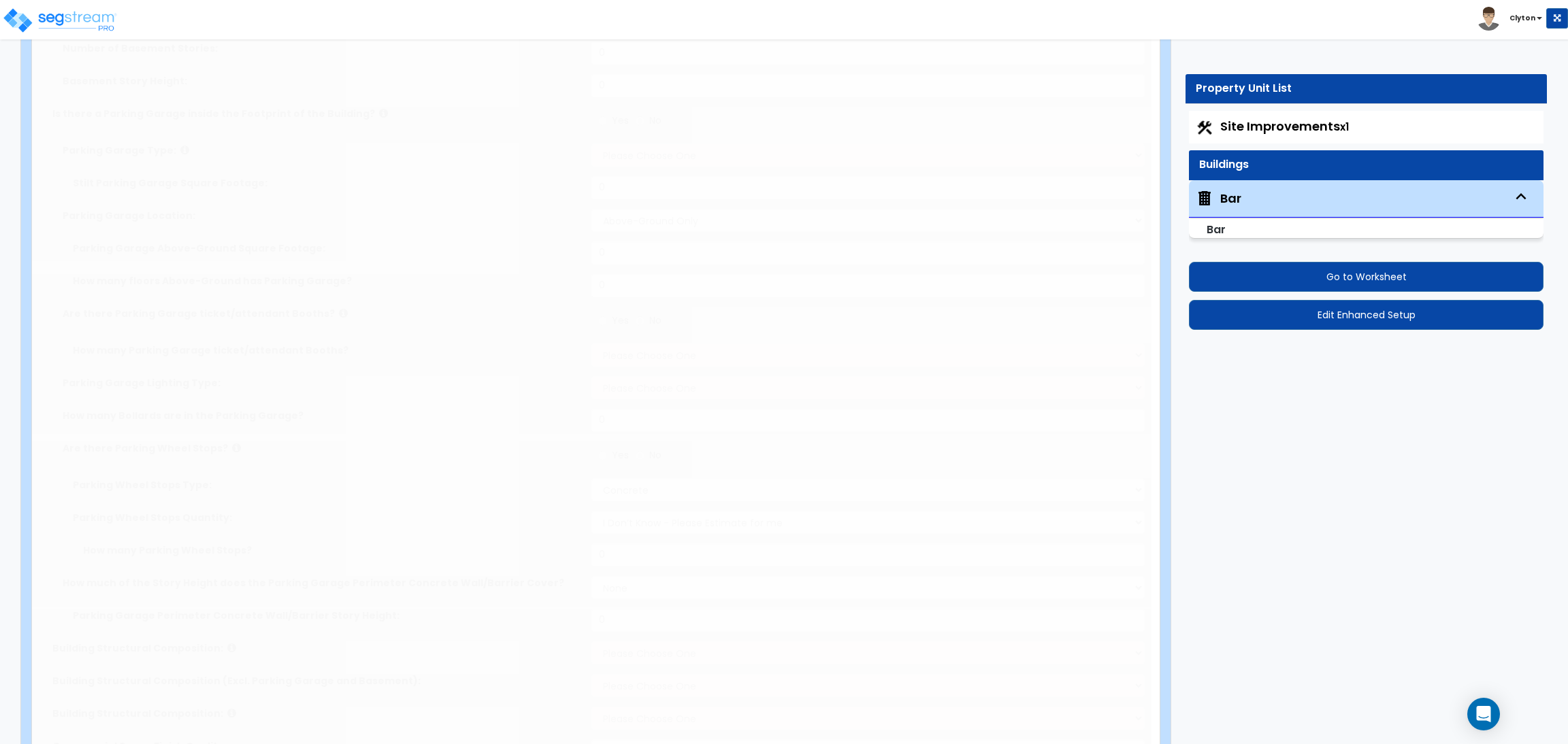
type input "25"
type input "100"
select select "2"
type input "5000"
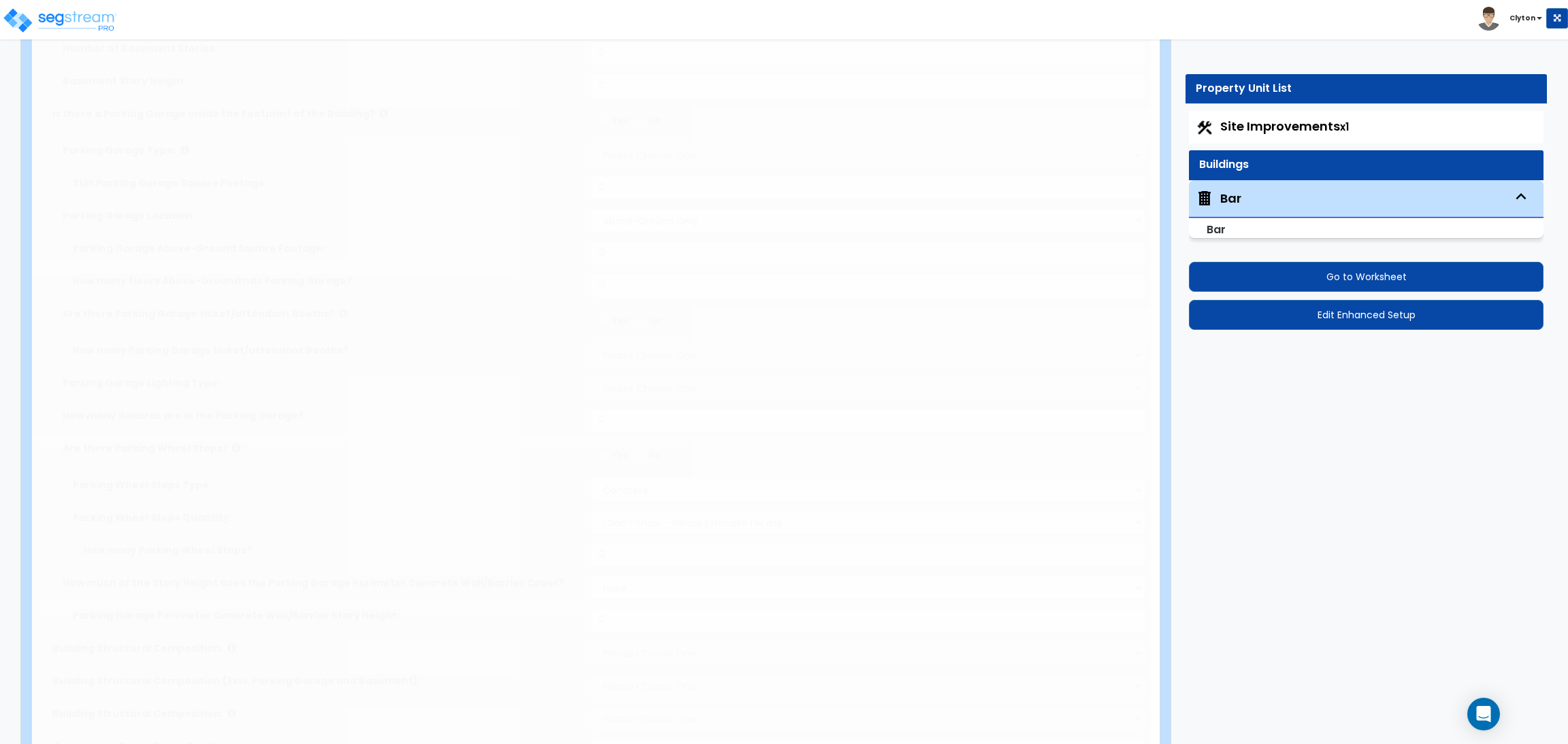
select select "6"
select select "1"
select select "7"
select select "1"
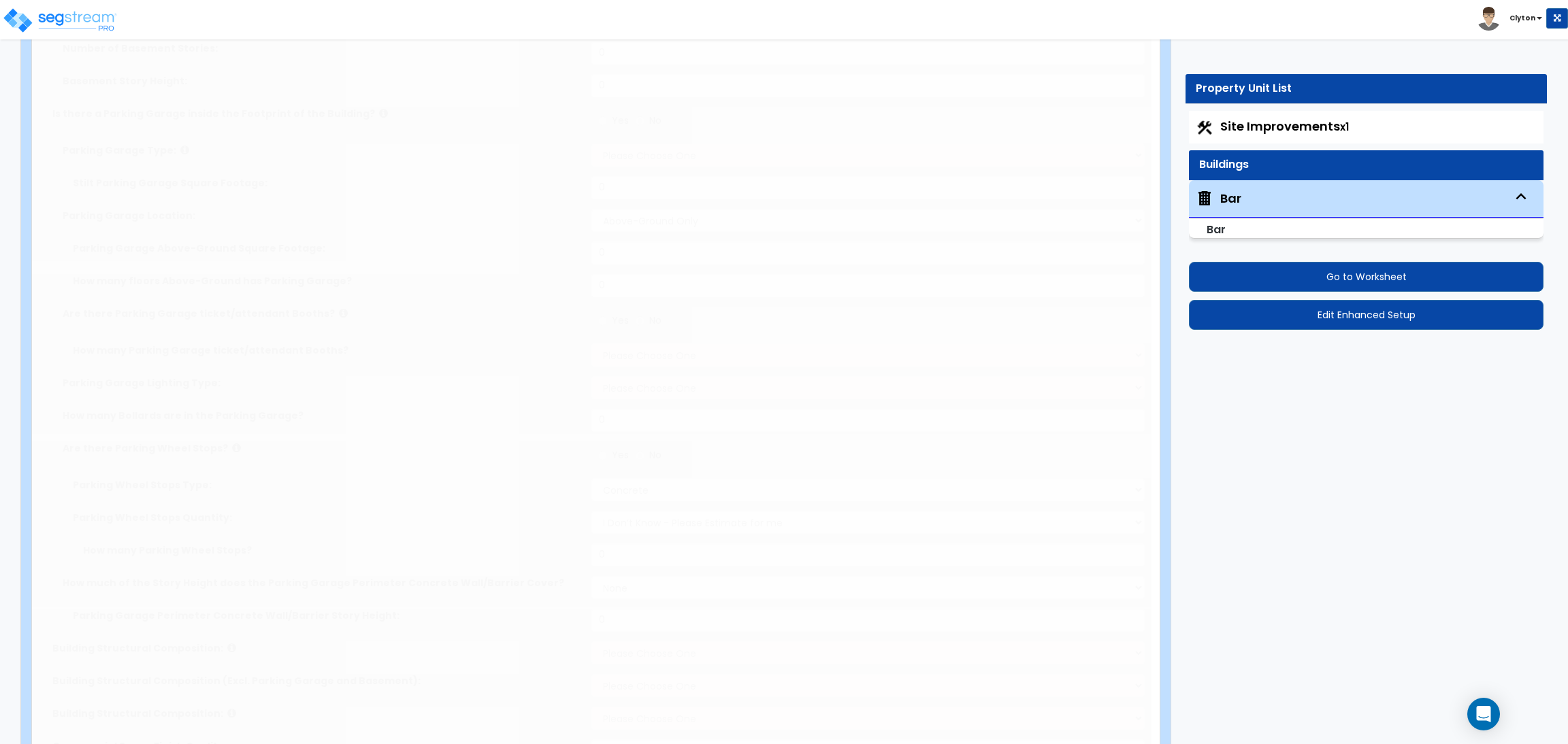
select select "1"
select select "3"
radio input "true"
select select "2"
type input "500"
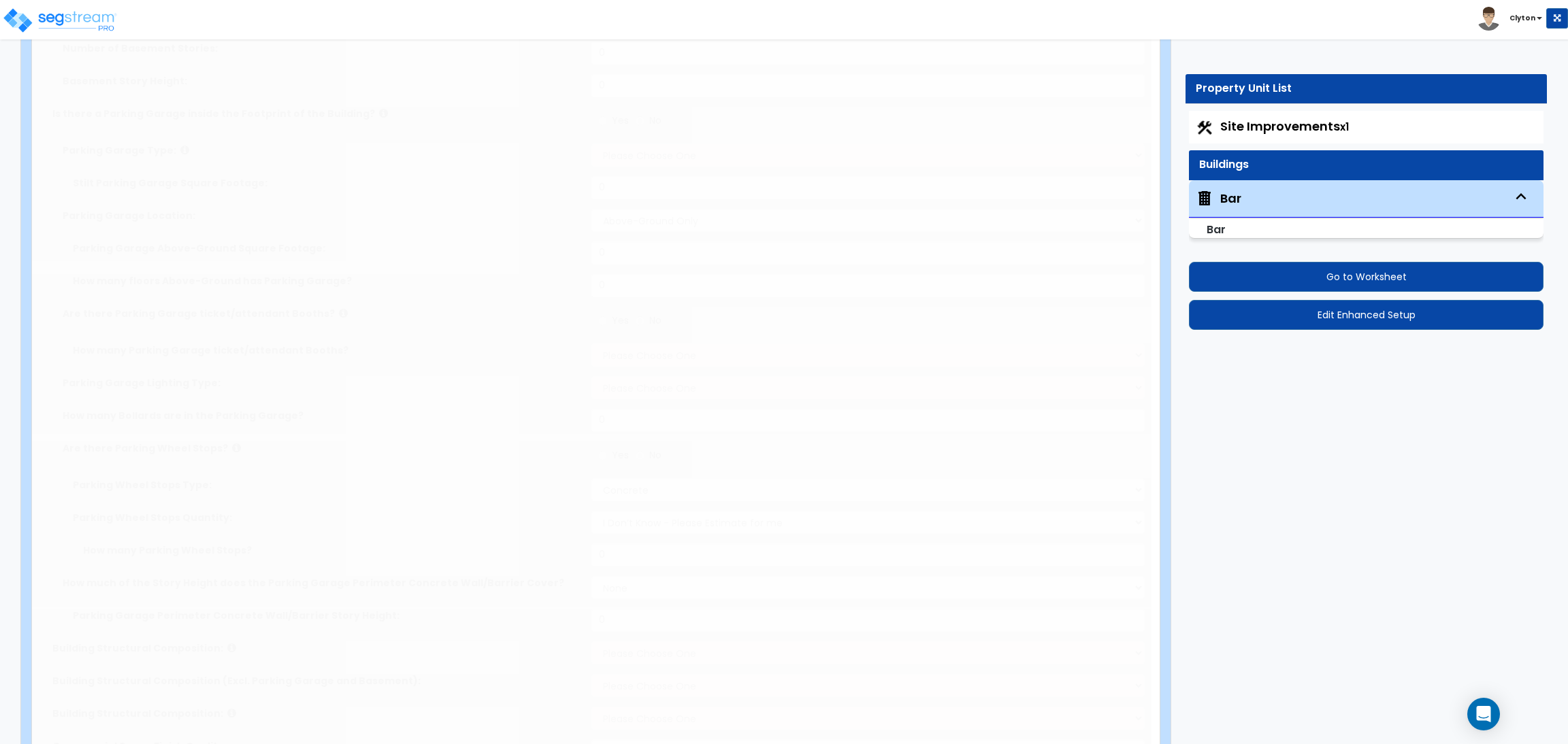
radio input "true"
select select "4"
type input "5"
radio input "true"
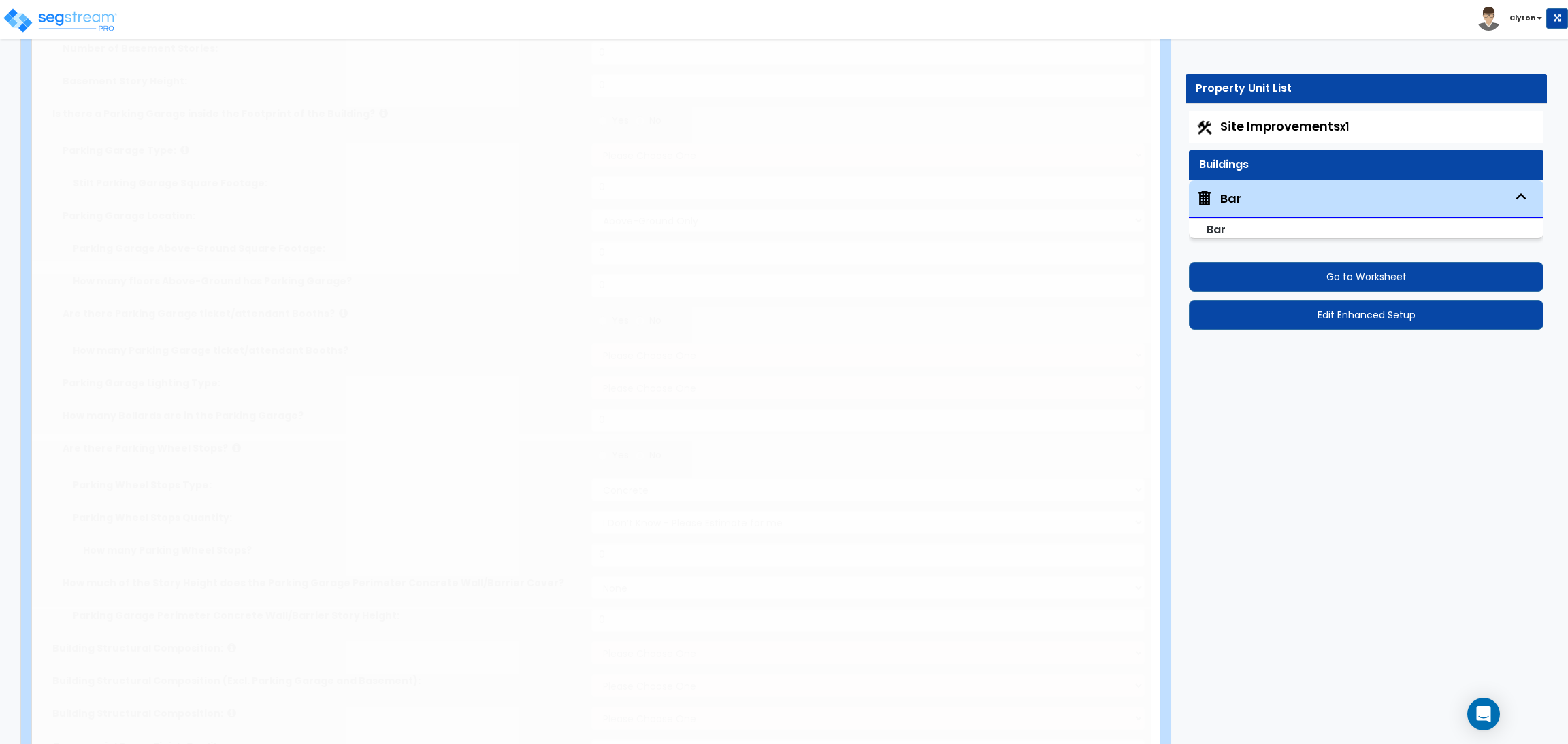
select select "1"
type input "20"
radio input "true"
select select "5"
type input "10"
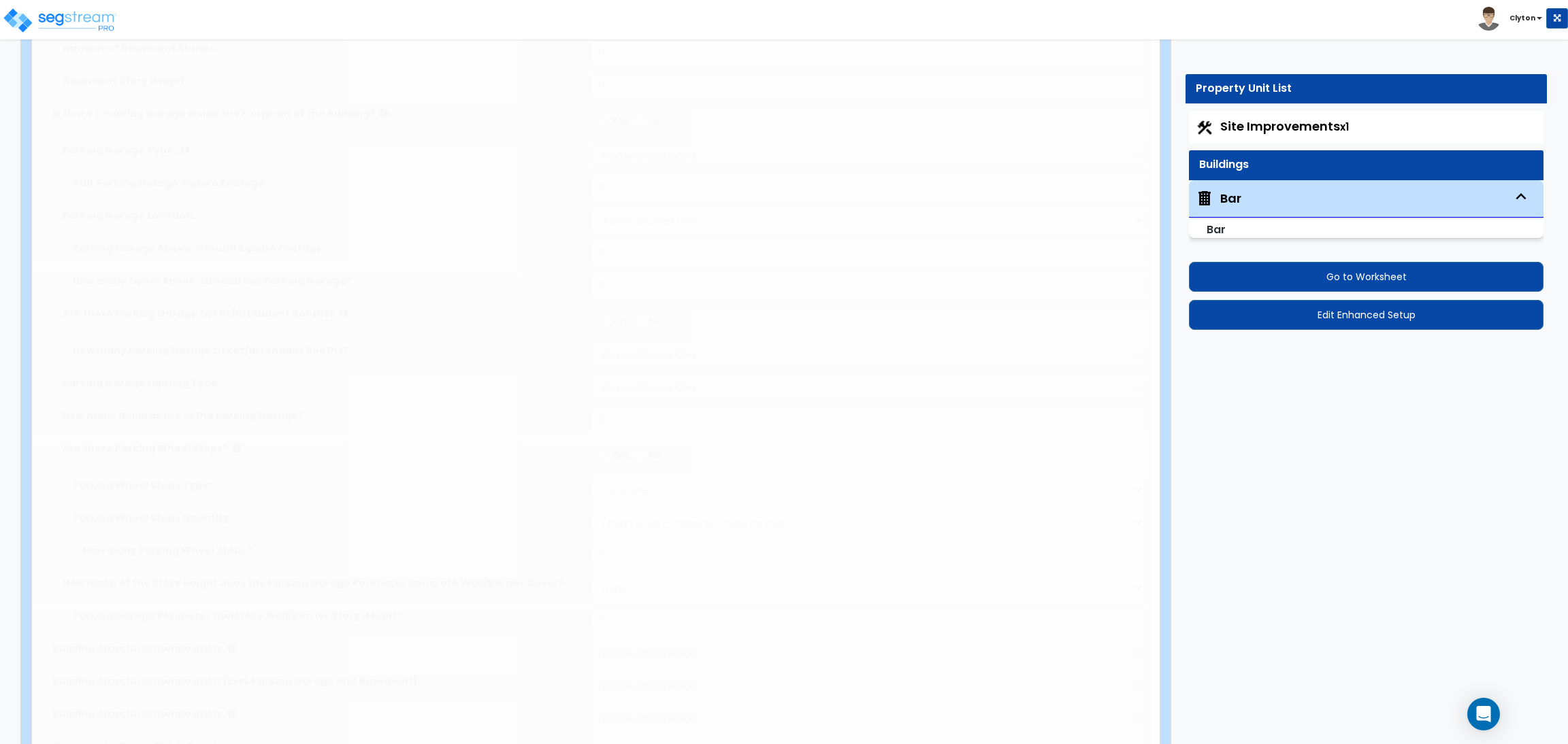
radio input "true"
type input "10"
radio input "true"
select select "1"
type input "1"
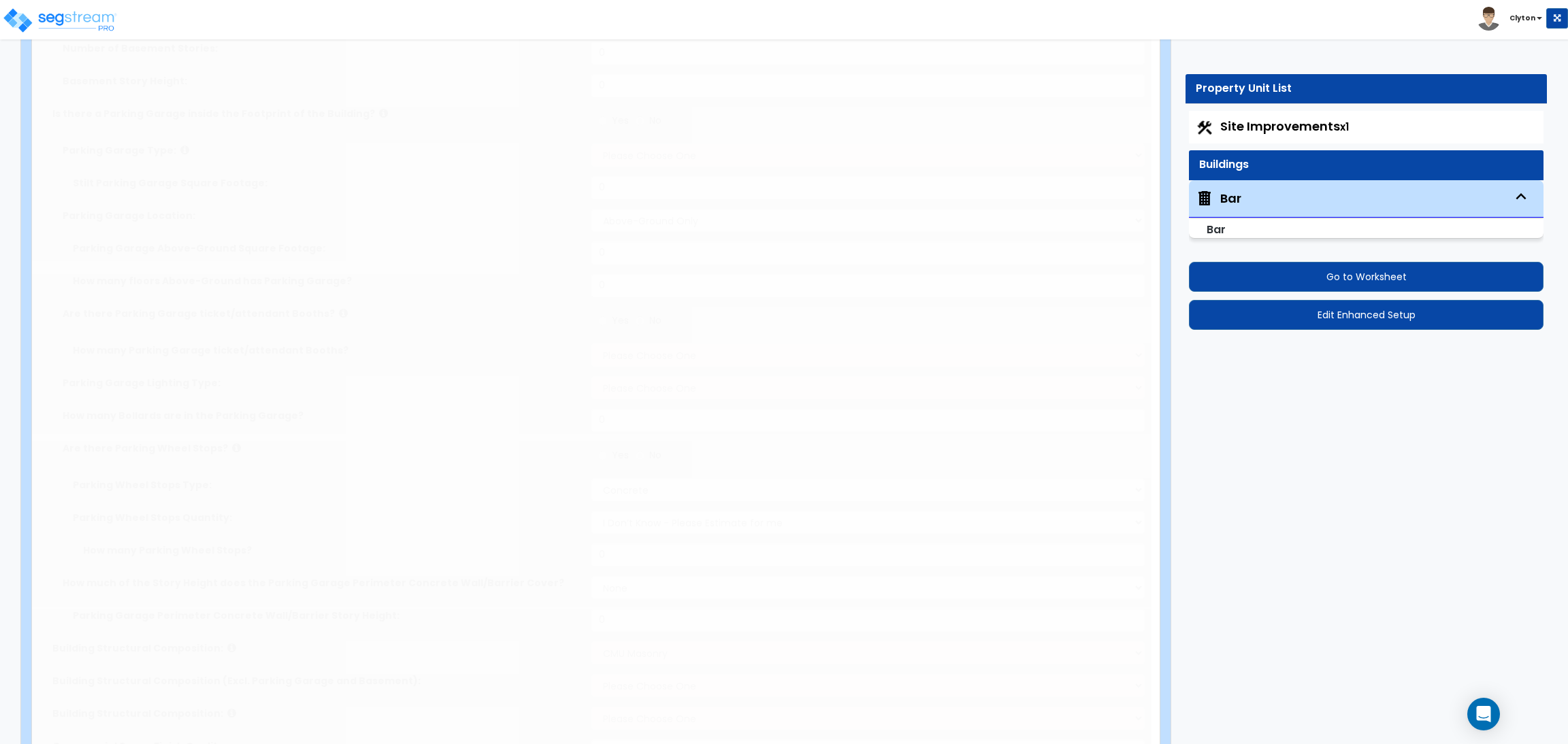
radio input "true"
type input "1"
type input "2"
type input "3"
type input "4"
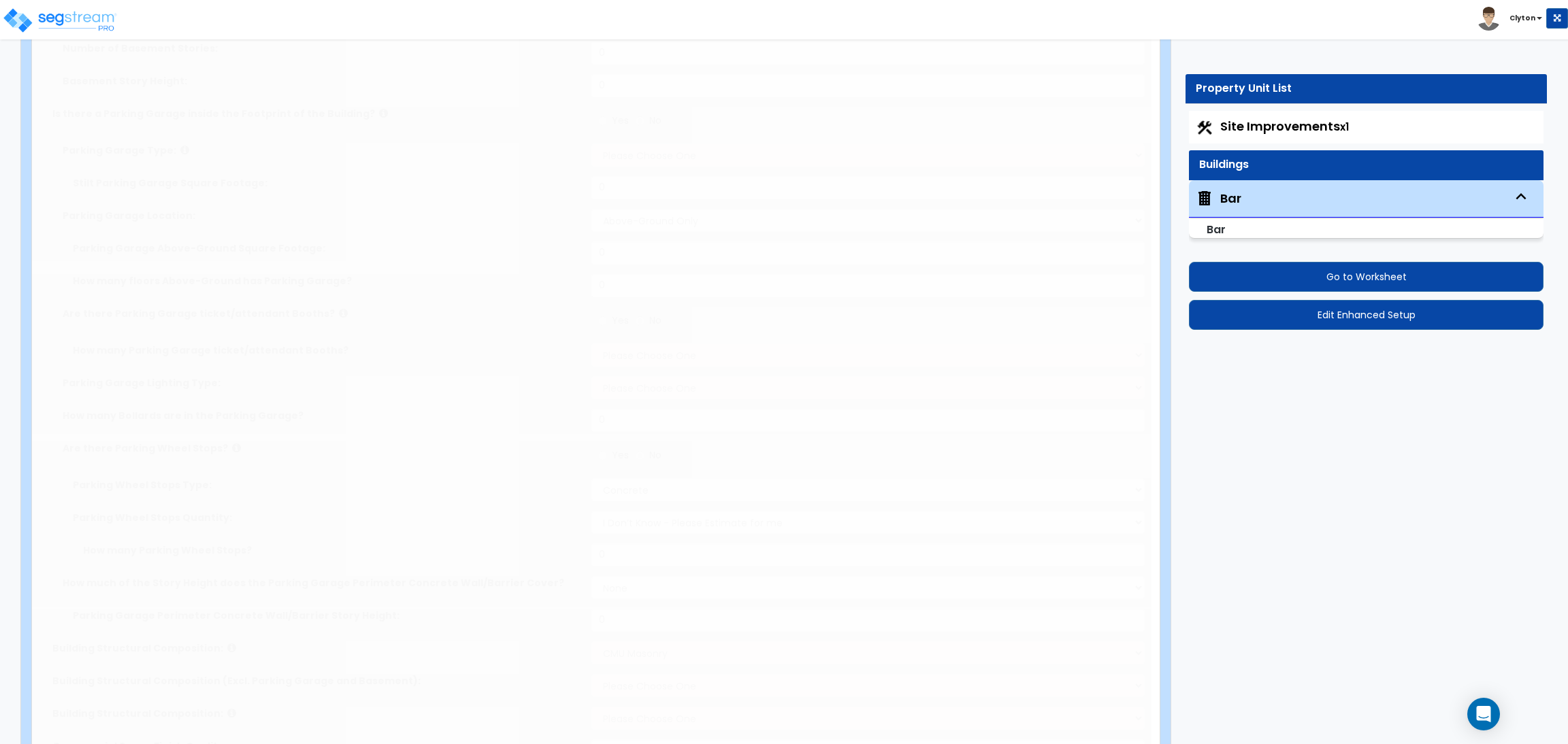
type input "5"
type input "6"
type input "7"
type input "8"
type input "9"
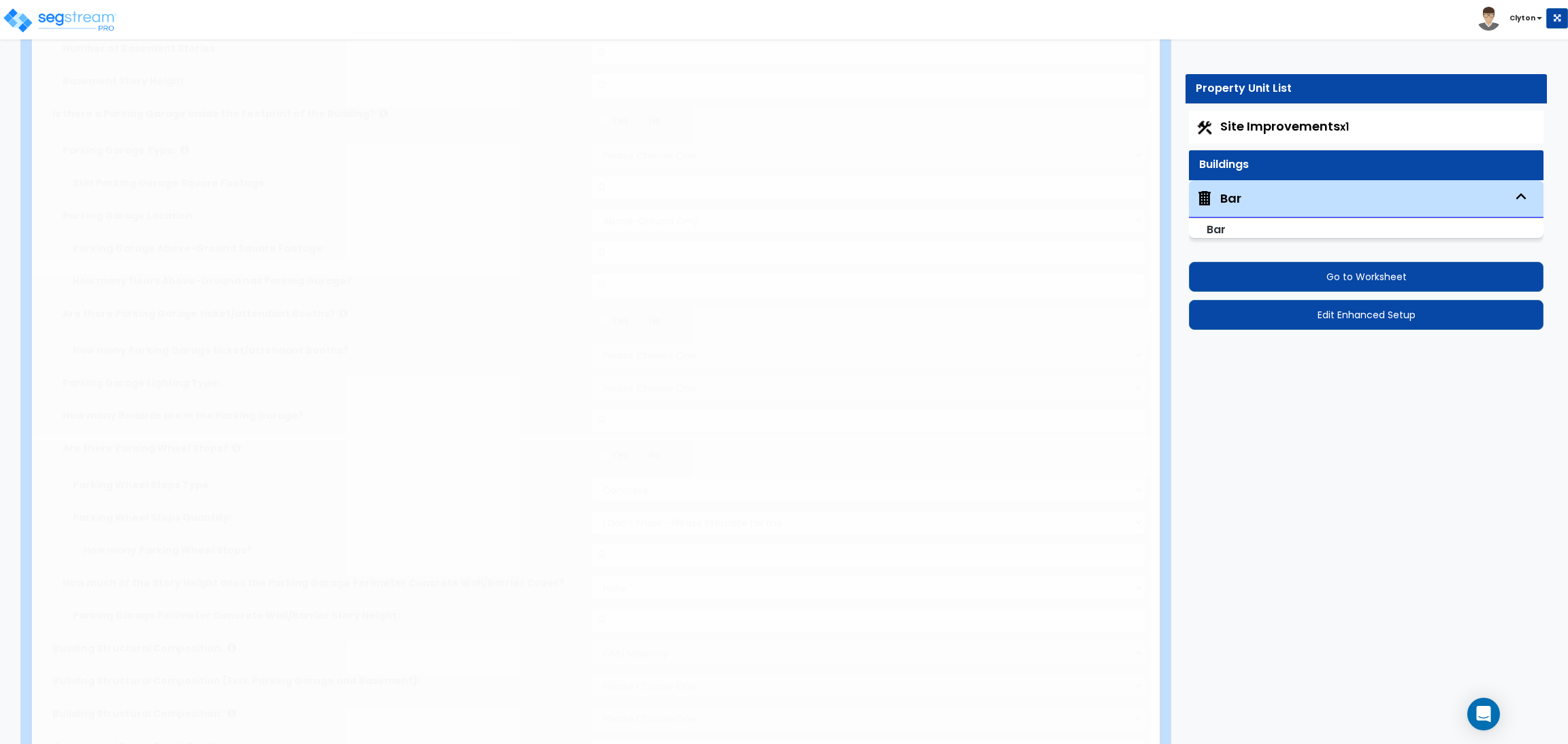
radio input "true"
select select "2"
type input "5"
radio input "true"
type input "1"
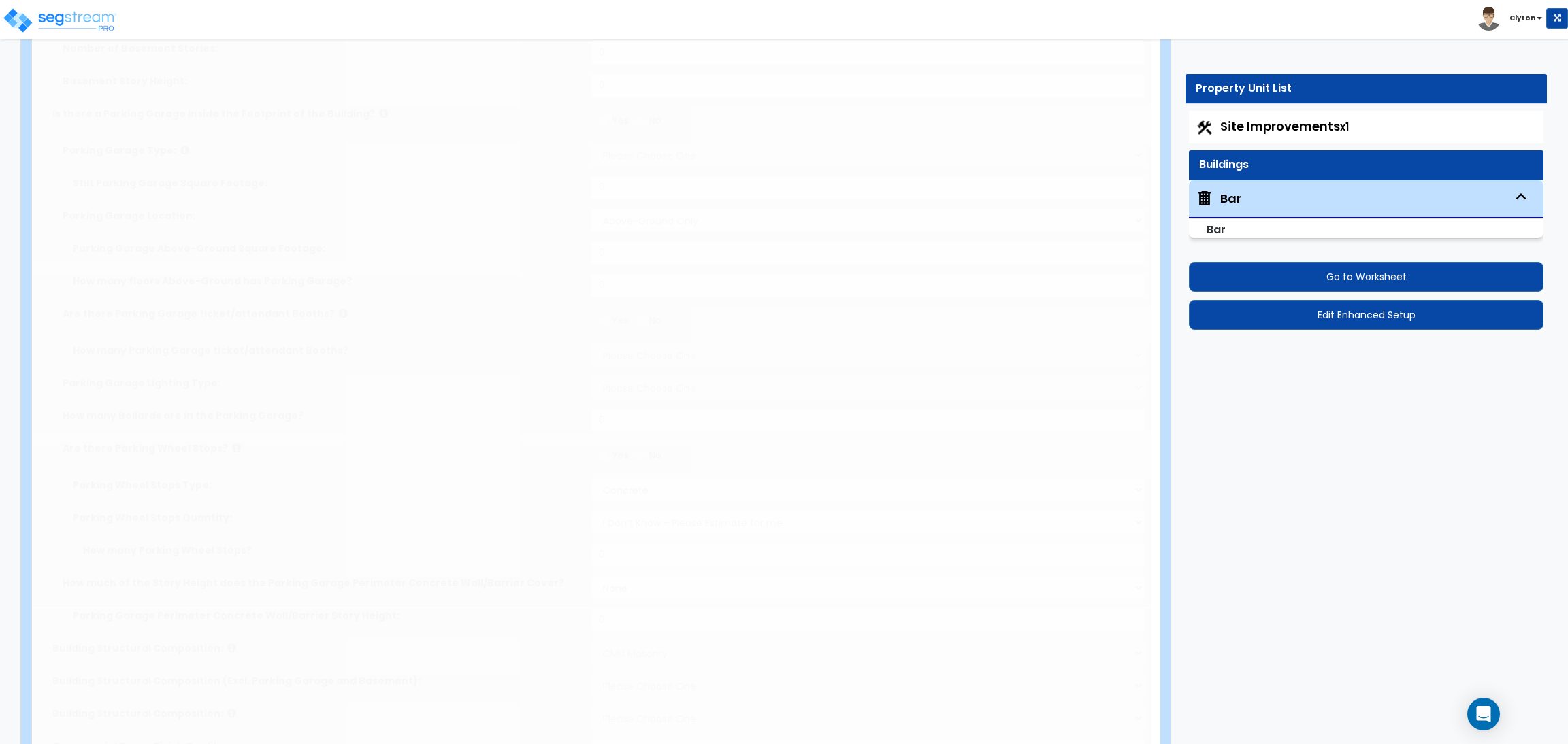
type input "2"
radio input "true"
type input "7"
radio input "true"
type input "2"
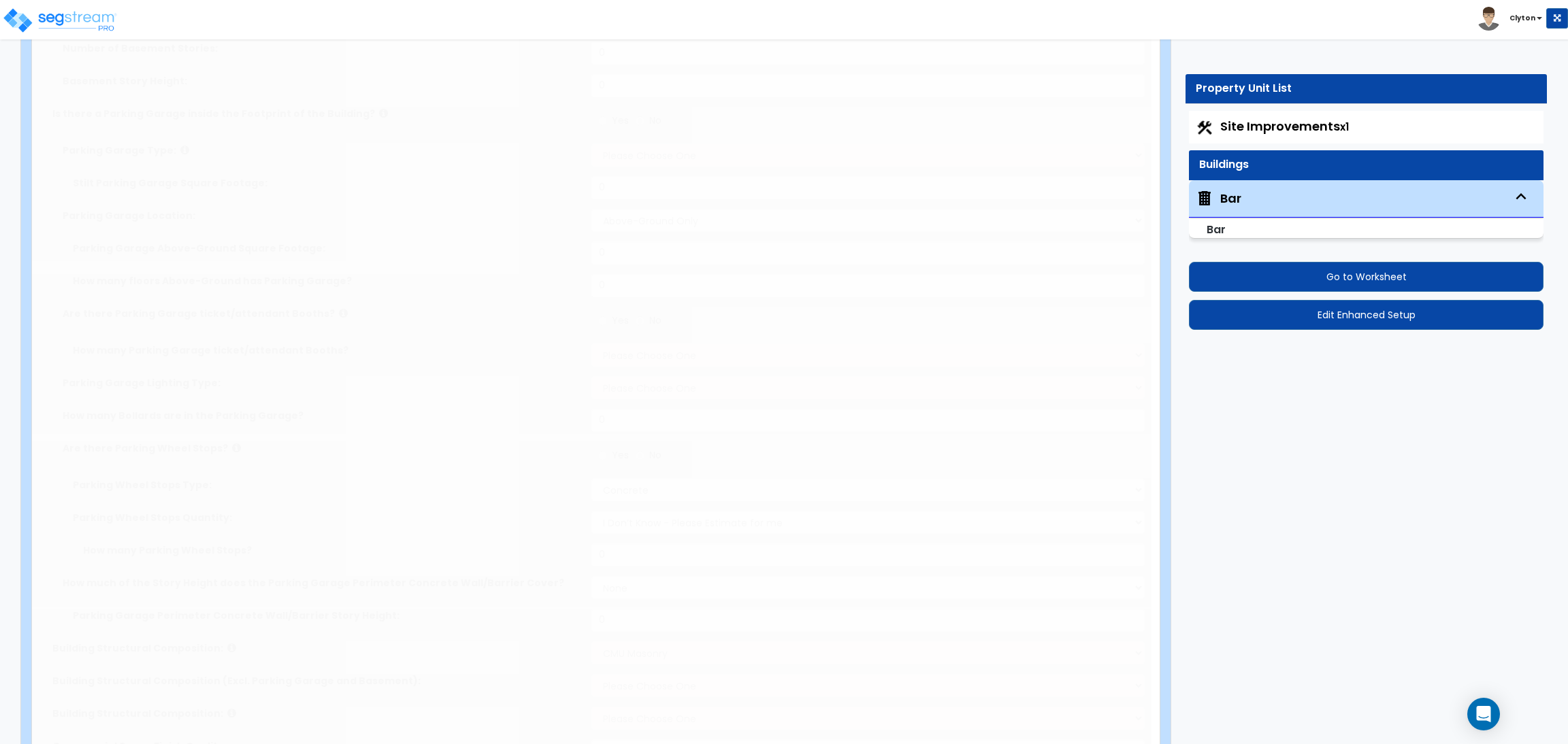
radio input "true"
type input "40"
radio input "true"
select select "1"
type input "20"
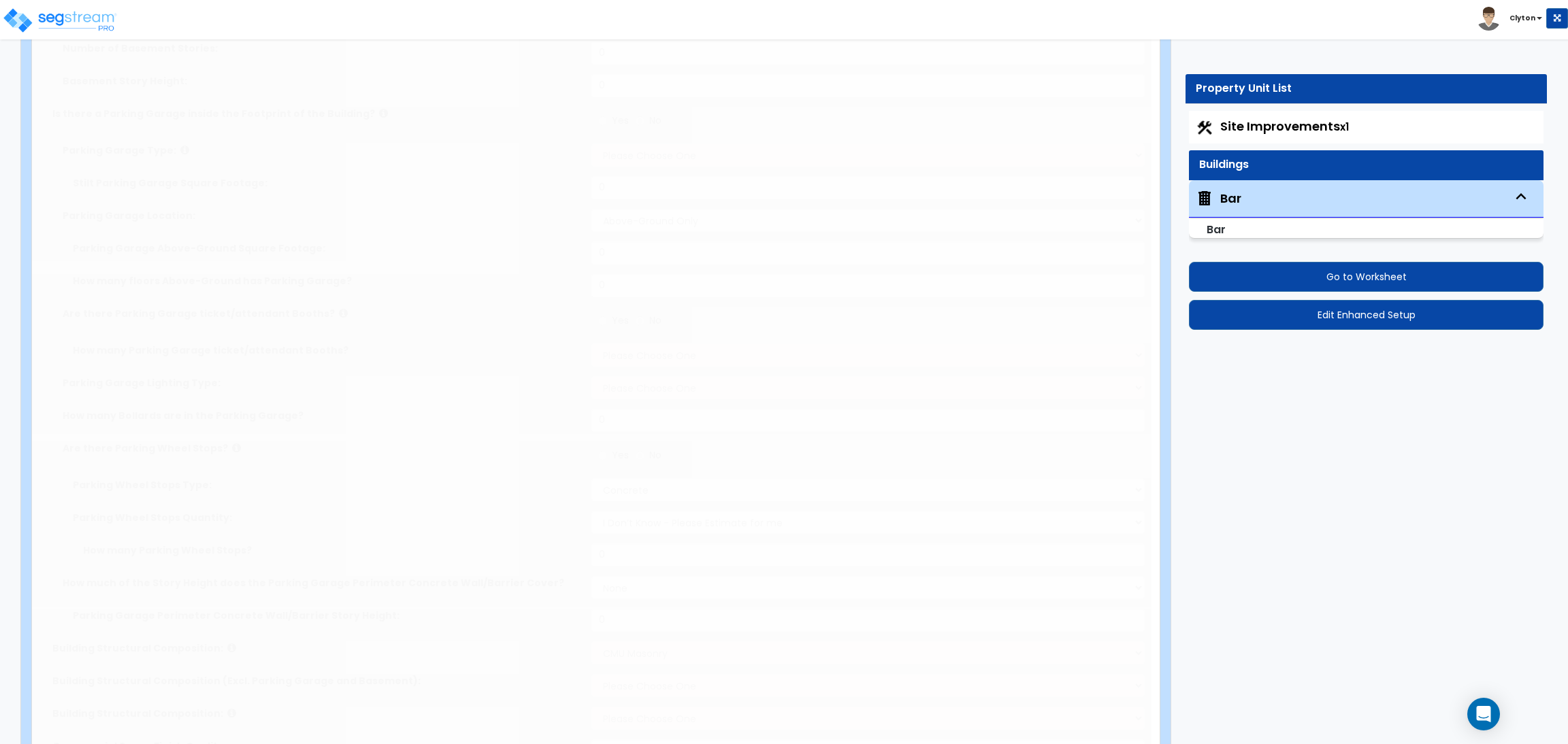
select select "2"
select select "3"
type input "20"
select select "5"
radio input "true"
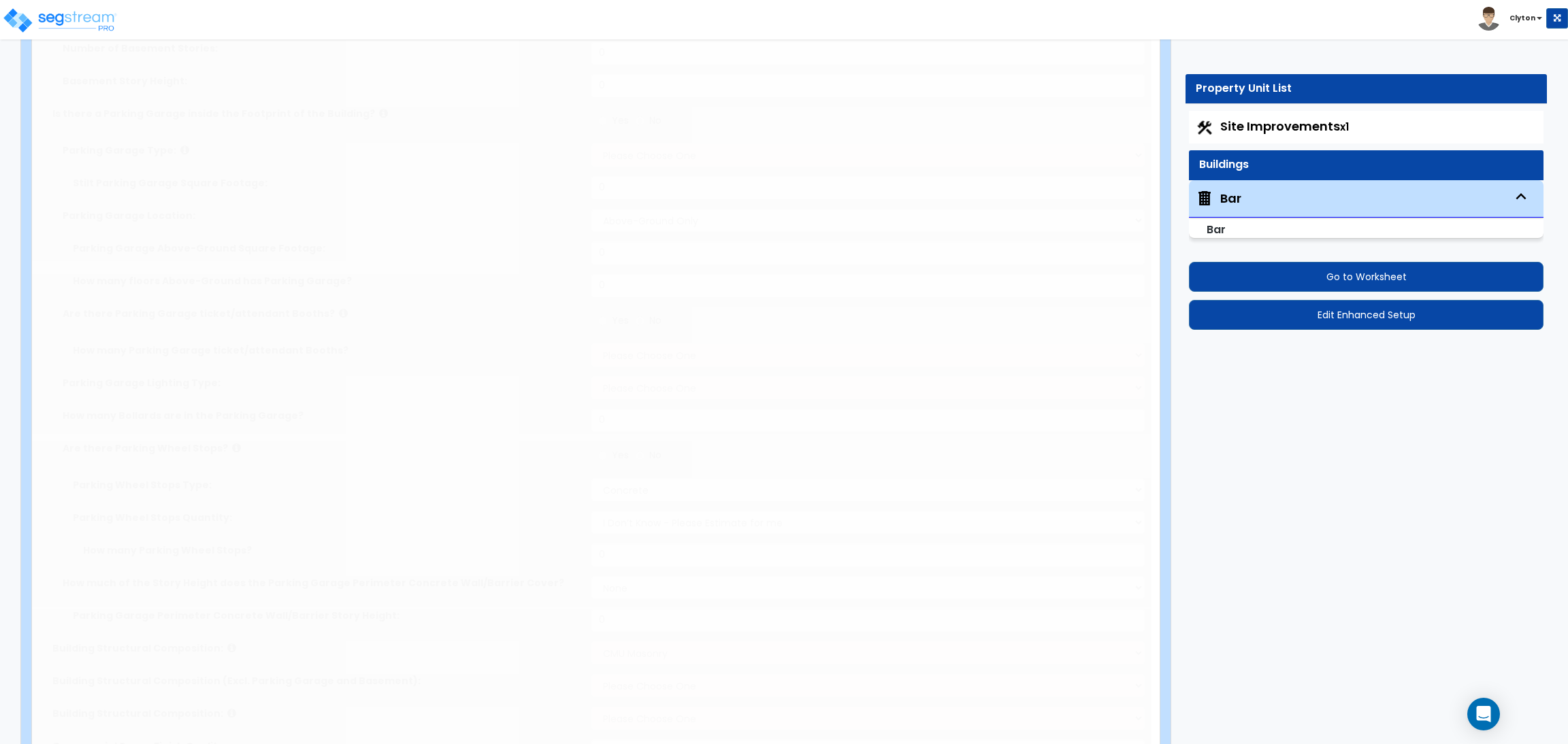
type input "1"
radio input "true"
type input "1"
radio input "true"
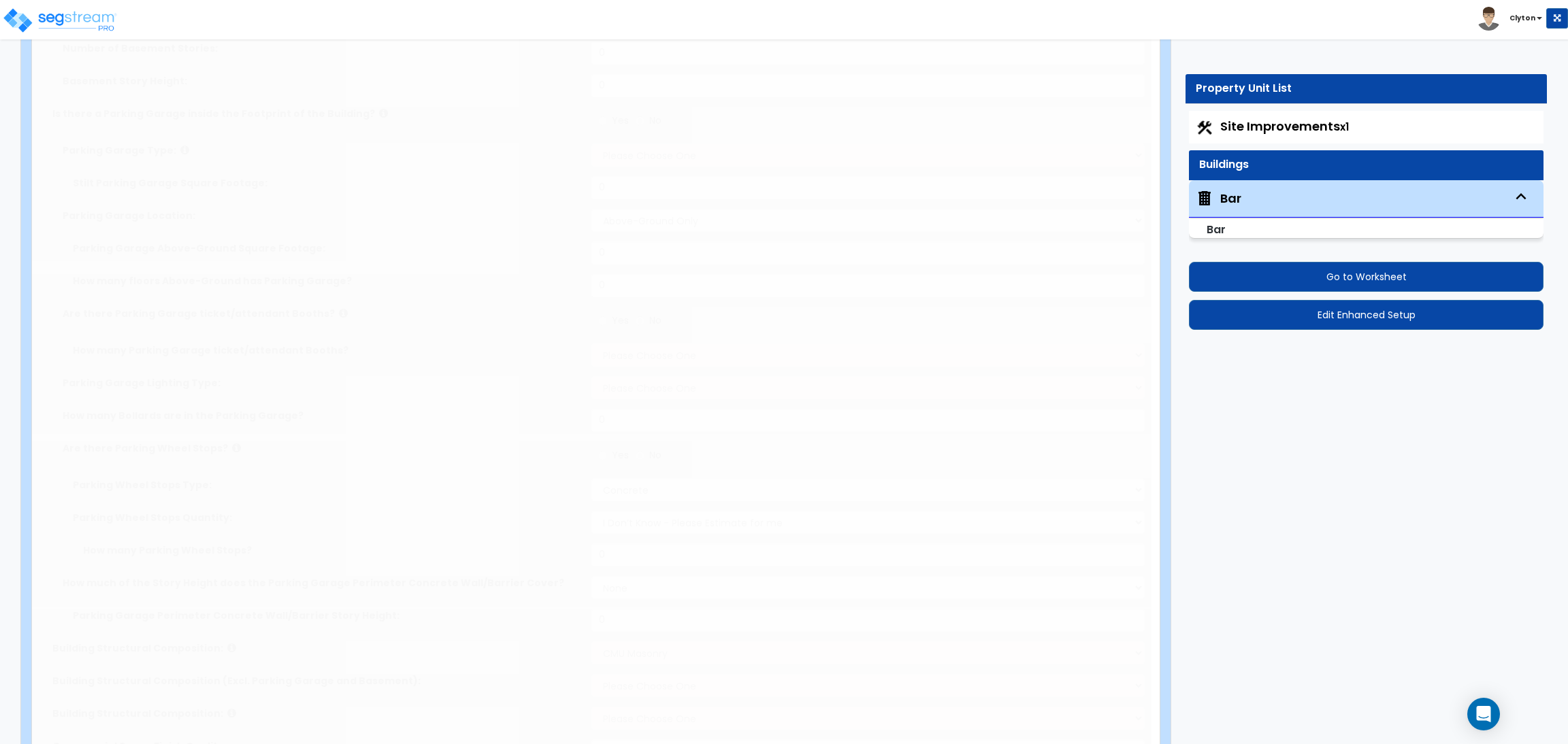
type input "1"
radio input "true"
select select "1"
type input "1"
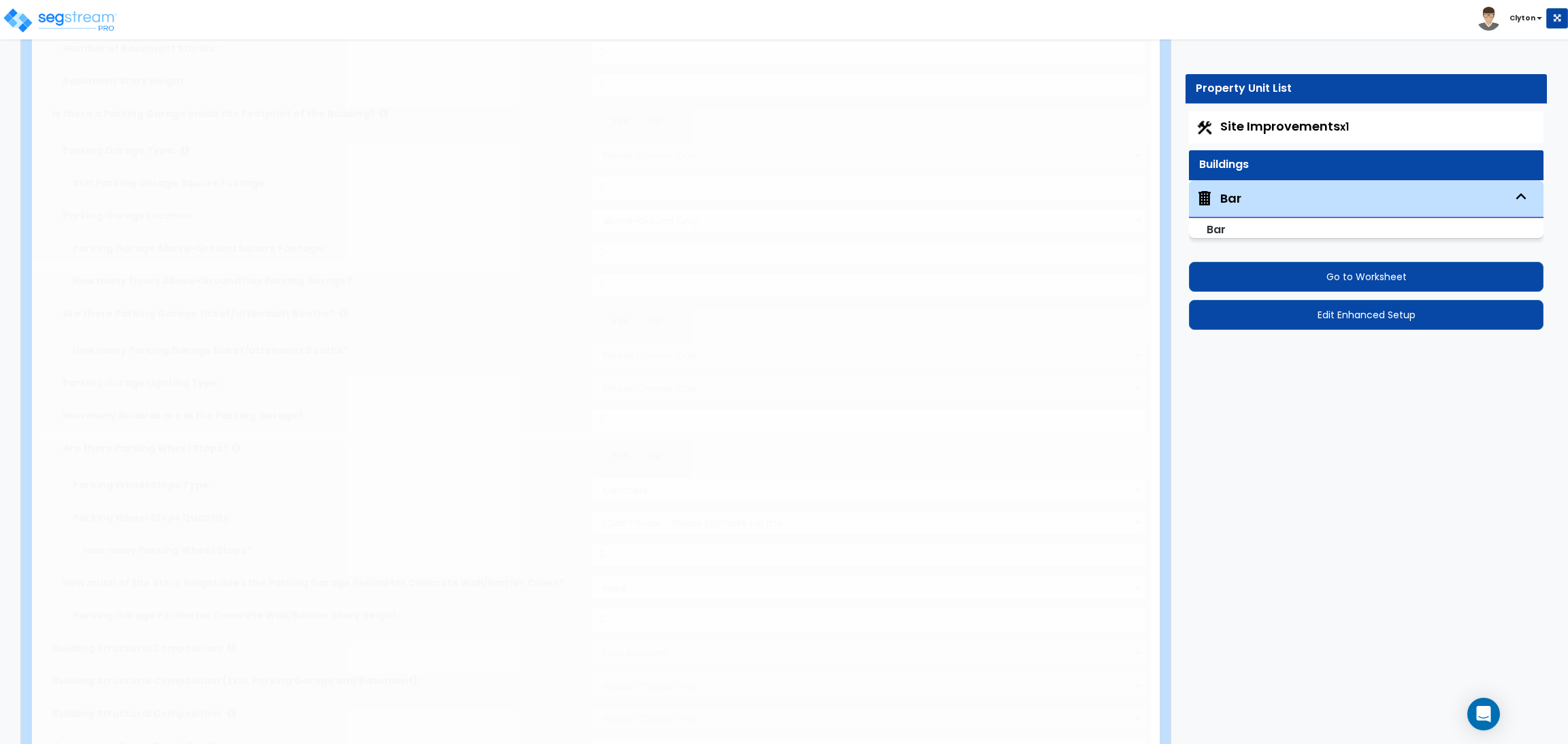
select select "2"
radio input "true"
select select "1"
type input "1"
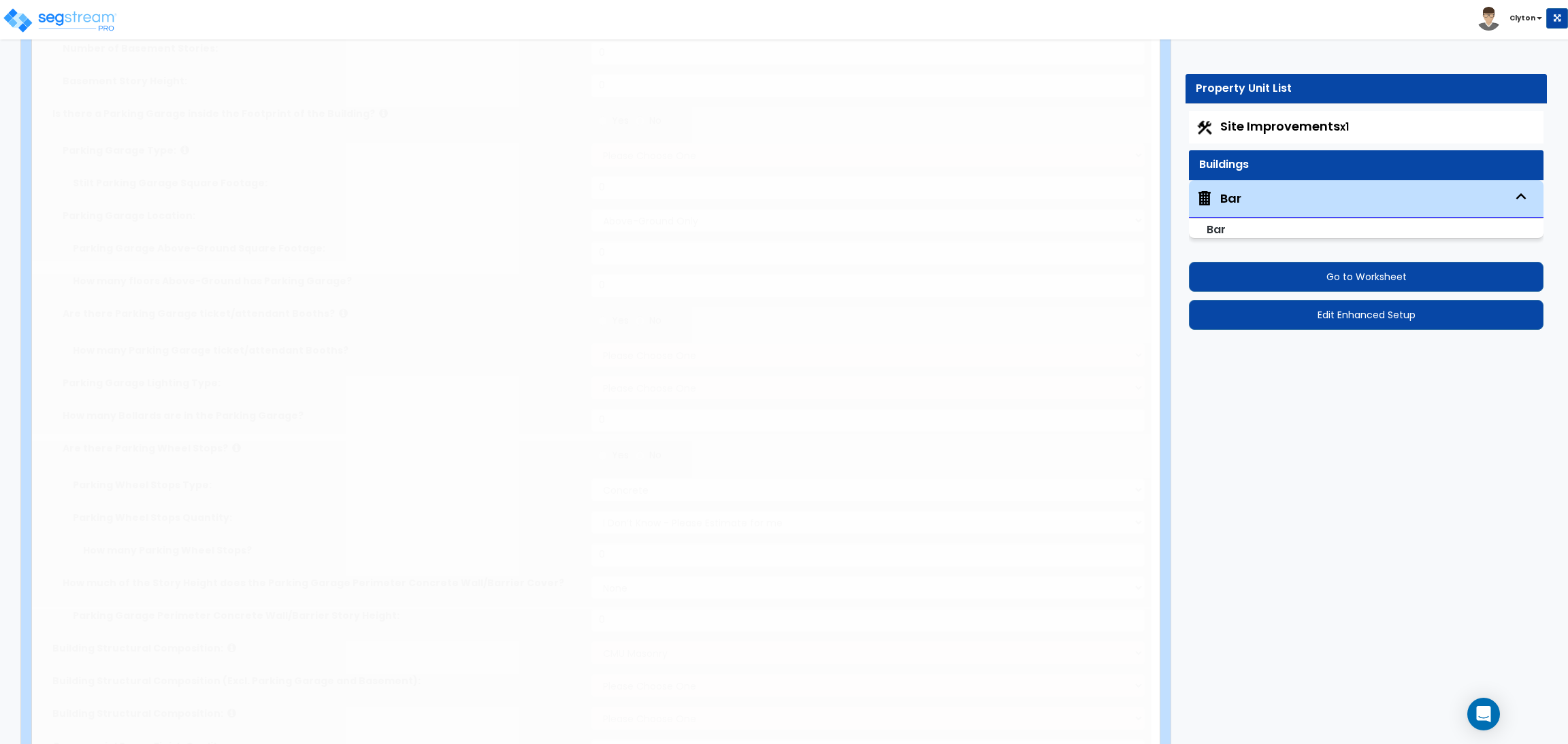
select select "2"
radio input "true"
select select "1"
select select "2"
type input "1"
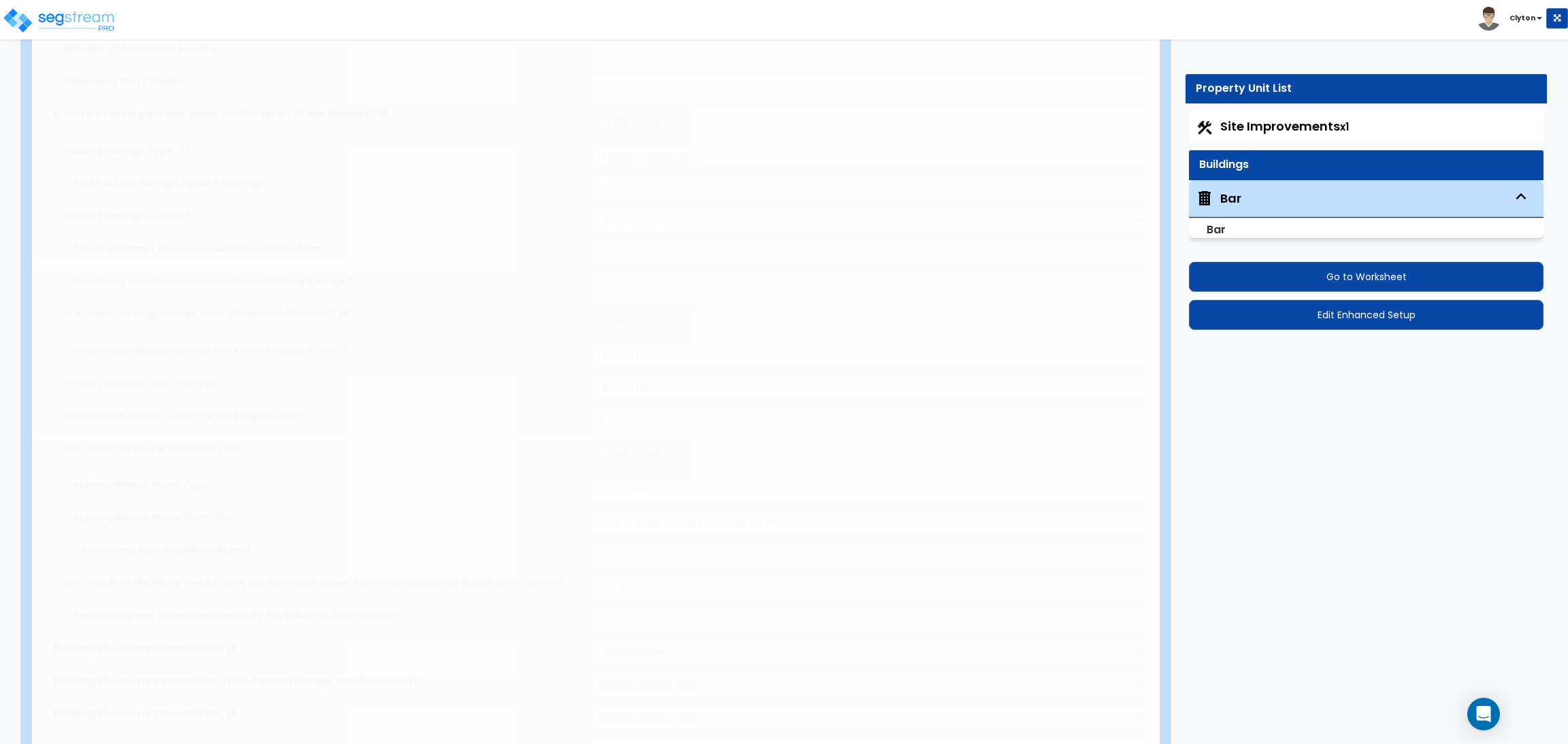
radio input "true"
select select "2"
type input "4"
type input "1"
select select "1"
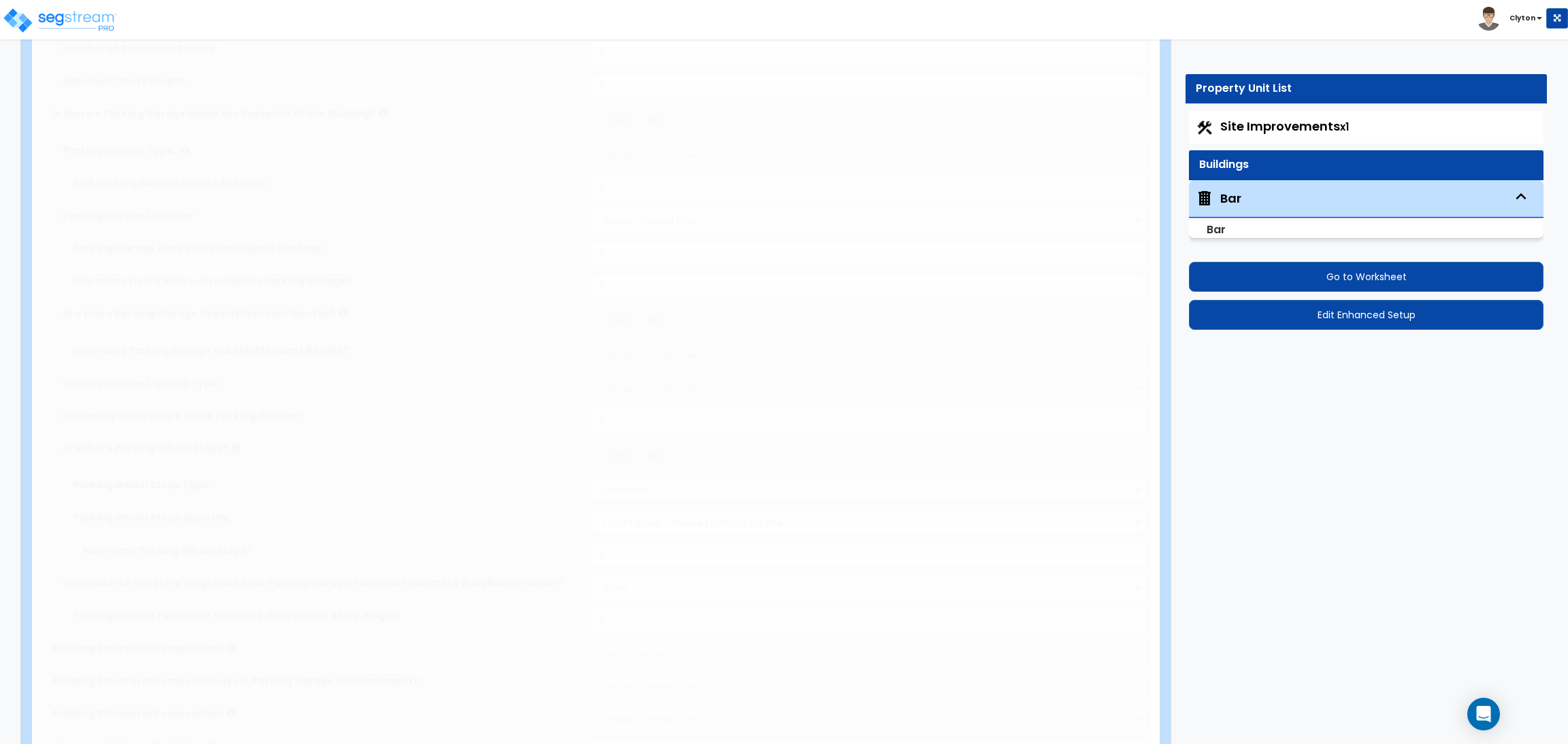
select select "5"
radio input "true"
type input "1"
select select "4"
radio input "true"
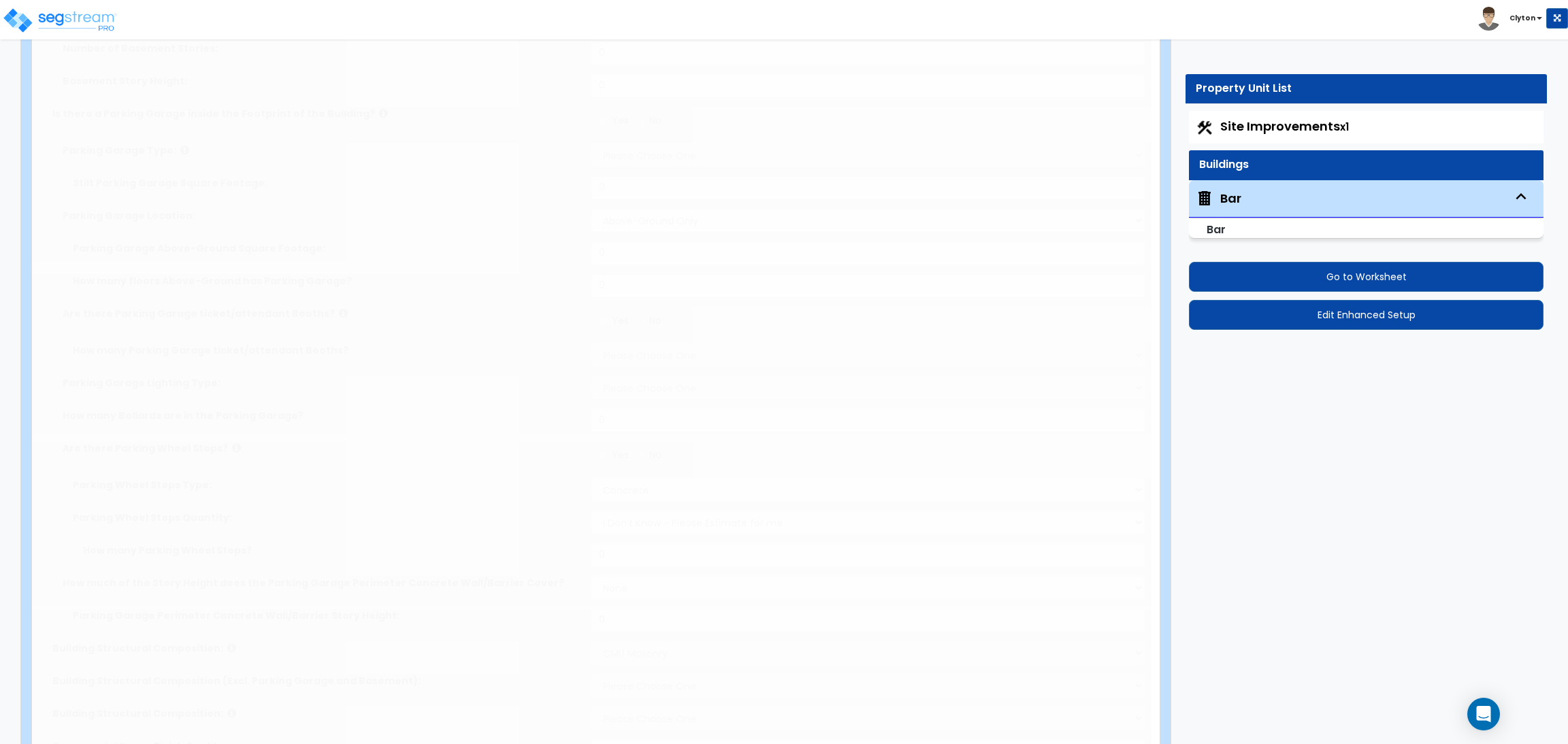
type input "1"
radio input "true"
select select "4"
type input "3"
radio input "true"
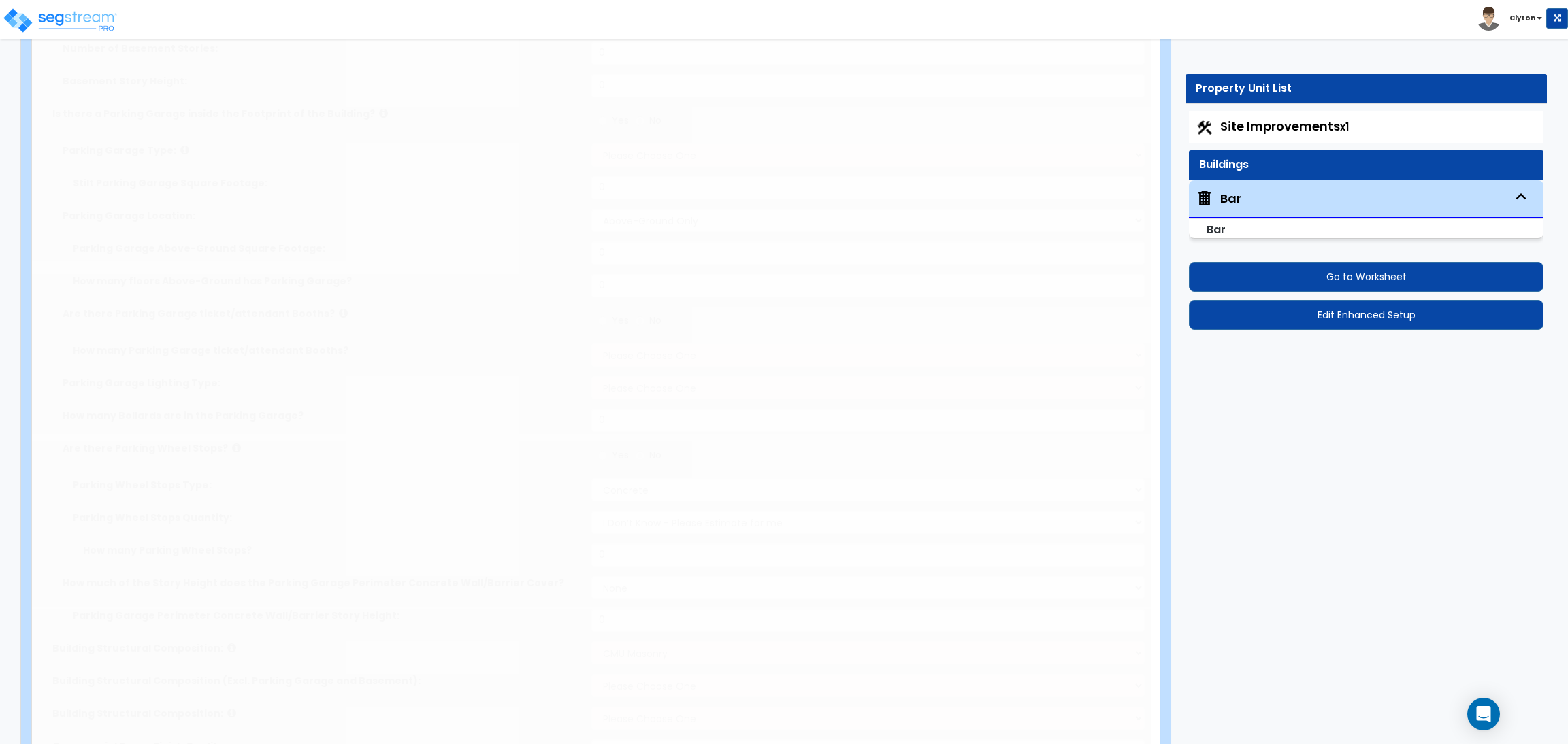
select select "4"
type input "4"
type input "2"
select select "1"
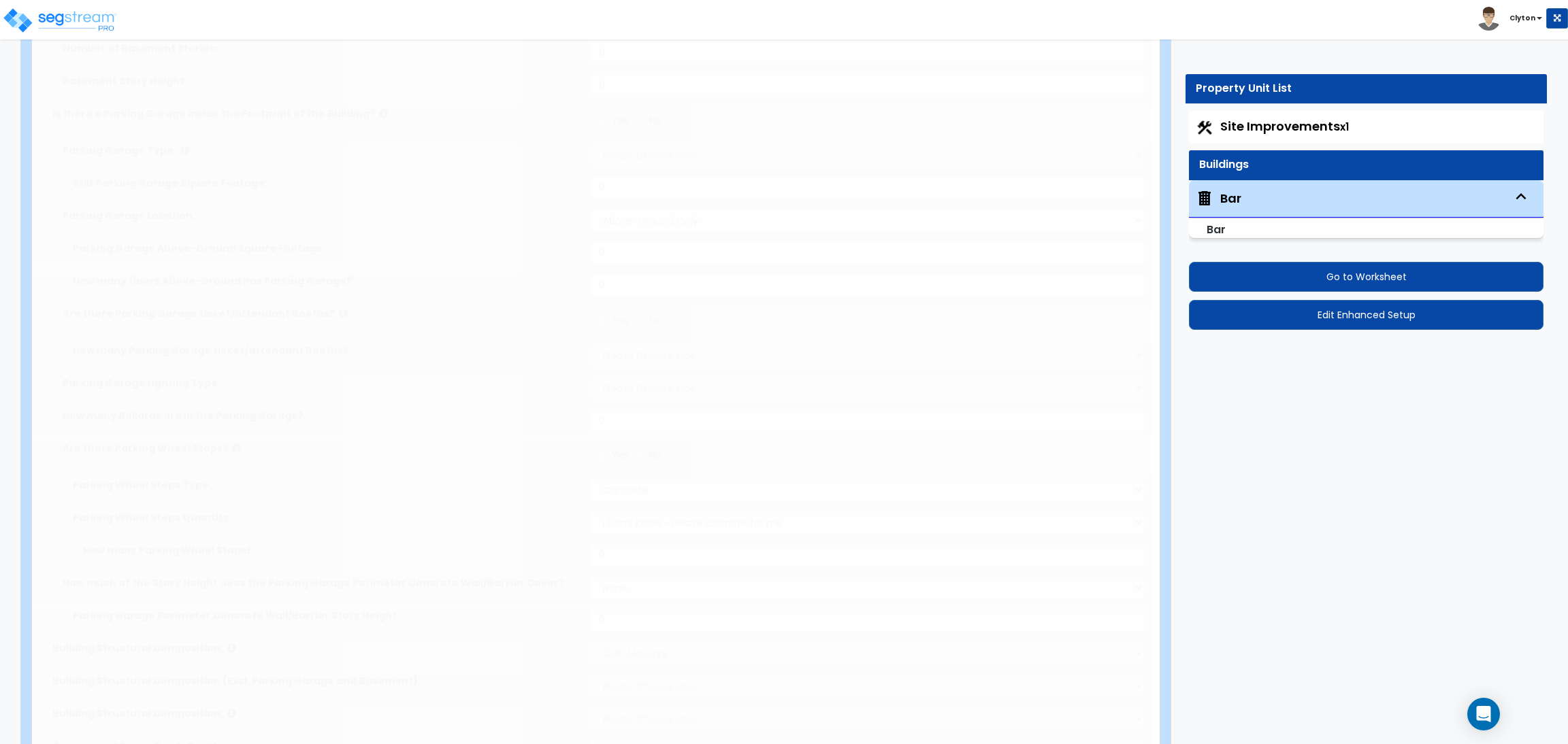
radio input "true"
type input "20"
radio input "true"
select select "1"
radio input "true"
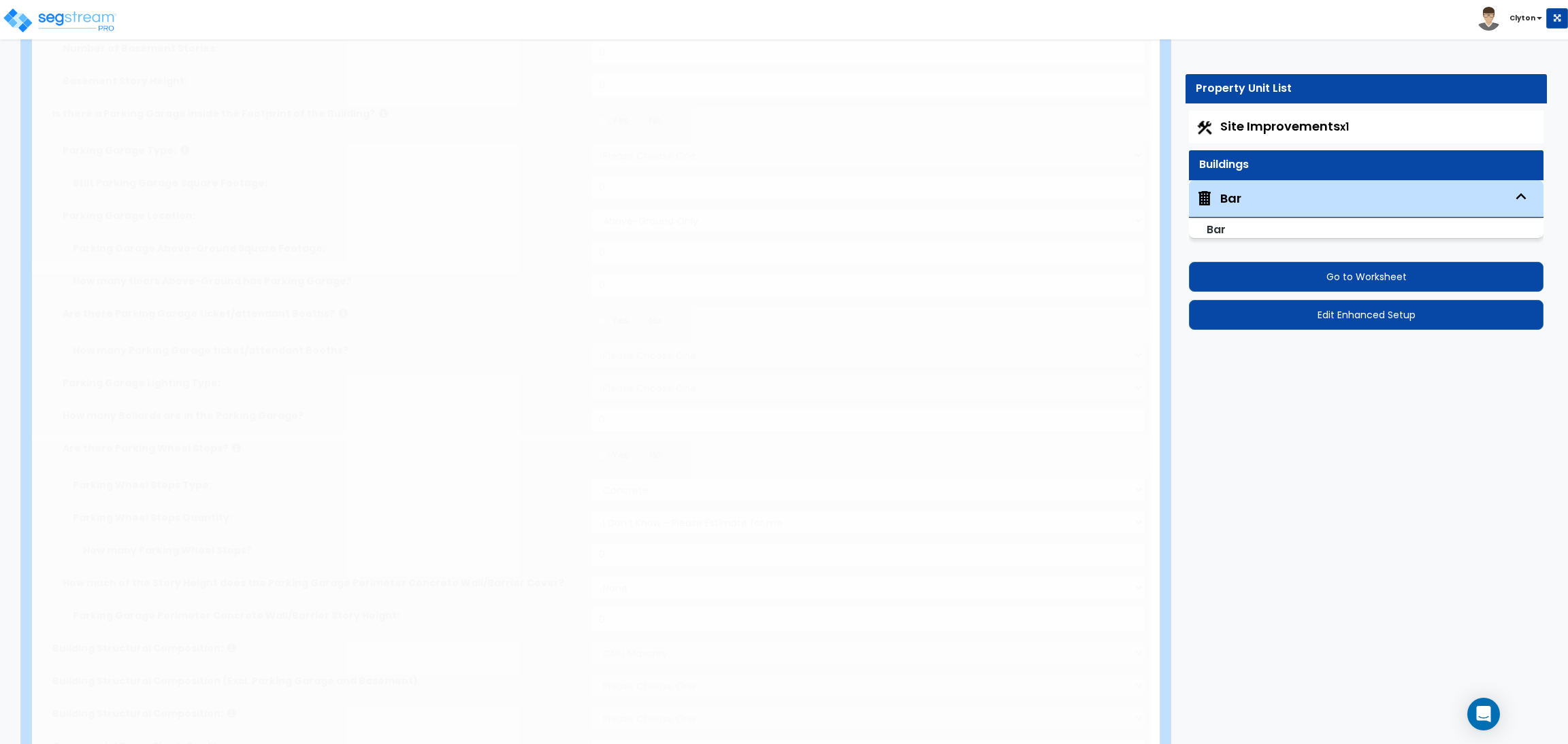
radio input "true"
select select "1"
radio input "true"
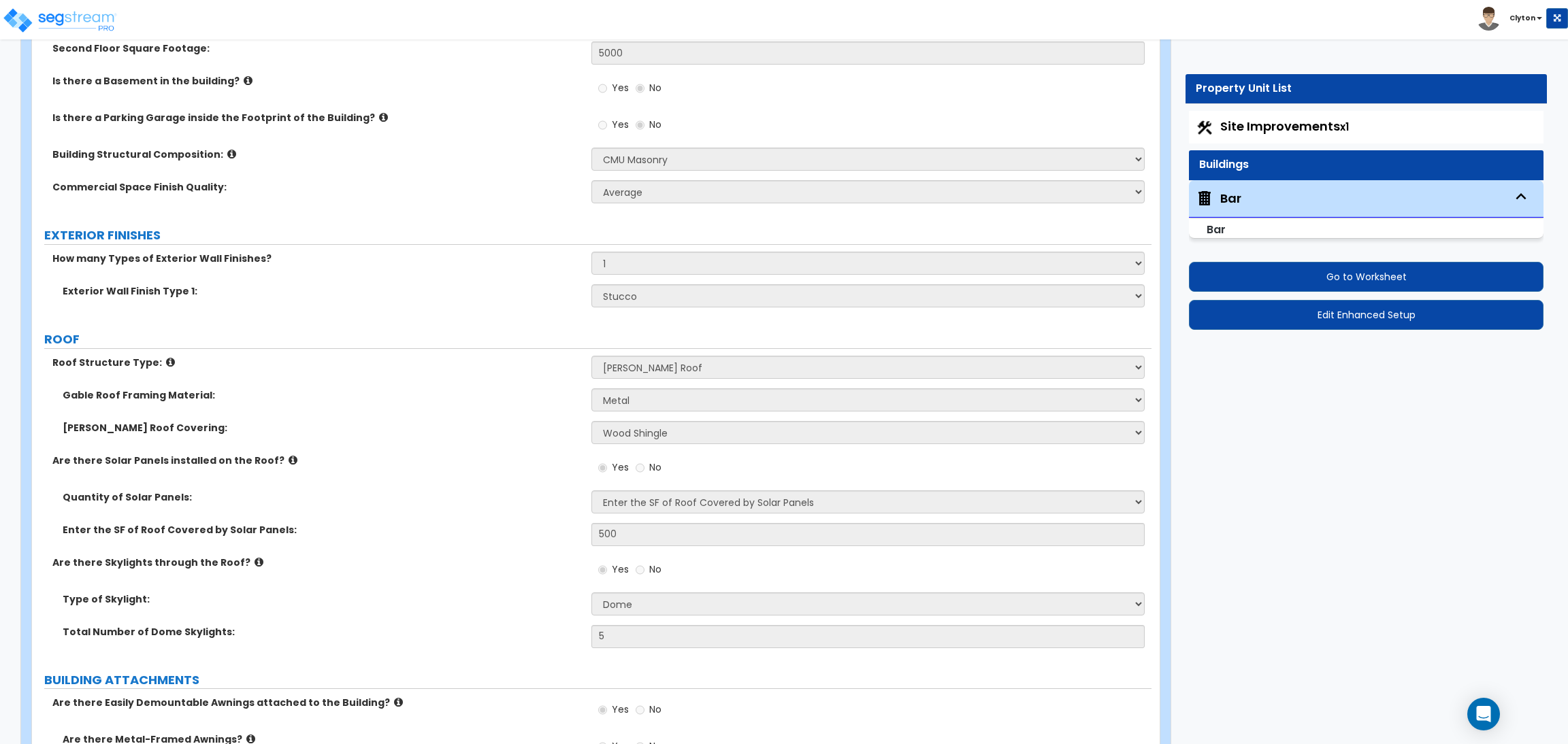
scroll to position [1225, 0]
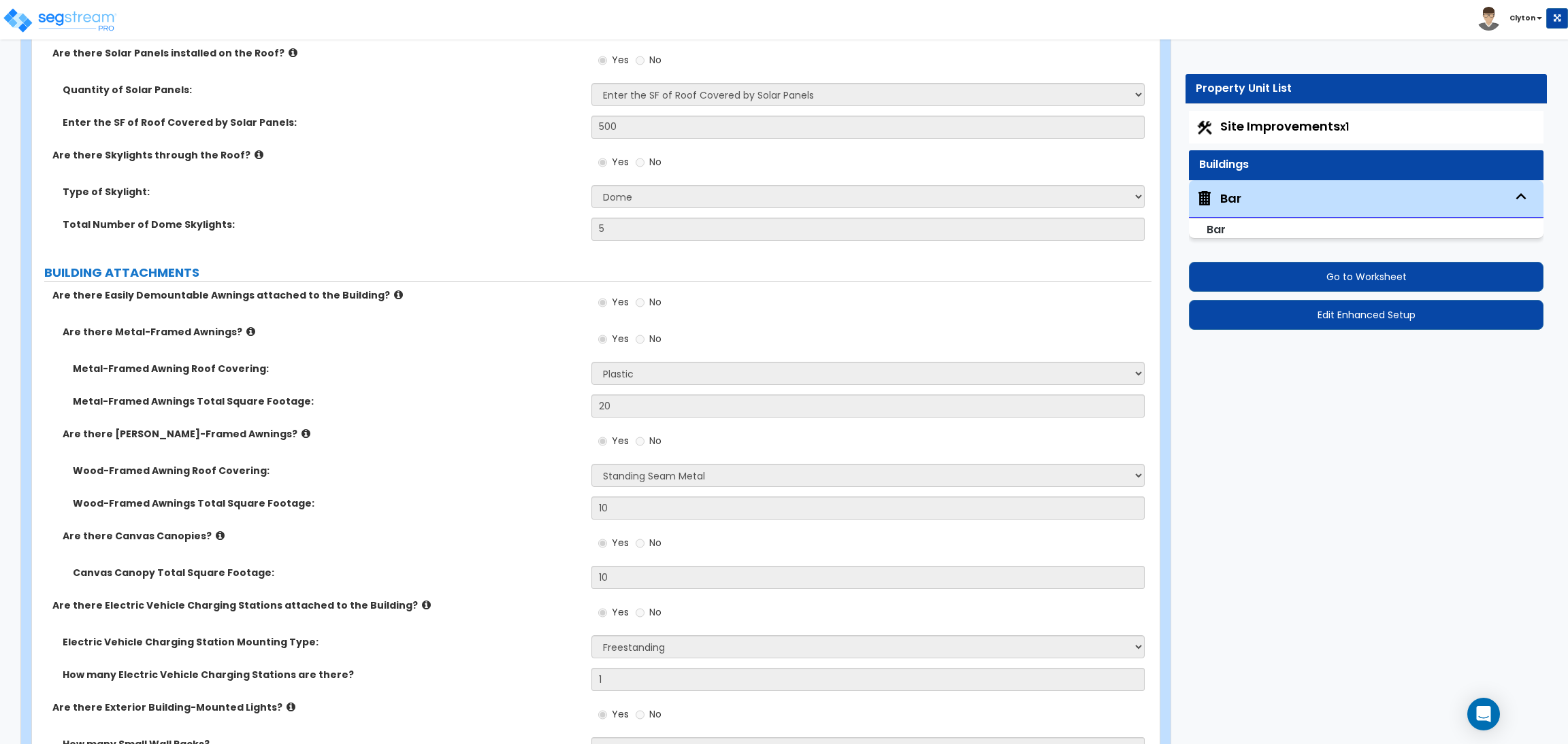
click at [544, 395] on label "Metal-Framed Awnings Total Square Footage:" at bounding box center [326, 402] width 508 height 14
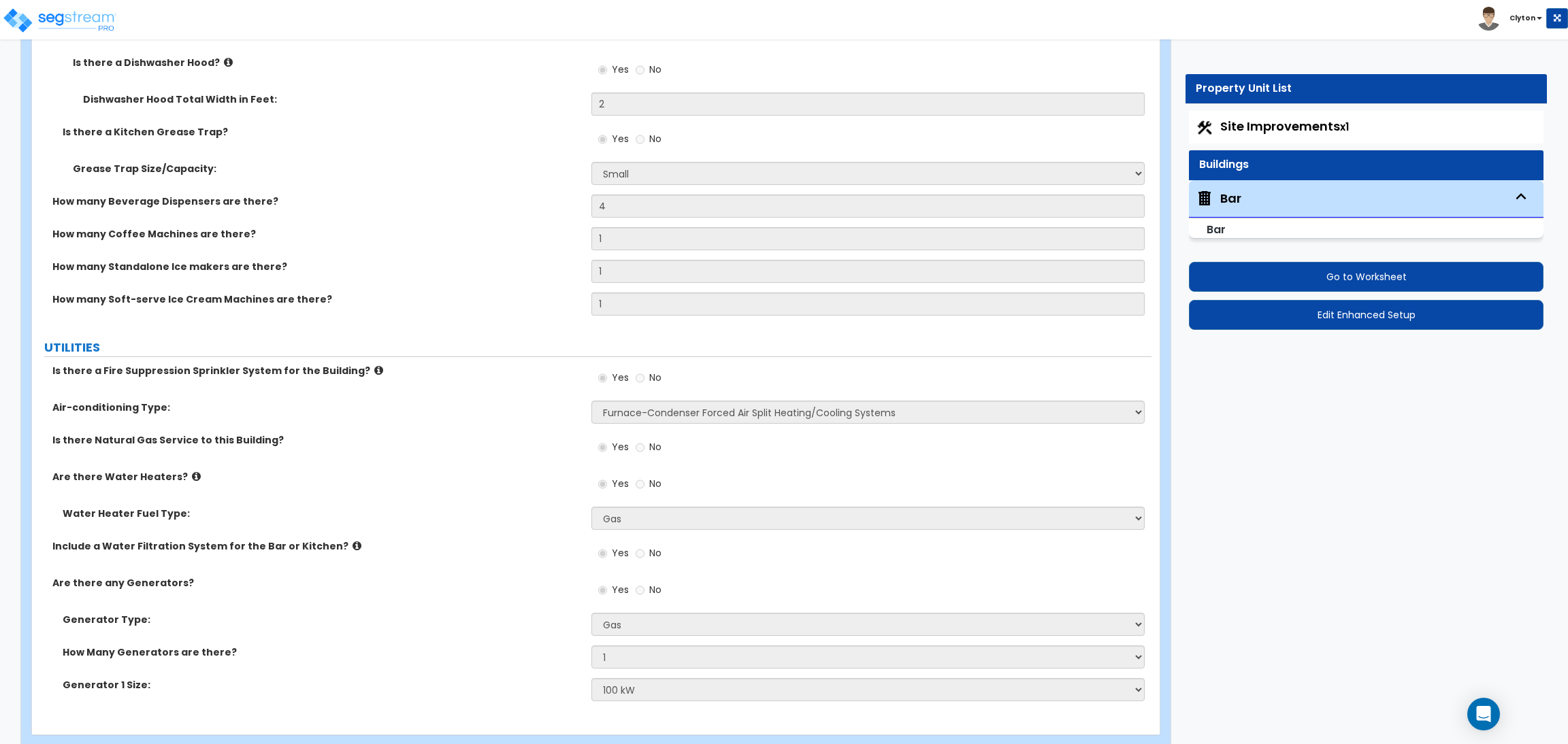
click at [1305, 126] on span "Site Improvements x1" at bounding box center [1284, 126] width 129 height 17
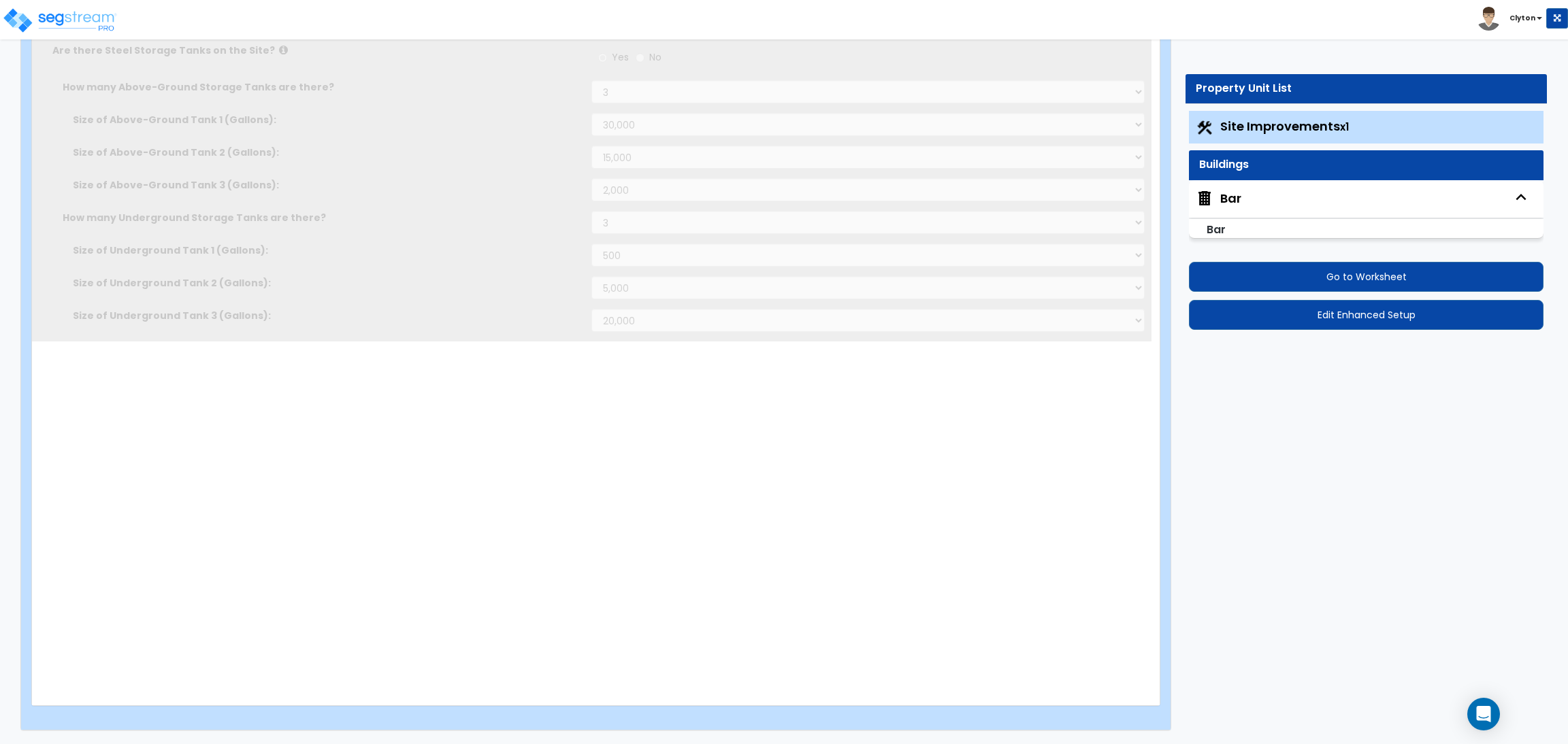
scroll to position [0, 0]
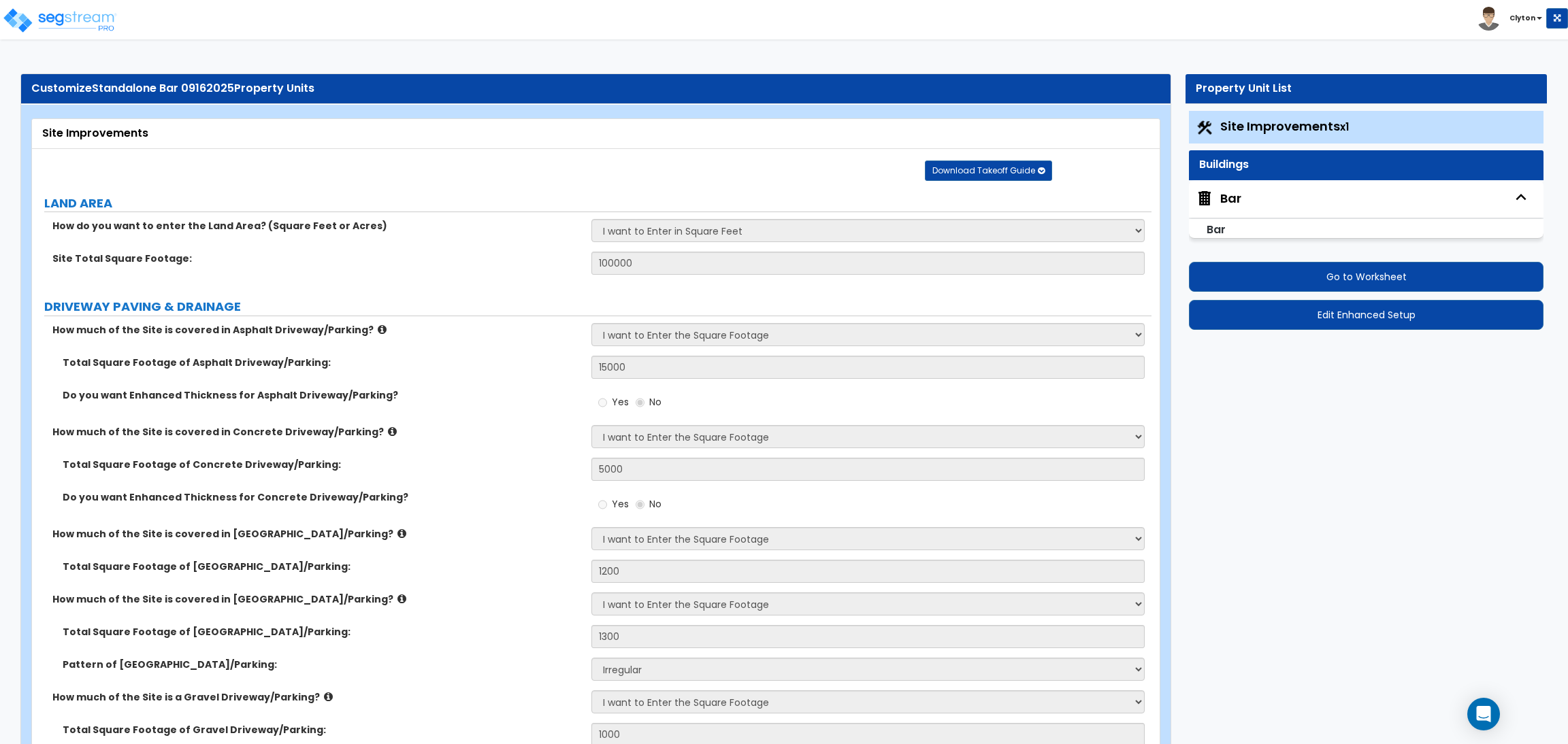
click at [1239, 192] on div "Bar" at bounding box center [1230, 199] width 21 height 18
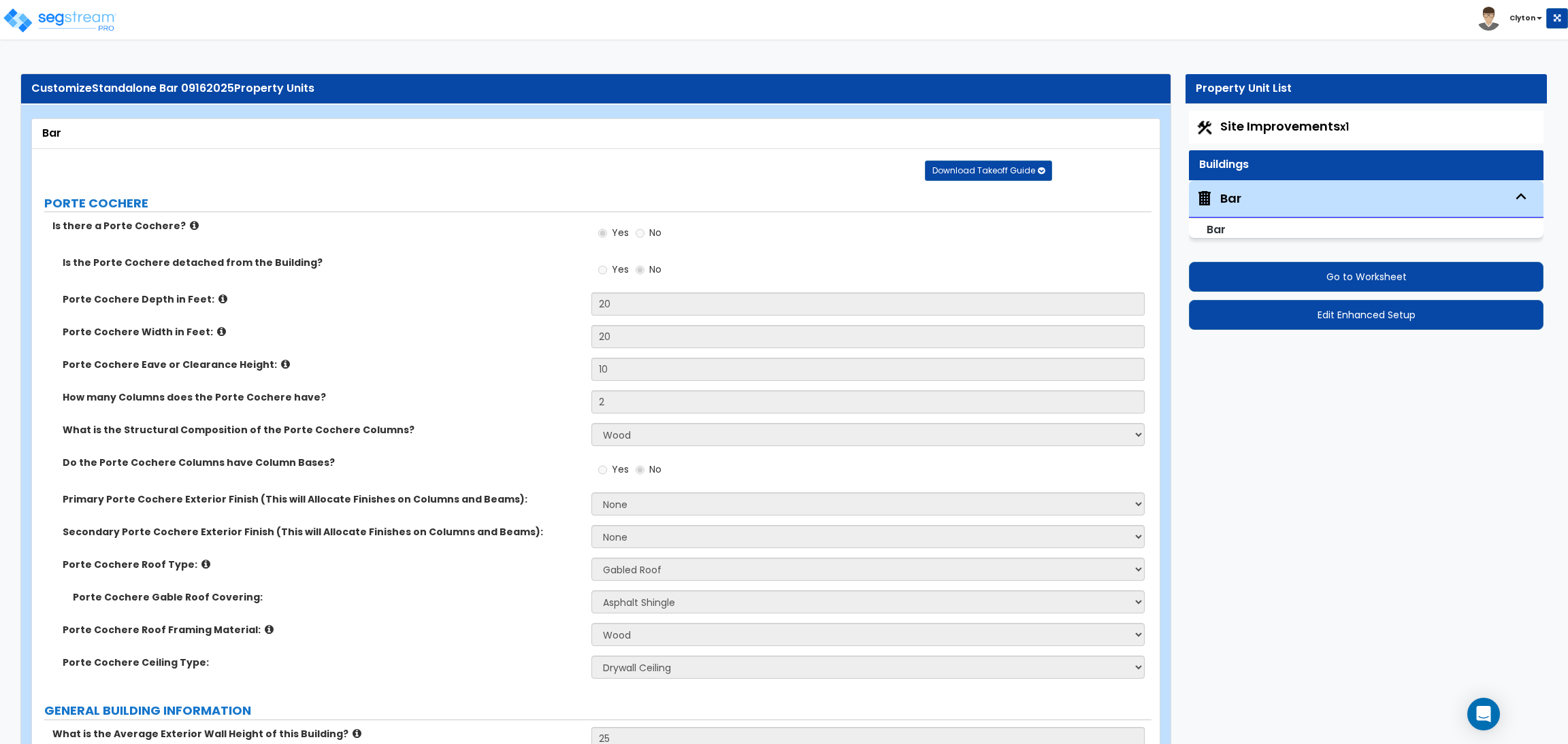
scroll to position [7899, 0]
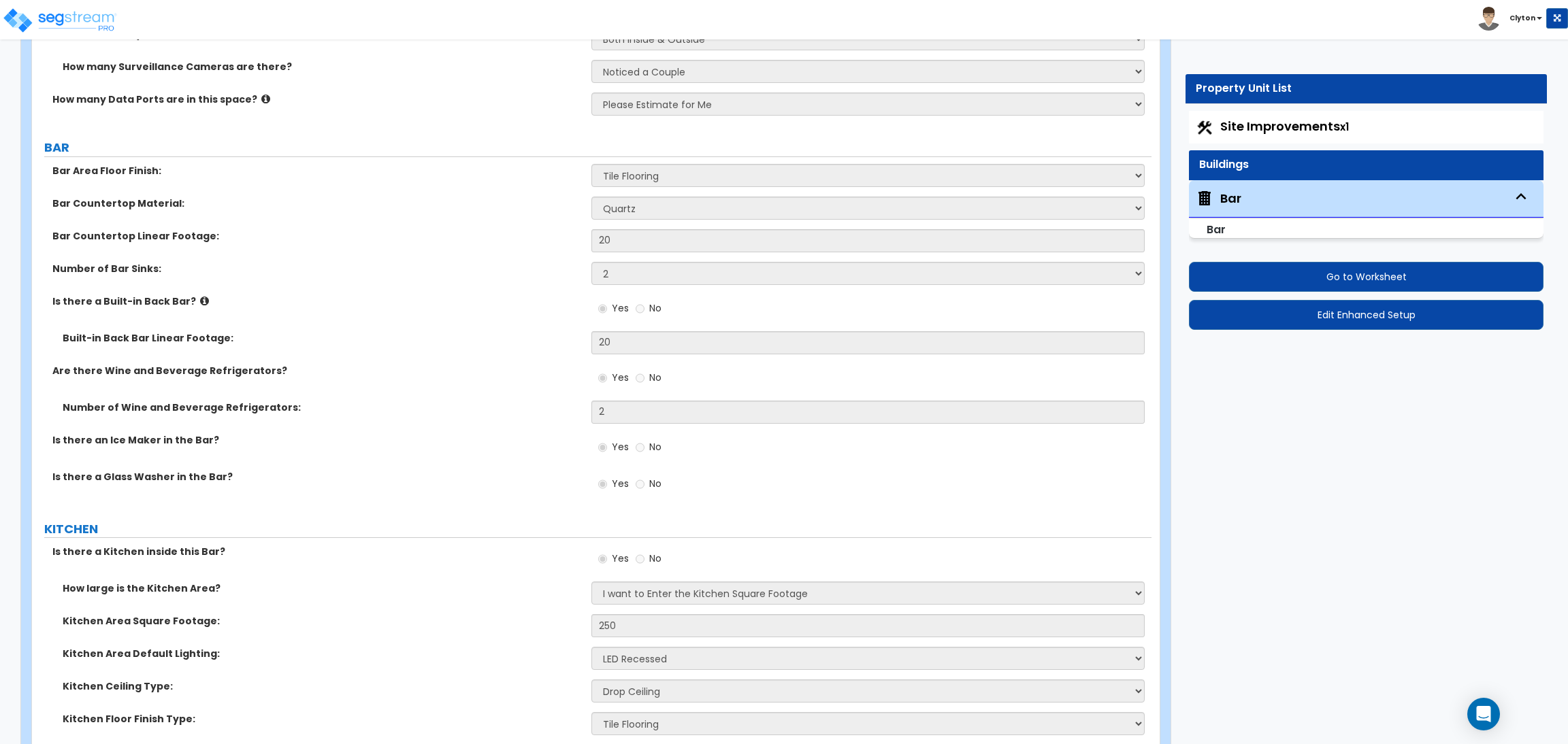
click at [459, 349] on div "Built-in Back Bar Linear Footage: 20" at bounding box center [592, 347] width 1120 height 32
